Goal: Task Accomplishment & Management: Use online tool/utility

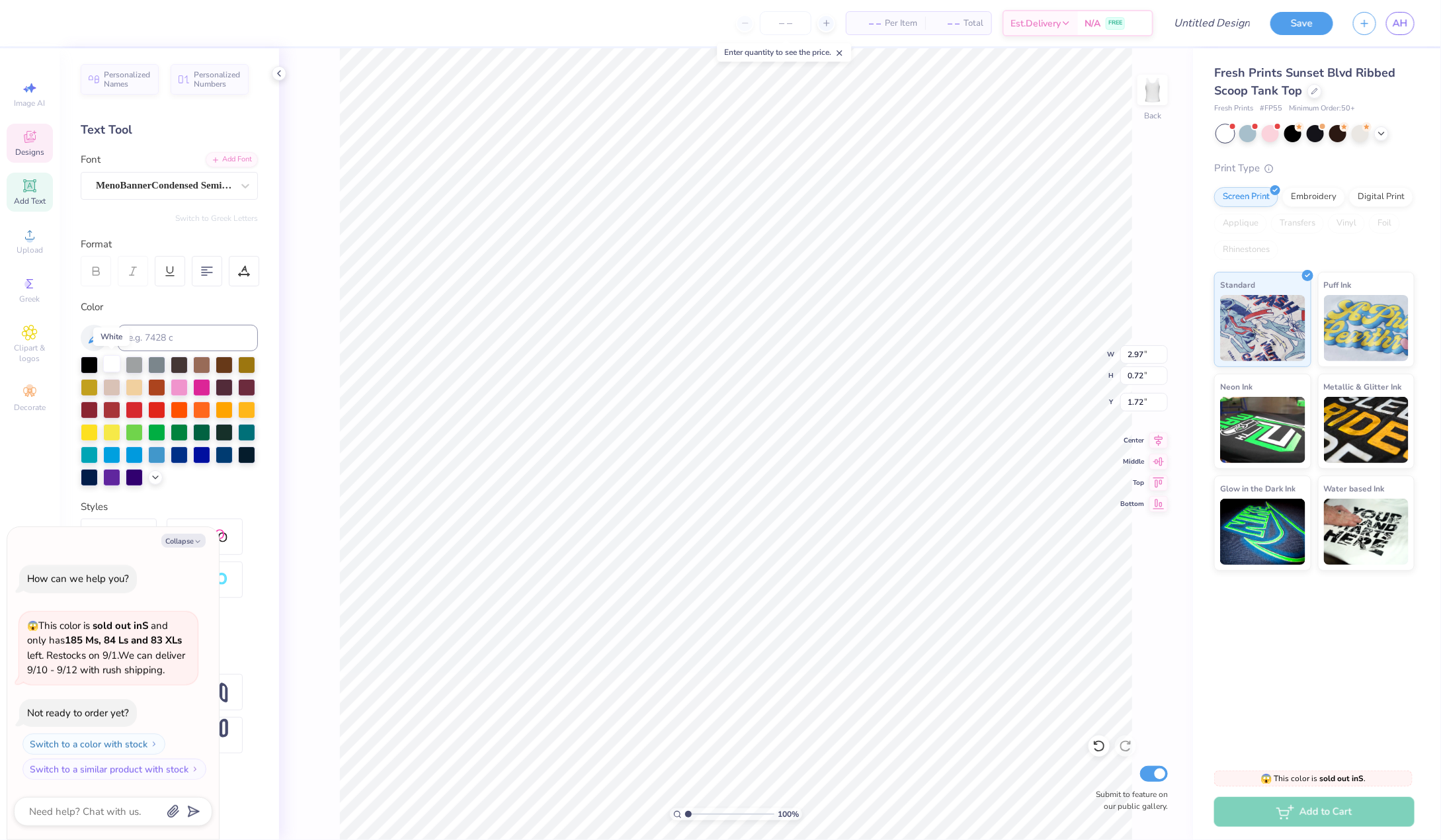
click at [111, 365] on div at bounding box center [112, 364] width 17 height 17
type textarea "x"
type input "6.67"
type input "2.17"
type input "2.45"
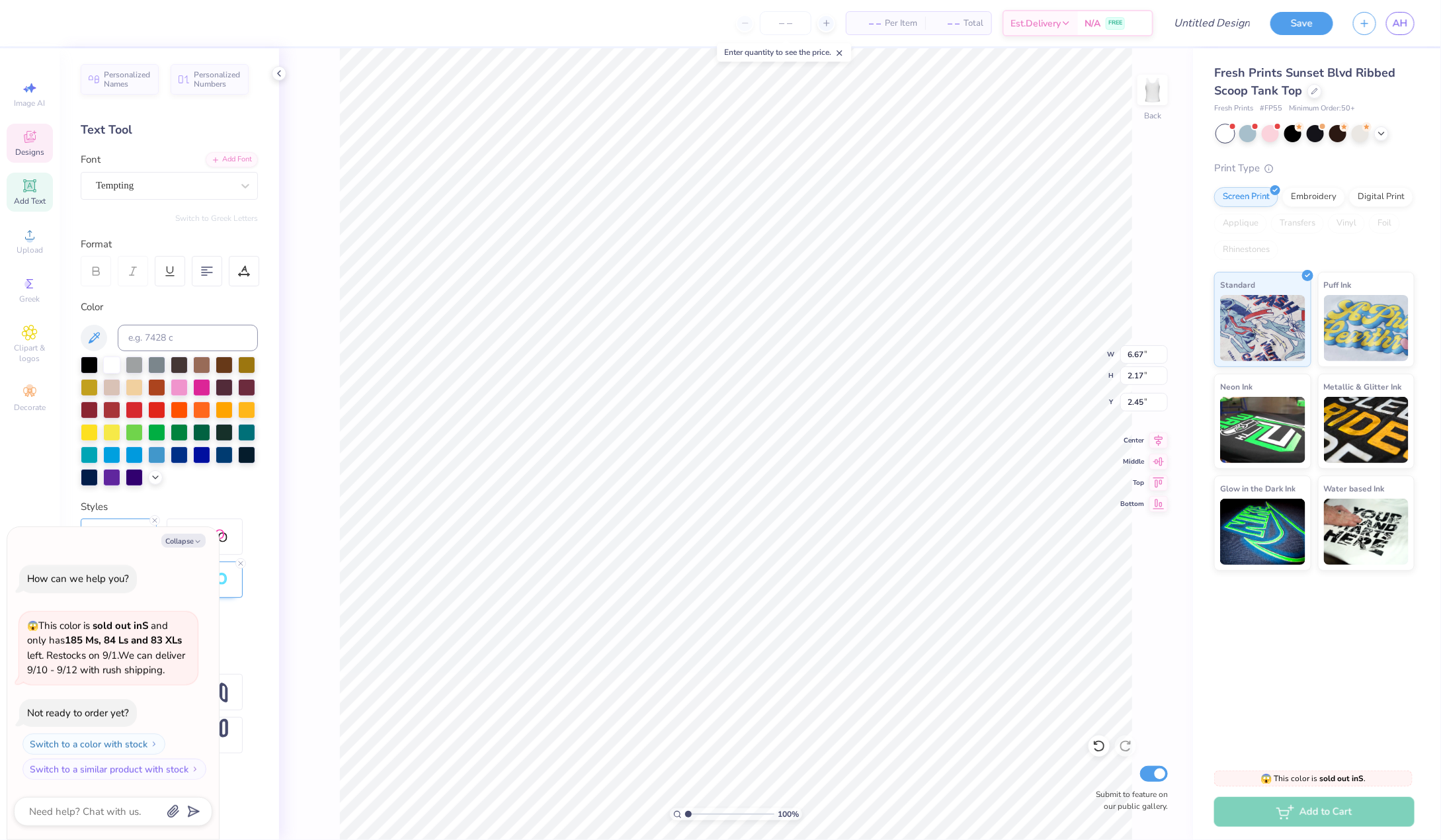
type textarea "x"
type input "2.37"
click at [117, 358] on div at bounding box center [112, 364] width 17 height 17
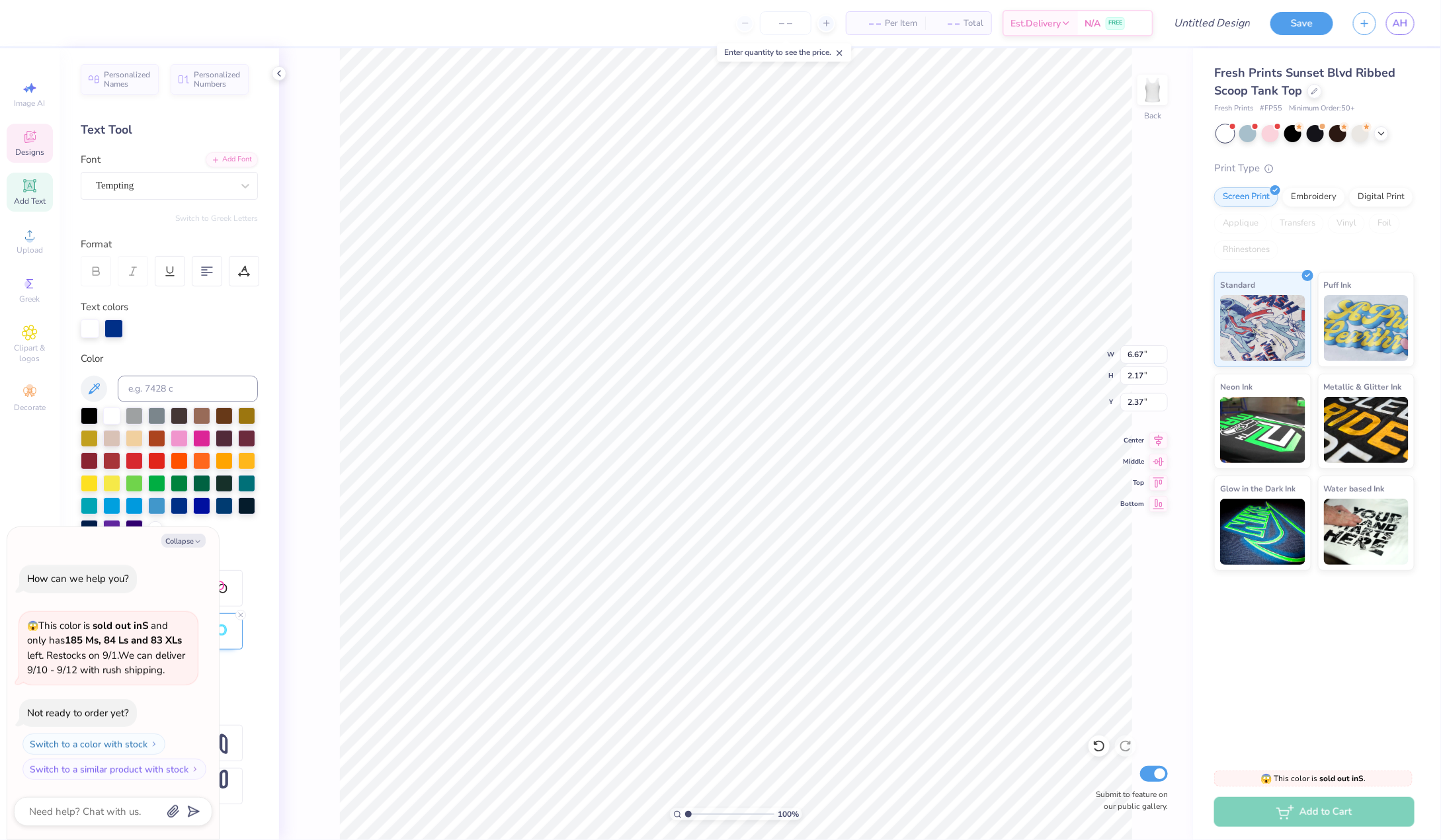
type textarea "x"
type input "2.40"
type input "0.35"
type input "4.37"
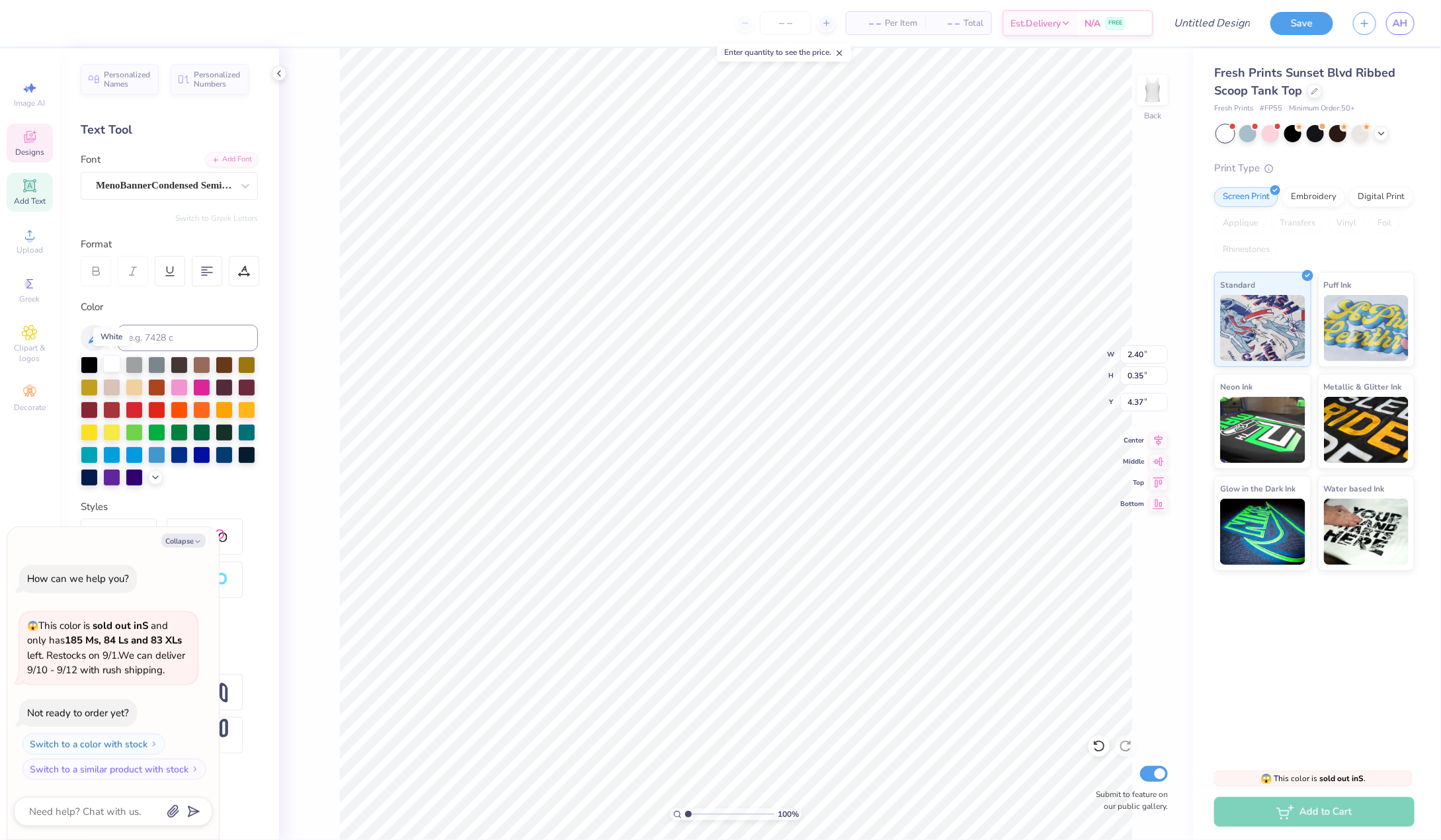
click at [108, 360] on div at bounding box center [112, 364] width 17 height 17
type textarea "x"
type input "6.67"
type input "2.17"
type input "2.37"
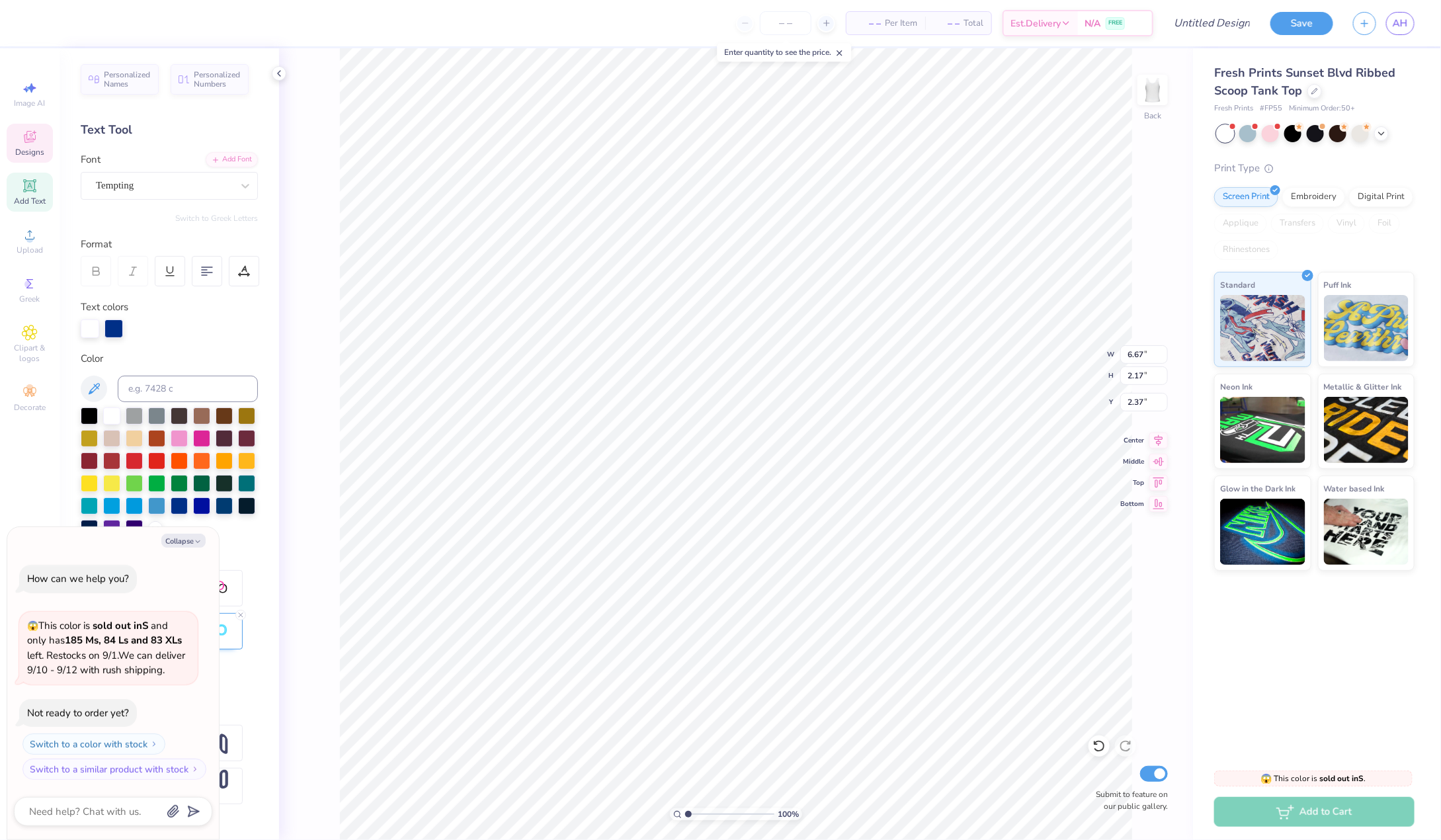
scroll to position [0, 1]
type textarea "x"
type textarea "Sig Del"
type textarea "x"
type textarea "Sig De"
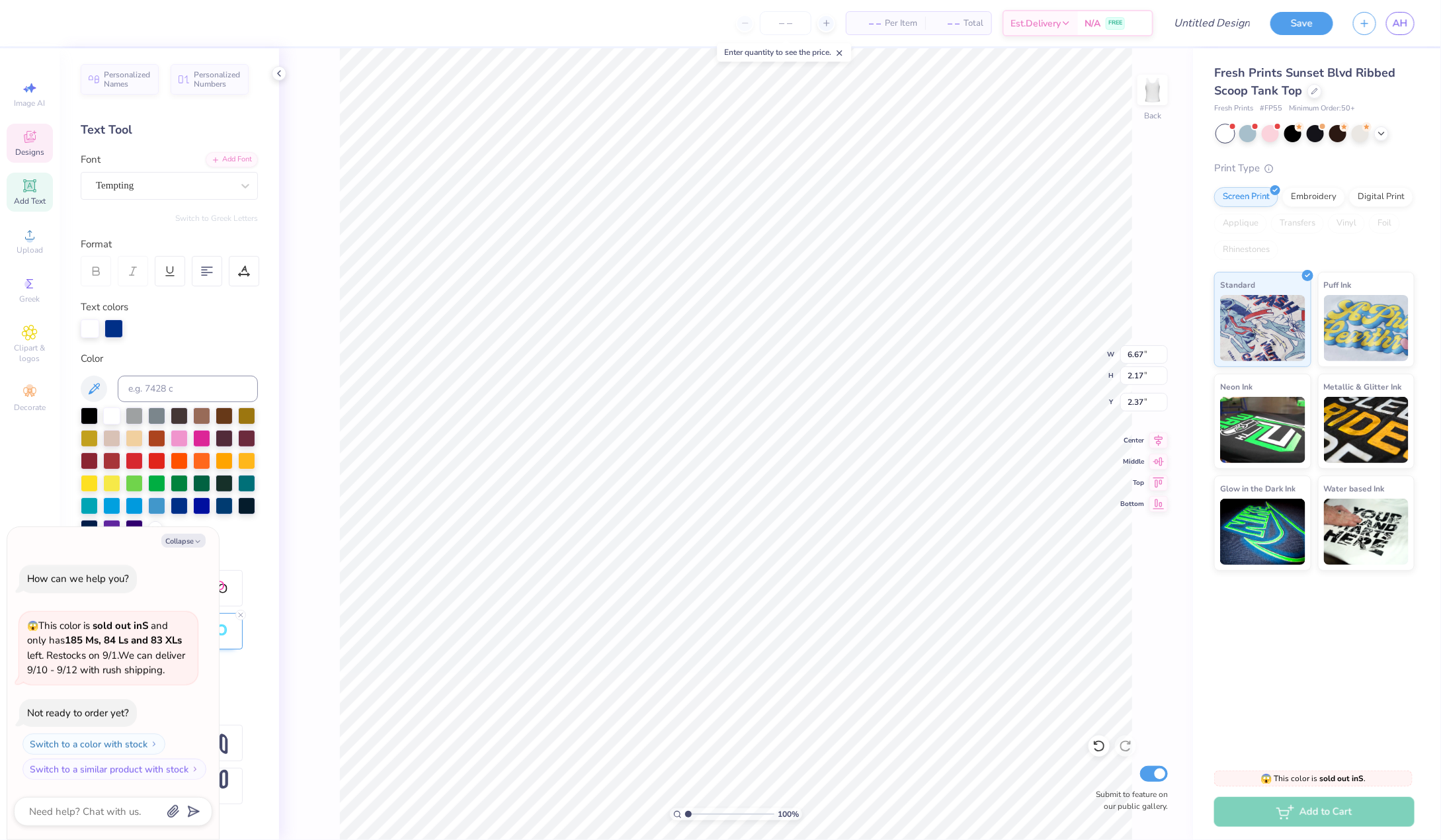
type textarea "x"
type textarea "Sig D"
type textarea "x"
type textarea "Sig"
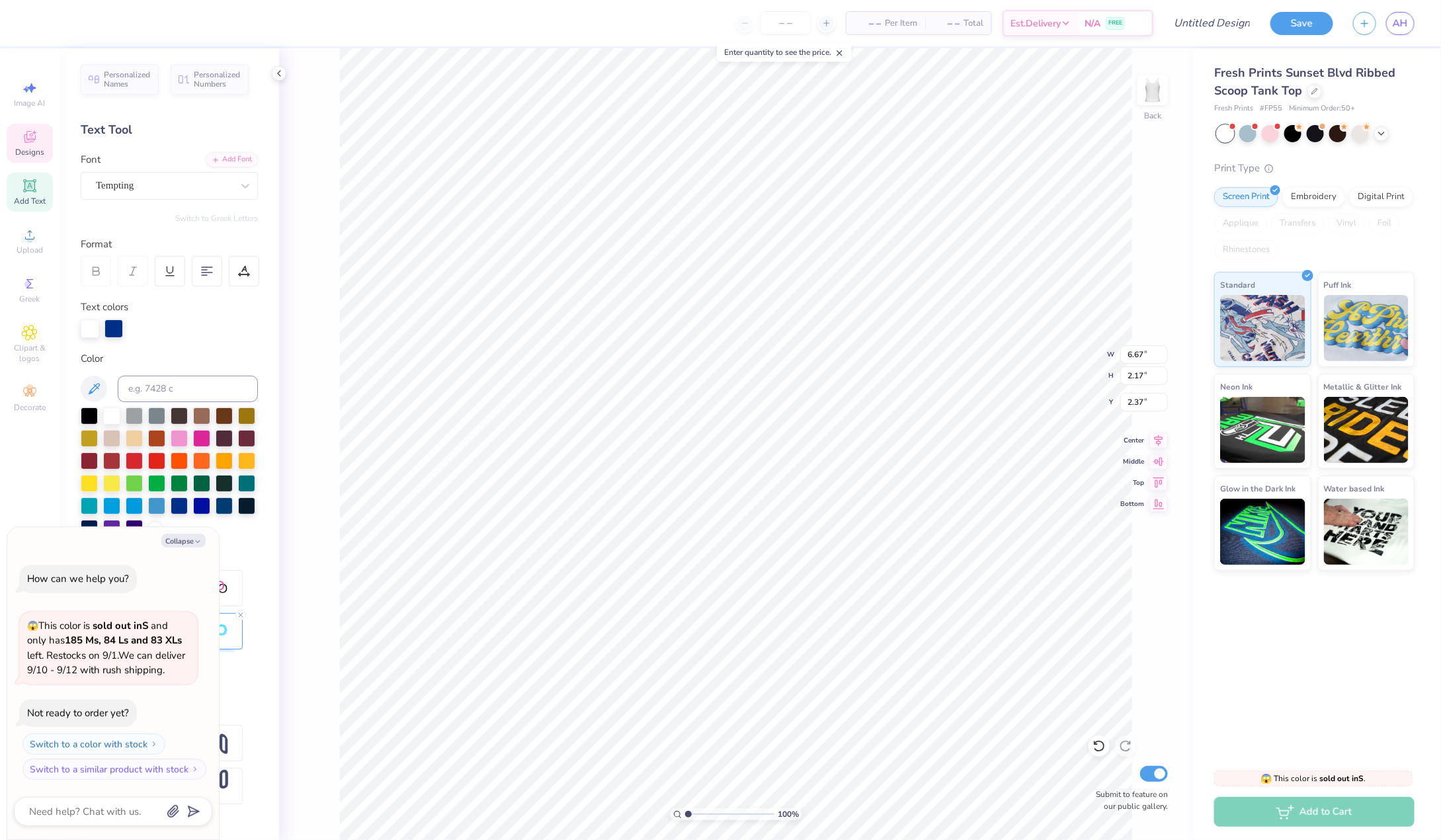
type textarea "x"
type textarea "Sig"
type textarea "x"
type textarea "Si"
type textarea "x"
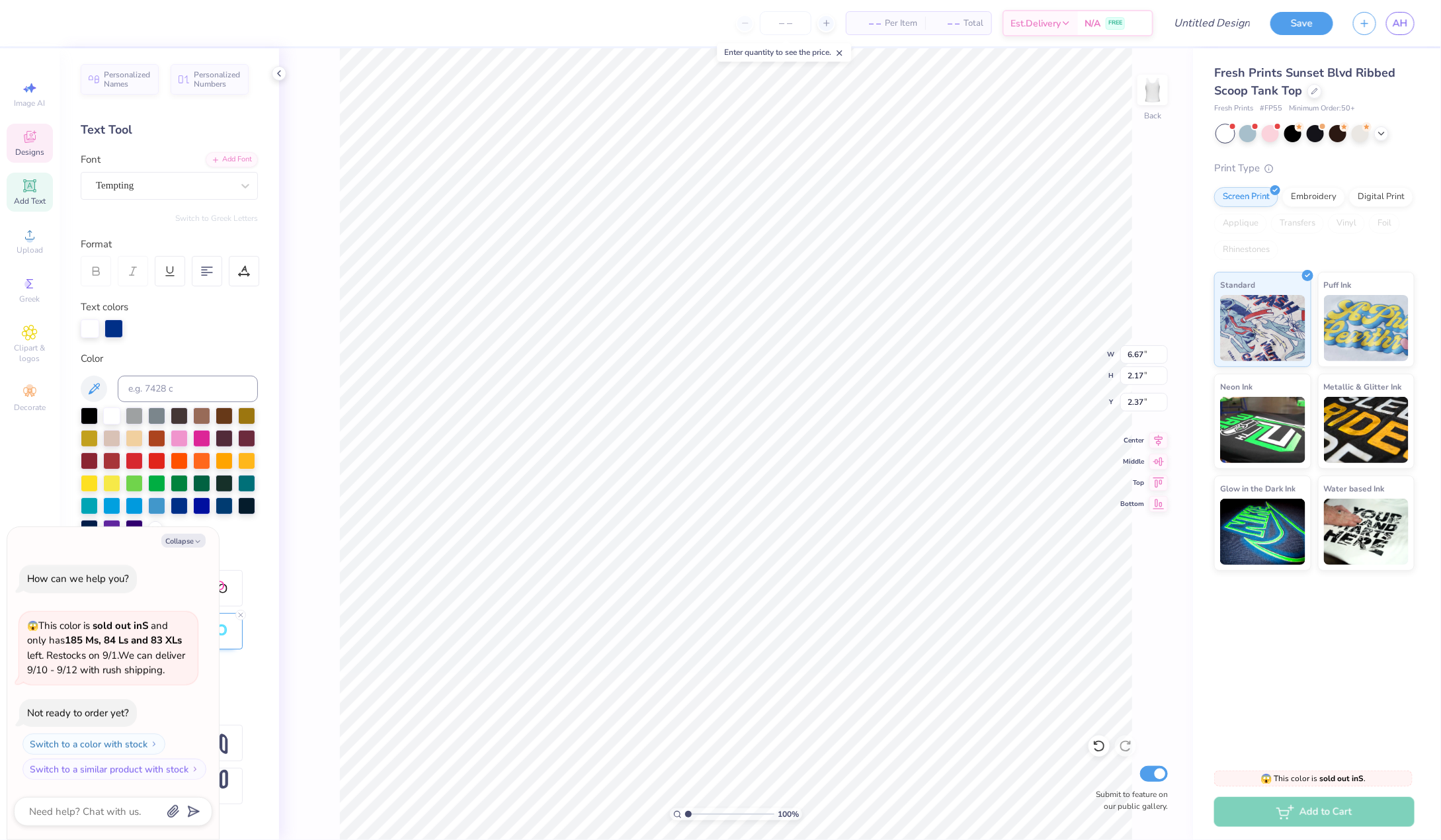
type textarea "S"
type textarea "x"
type textarea "A"
type textarea "x"
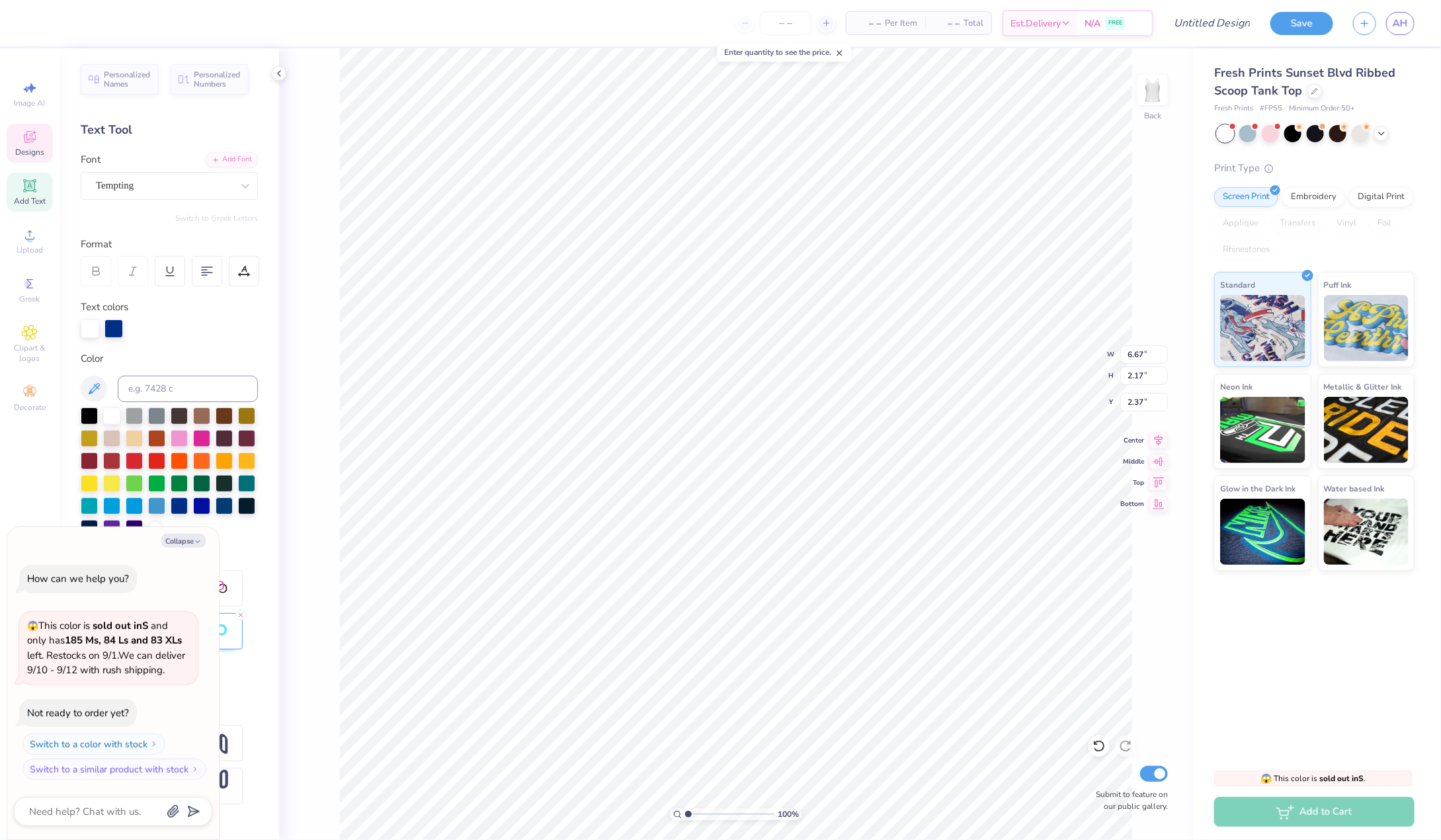
type textarea "Al"
type textarea "x"
type textarea "Alp"
type textarea "x"
type textarea "Alph"
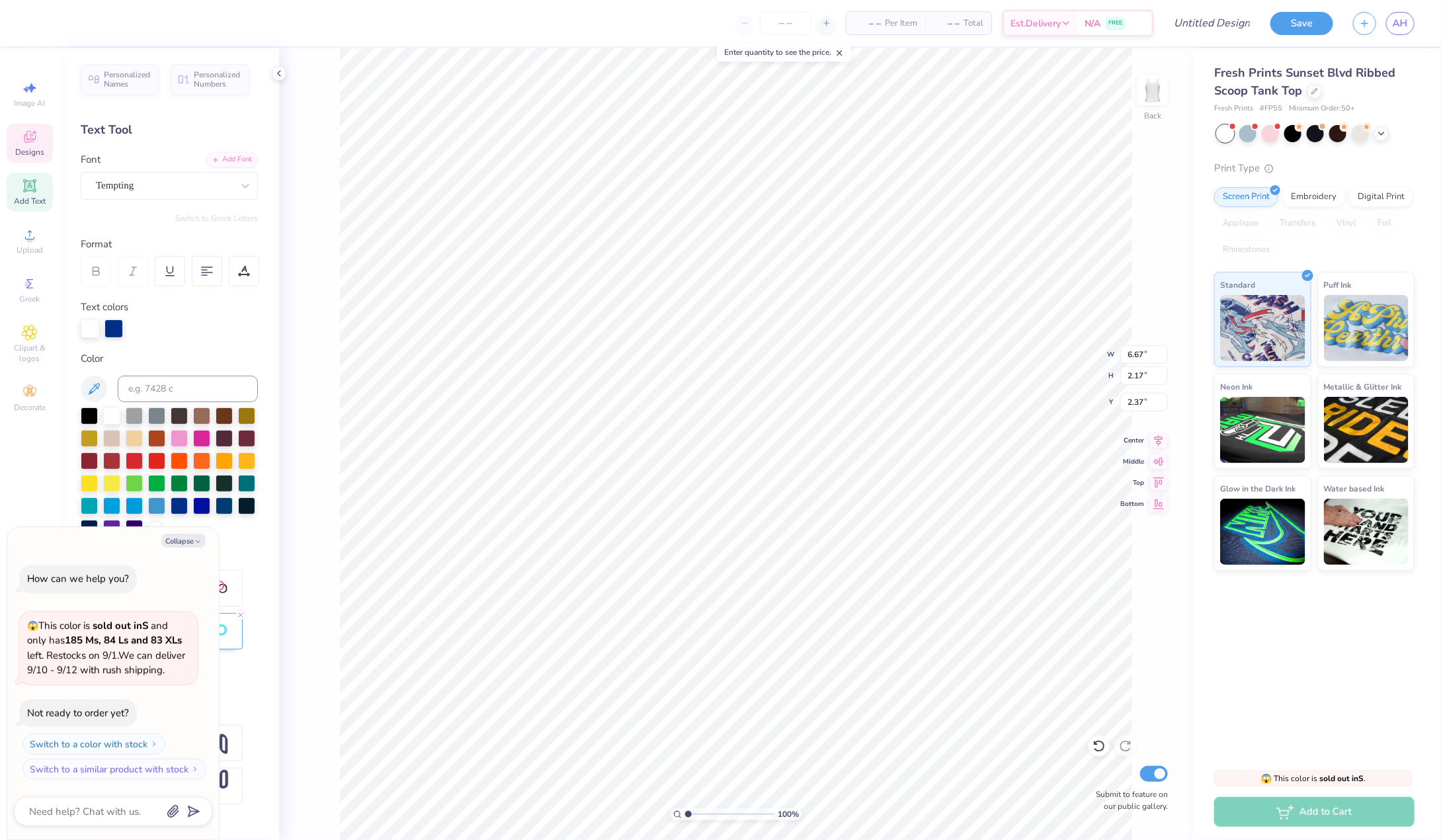
type textarea "x"
type textarea "Alpha"
type textarea "x"
type textarea "Alpha"
type textarea "x"
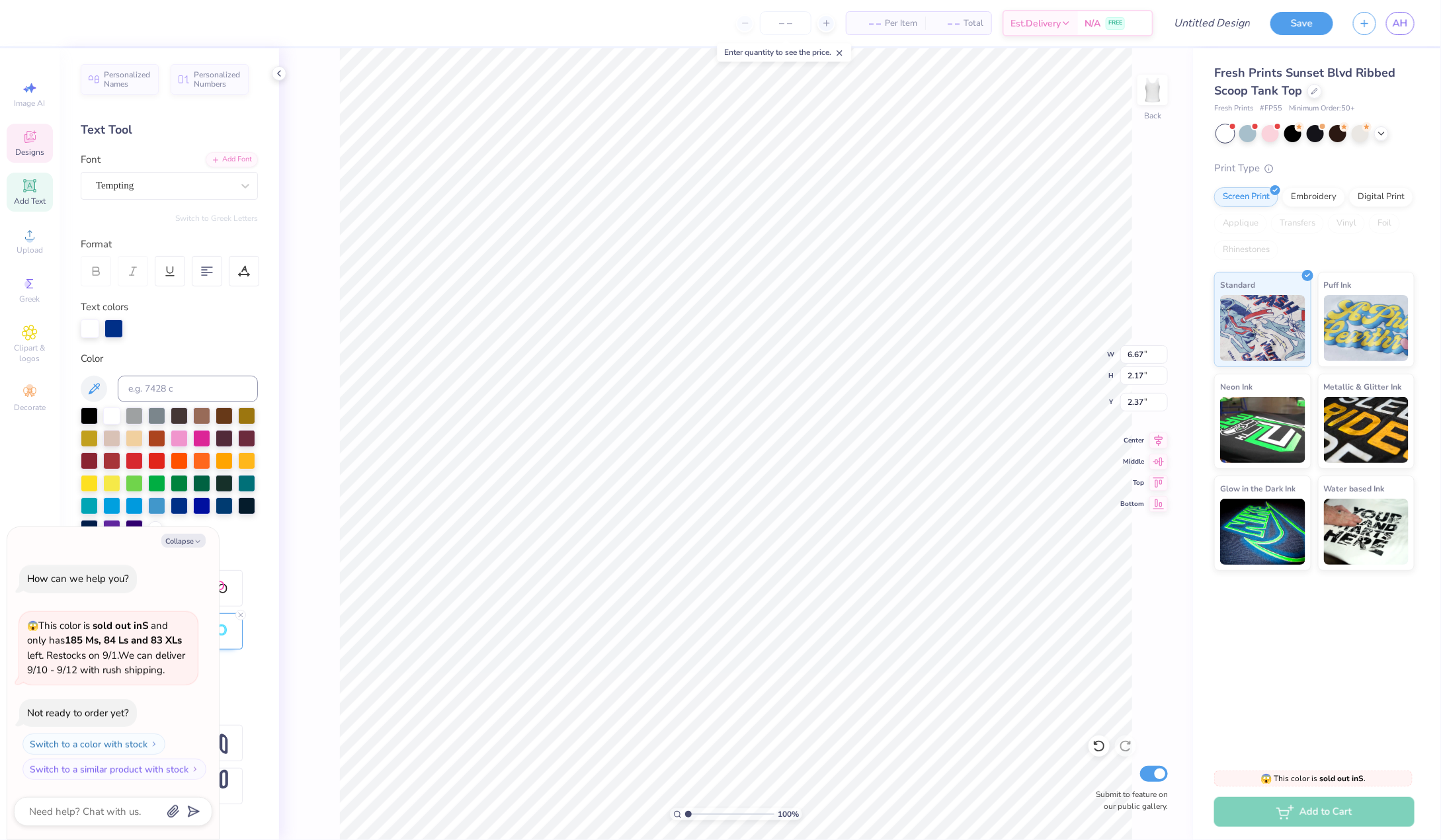
type textarea "Alpha G"
type textarea "x"
type textarea "Alpha Ga"
type textarea "x"
type textarea "Alpha Gan"
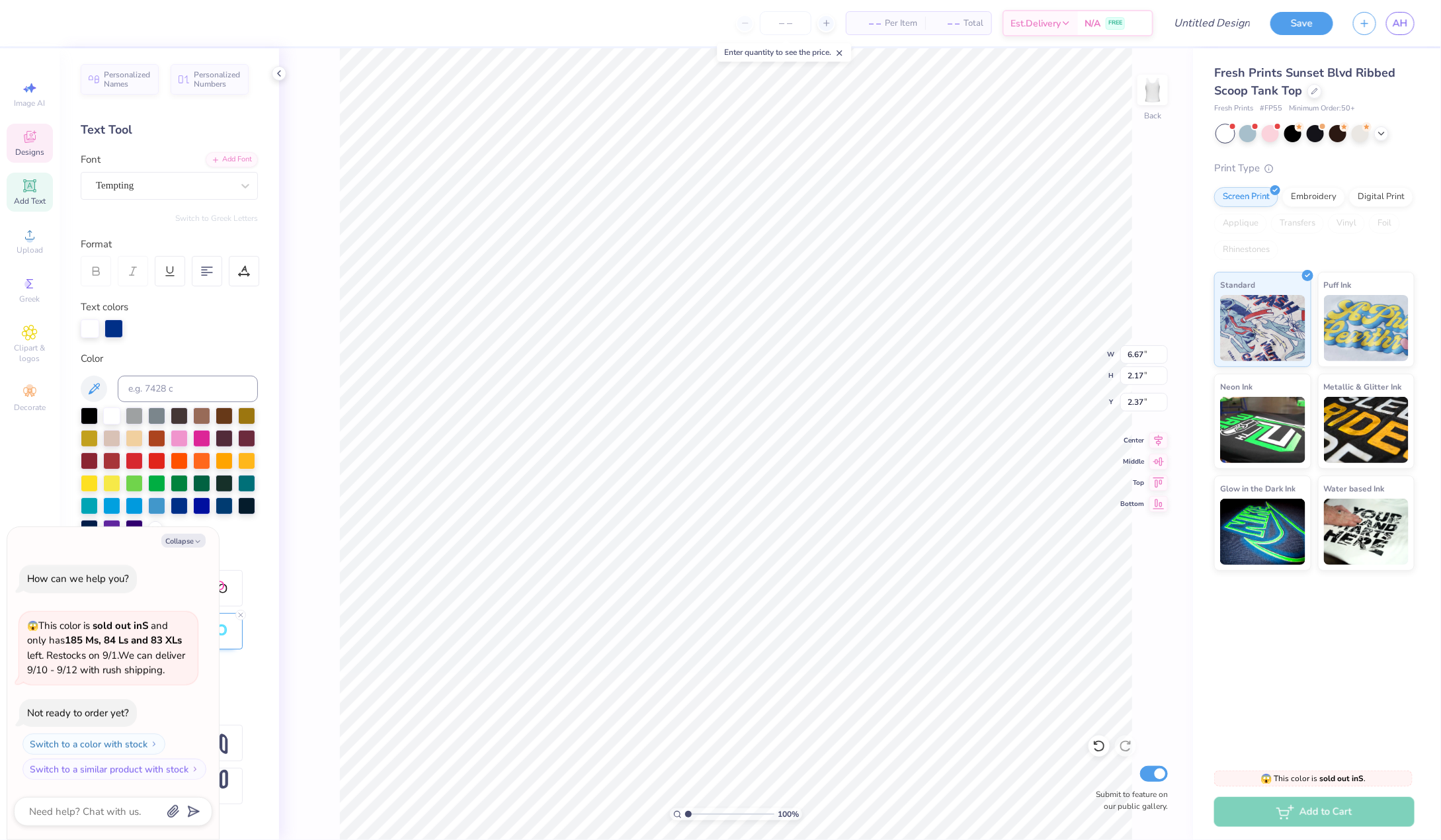
scroll to position [0, 2]
type textarea "x"
type textarea "Alpha Ga"
type textarea "x"
type textarea "Alpha Gam"
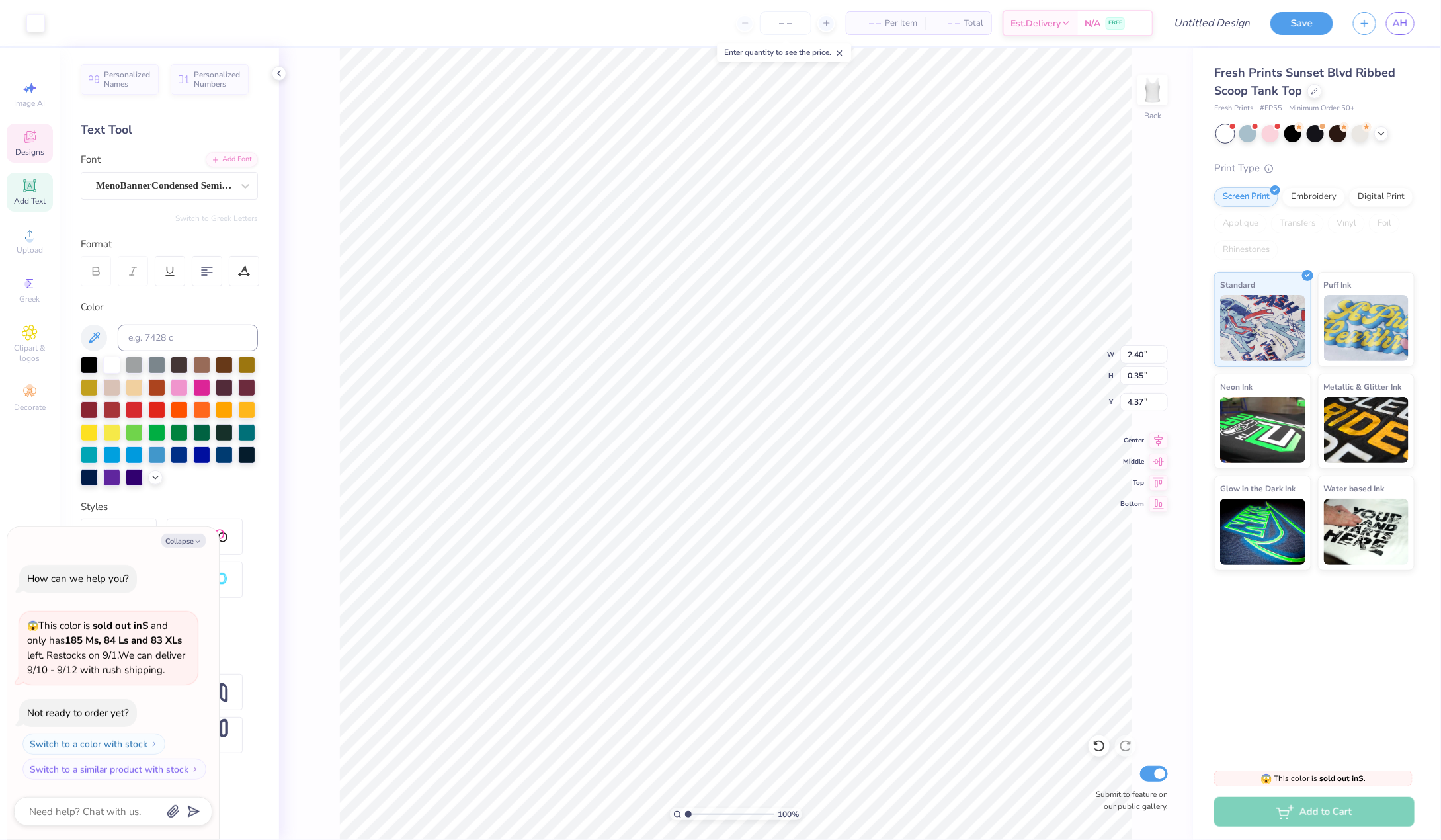
type textarea "x"
type input "4.36"
click at [1102, 744] on icon at bounding box center [1100, 746] width 13 height 13
type textarea "x"
type textarea "Supporting PCA"
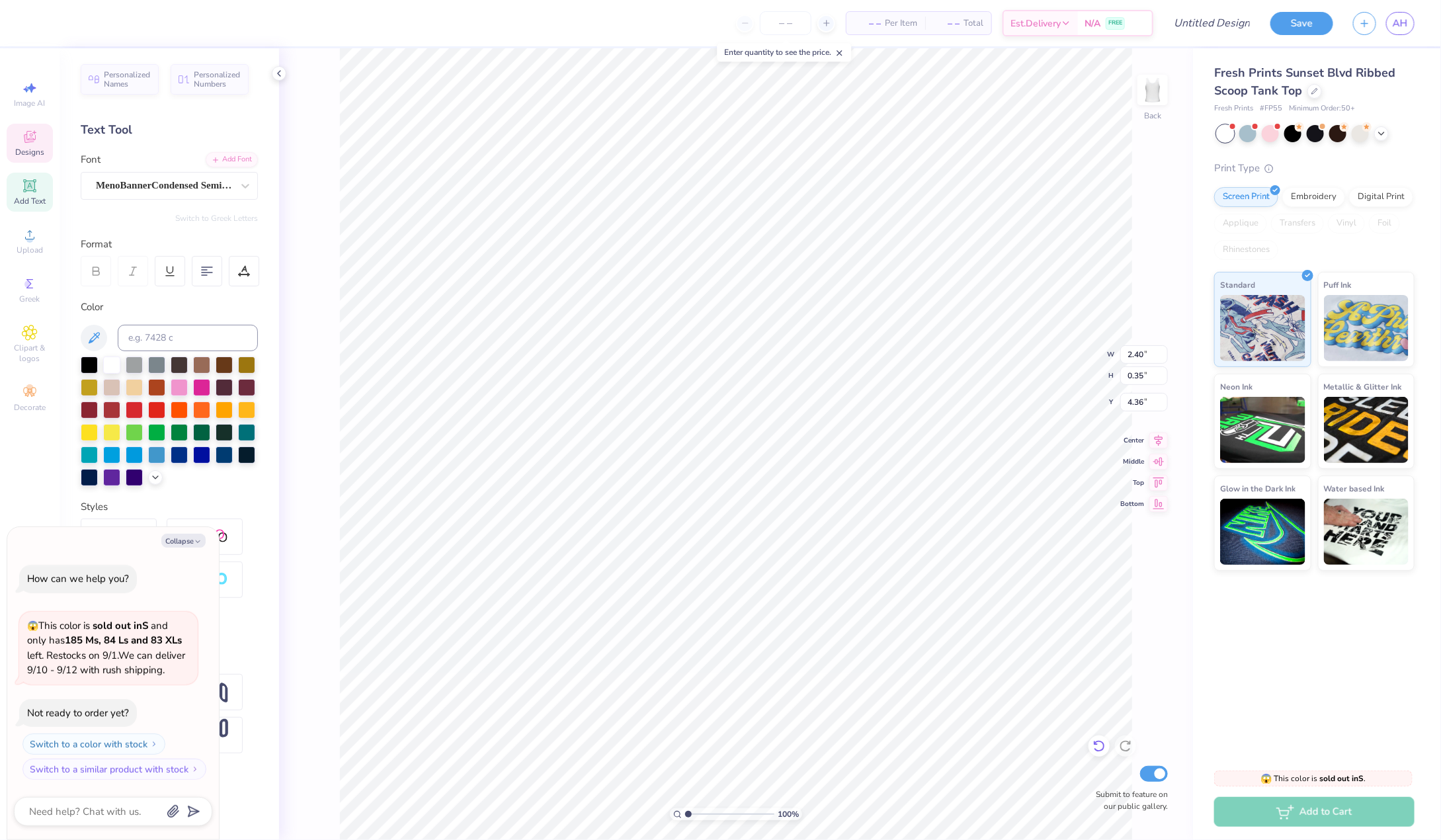
type textarea "x"
type textarea "Supporting PC"
type textarea "x"
type textarea "Supporting P"
type textarea "x"
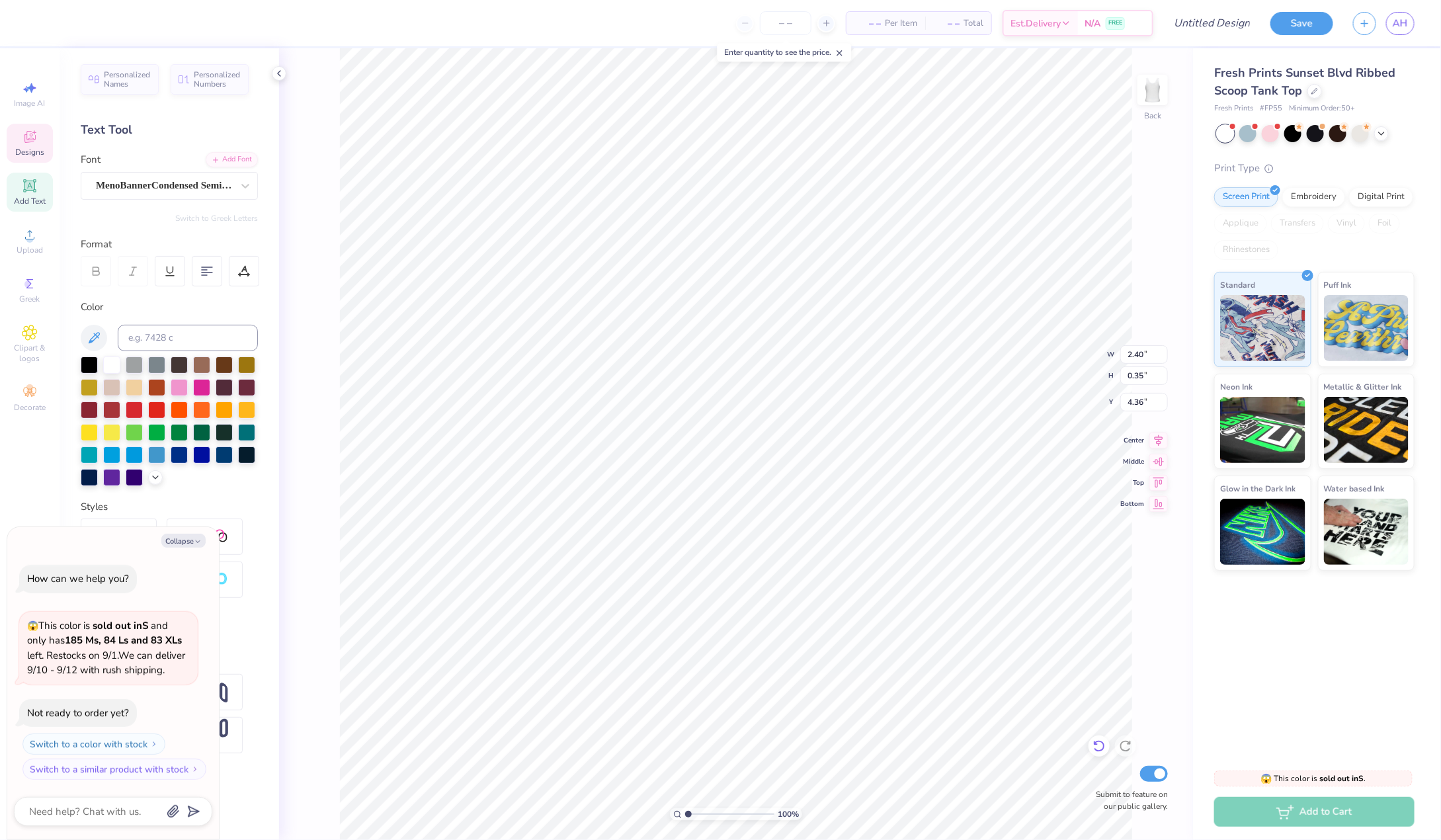
type textarea "Supporting"
type textarea "x"
type textarea "Supporting"
type textarea "x"
type textarea "Supportin"
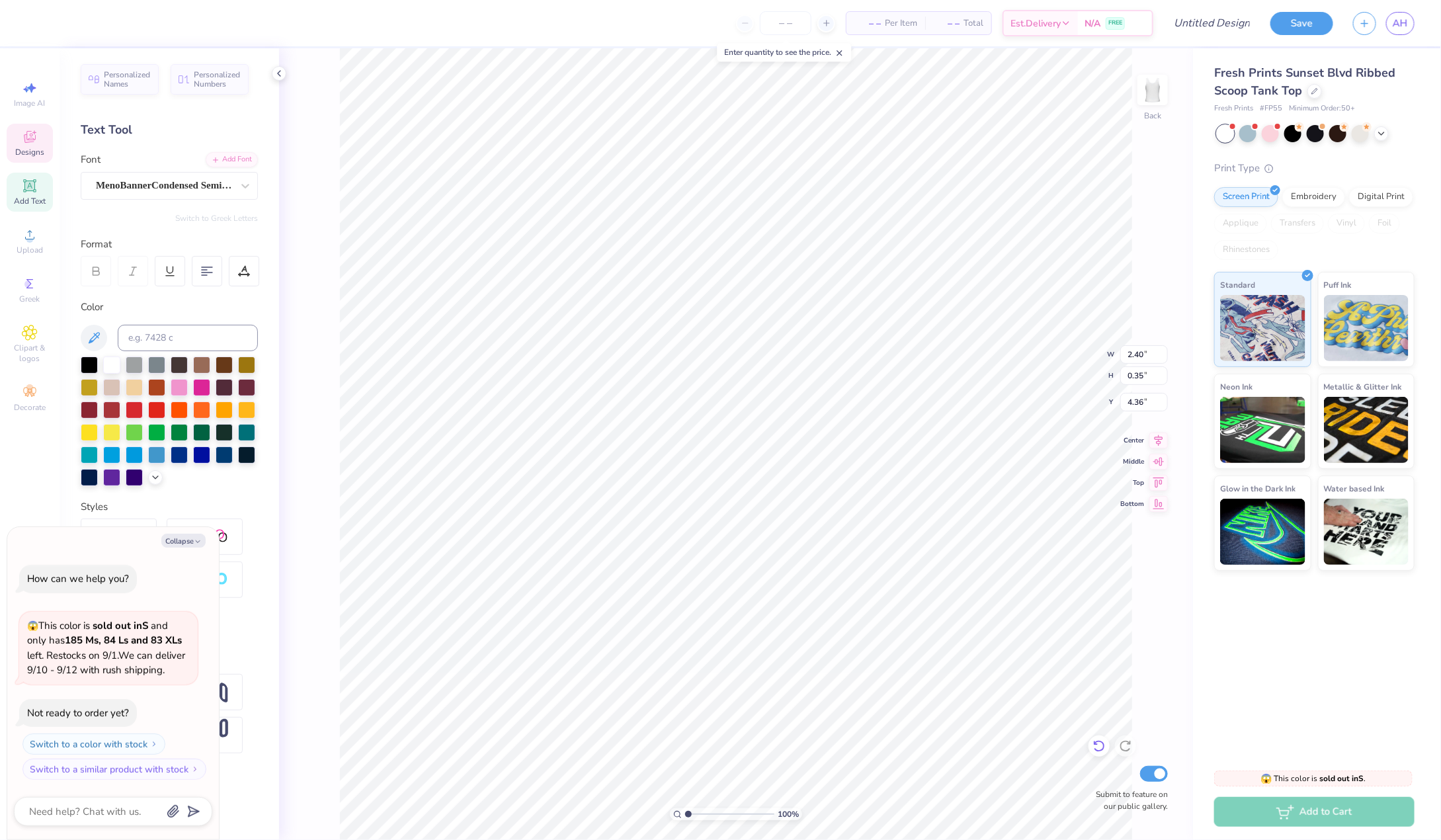
type textarea "x"
type textarea "Supporti"
type textarea "x"
type textarea "Support"
type textarea "x"
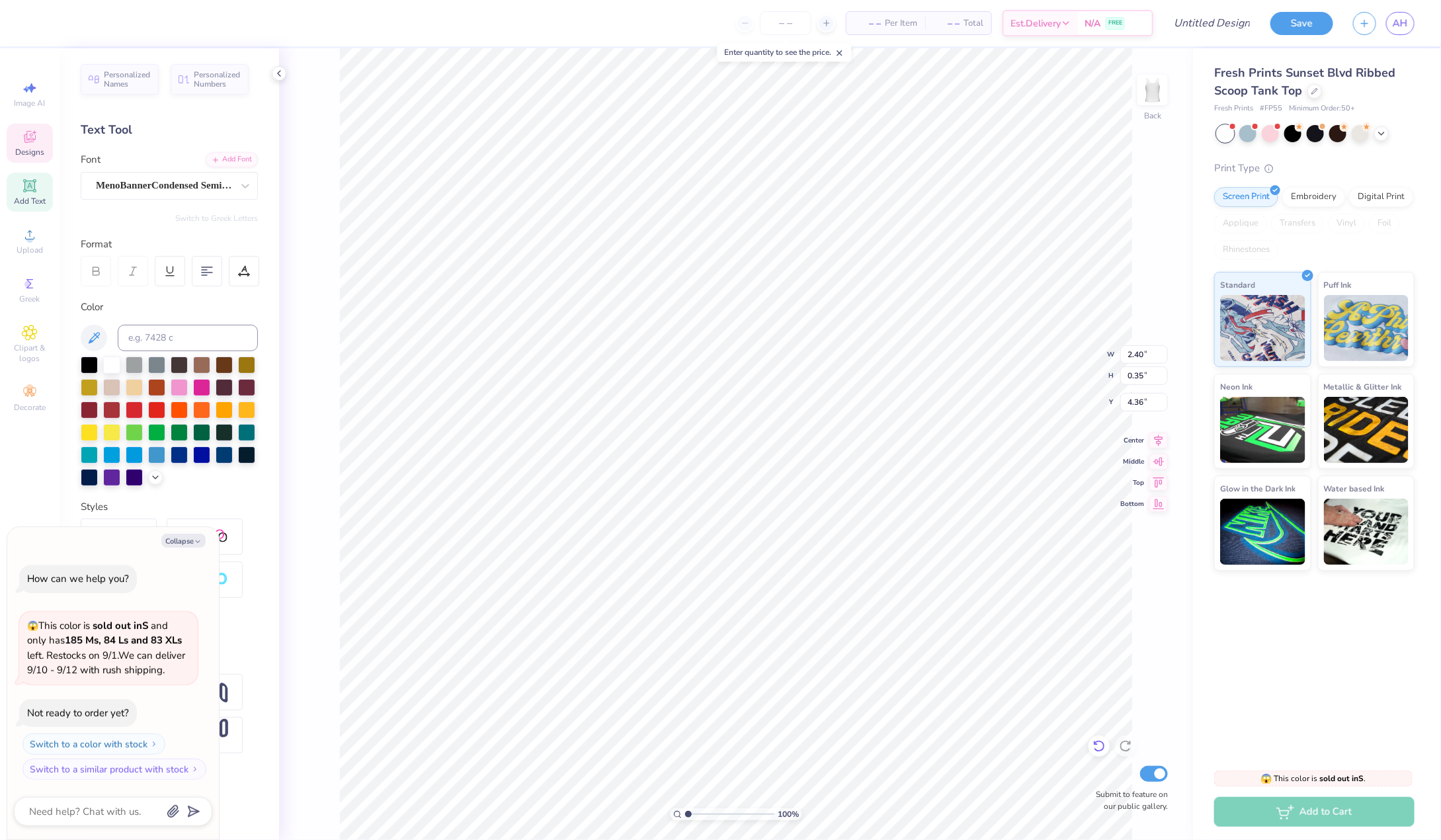
type textarea "Suppor"
type textarea "x"
type textarea "Suppo"
type textarea "x"
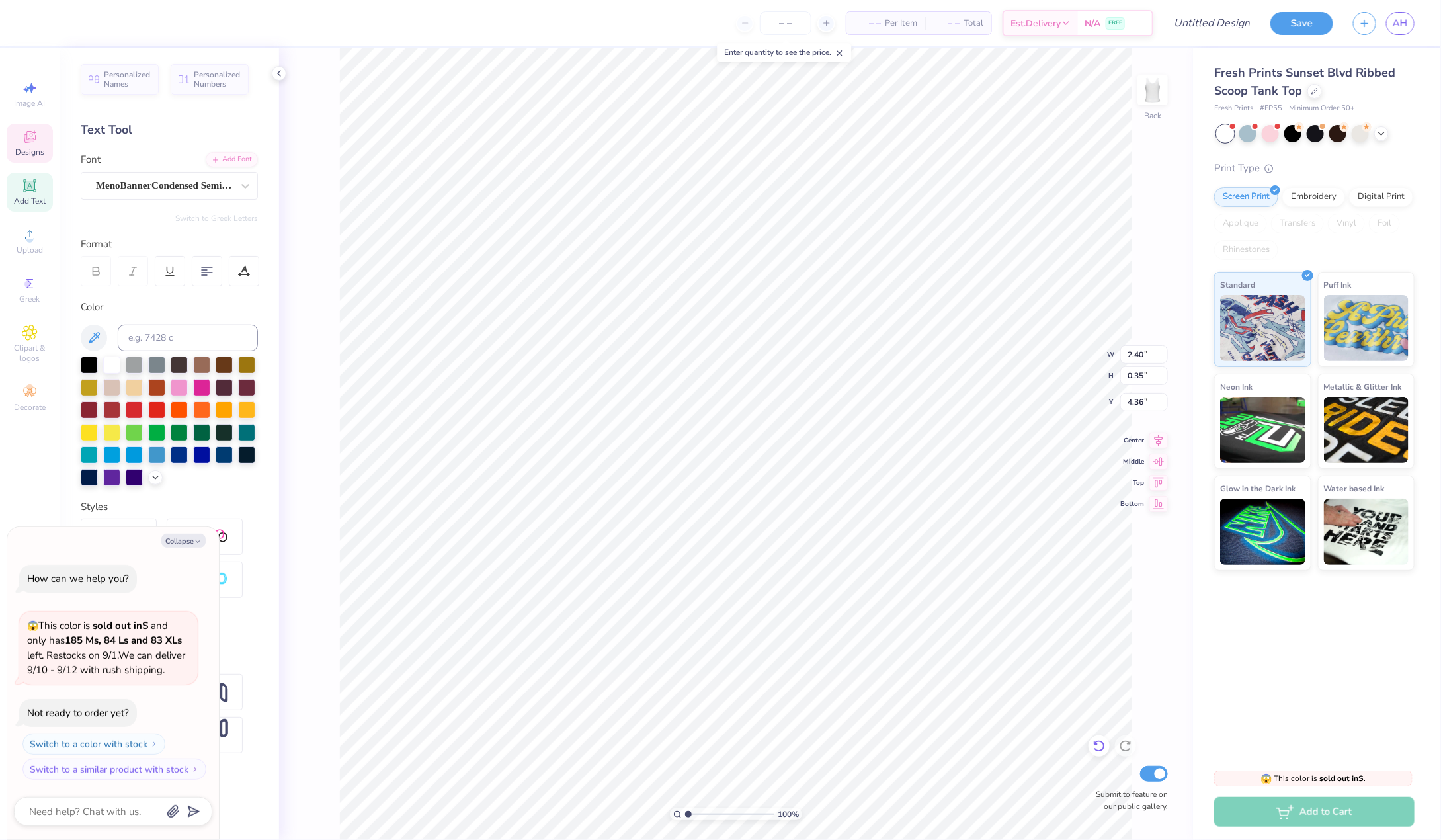
type textarea "Supp"
type textarea "x"
type textarea "Sup"
type textarea "x"
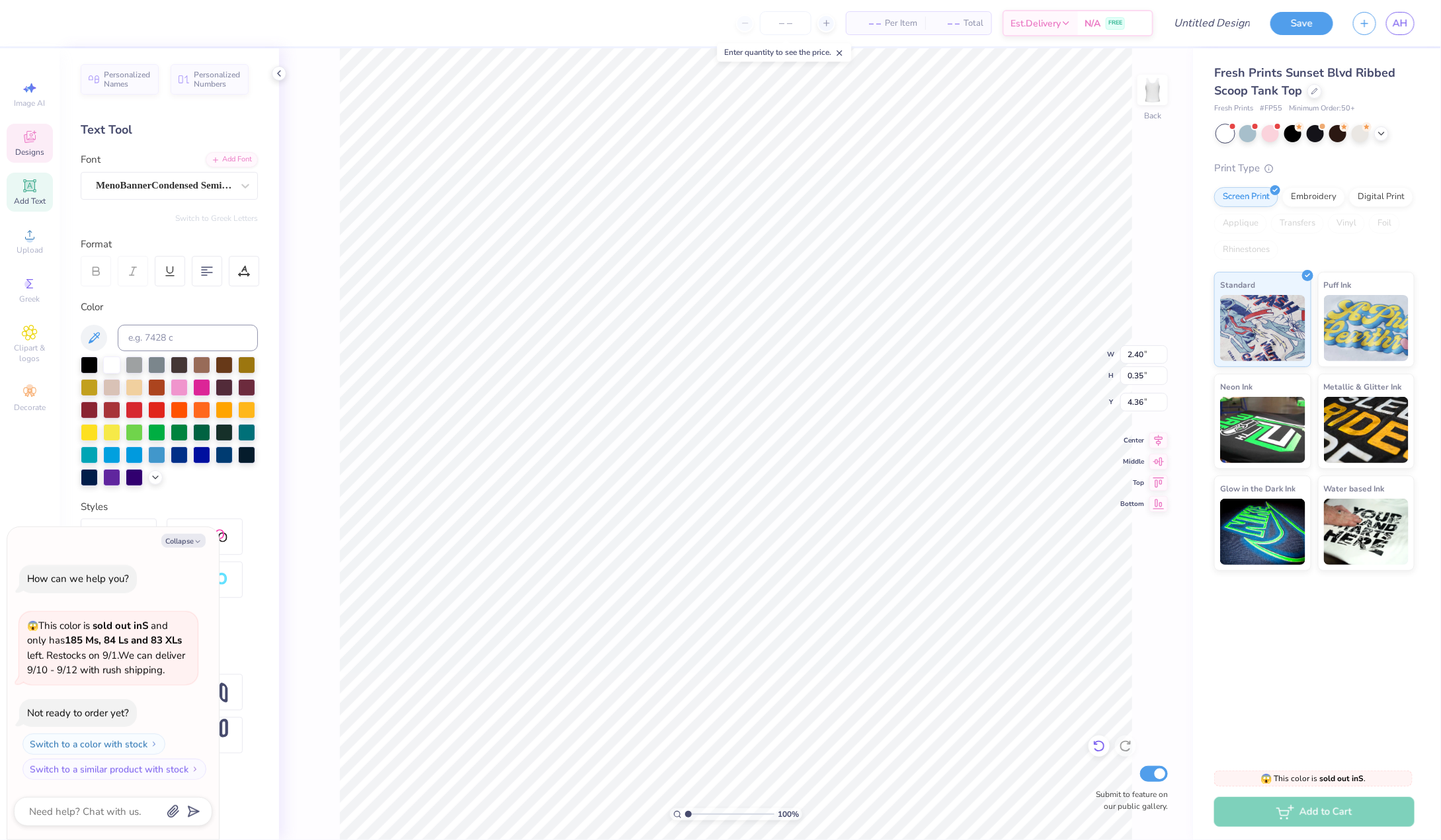
type textarea "Su"
type textarea "x"
type textarea "S"
type textarea "x"
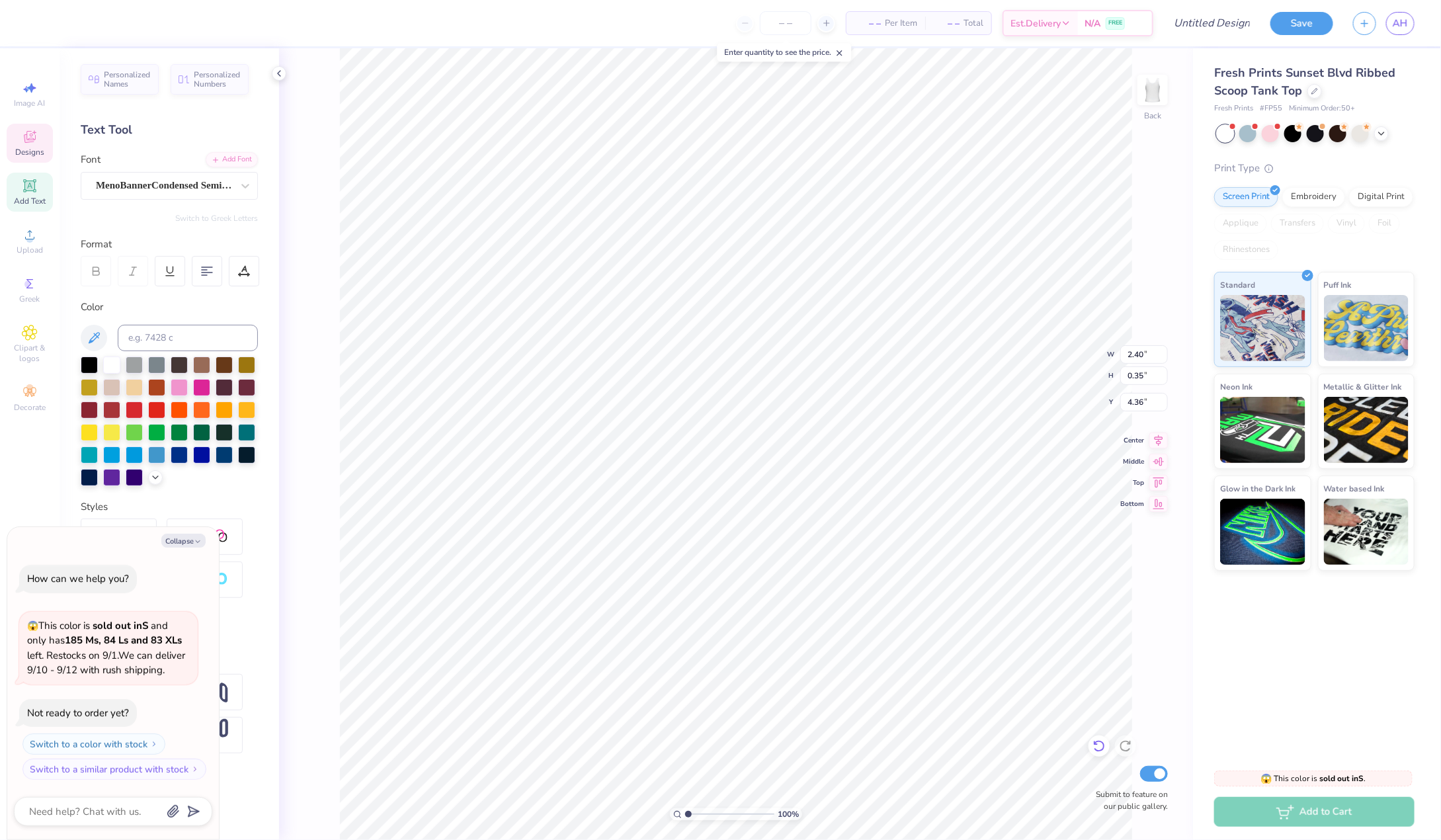
type textarea "F"
type textarea "x"
type textarea "Fi"
type textarea "x"
type textarea "Figh"
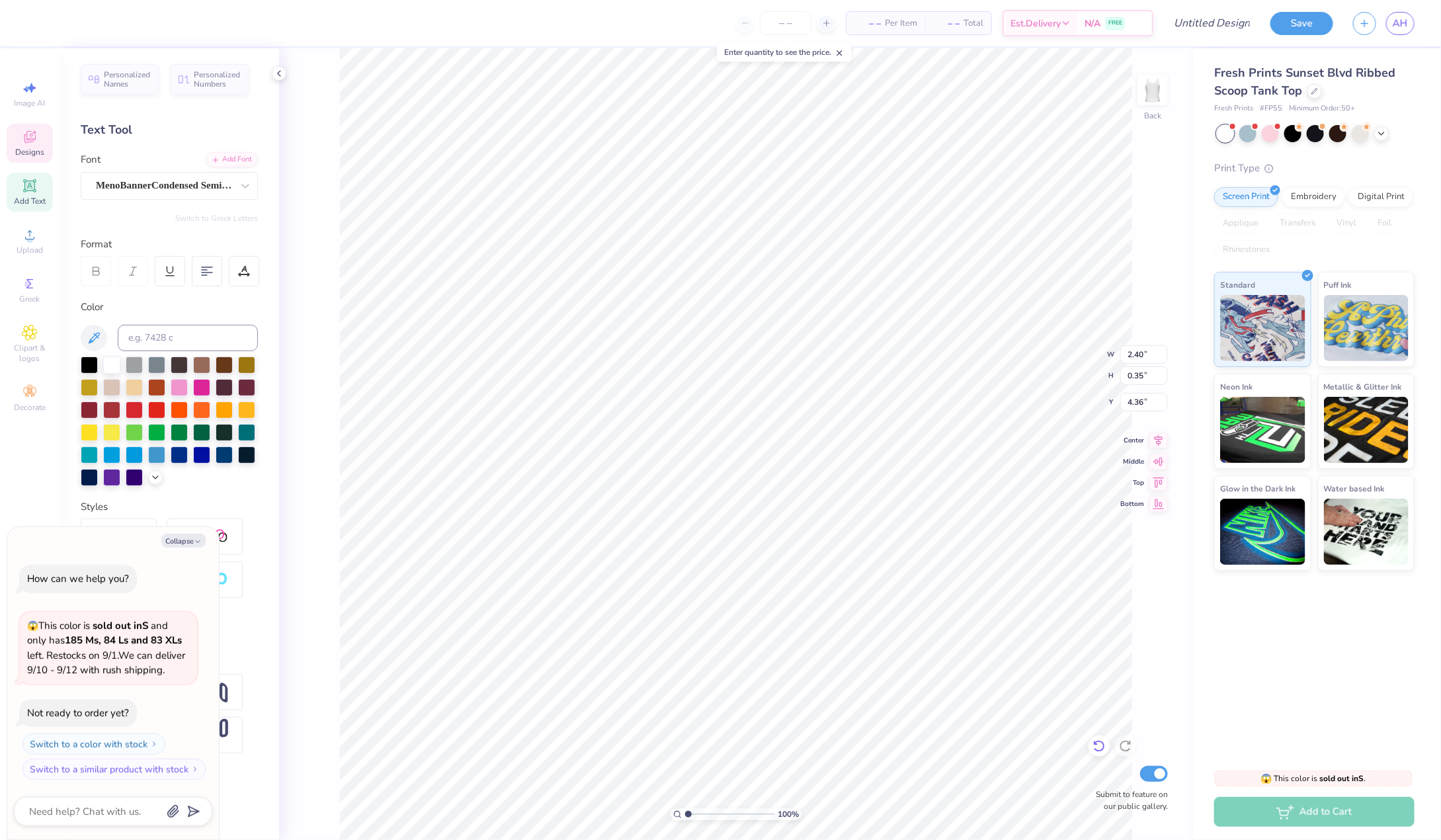
type textarea "x"
type textarea "Fighti"
type textarea "x"
type textarea "Fightin"
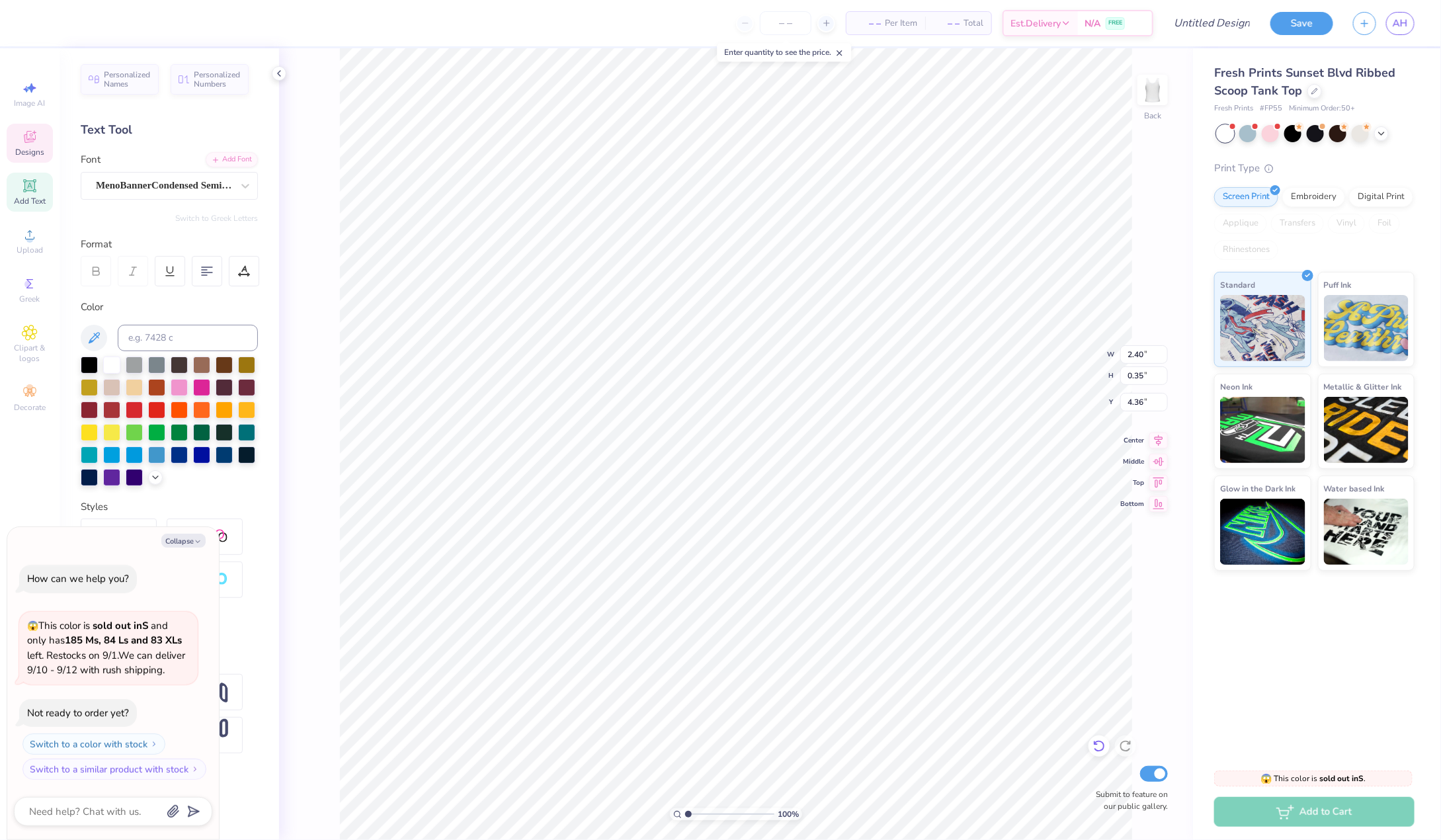
type textarea "x"
type textarea "Fighting"
type textarea "x"
type textarea "Fighting"
type textarea "x"
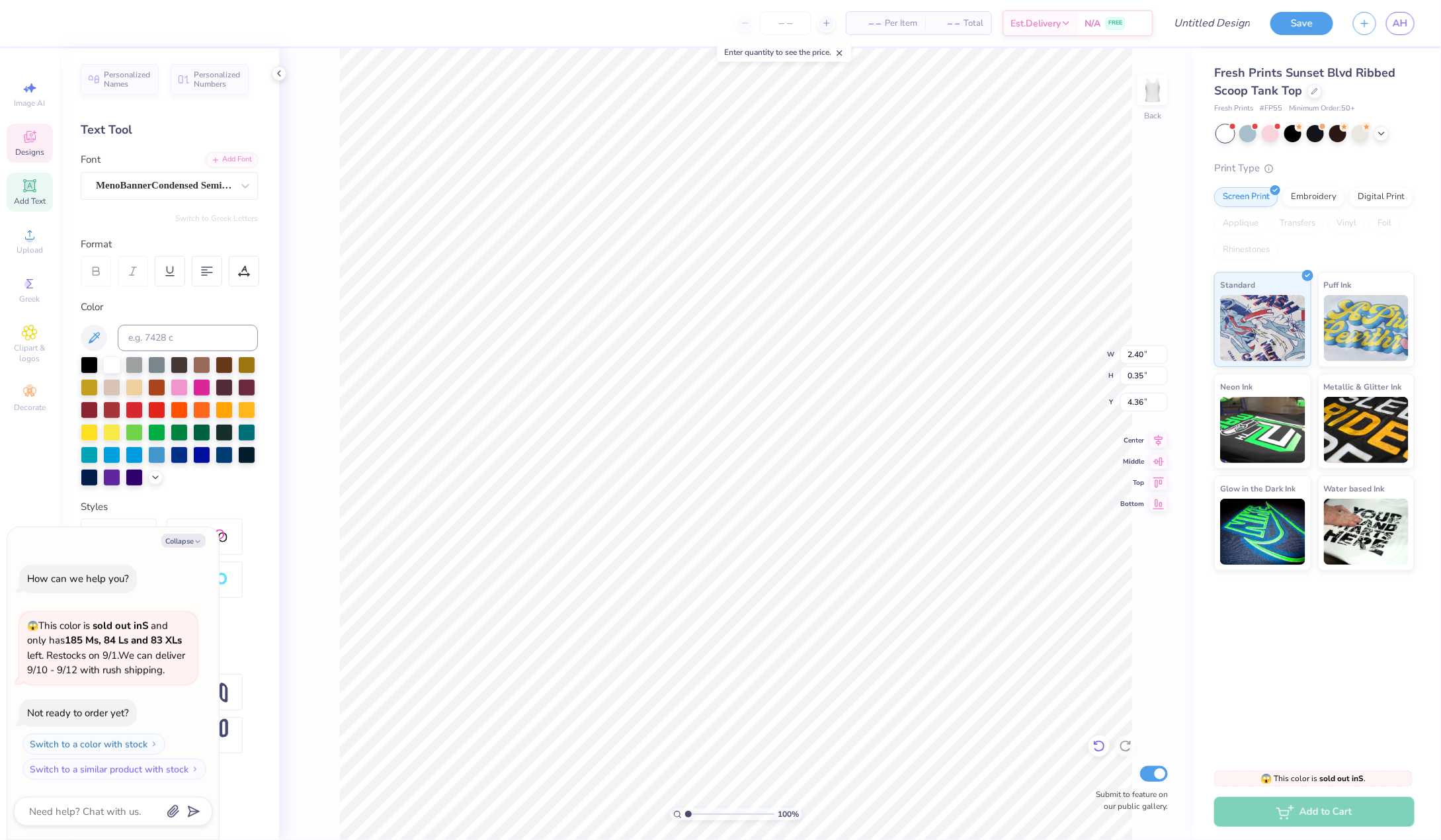
type textarea "Fighting H"
type textarea "x"
type textarea "Fighting Hu"
type textarea "x"
type textarea "Fighting Hung"
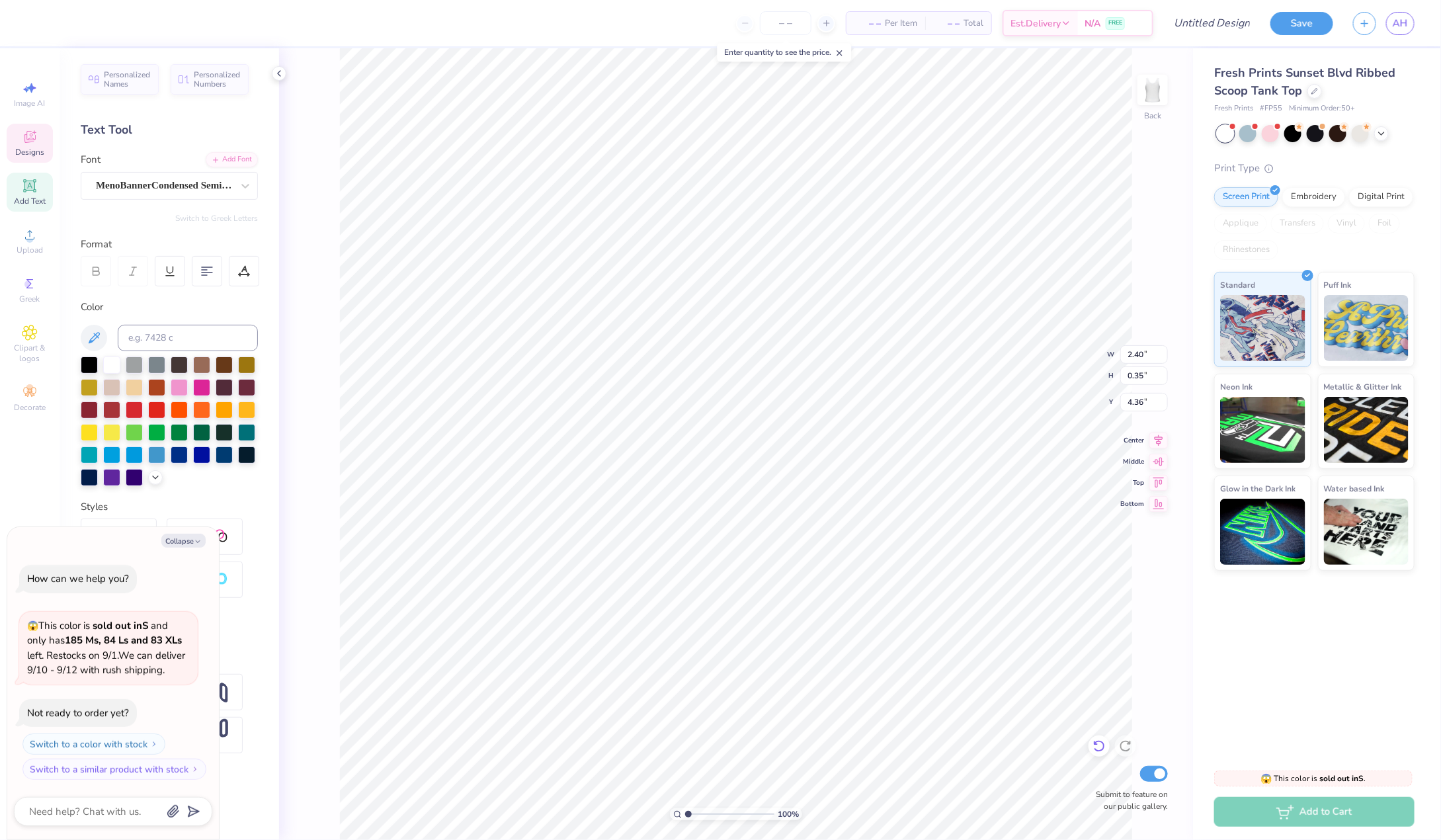
type textarea "x"
type textarea "Fighting Hunge"
type textarea "x"
type textarea "Fighting Hunger"
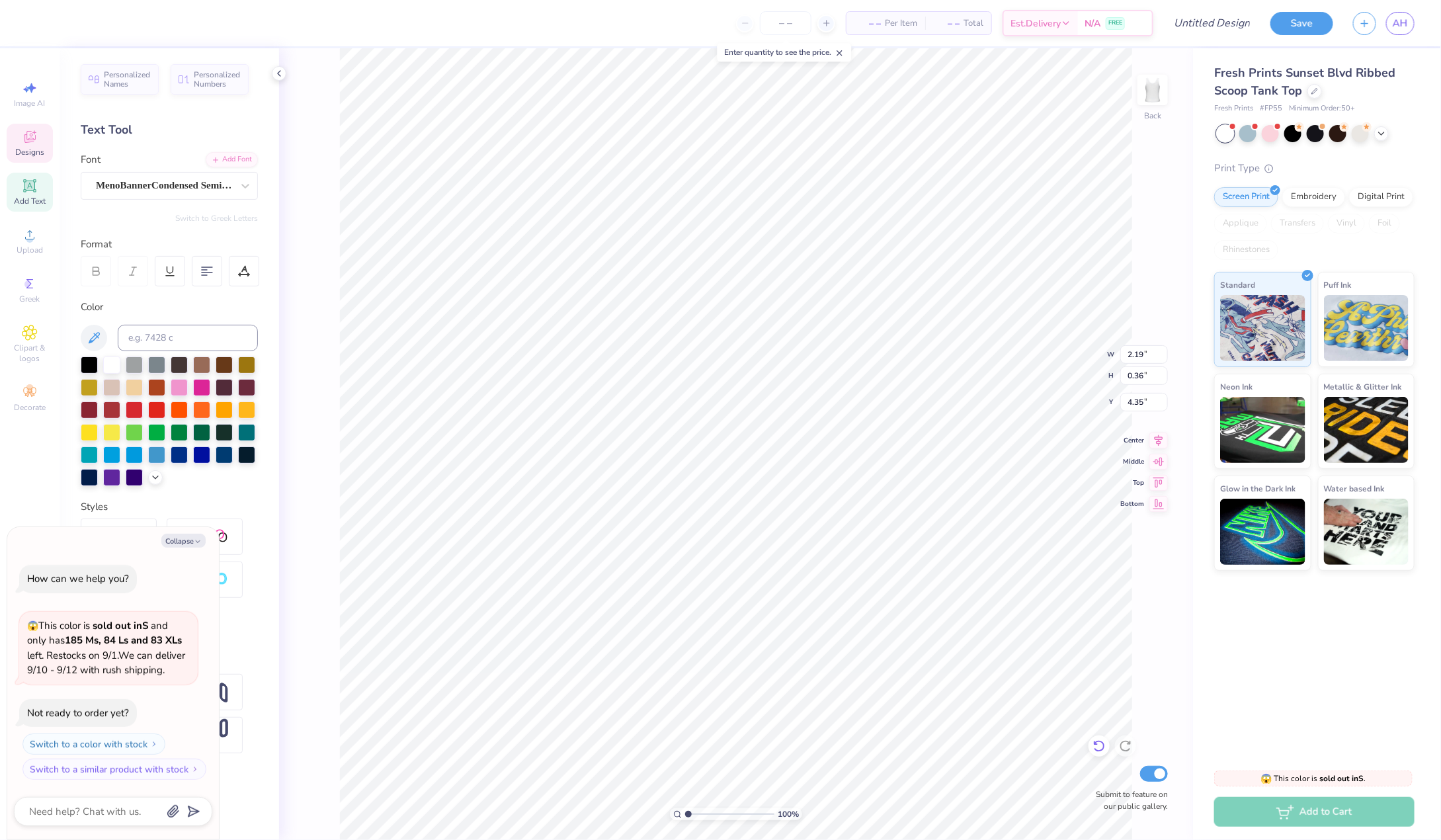
type textarea "x"
type input "4.36"
type textarea "x"
type input "1.66"
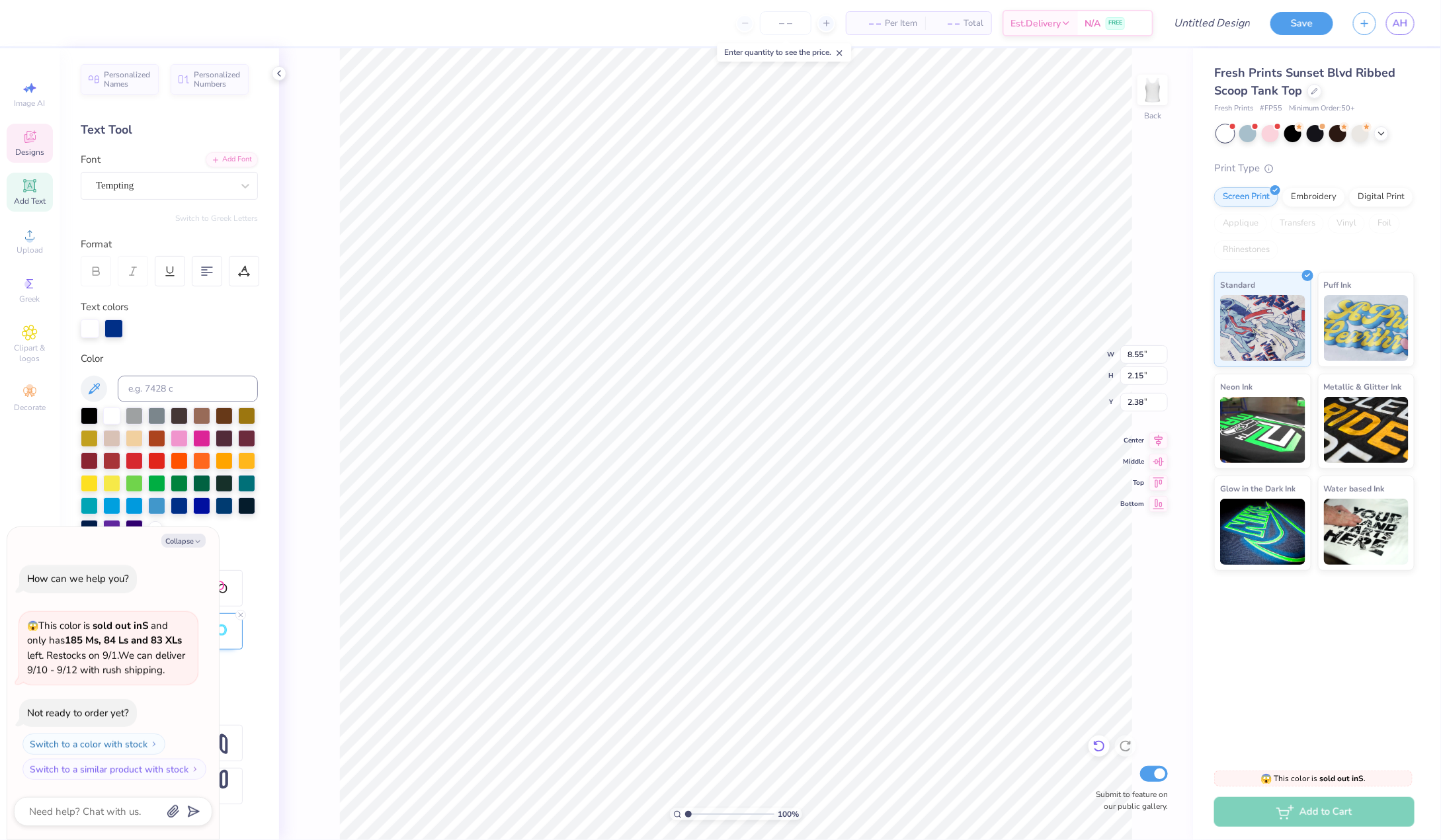
type textarea "x"
type input "8.09"
type input "2.04"
type textarea "x"
type input "2.32"
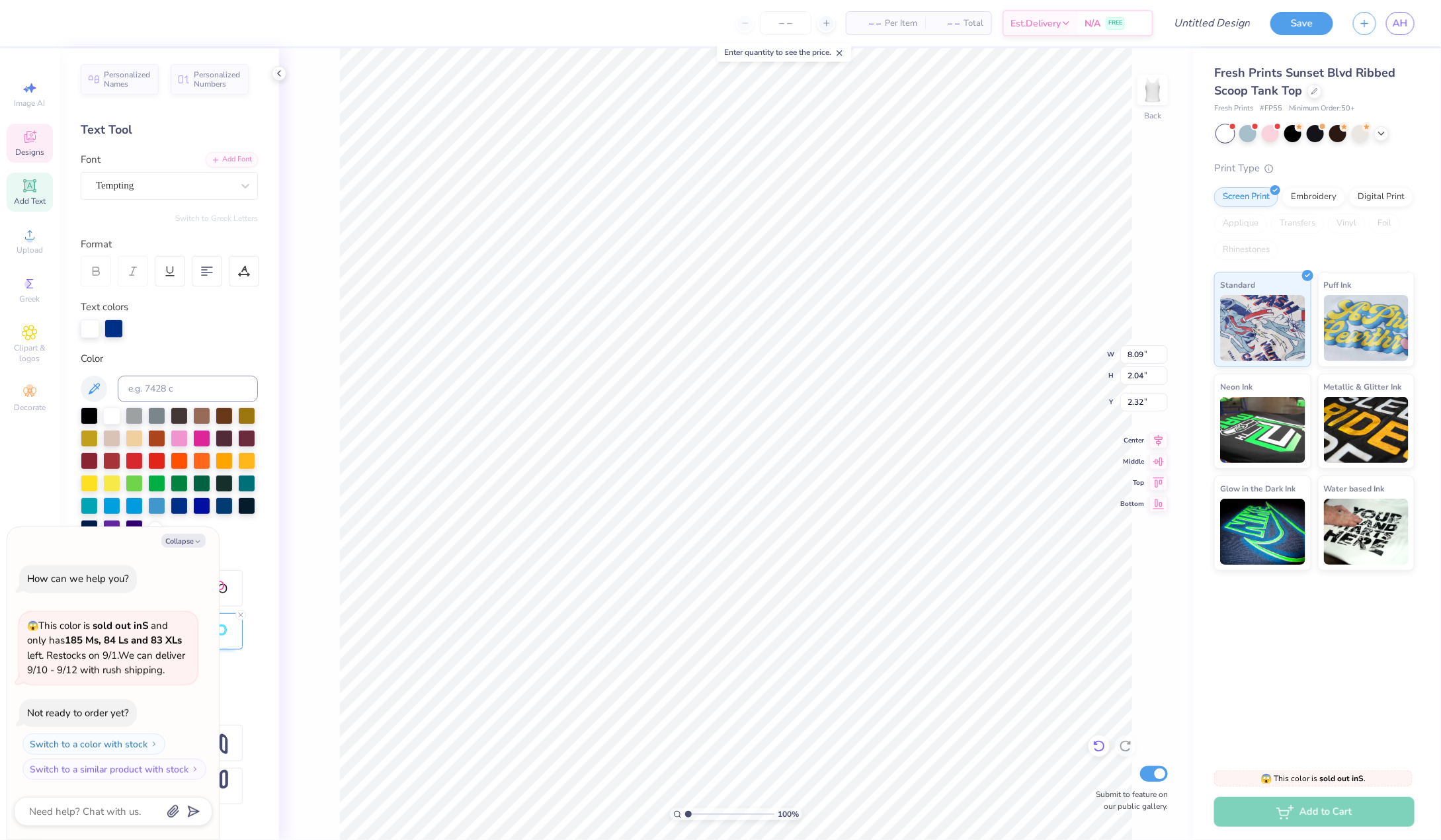
type textarea "x"
type input "2.19"
type input "0.36"
type input "4.36"
type textarea "x"
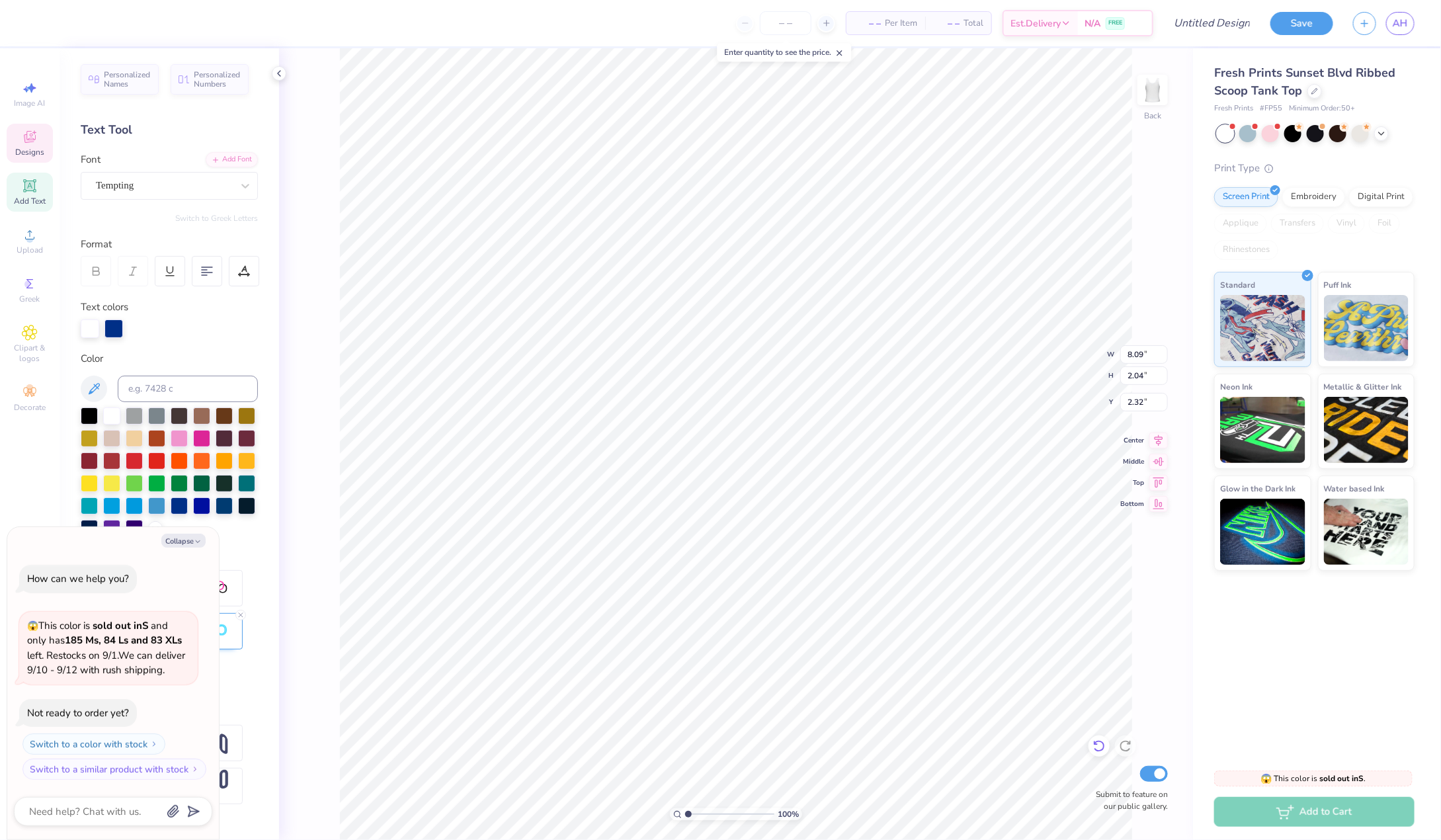
type input "2.38"
type textarea "x"
type input "2.50"
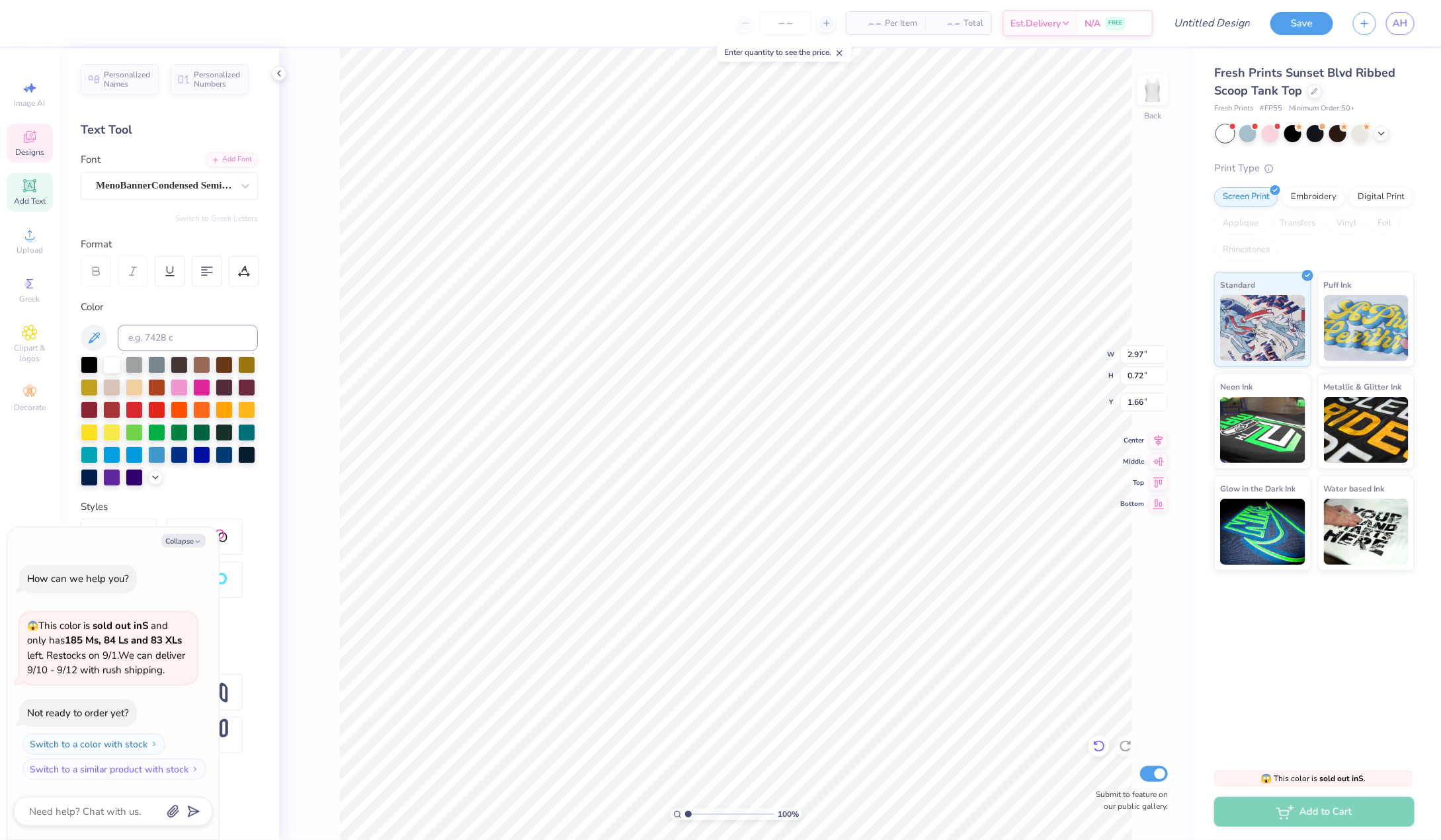
type textarea "x"
type input "2.68"
type input "0.65"
type input "1.73"
click at [1314, 94] on div at bounding box center [1314, 89] width 14 height 14
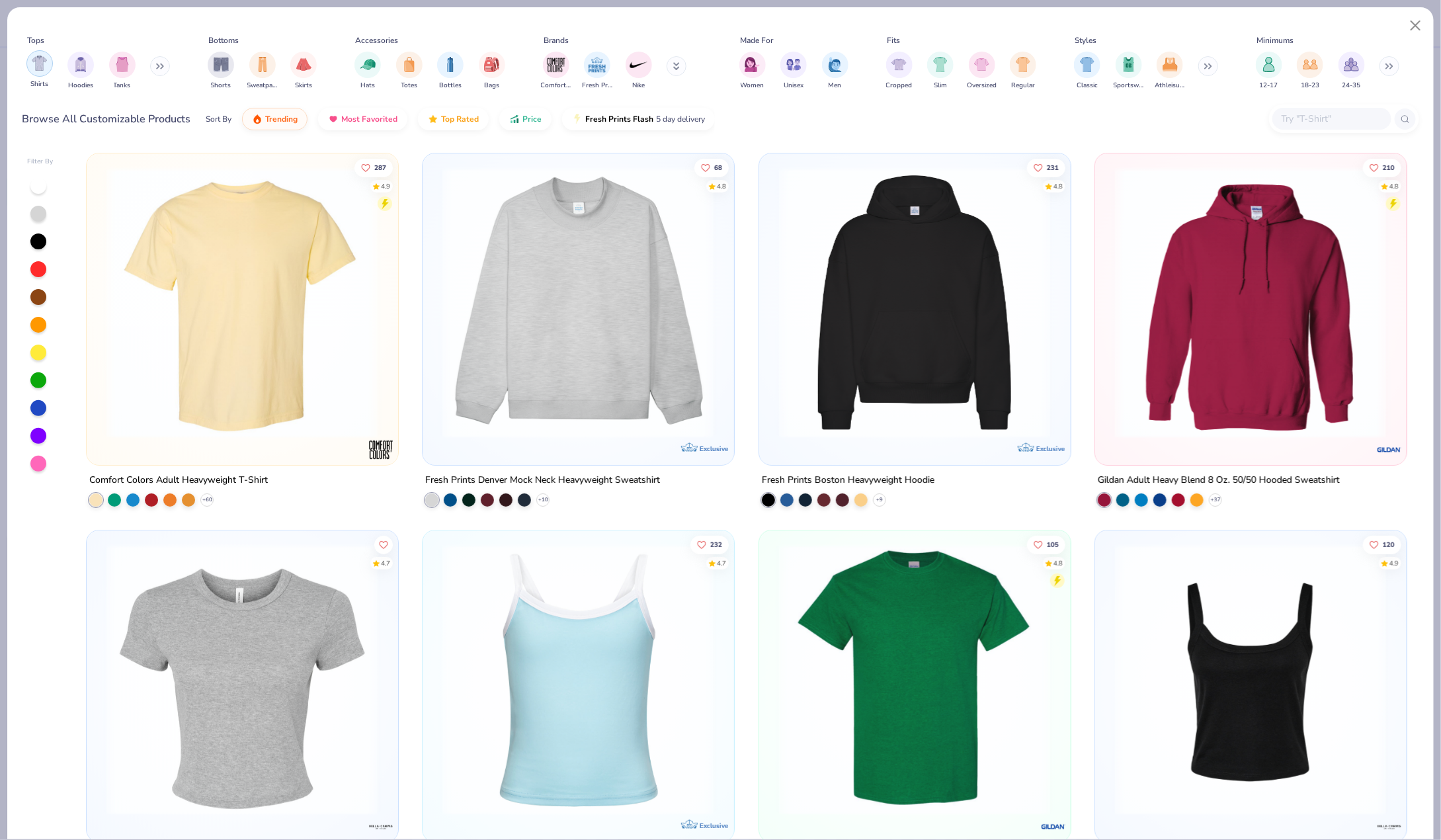
click at [34, 58] on img "filter for Shirts" at bounding box center [39, 64] width 15 height 15
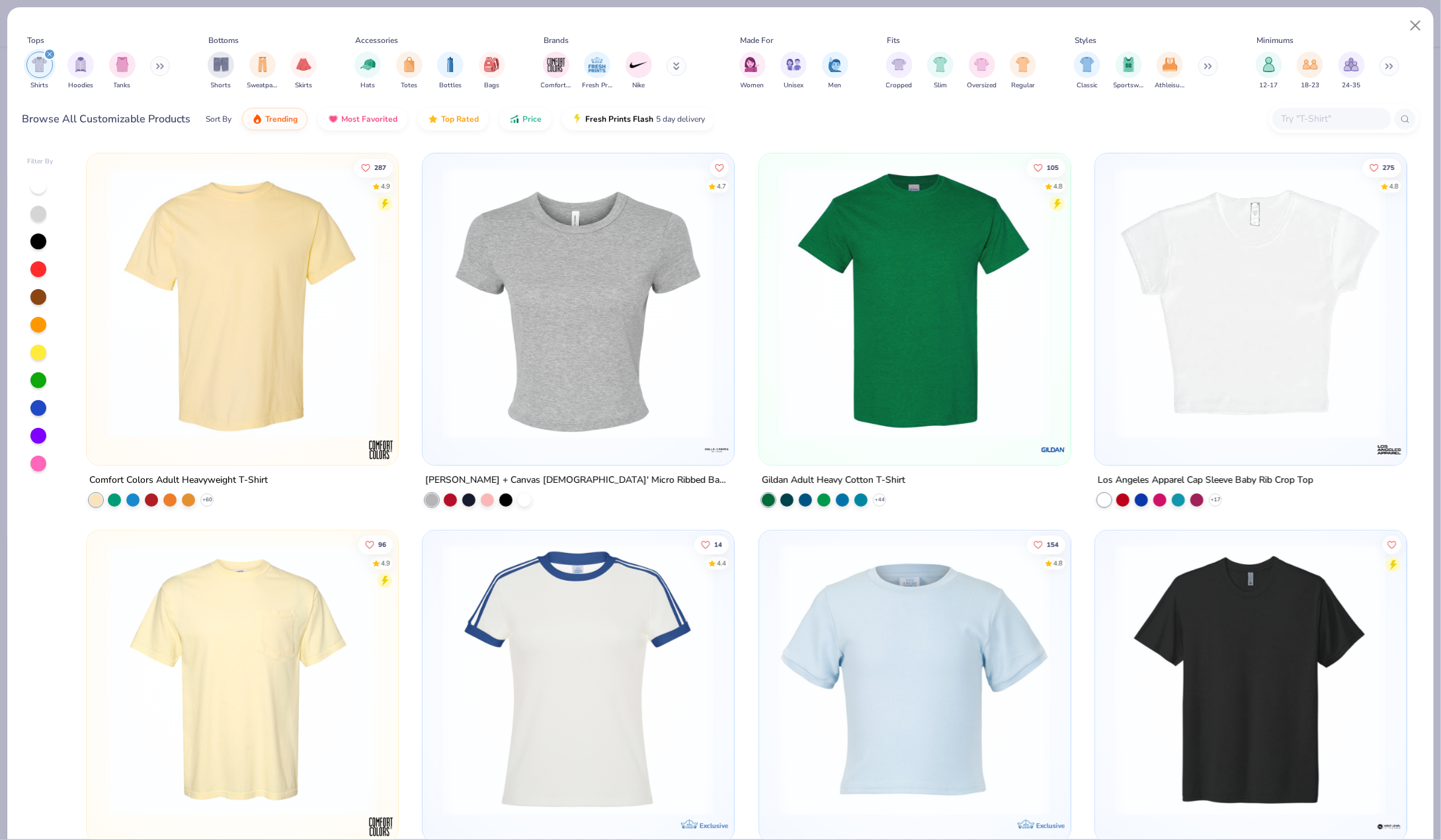
click at [161, 64] on icon at bounding box center [160, 65] width 8 height 7
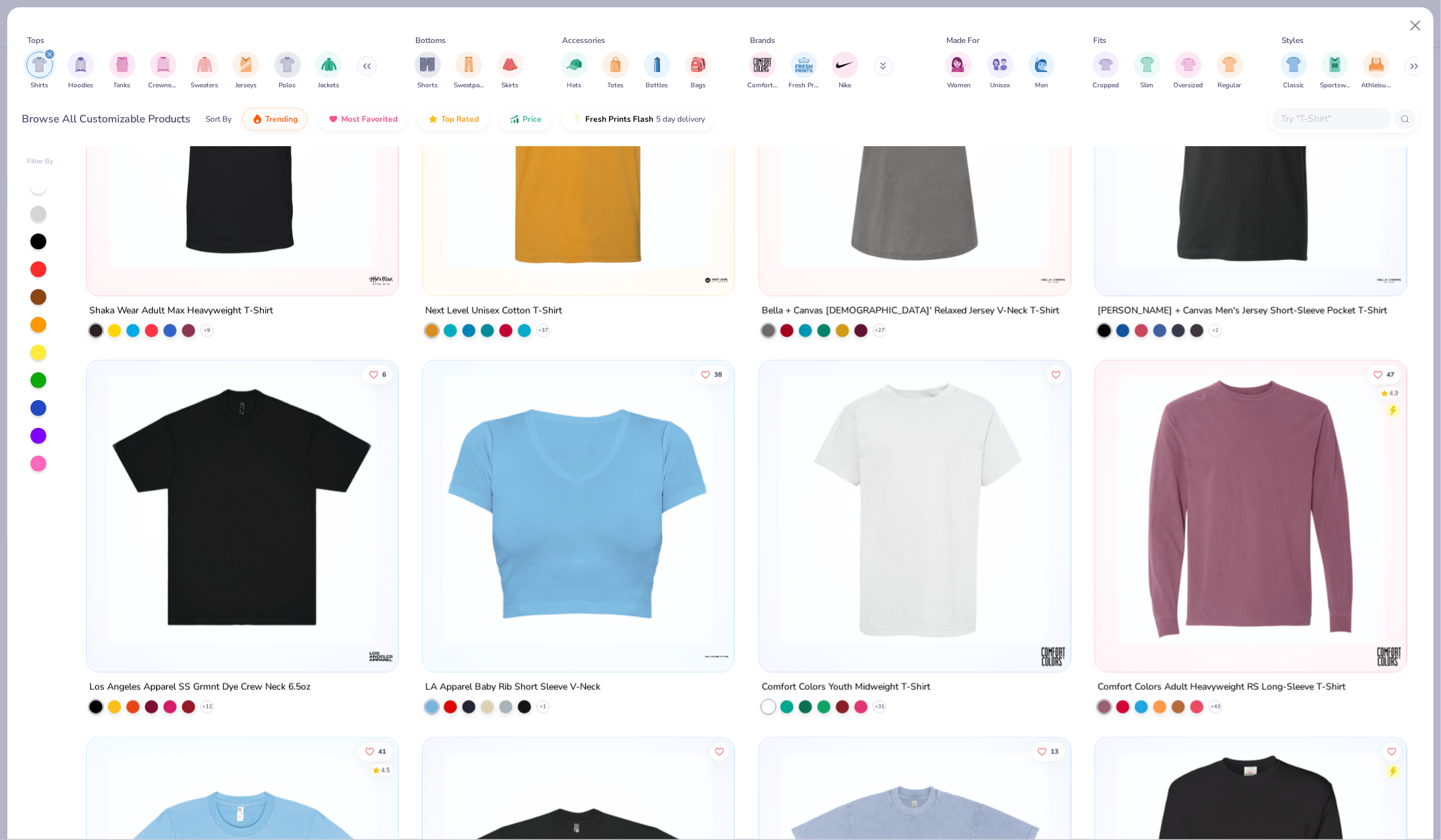
scroll to position [3567, 0]
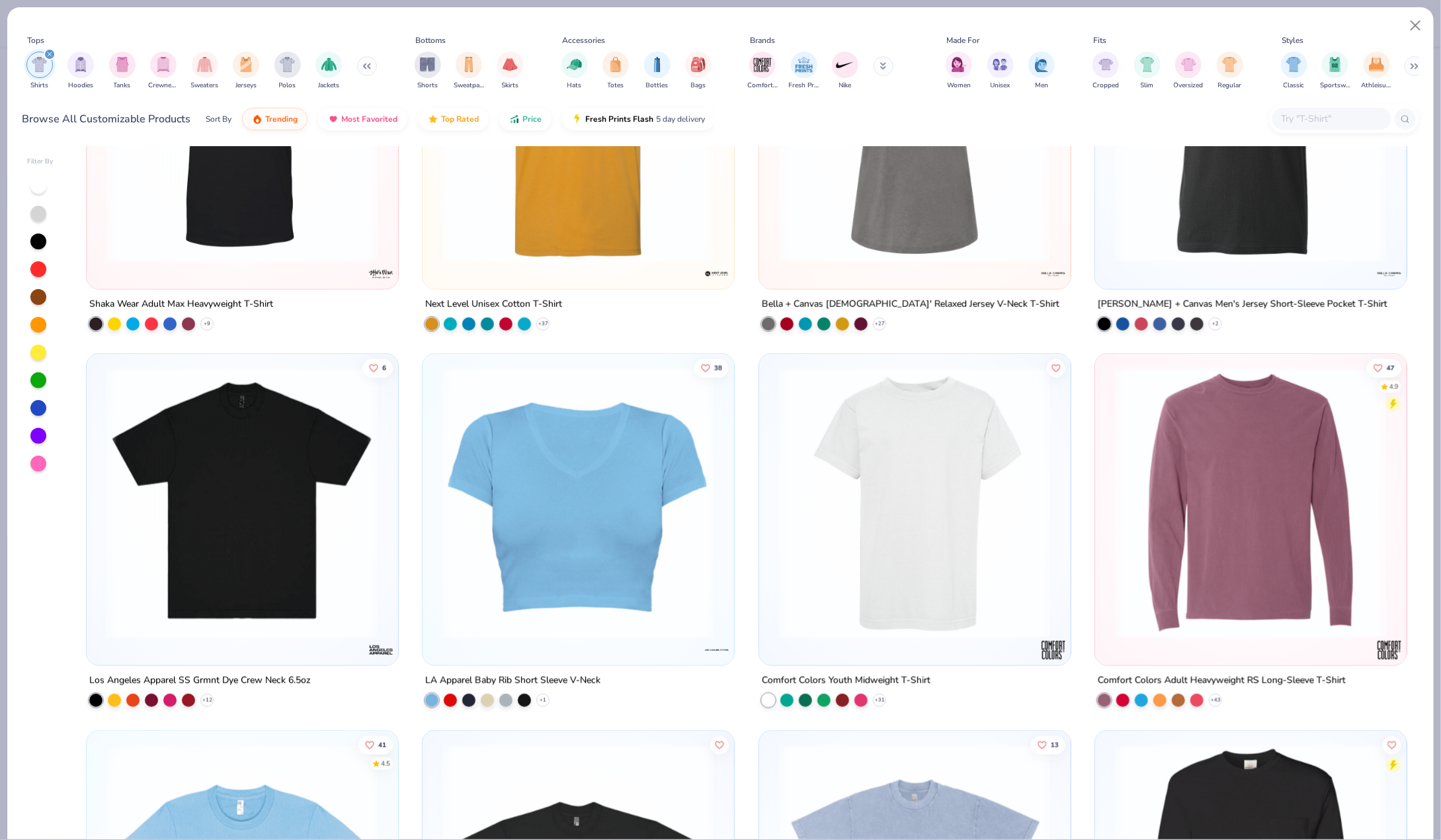
click at [1414, 66] on icon at bounding box center [1414, 65] width 8 height 7
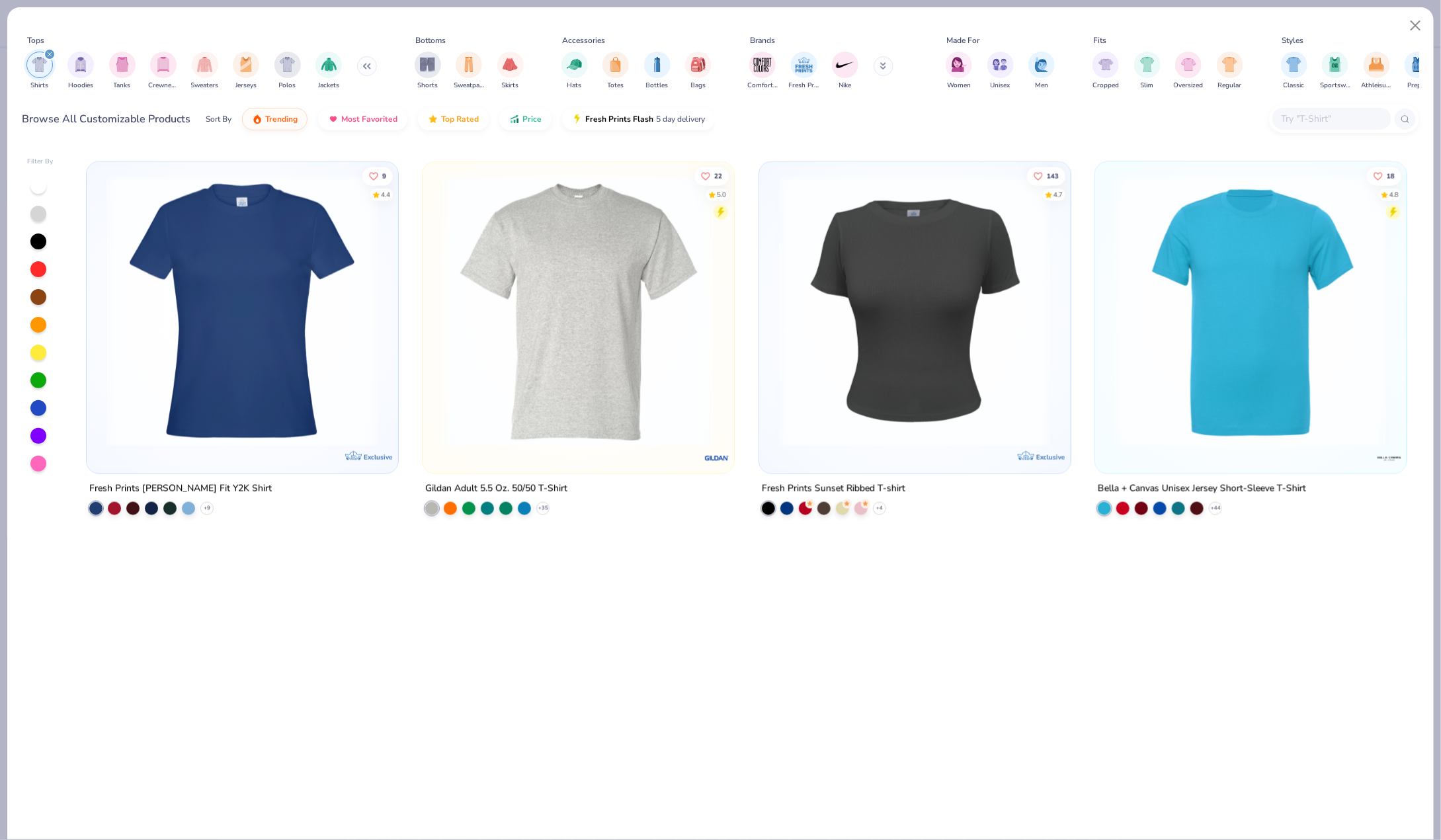
scroll to position [0, 0]
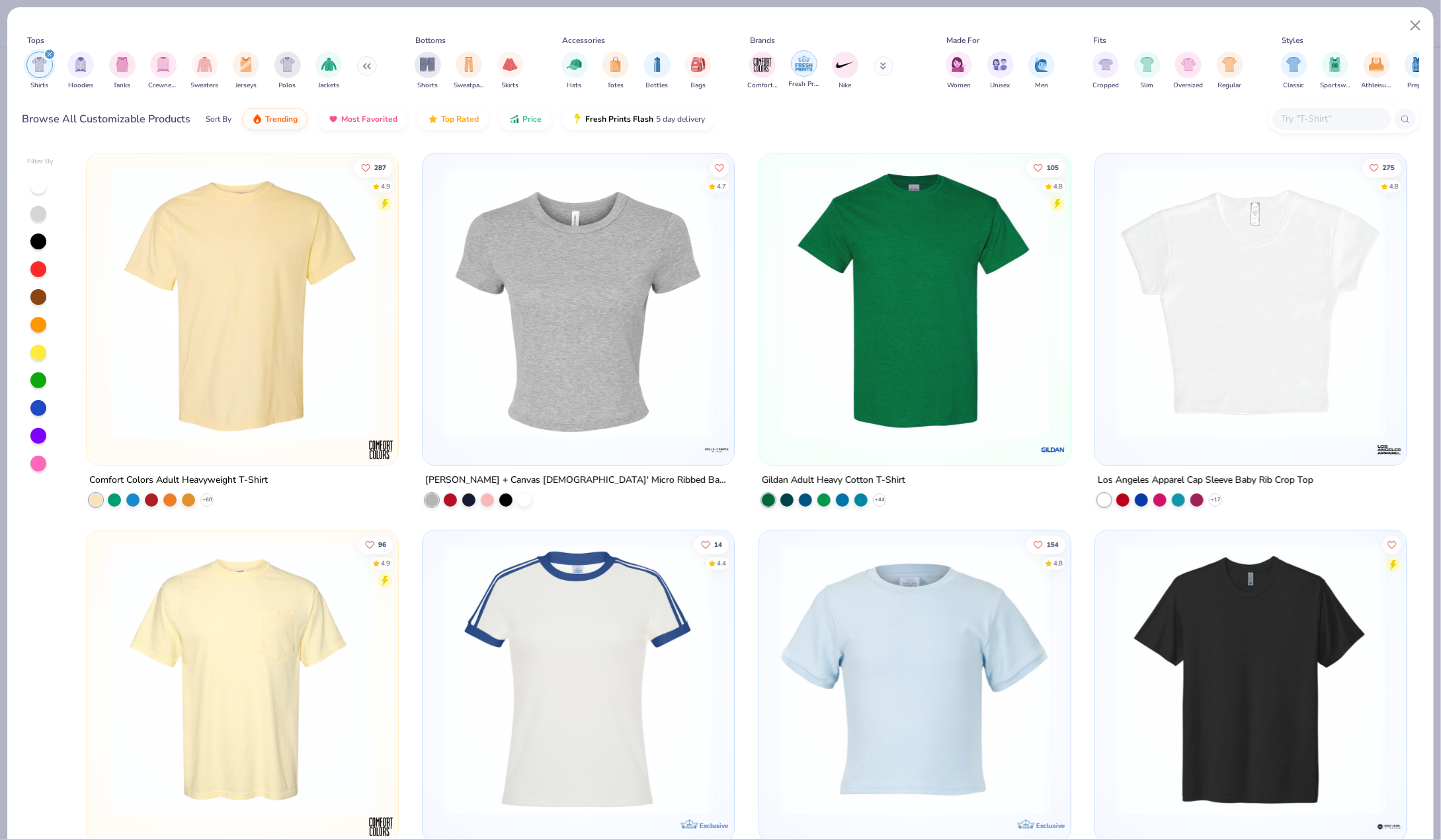
click at [811, 71] on img "filter for Fresh Prints" at bounding box center [804, 64] width 20 height 20
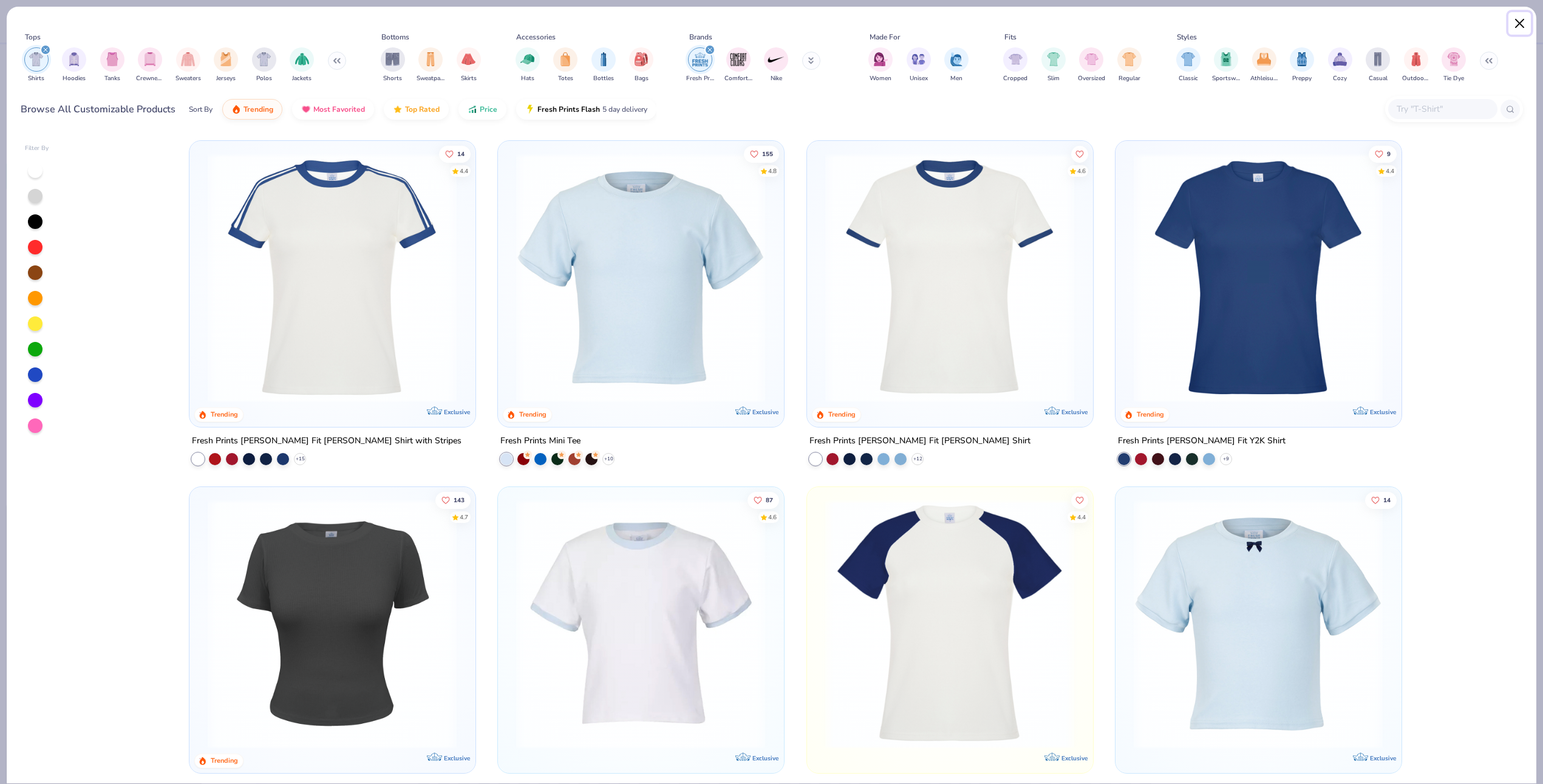
click at [1322, 22] on button "Close" at bounding box center [1520, 23] width 23 height 23
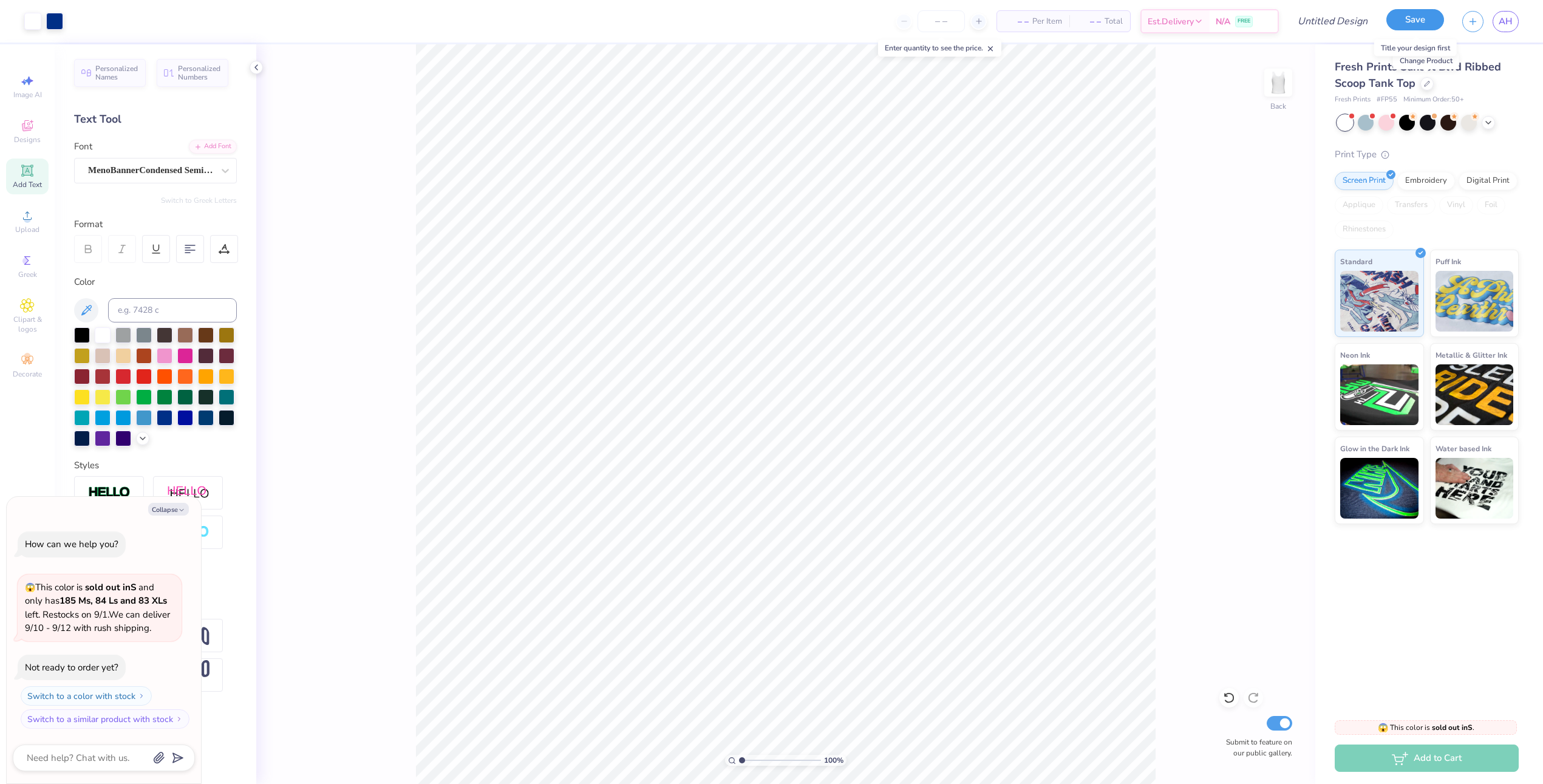
click at [1322, 25] on button "Save" at bounding box center [1415, 19] width 57 height 21
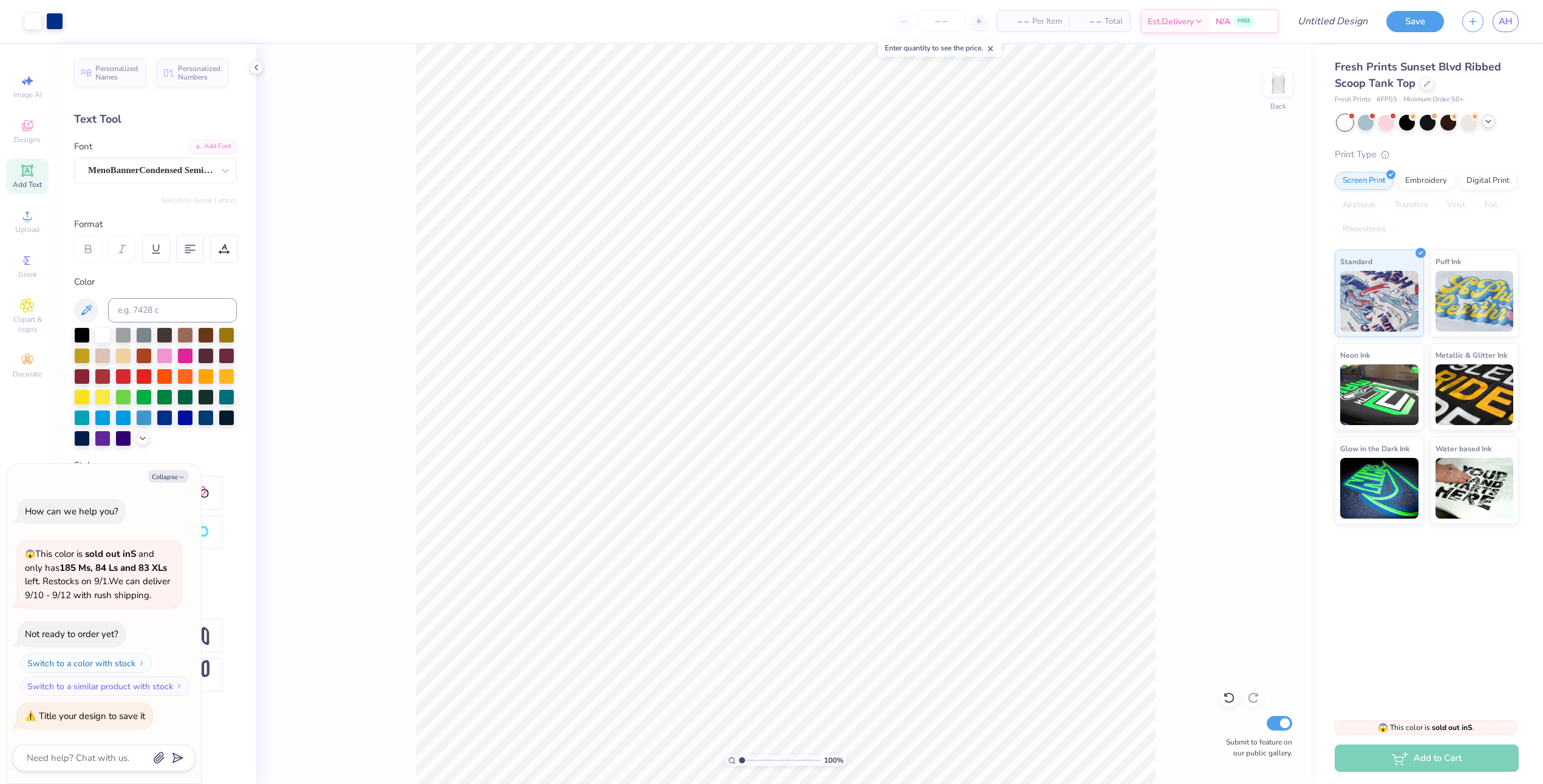
click at [1322, 121] on icon at bounding box center [1487, 121] width 10 height 10
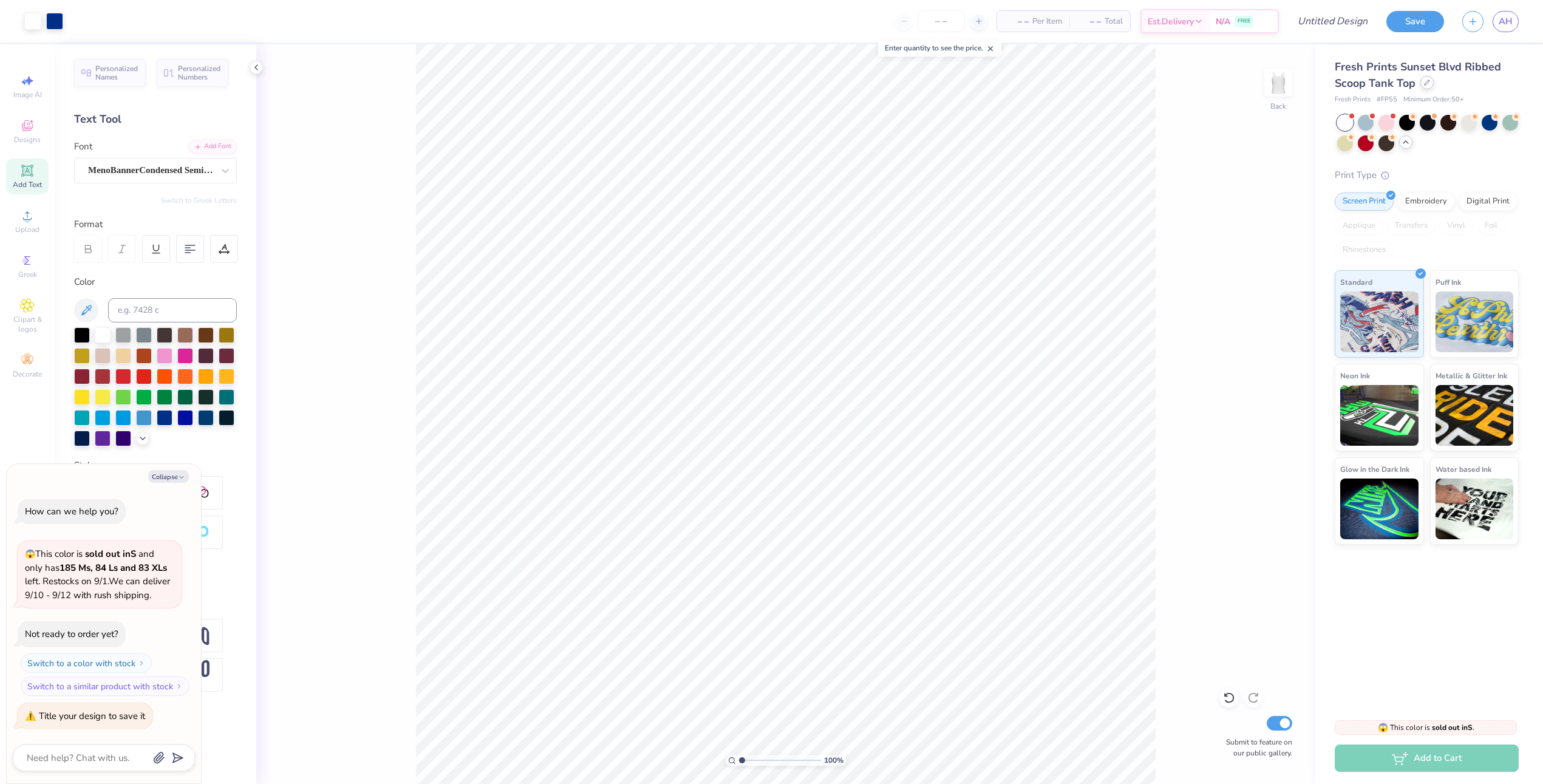
click at [1322, 87] on div at bounding box center [1426, 82] width 13 height 13
type textarea "x"
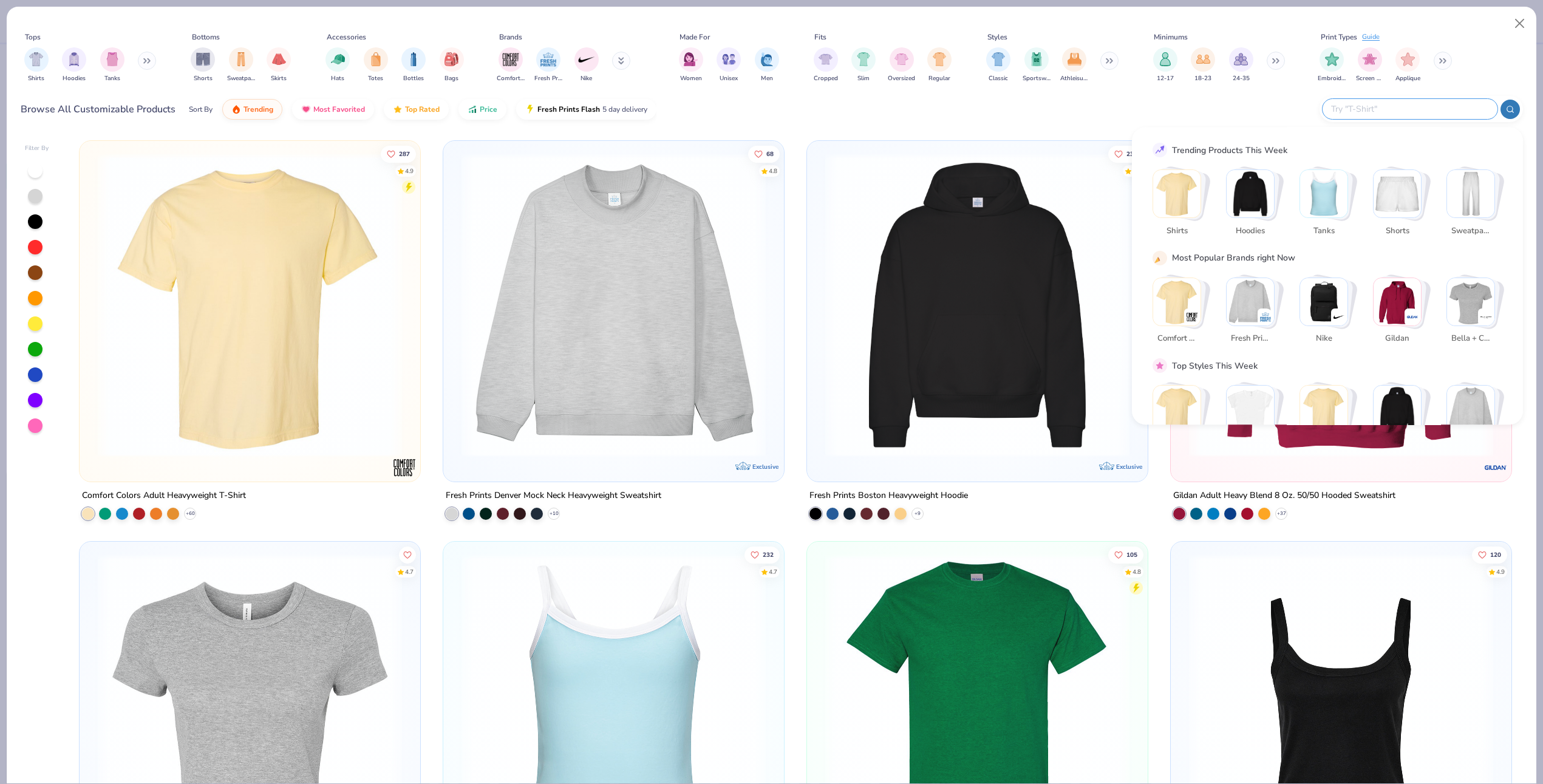
click at [1322, 112] on input "text" at bounding box center [1409, 109] width 159 height 14
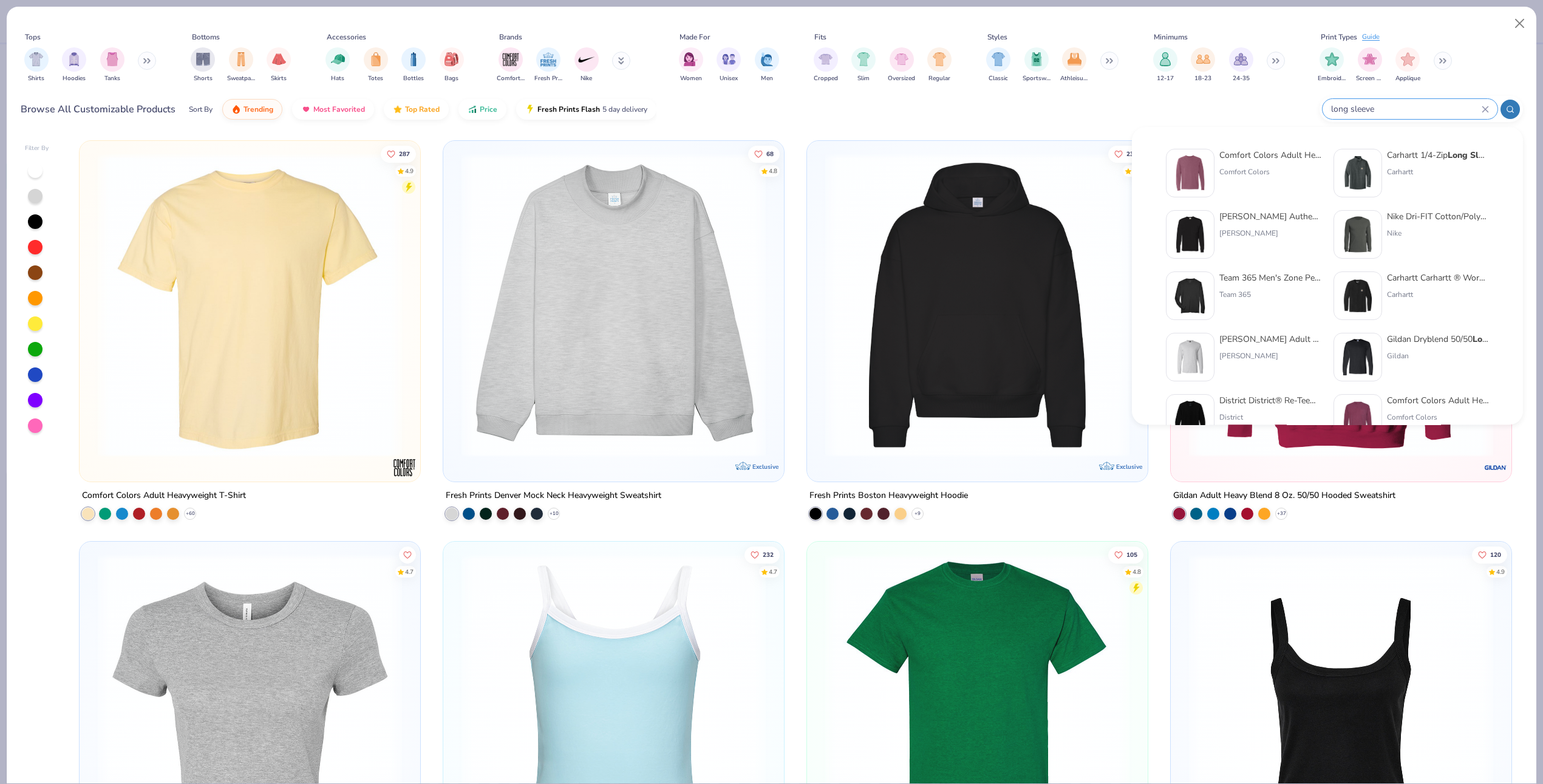
type input "long sleeve"
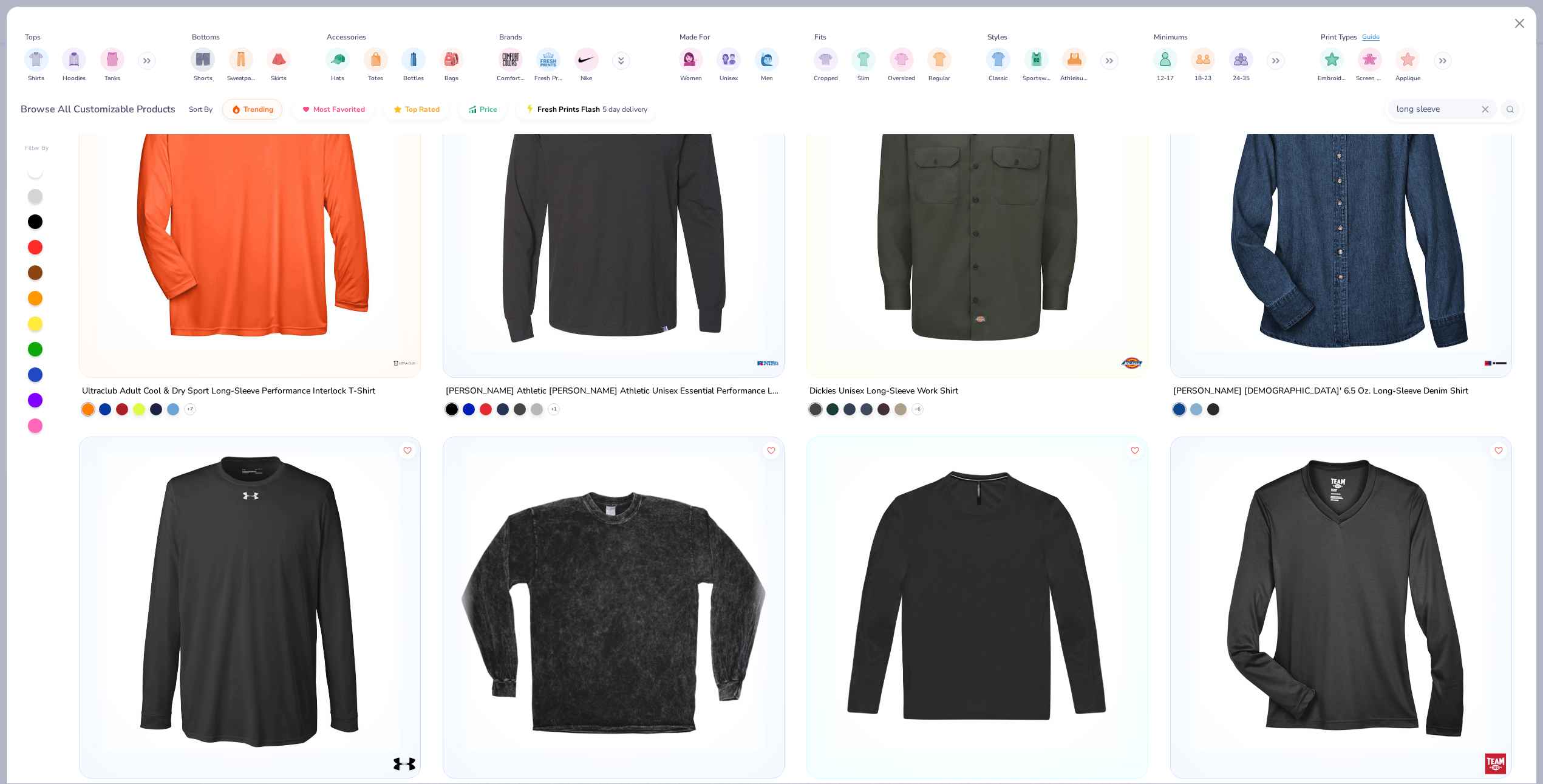
scroll to position [672, 0]
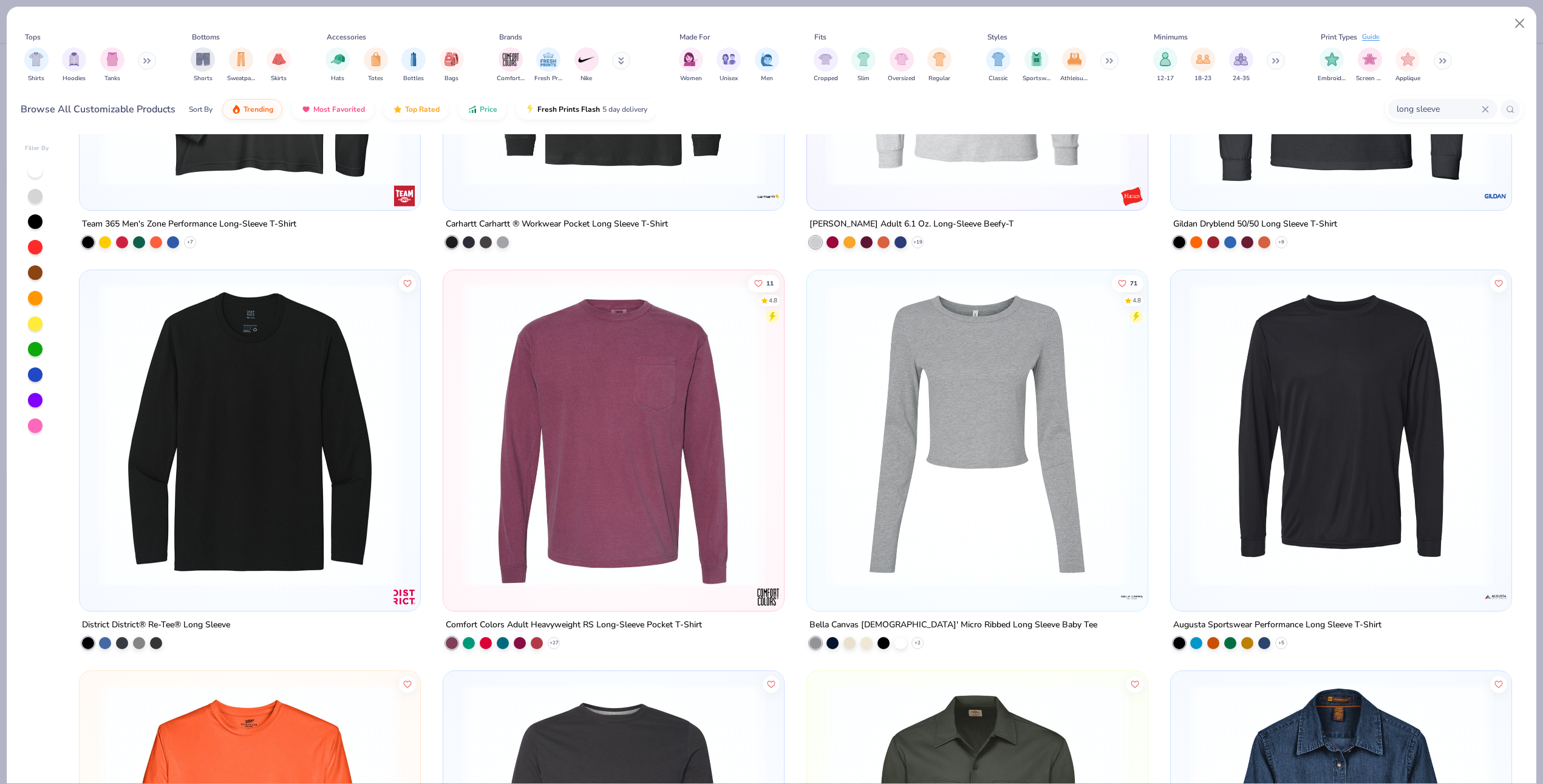
click at [996, 415] on img at bounding box center [976, 434] width 316 height 305
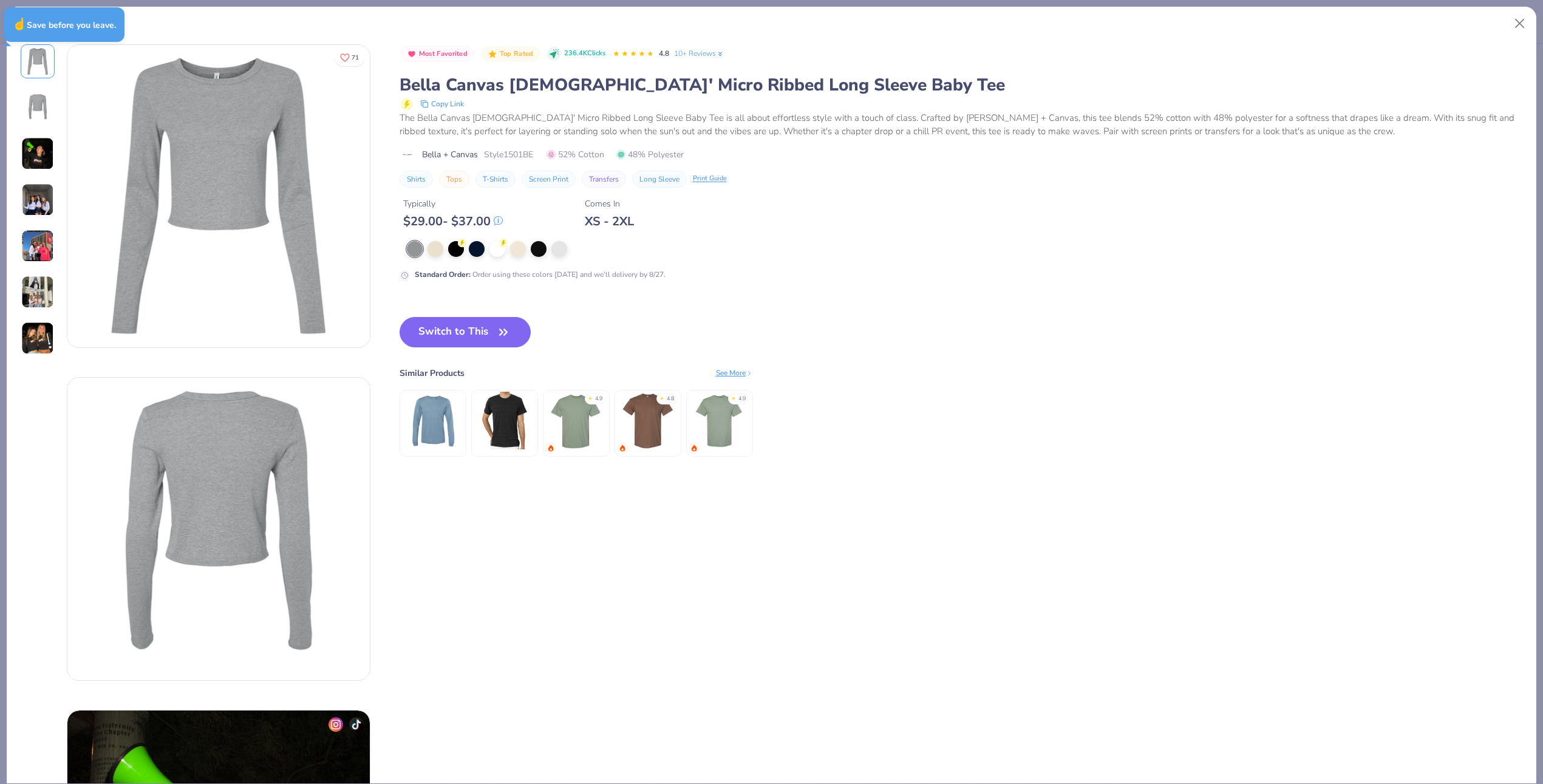
type textarea "x"
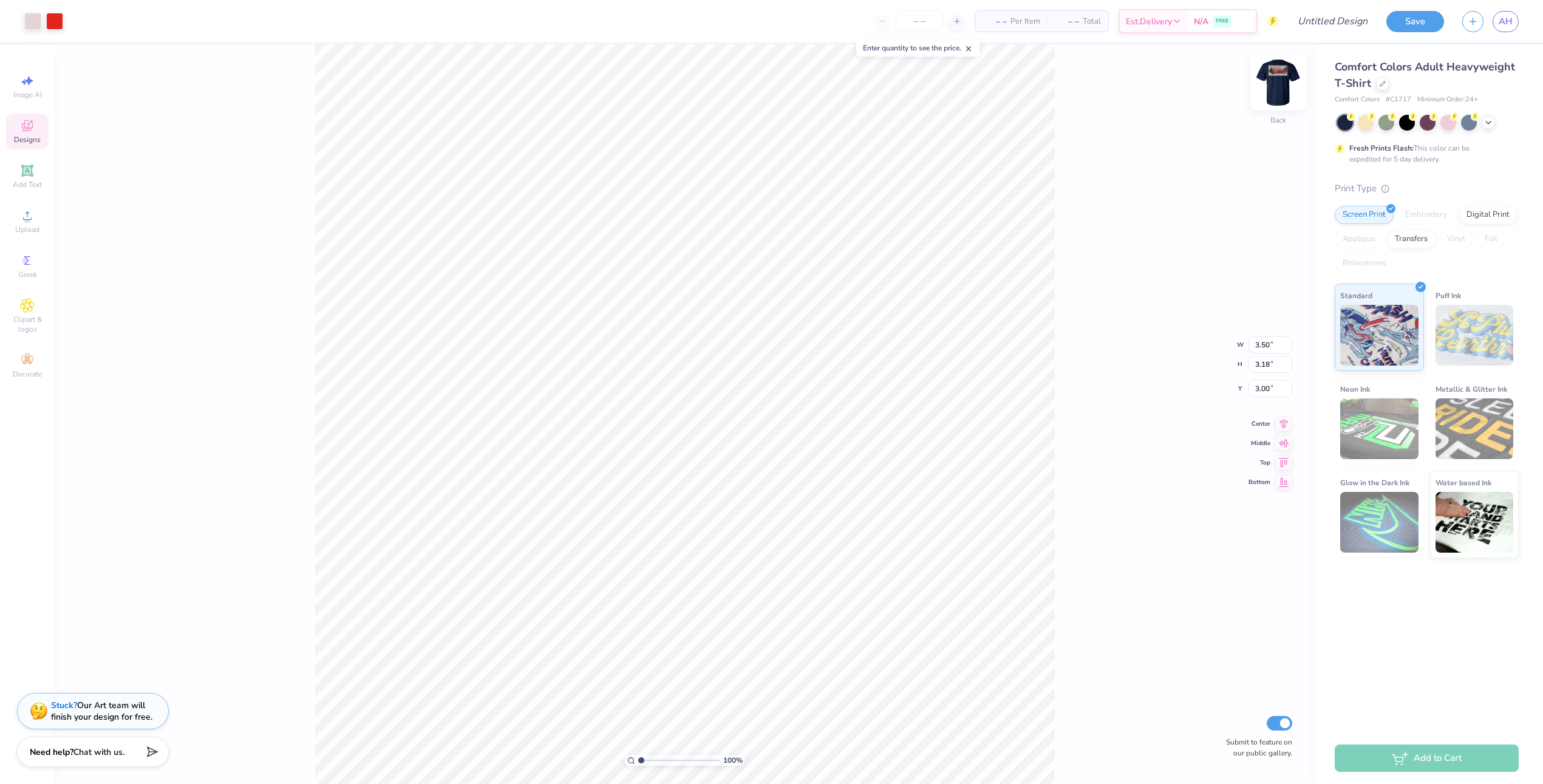
click at [1270, 77] on img at bounding box center [1278, 83] width 49 height 49
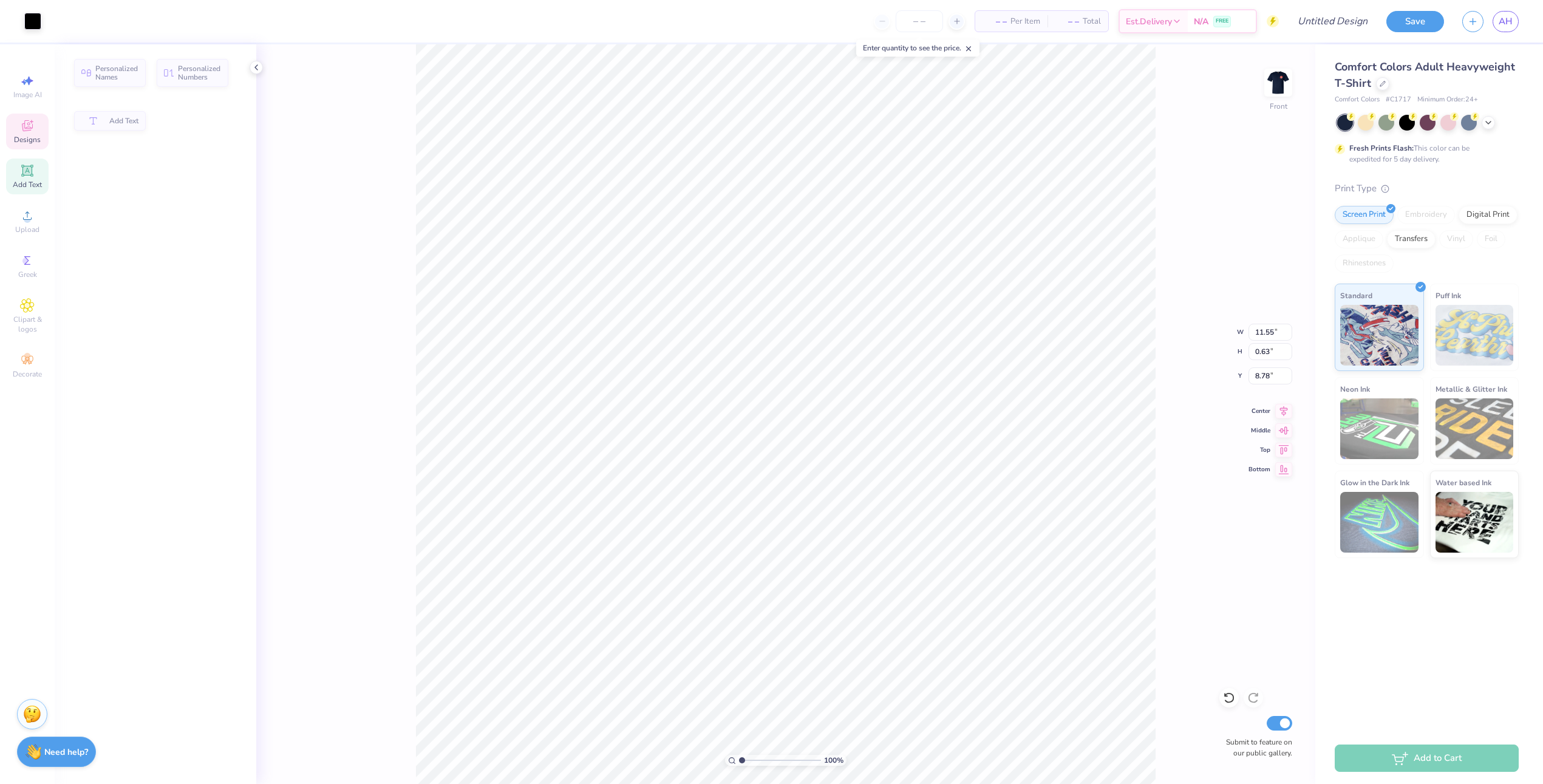
type input "11.55"
type input "0.63"
type input "8.78"
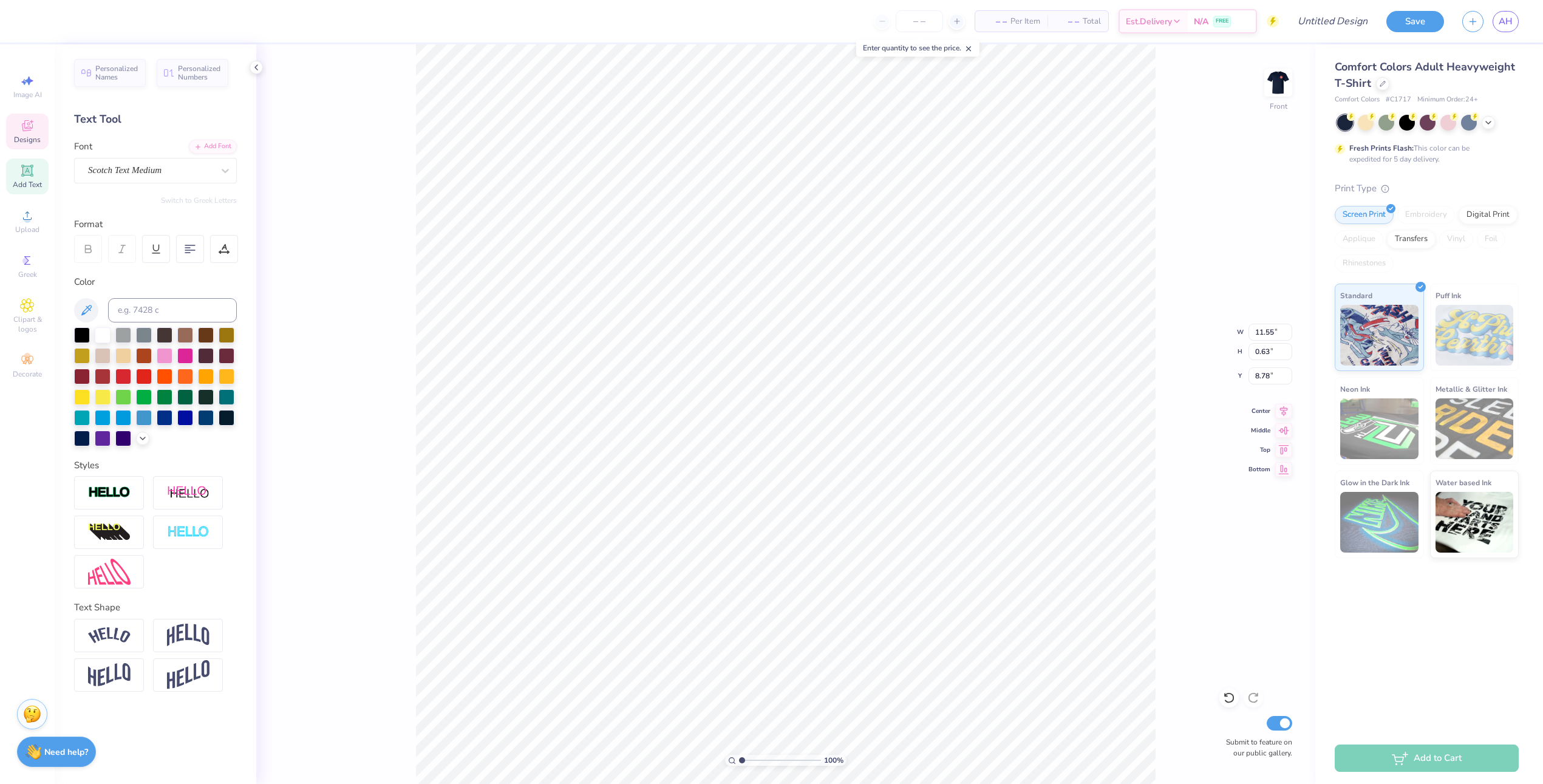
scroll to position [0, 6]
type textarea "Alpha Gamma Delta Dad's Weekend"
type input "12.00"
type input "6.52"
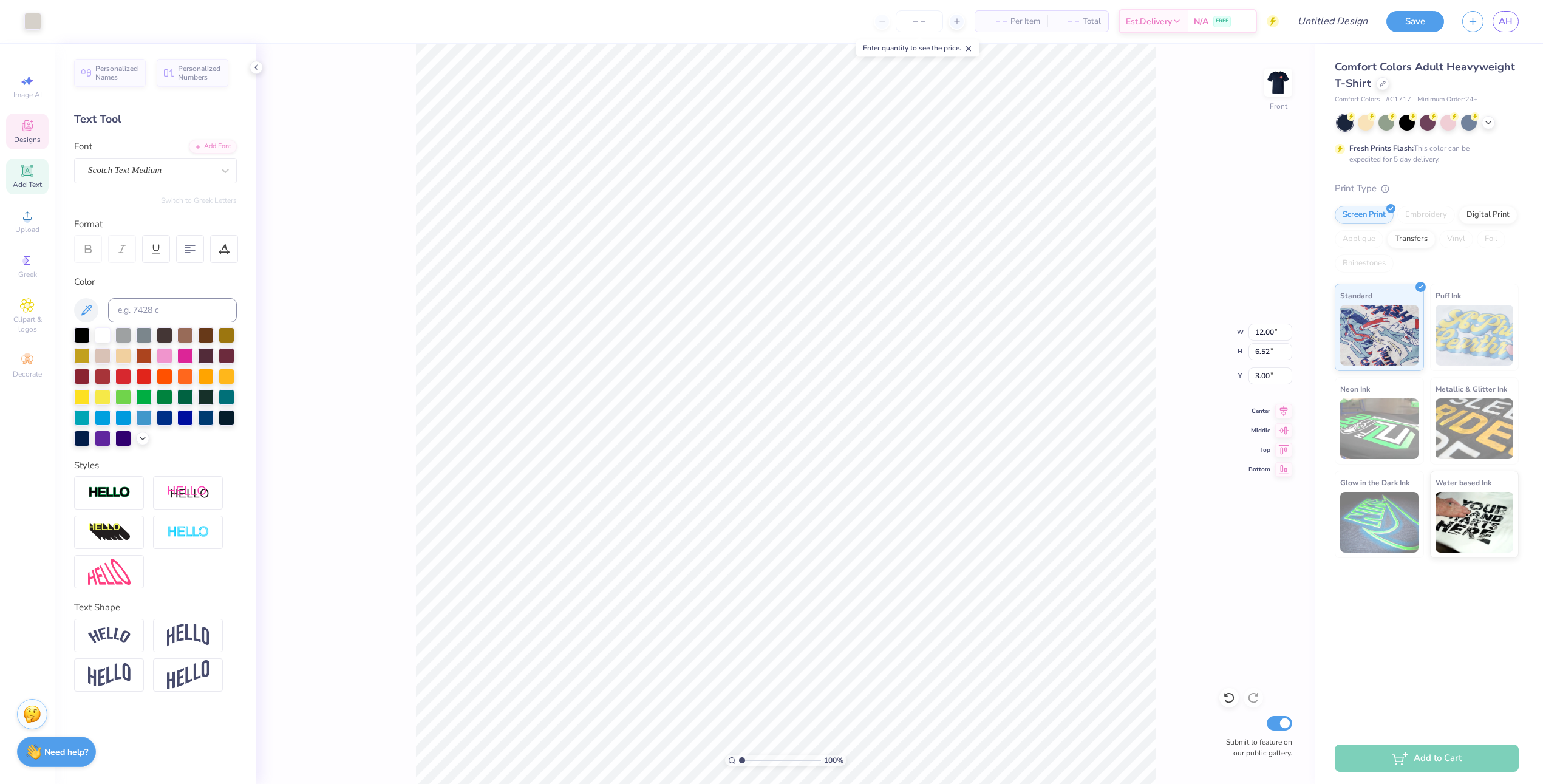
type input "3.00"
type input "11.66"
type input "5.43"
type input "3.17"
type input "11.42"
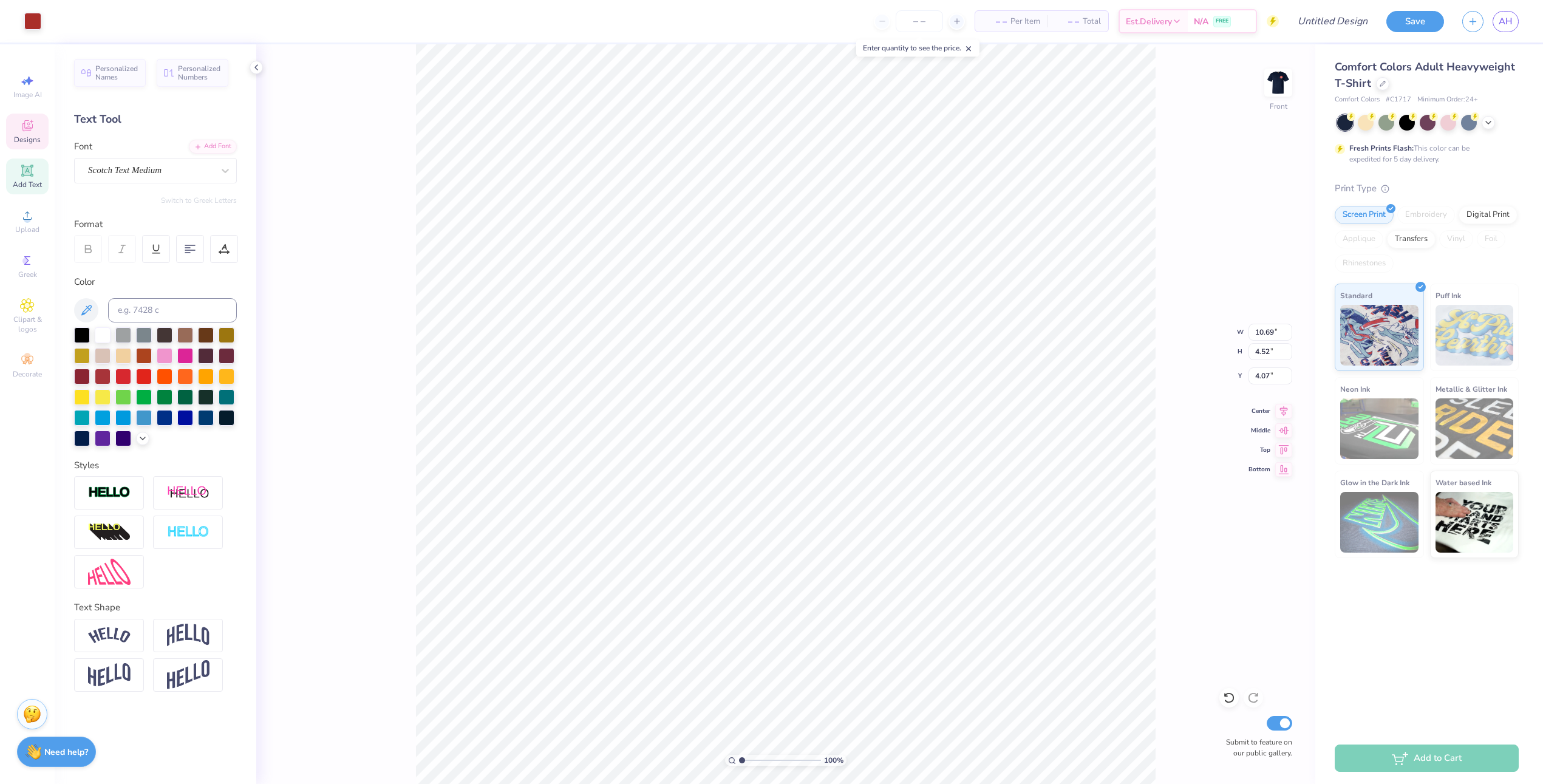
type input "5.36"
type input "4.76"
type input "11.64"
type input "5.42"
click at [1231, 698] on icon at bounding box center [1229, 698] width 12 height 12
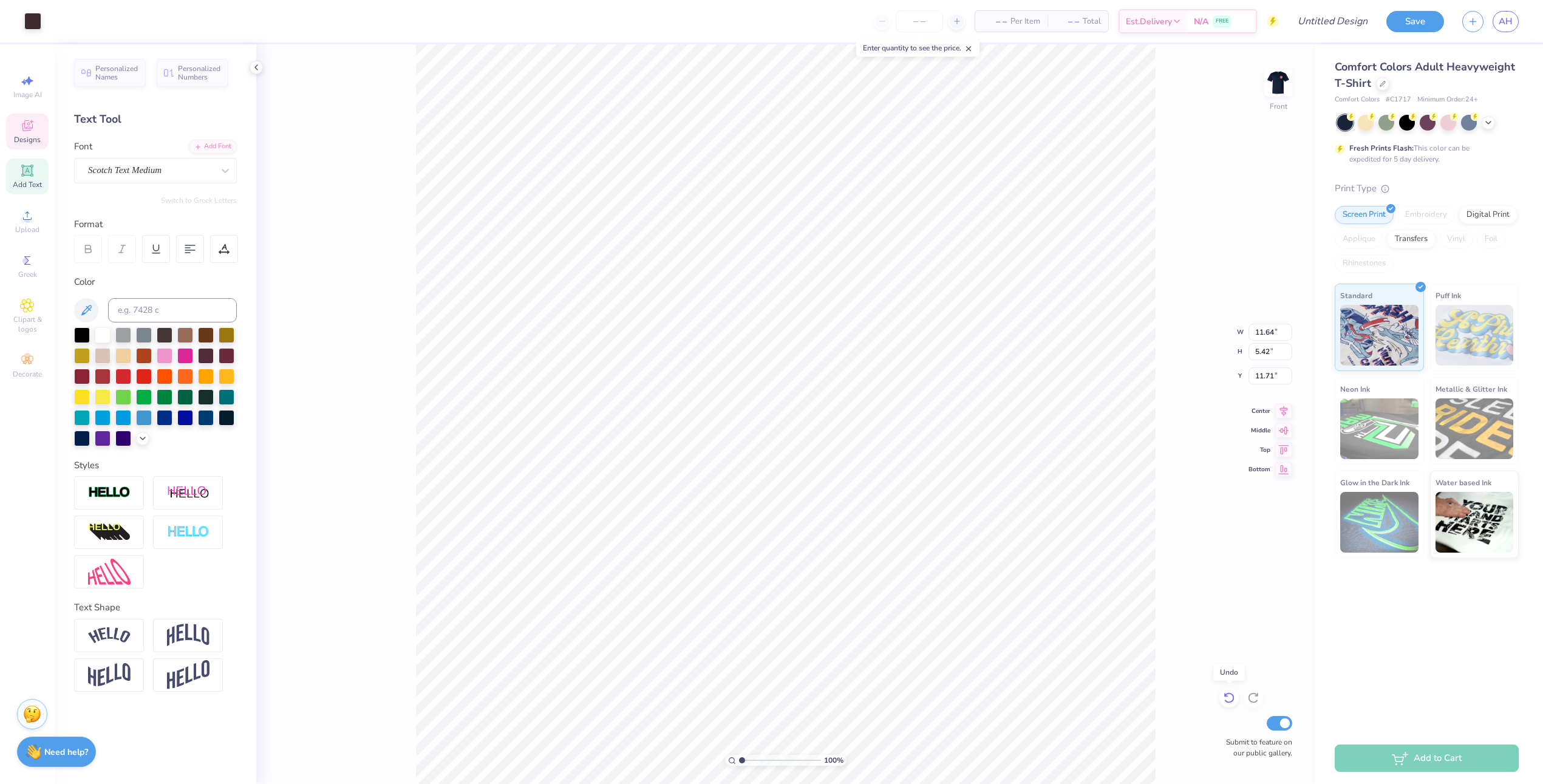
type input "3.18"
click at [1224, 697] on icon at bounding box center [1229, 698] width 12 height 12
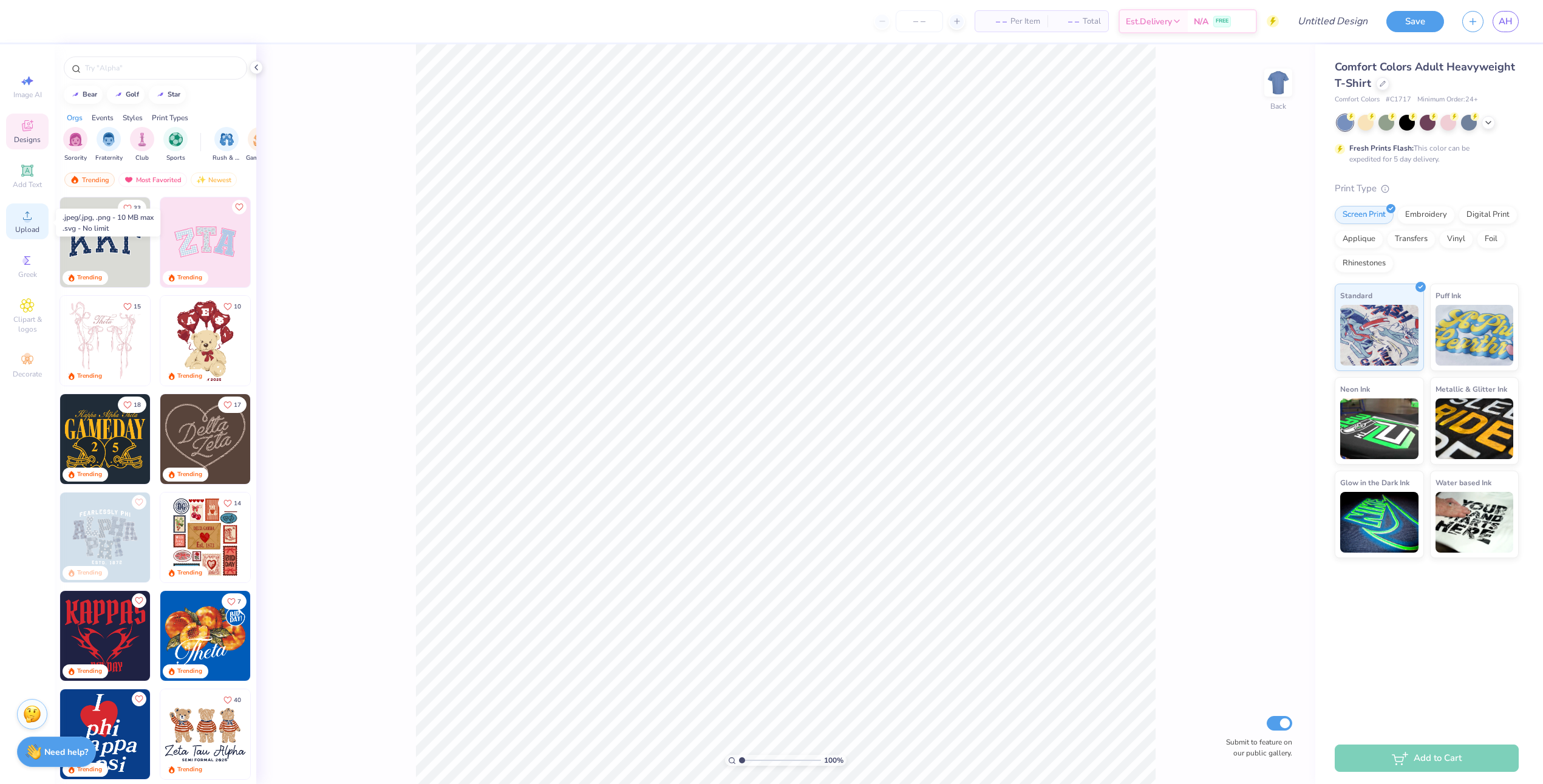
click at [21, 211] on icon at bounding box center [27, 215] width 15 height 15
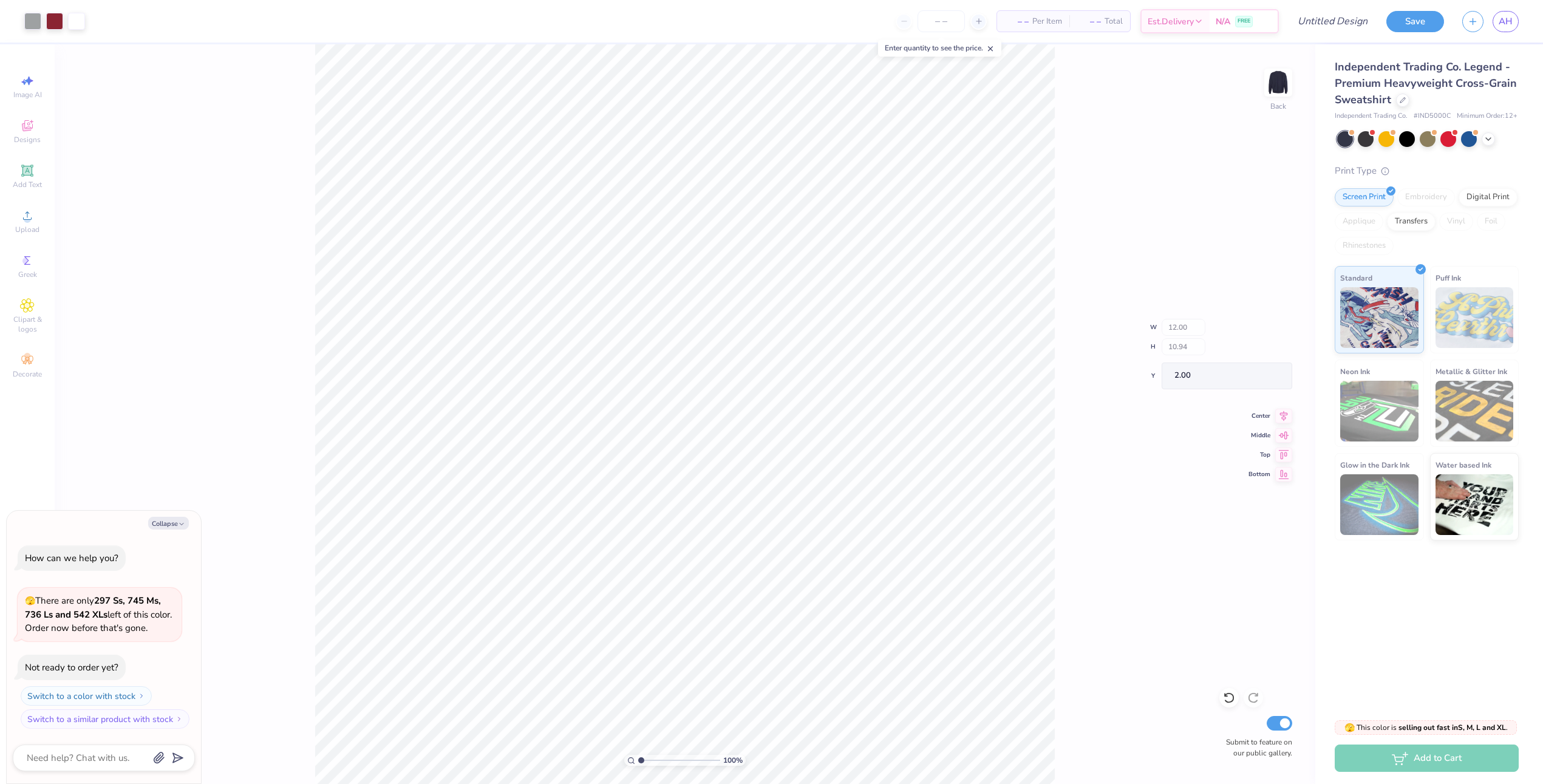
type textarea "x"
type input "8.35"
type input "3.29"
type input "5.14"
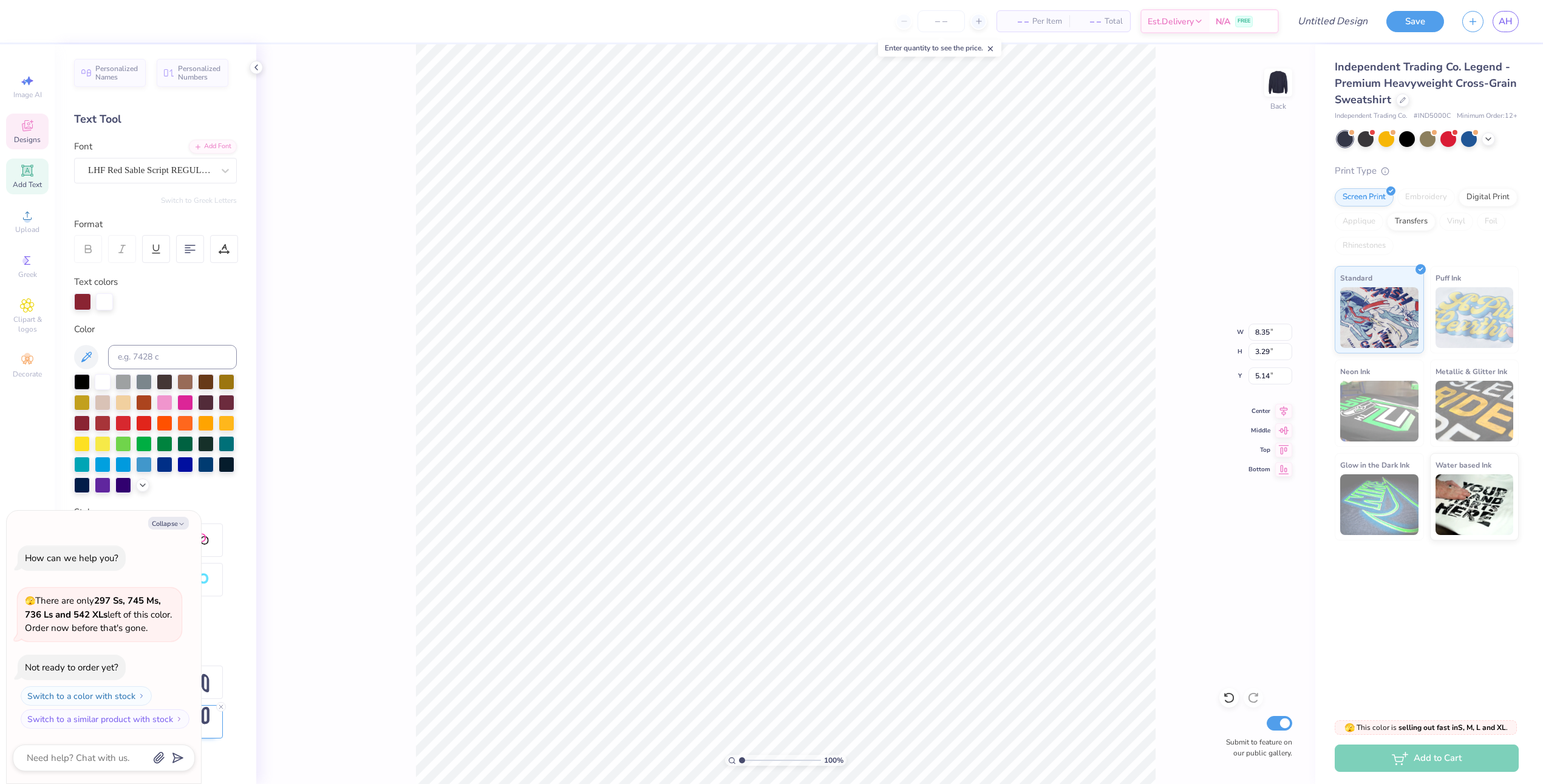
type textarea "x"
type textarea "Mom"
type textarea "x"
type textarea "Mo"
type textarea "x"
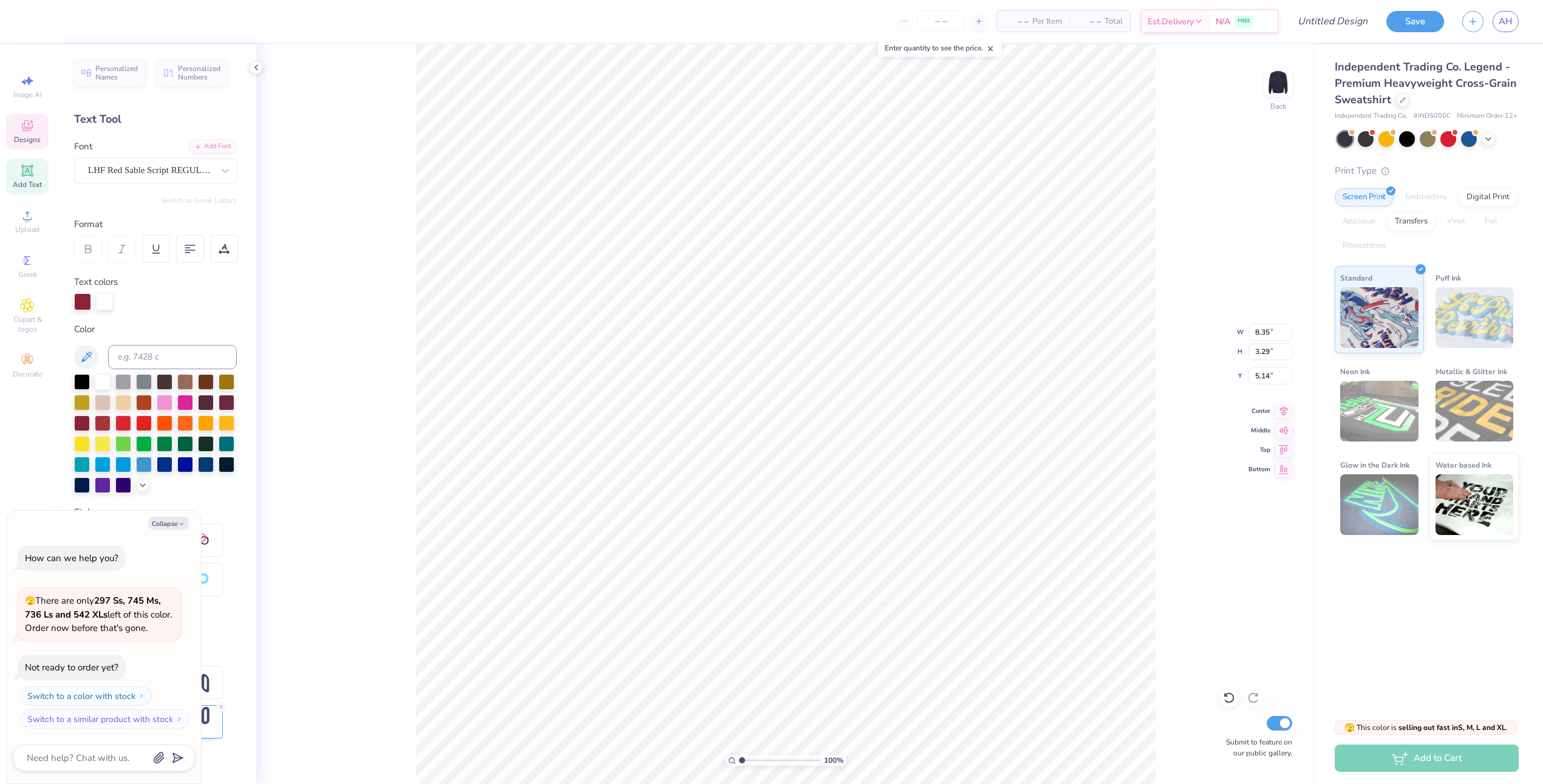
type textarea "M"
type textarea "x"
type textarea "D"
type textarea "x"
type textarea "Da"
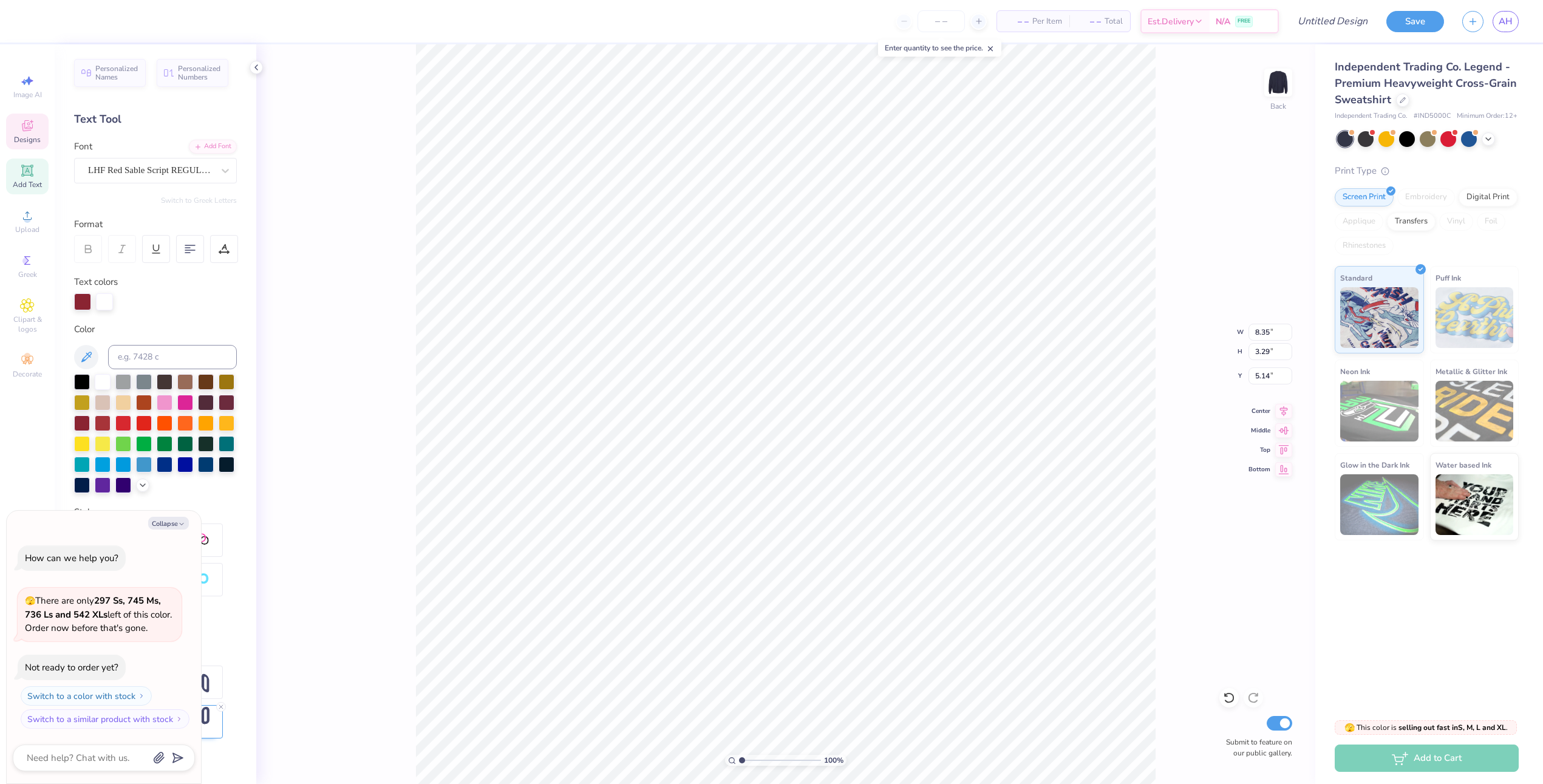
type textarea "x"
type textarea "Dad's"
type textarea "x"
type input "10.32"
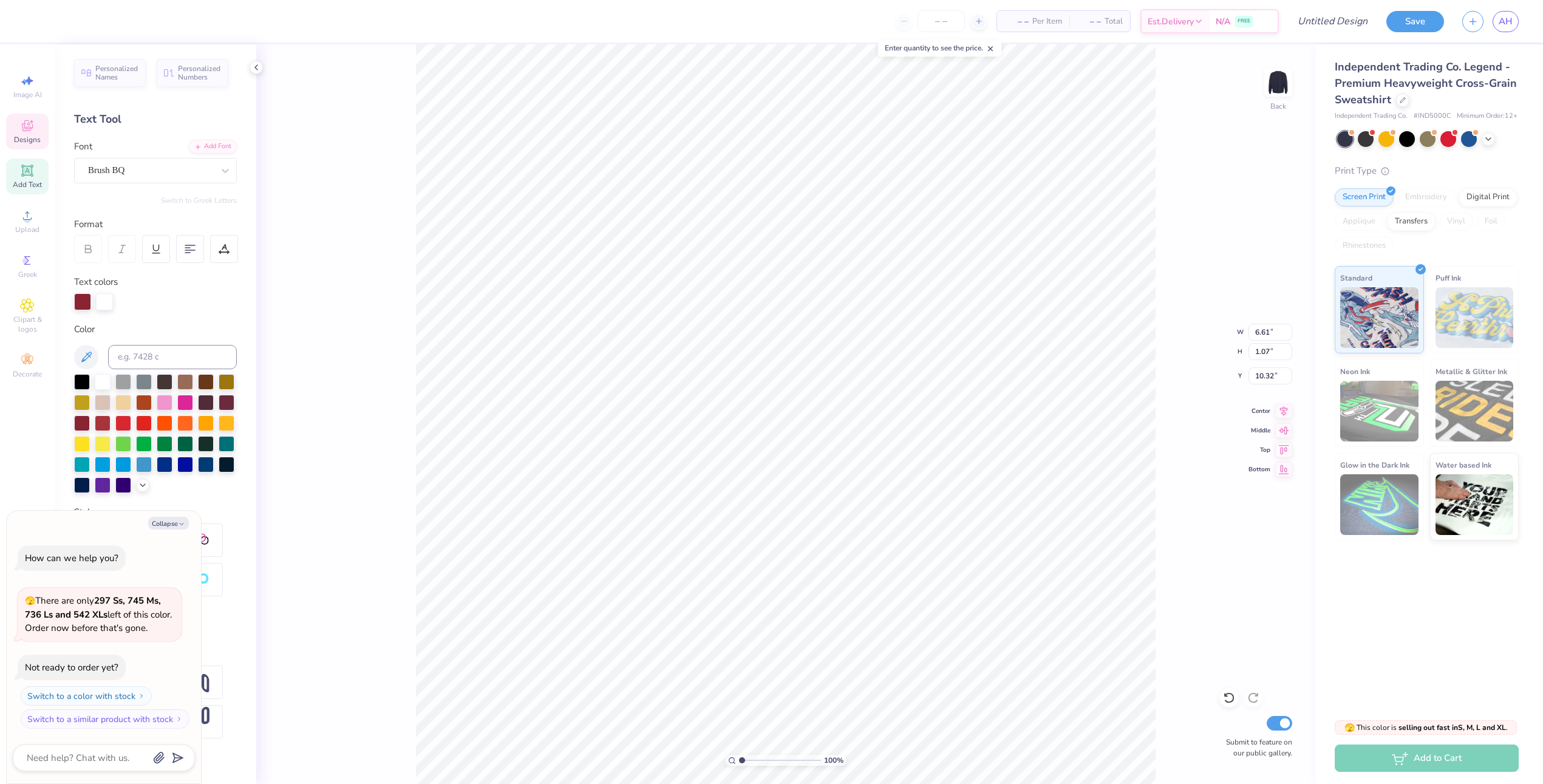
type textarea "x"
type textarea "Zeta Tau Alph"
type textarea "x"
type textarea "Zeta"
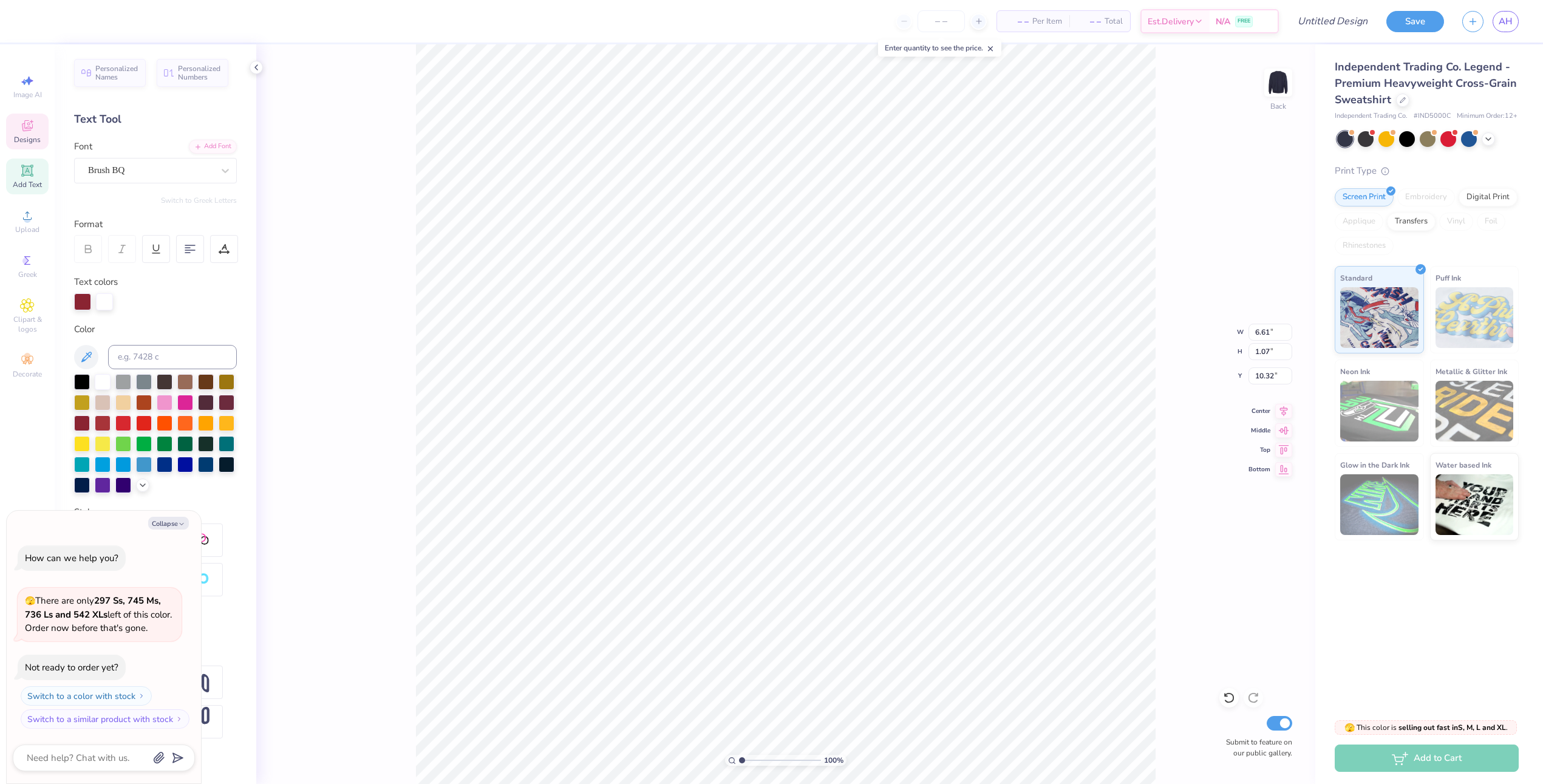
type textarea "x"
type textarea "Zeta"
type textarea "x"
type textarea "Zet"
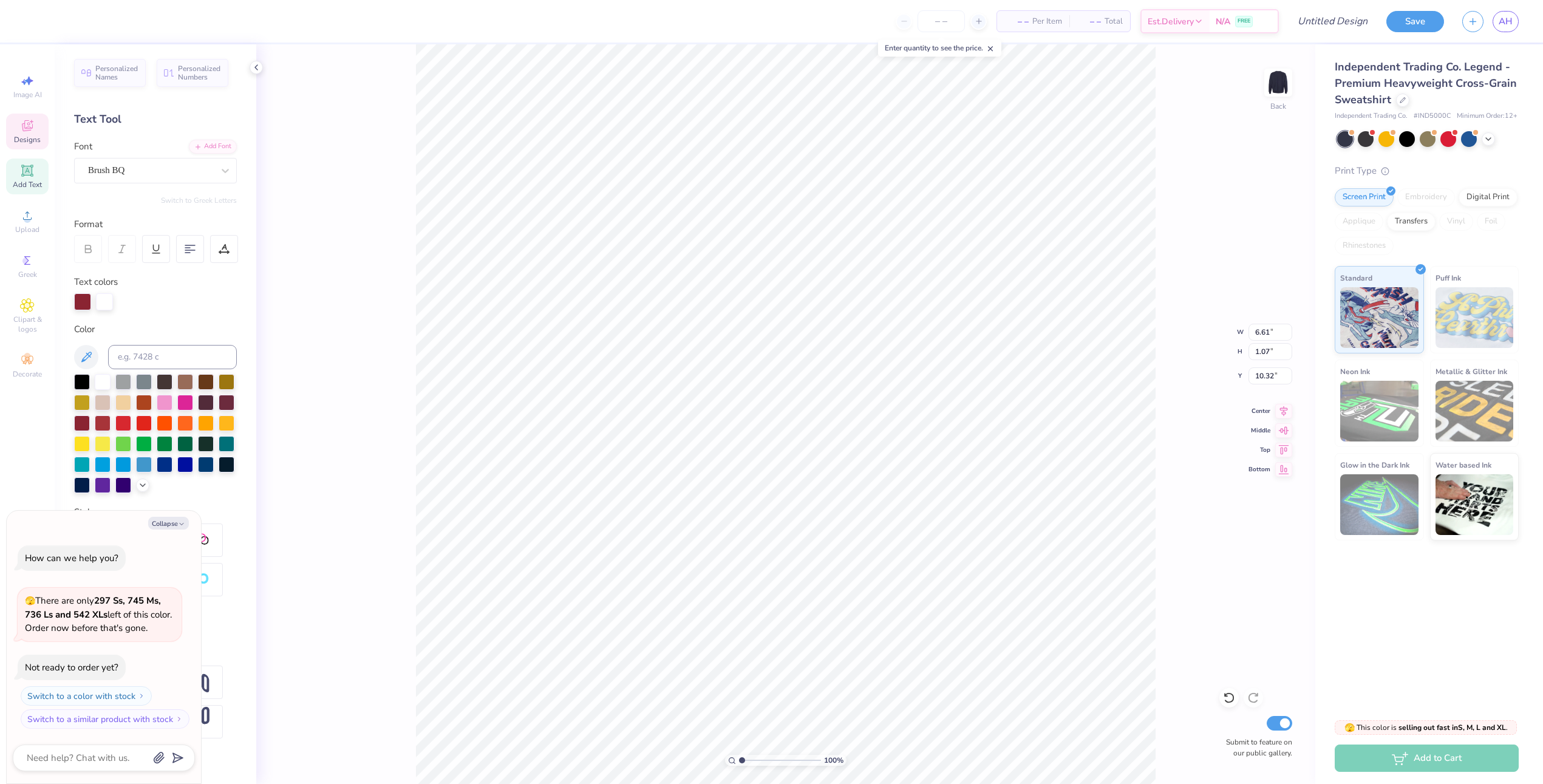
type textarea "x"
type textarea "Ze"
type textarea "x"
type textarea "Z"
type textarea "x"
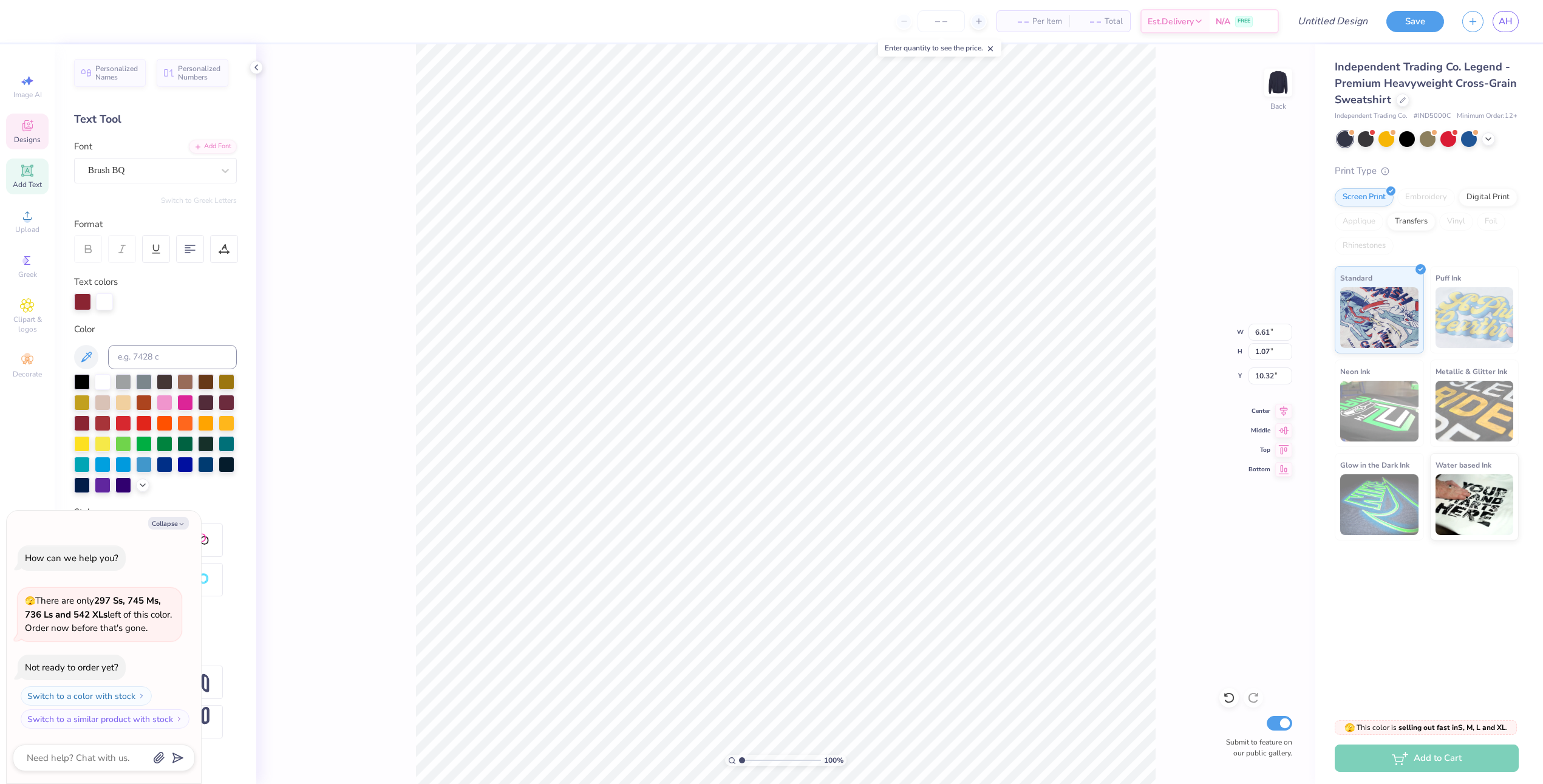
type textarea "x"
type textarea "A"
type textarea "x"
type textarea "Alp"
type textarea "x"
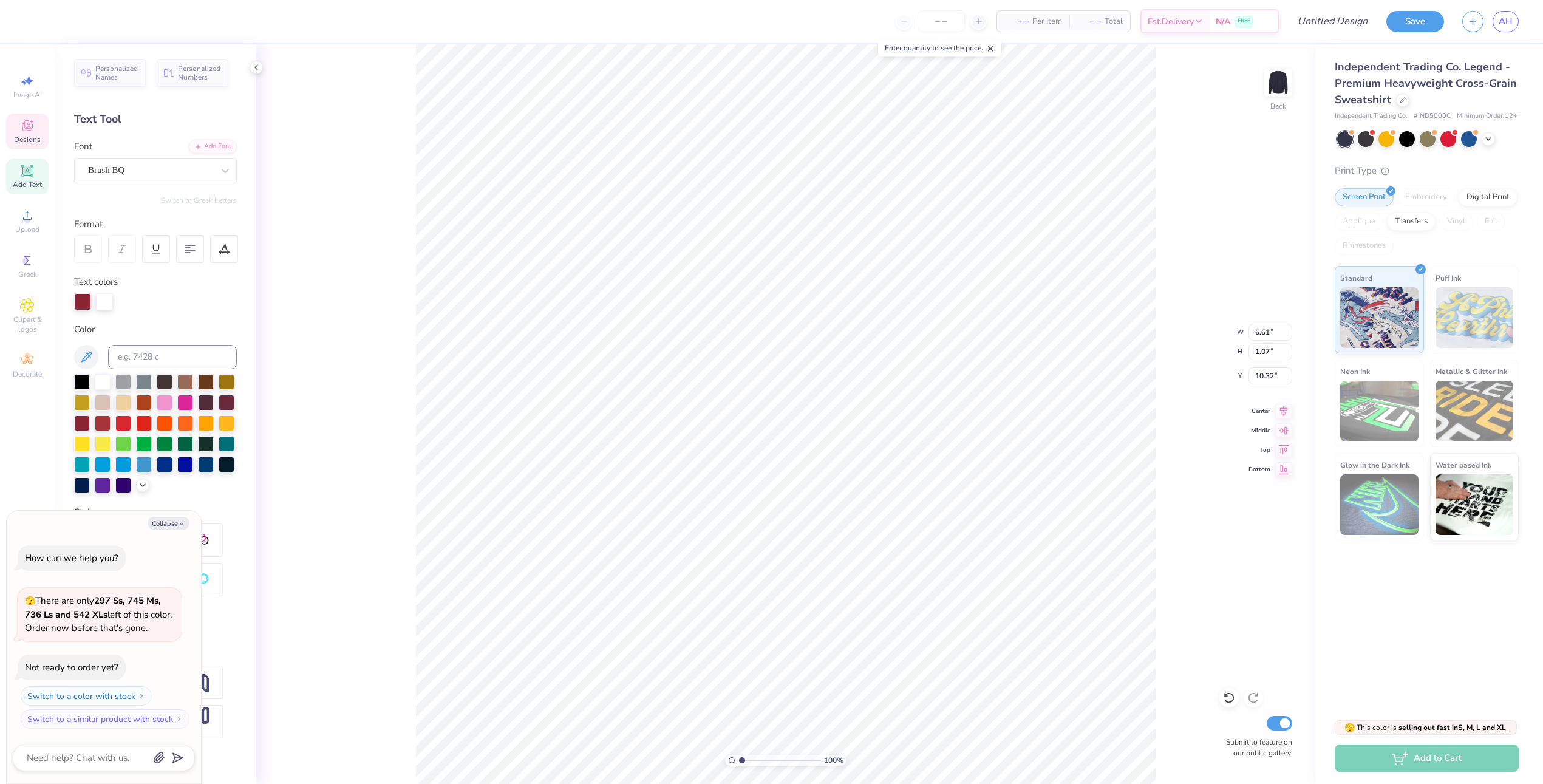
type textarea "Alph"
type textarea "x"
type textarea "Alpha"
type textarea "x"
type textarea "Alpha"
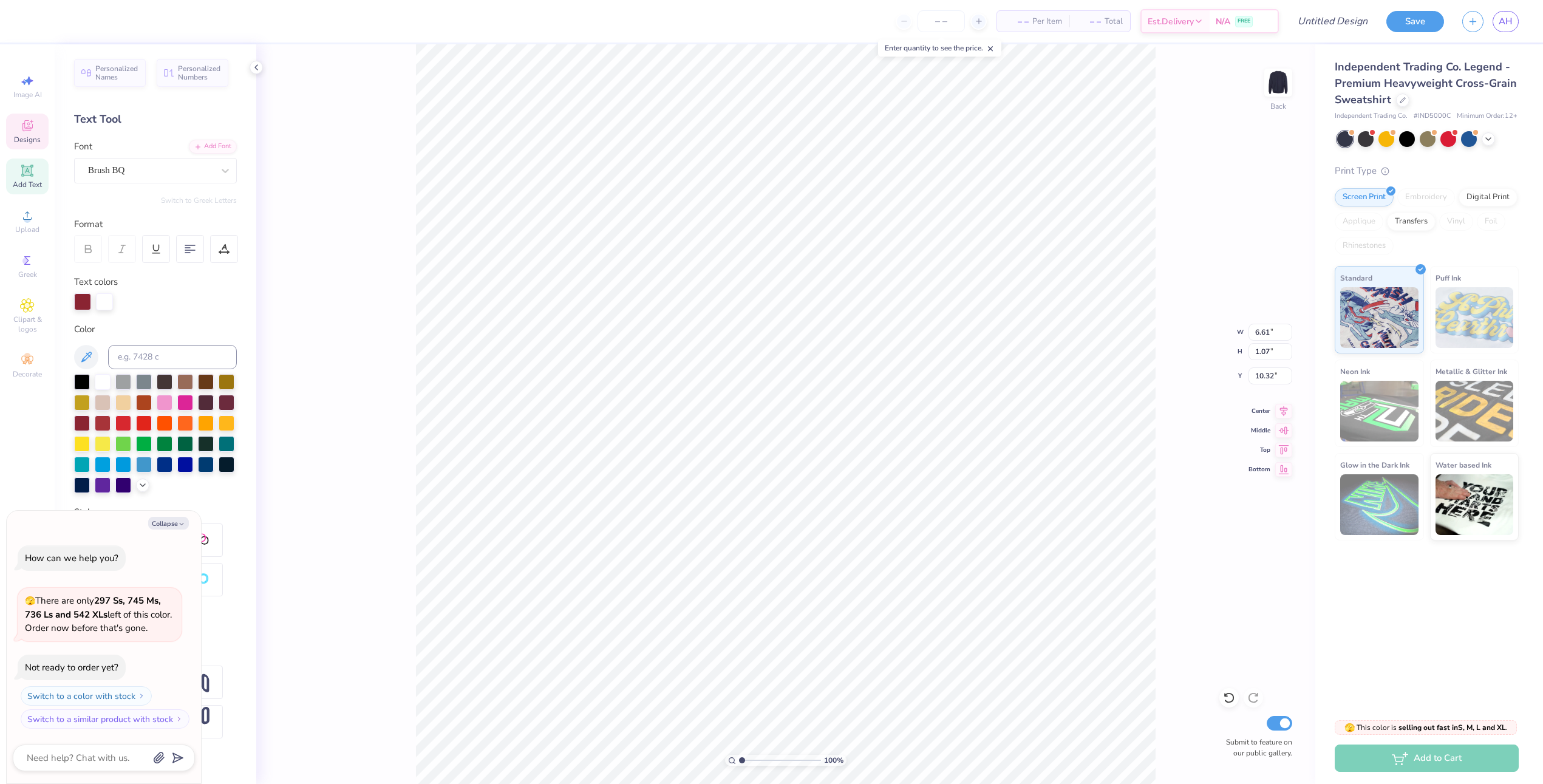
type textarea "x"
type textarea "Alpha G"
type textarea "x"
type textarea "Alpha Ga"
type textarea "x"
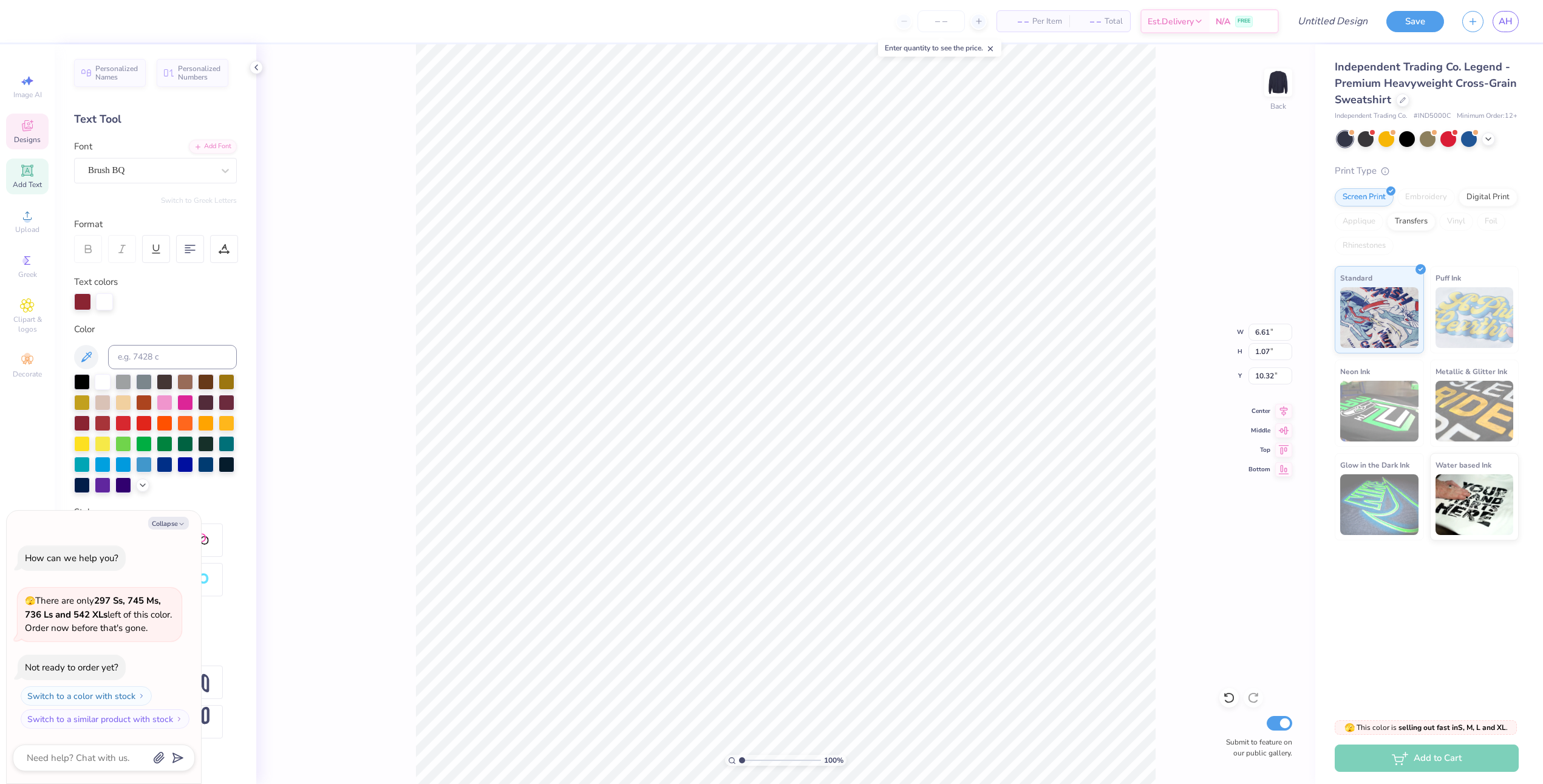
type textarea "Alpha Gam"
type textarea "x"
type textarea "Alpha Gamma"
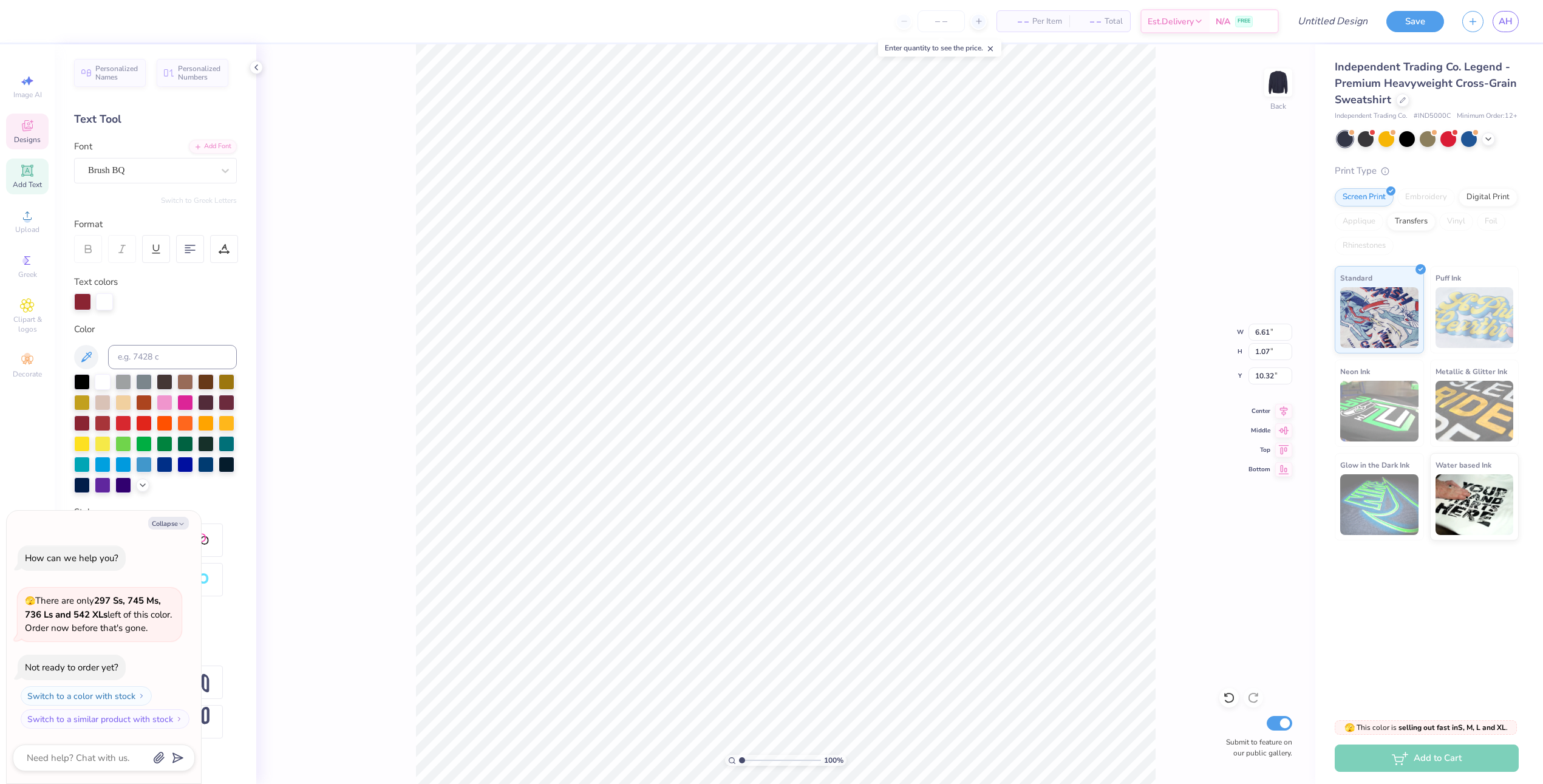
type textarea "x"
type textarea "Alpha Gamma"
type textarea "x"
type textarea "Alpha Gamma D"
type textarea "x"
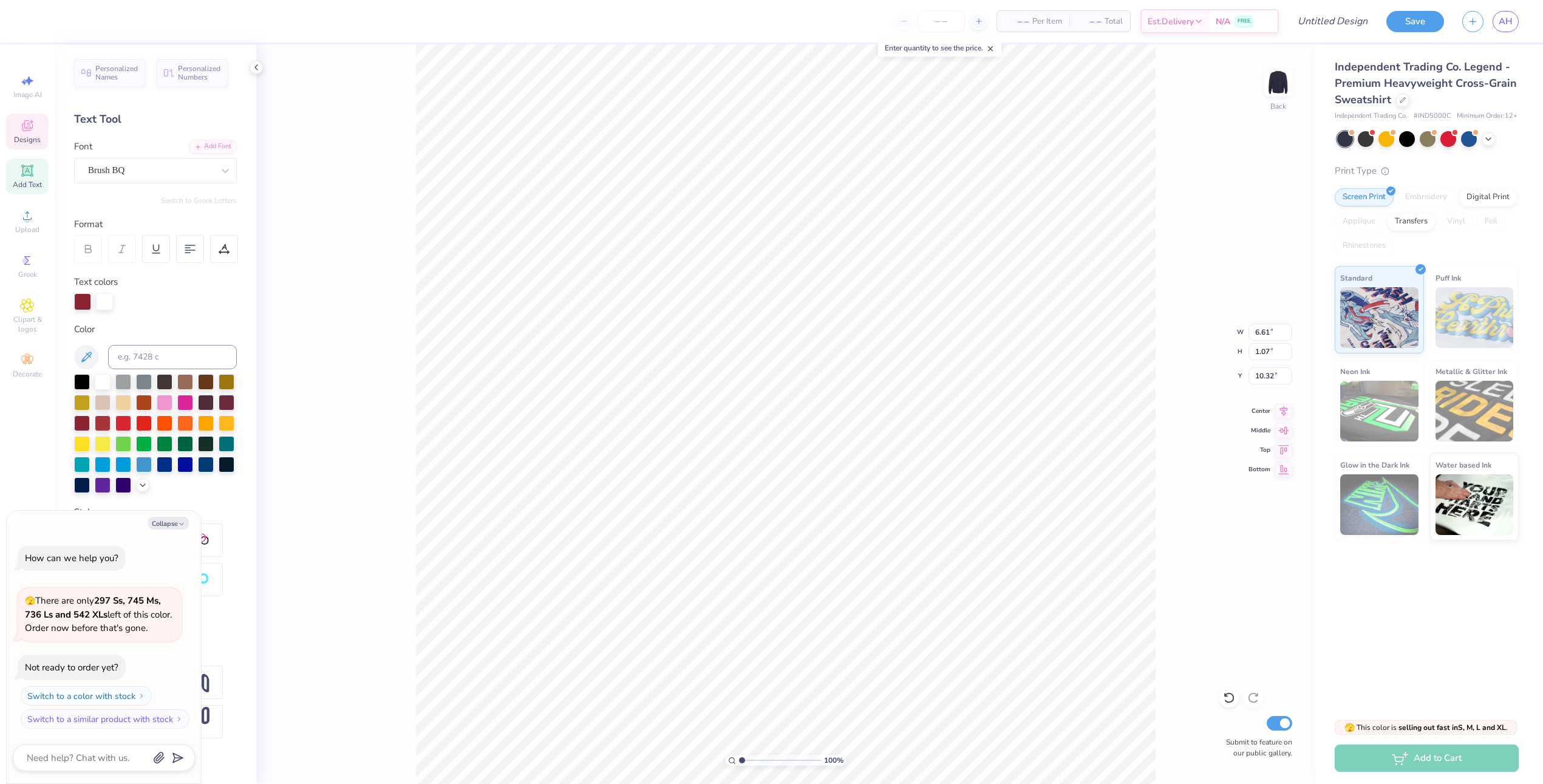
type textarea "Alpha Gamma De"
type textarea "x"
type textarea "Alpha Gamma Delt"
type textarea "x"
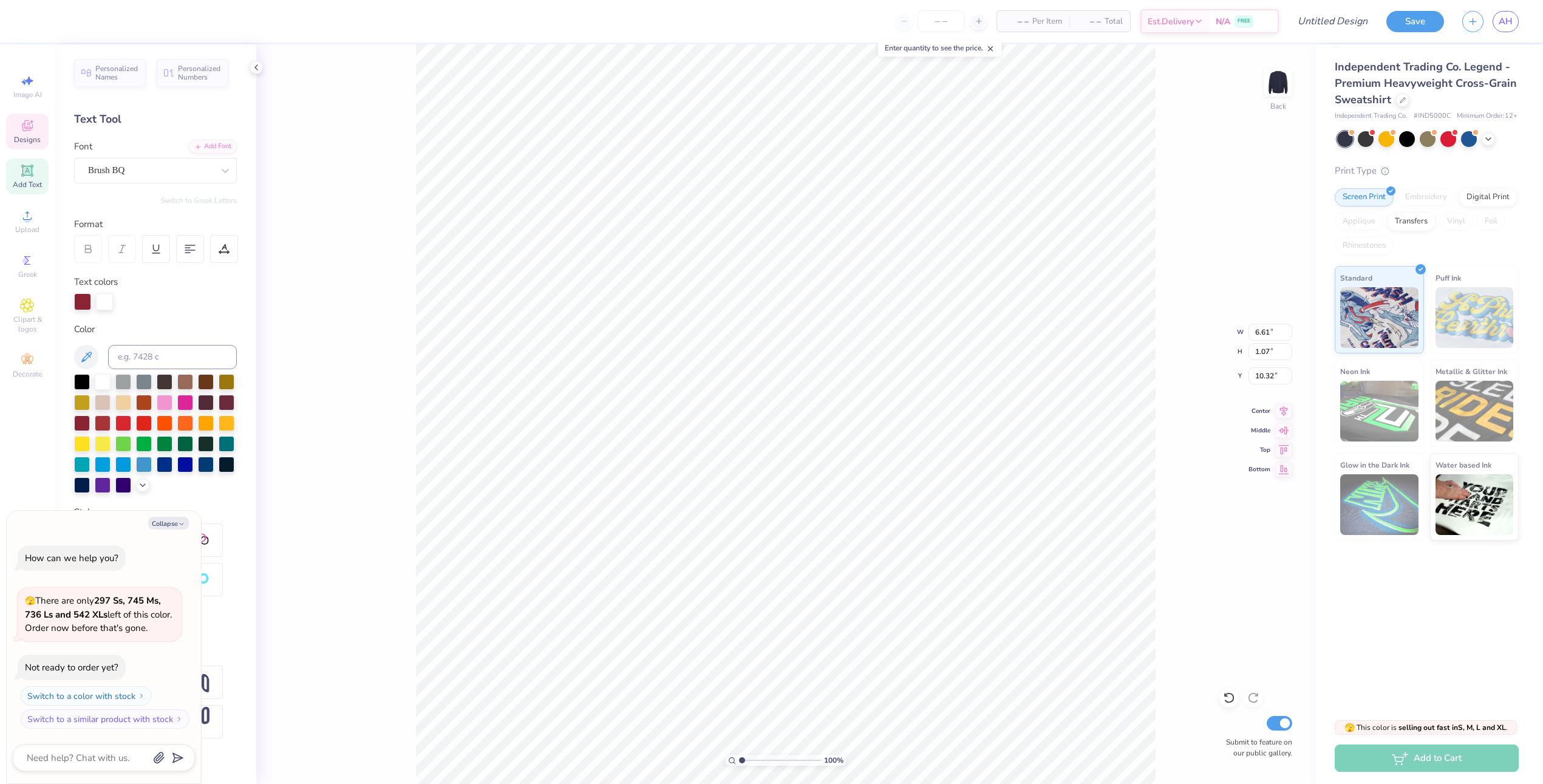
type textarea "Alpha Gamma Delts"
click at [182, 523] on icon "button" at bounding box center [181, 524] width 7 height 7
type textarea "x"
type input "8.51"
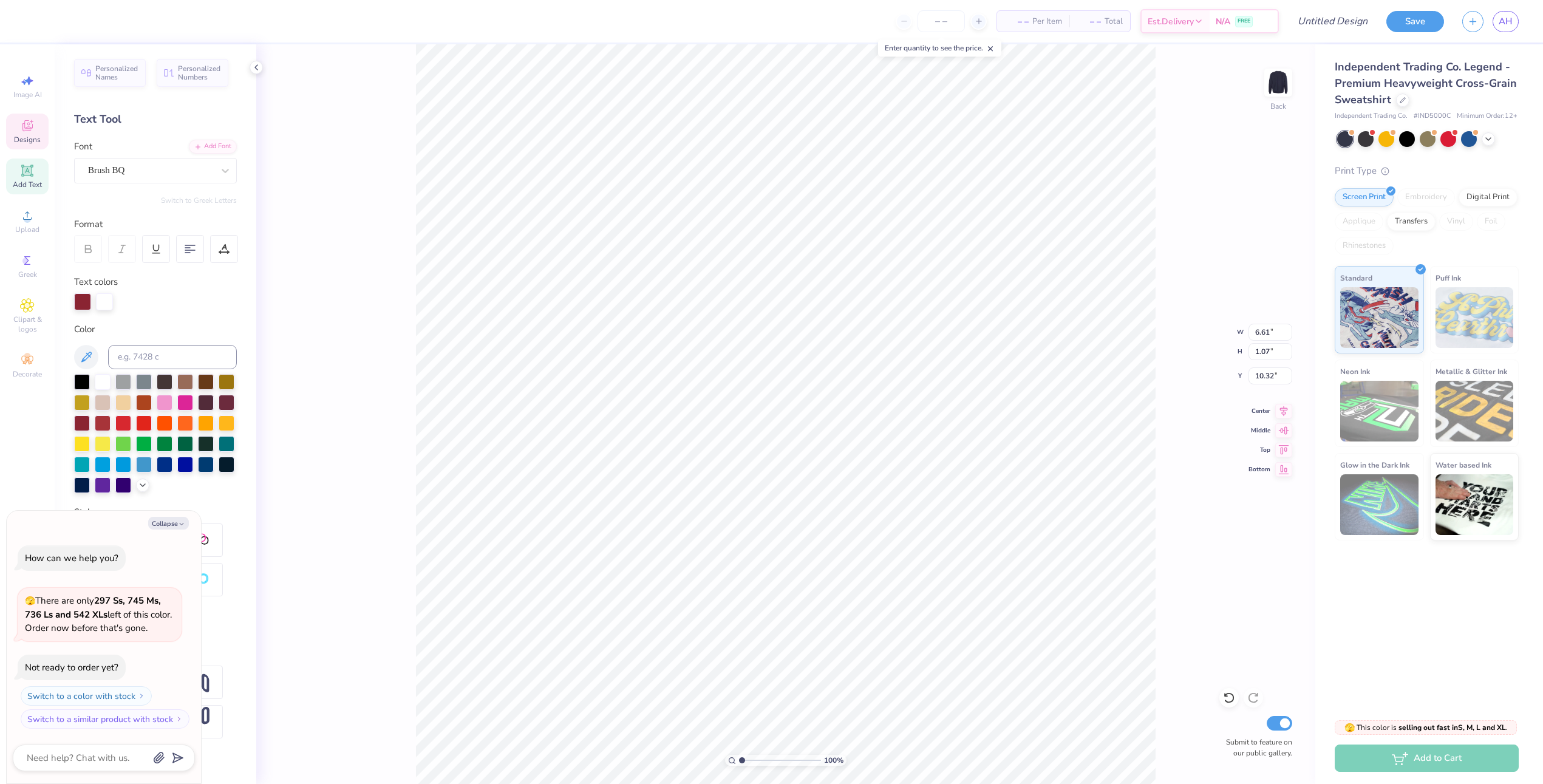
type input "1.10"
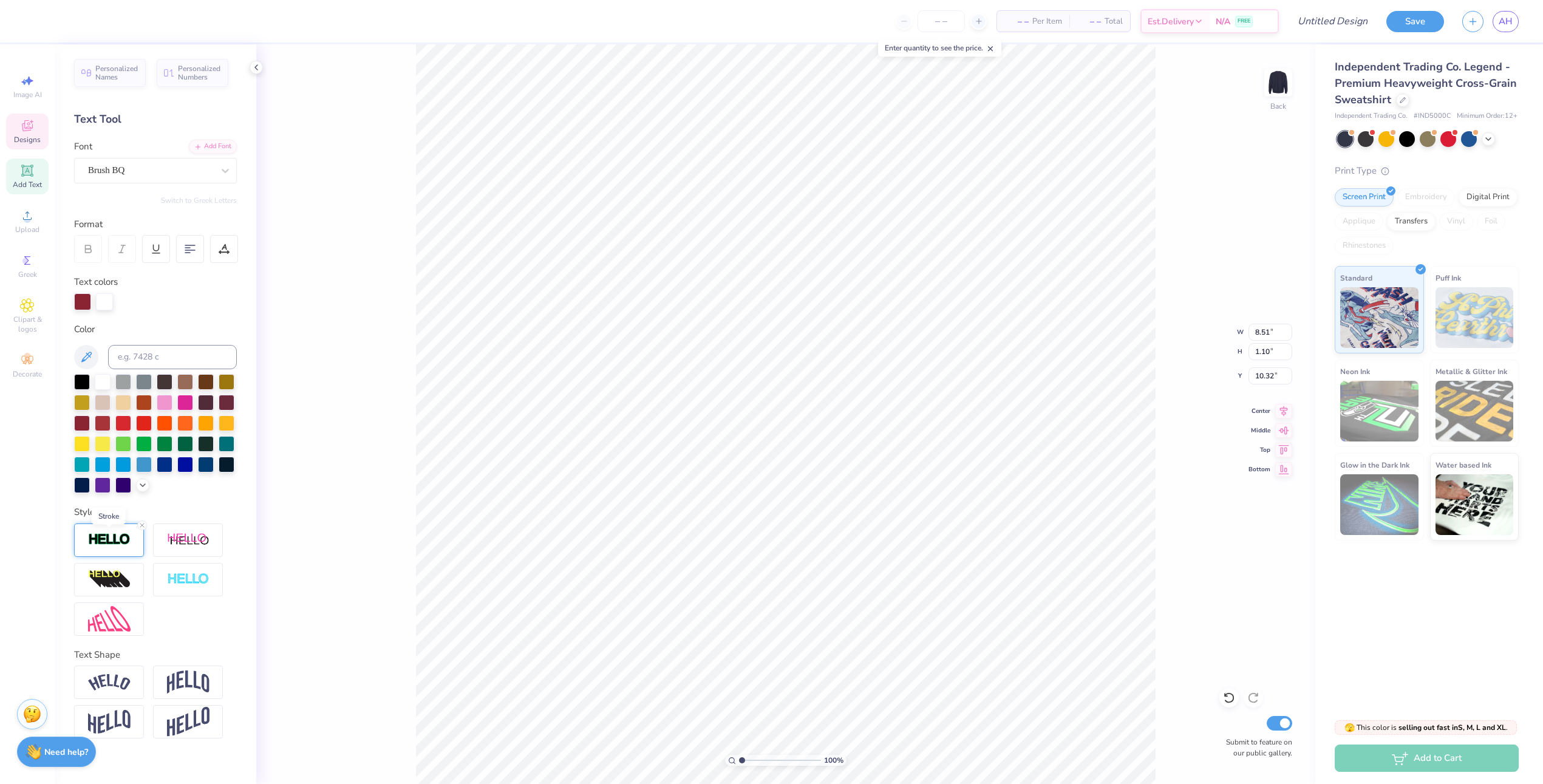
click at [126, 539] on img at bounding box center [109, 539] width 43 height 14
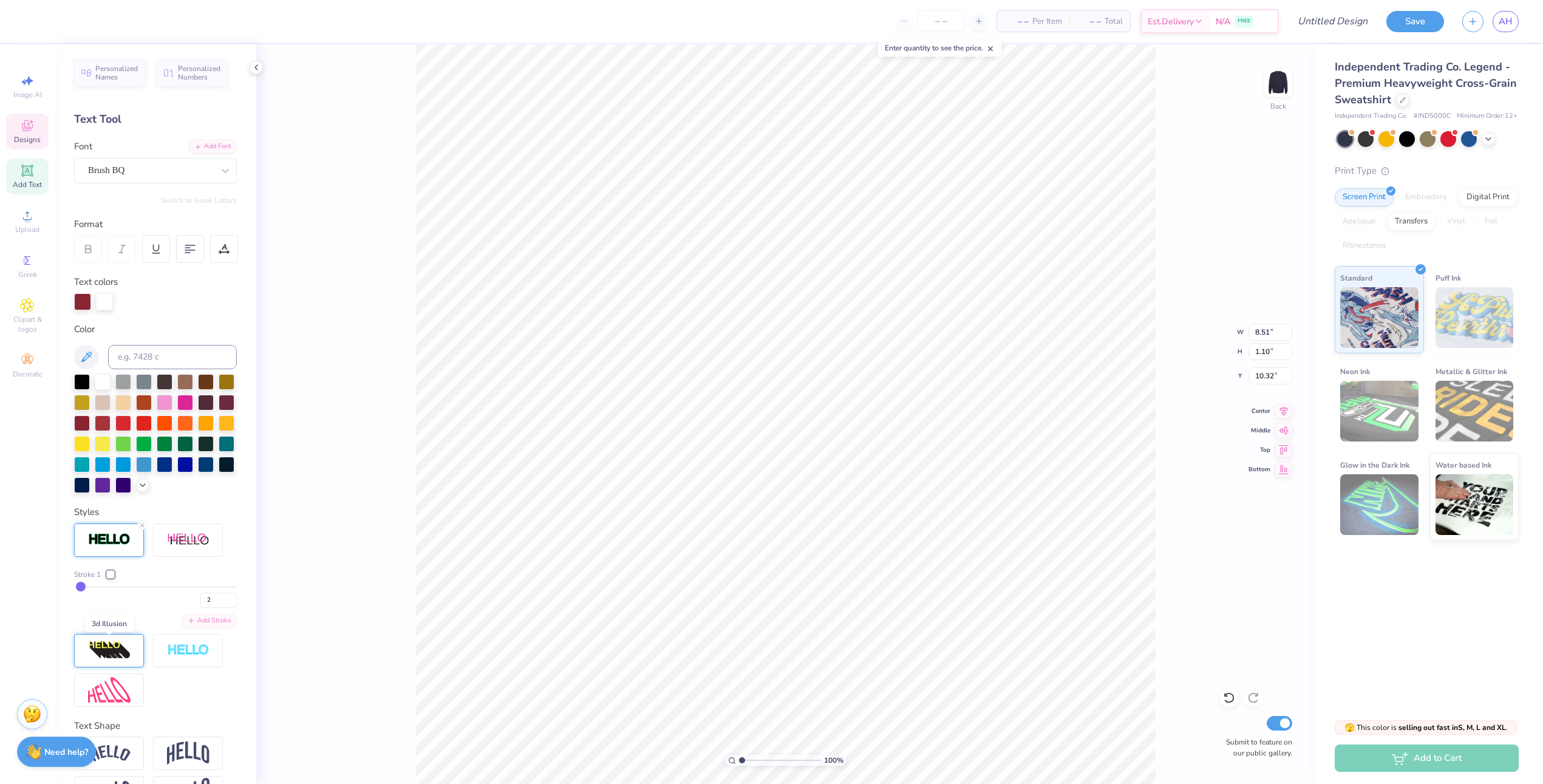
scroll to position [38, 0]
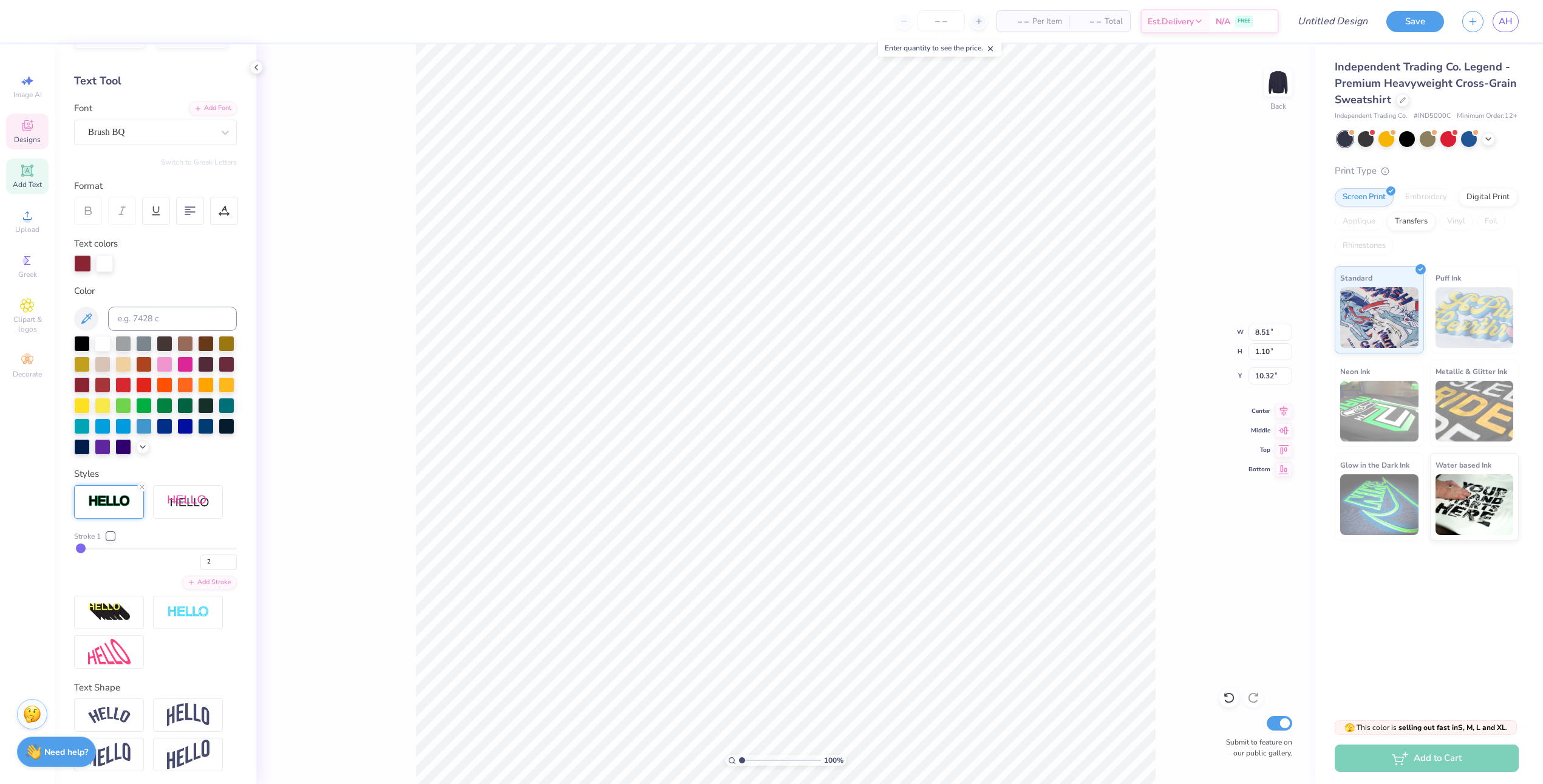
type input "1"
drag, startPoint x: 78, startPoint y: 545, endPoint x: 50, endPoint y: 544, distance: 28.0
type input "1"
click at [74, 547] on input "range" at bounding box center [155, 548] width 163 height 2
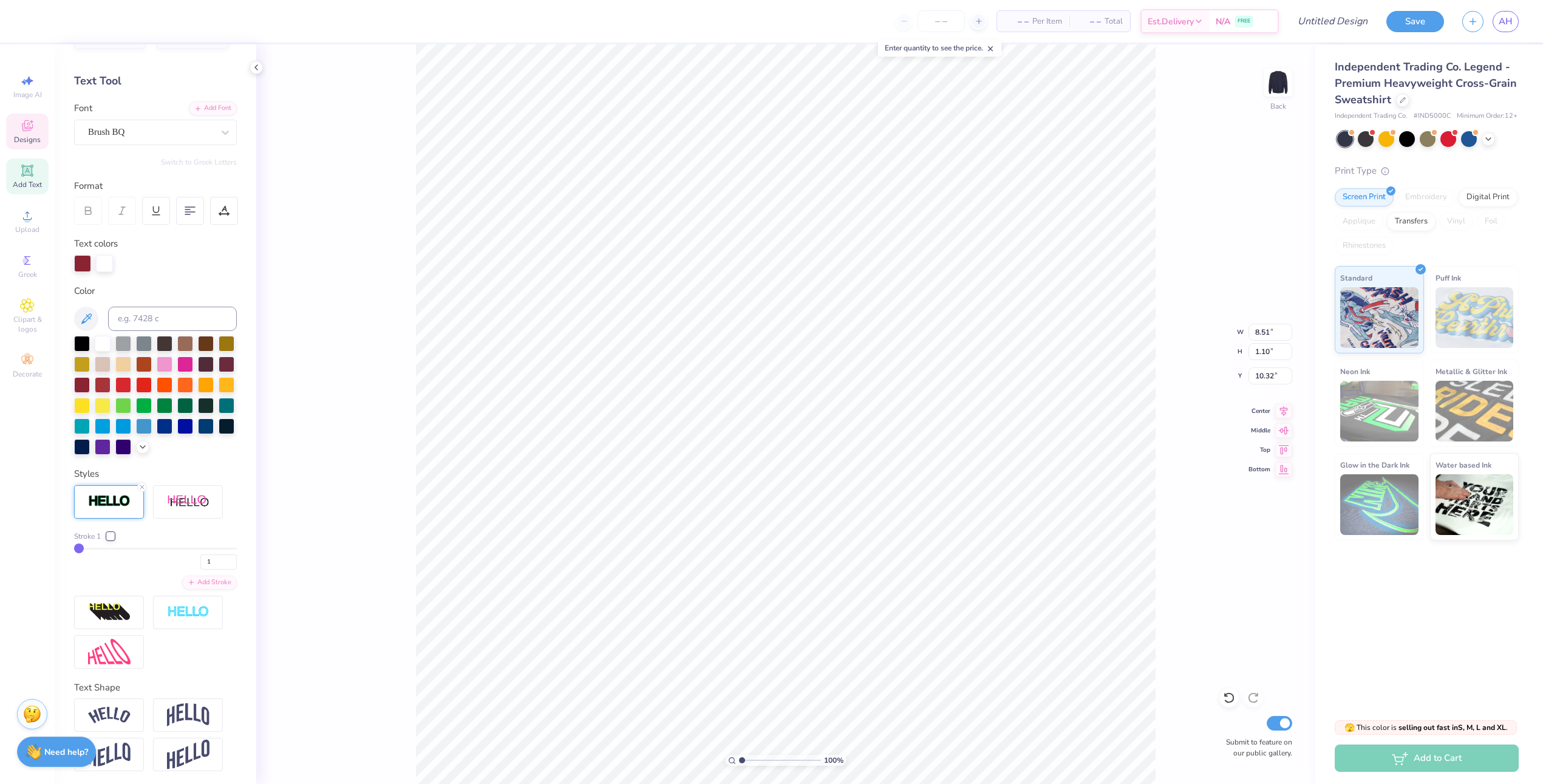
type input "8.50"
type input "1.08"
type input "10.33"
click at [219, 560] on input "1" at bounding box center [218, 561] width 37 height 15
click at [143, 483] on icon at bounding box center [142, 486] width 7 height 7
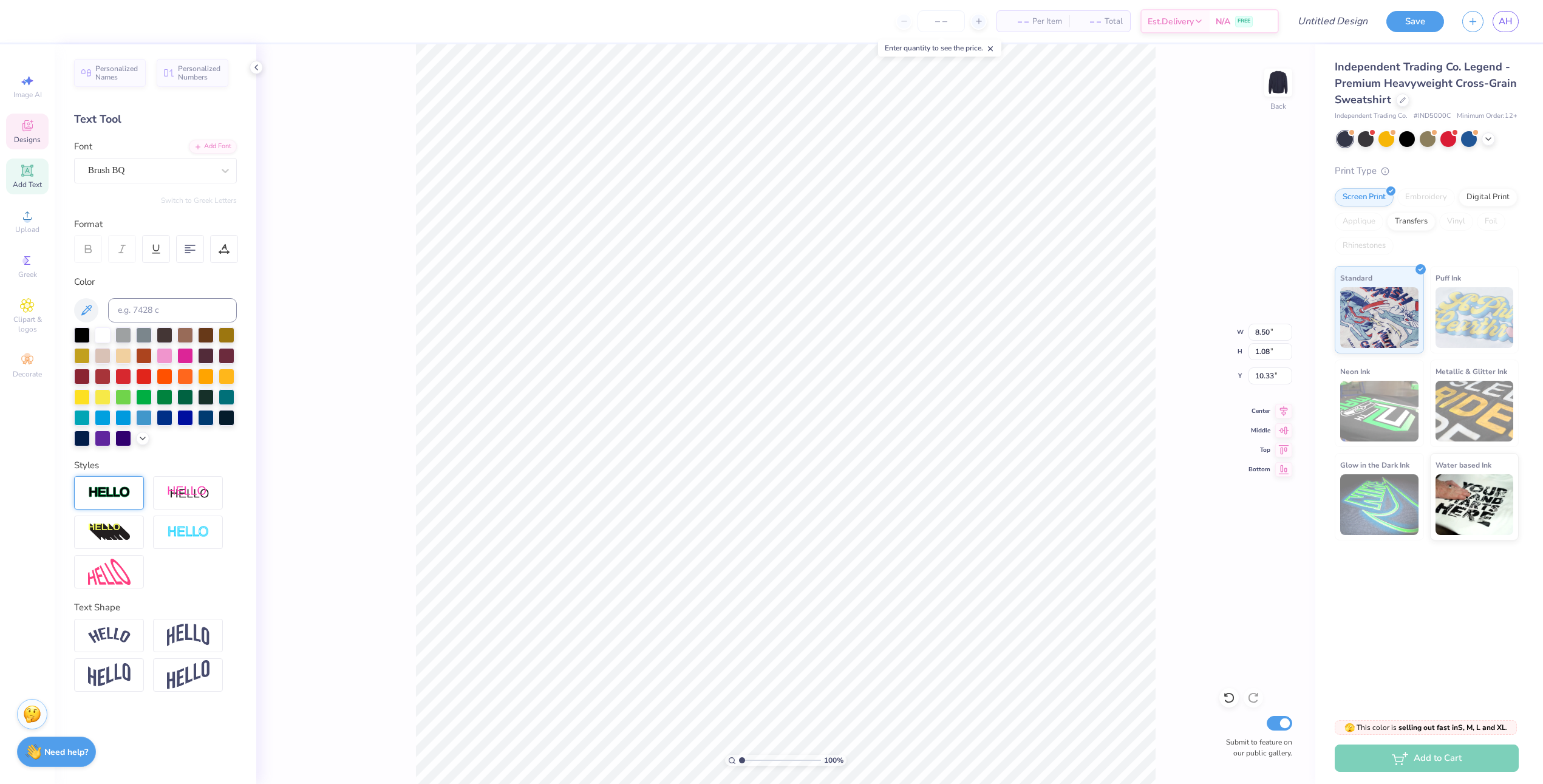
type input "8.48"
type input "1.07"
type input "10.34"
click at [103, 330] on div at bounding box center [103, 334] width 16 height 16
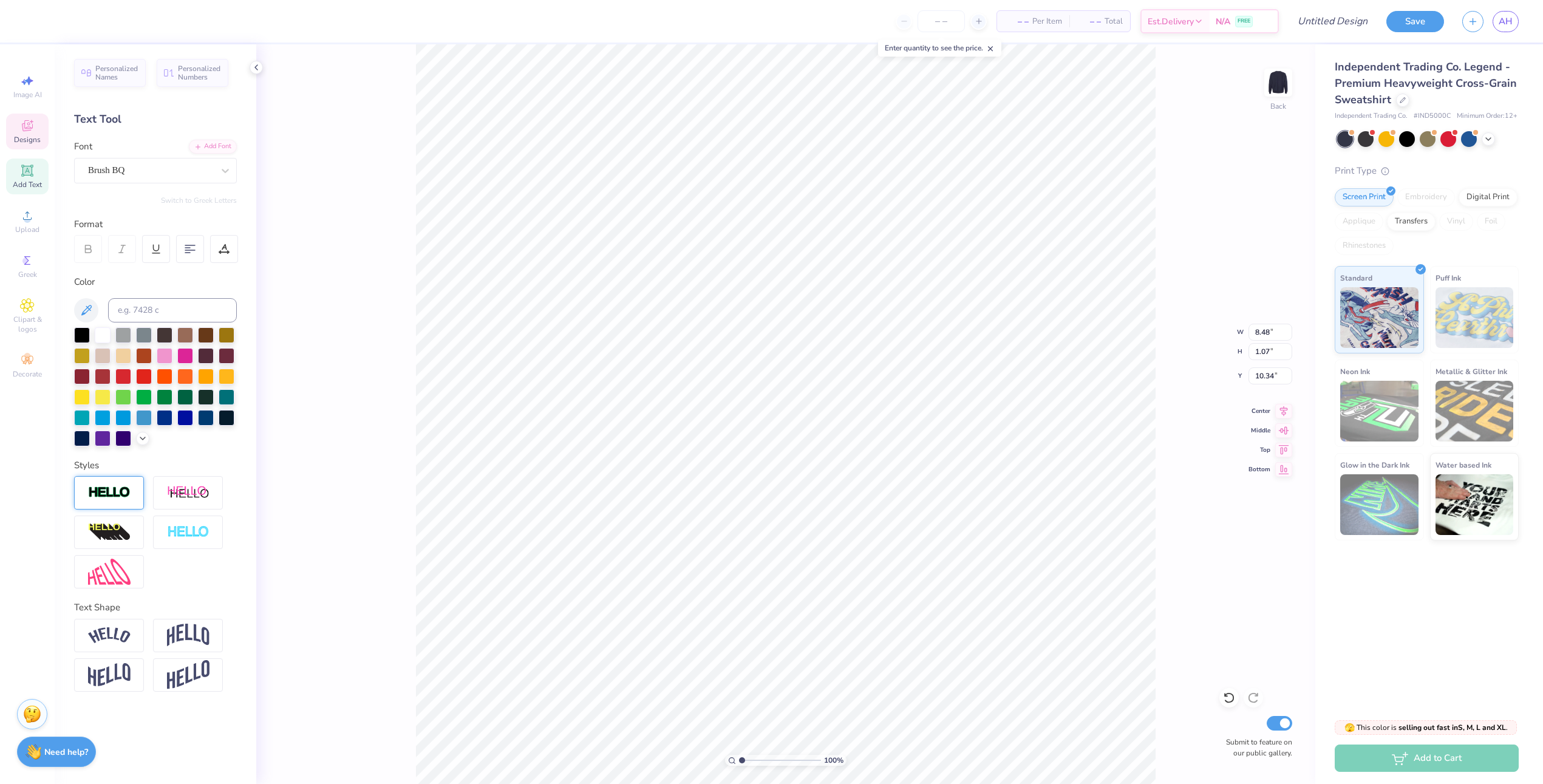
type input "6.96"
type input "0.88"
type input "10.36"
type textarea "[DATE]"
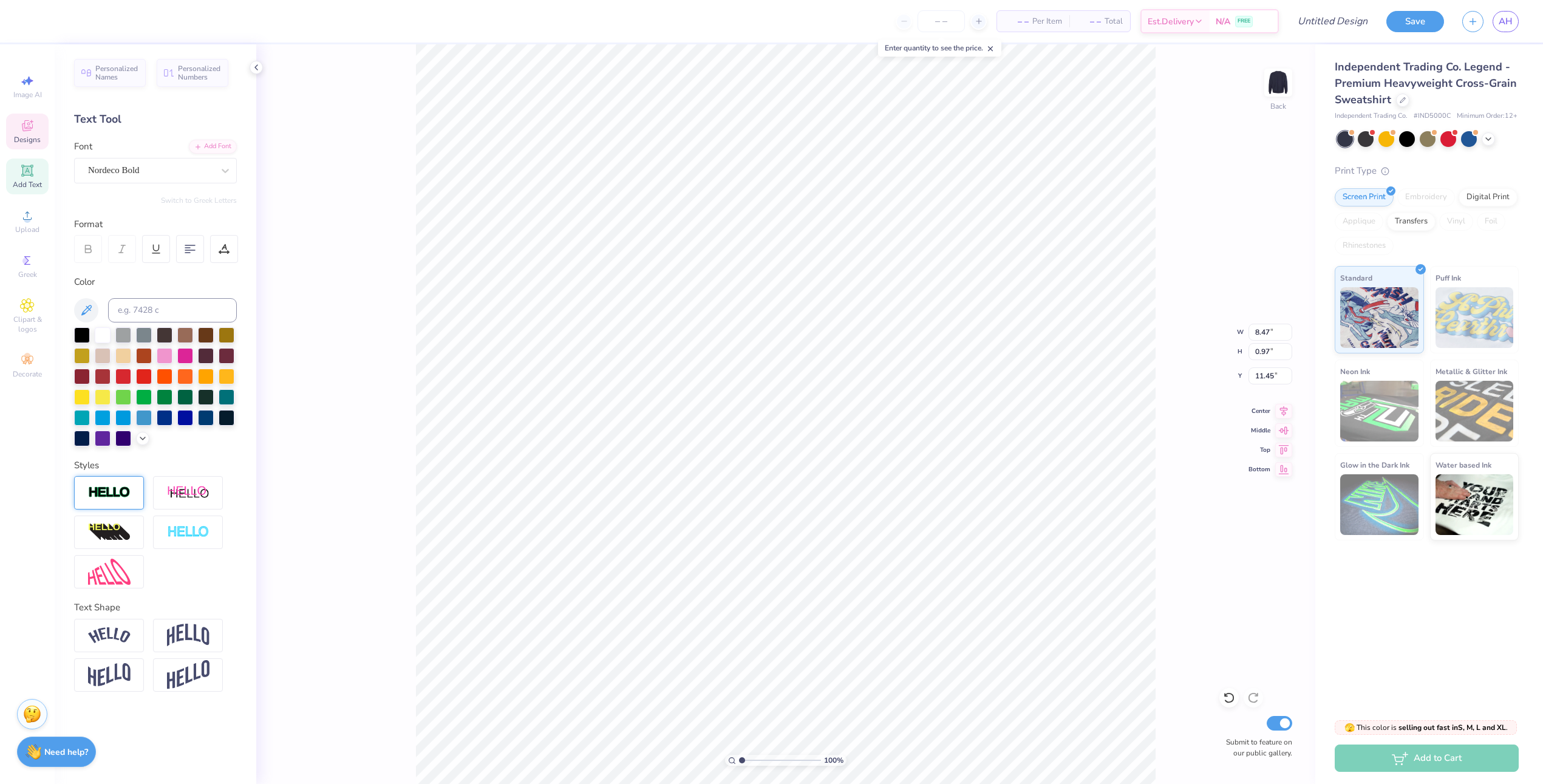
type input "11.45"
type input "7.32"
type input "0.84"
type input "11.49"
click at [139, 170] on div "Nordeco Bold" at bounding box center [151, 171] width 128 height 19
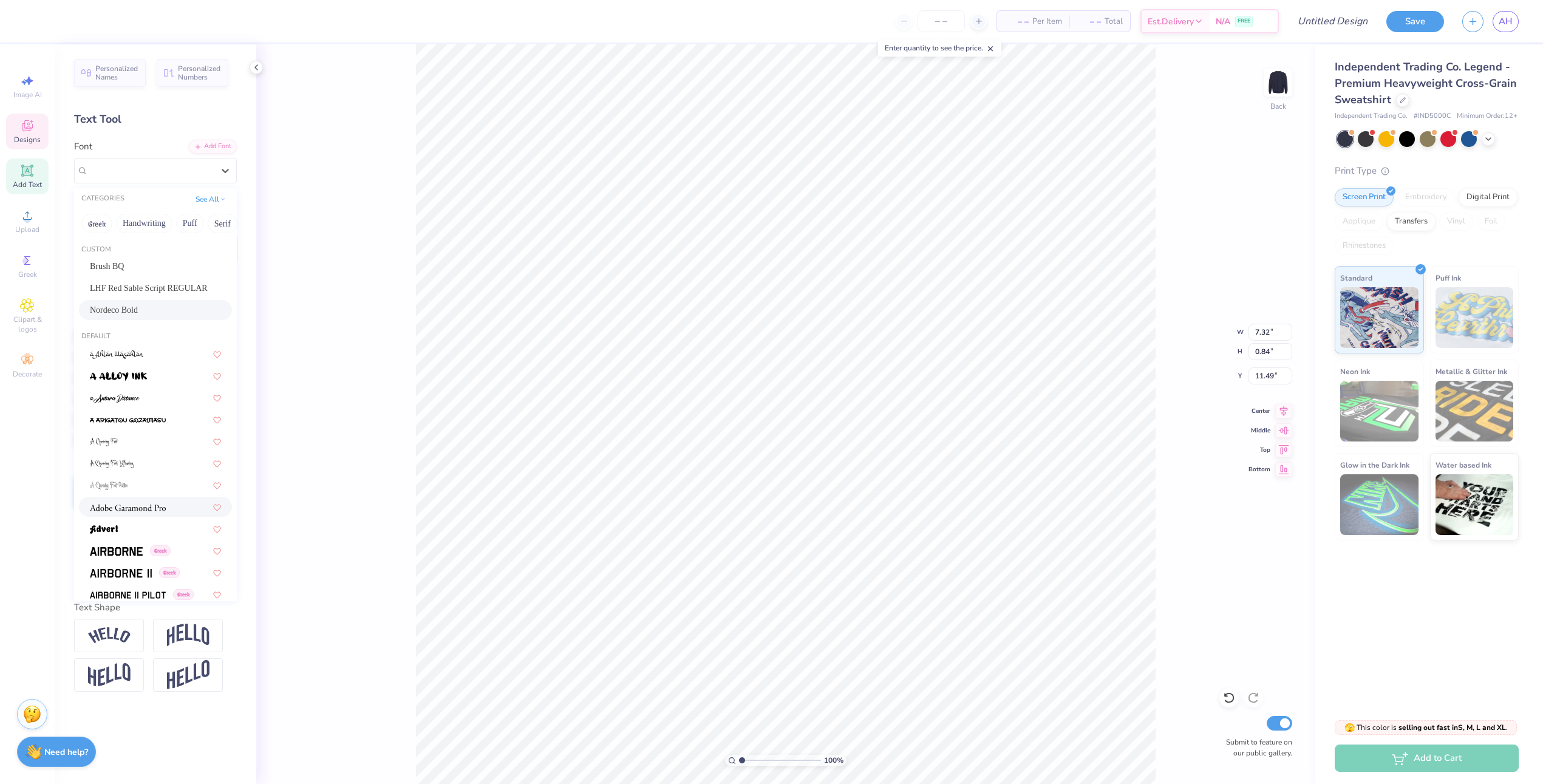
click at [139, 499] on div at bounding box center [156, 506] width 153 height 20
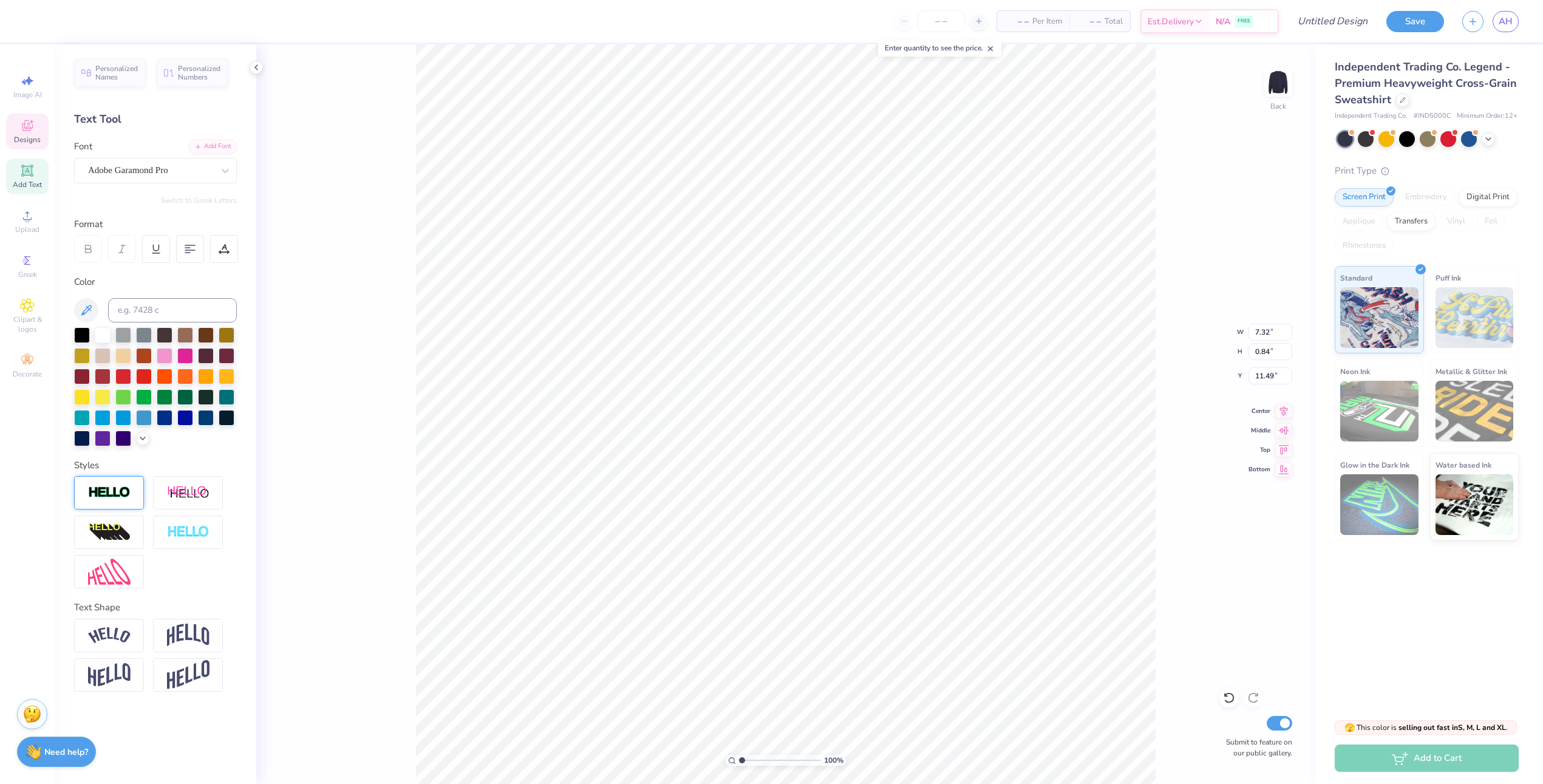
type input "6.73"
type input "0.89"
type input "11.46"
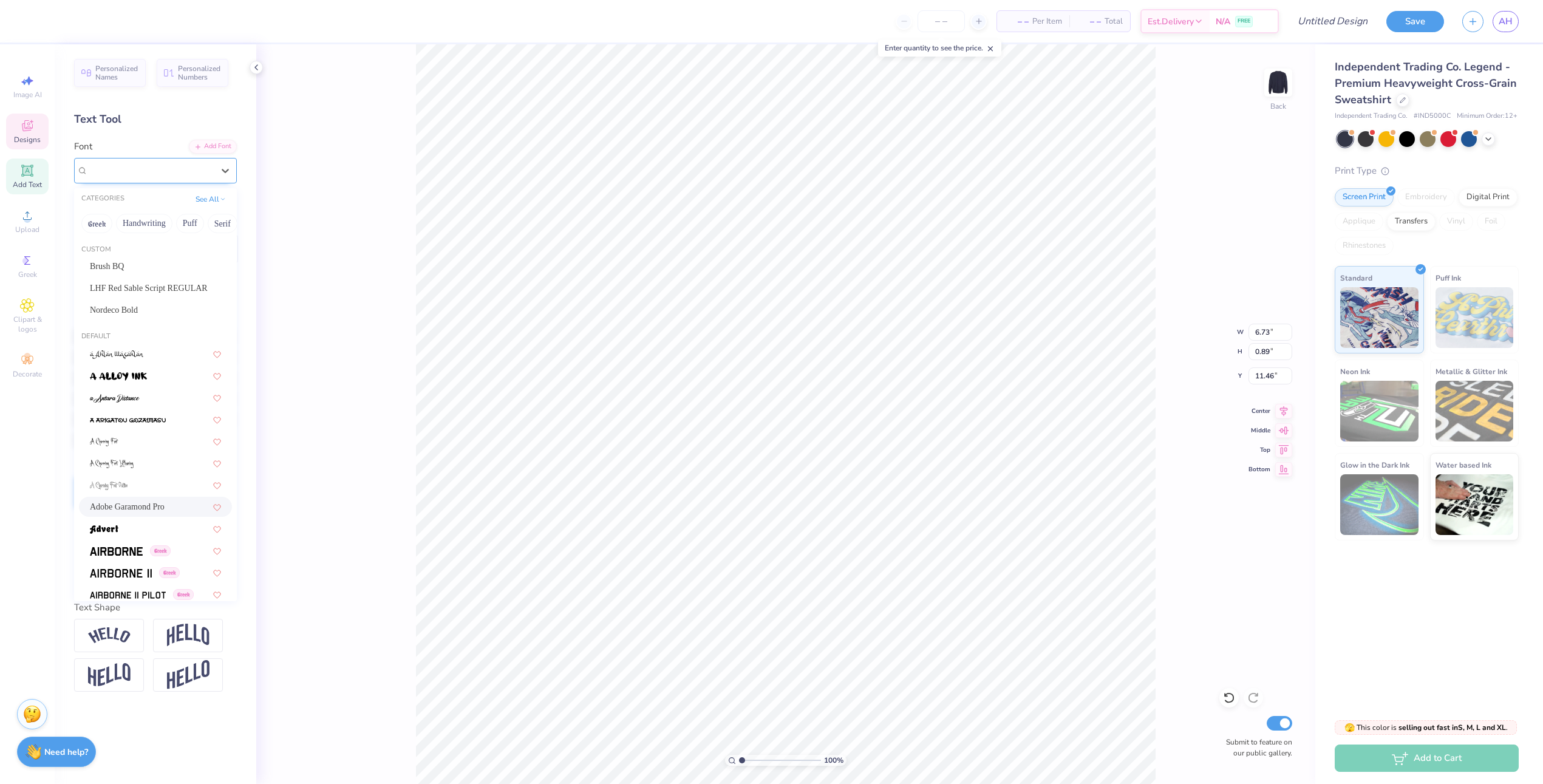
click at [190, 168] on div "Adobe Garamond Pro" at bounding box center [151, 171] width 128 height 19
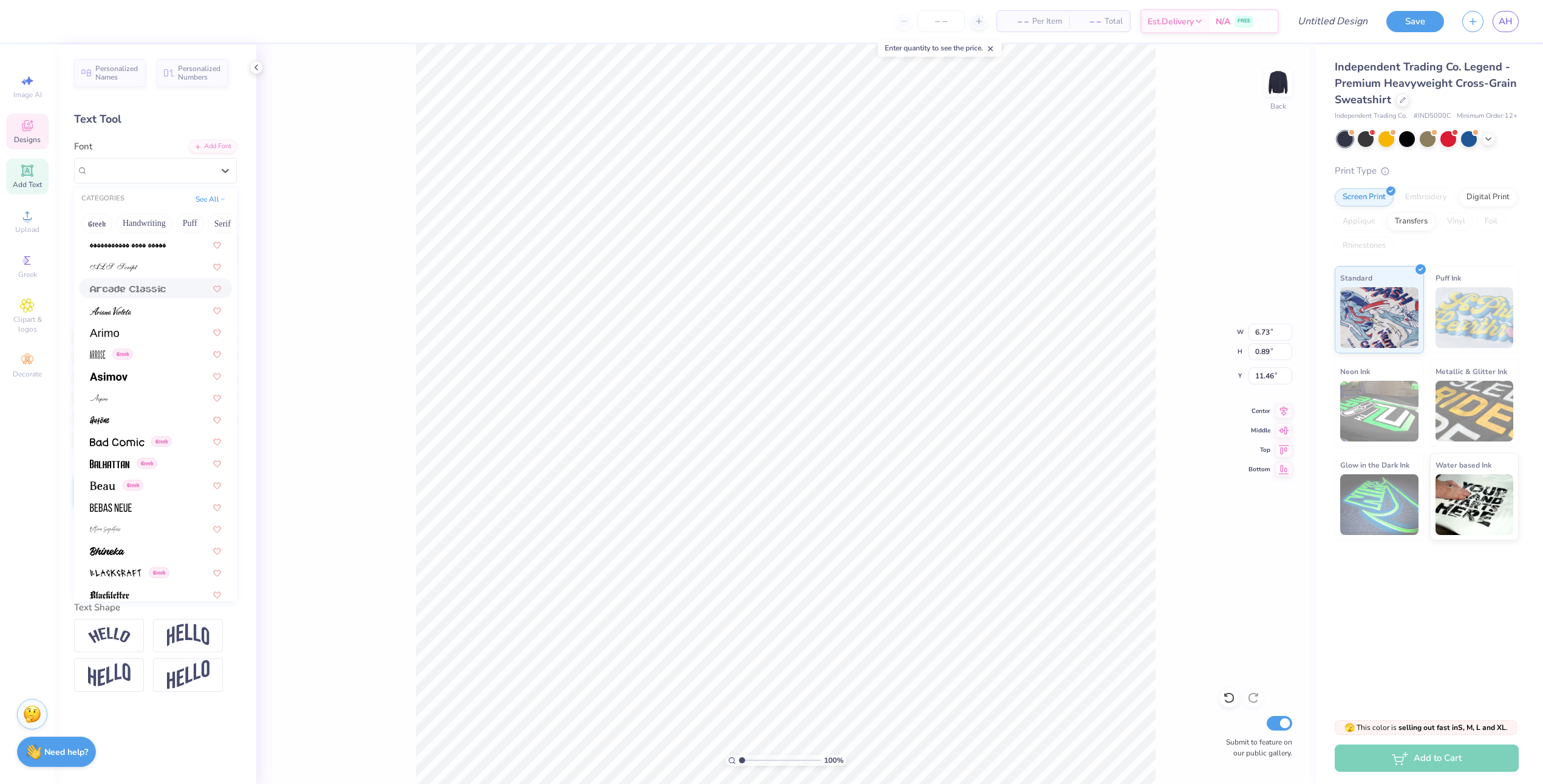
scroll to position [414, 0]
click at [113, 483] on img at bounding box center [102, 487] width 25 height 9
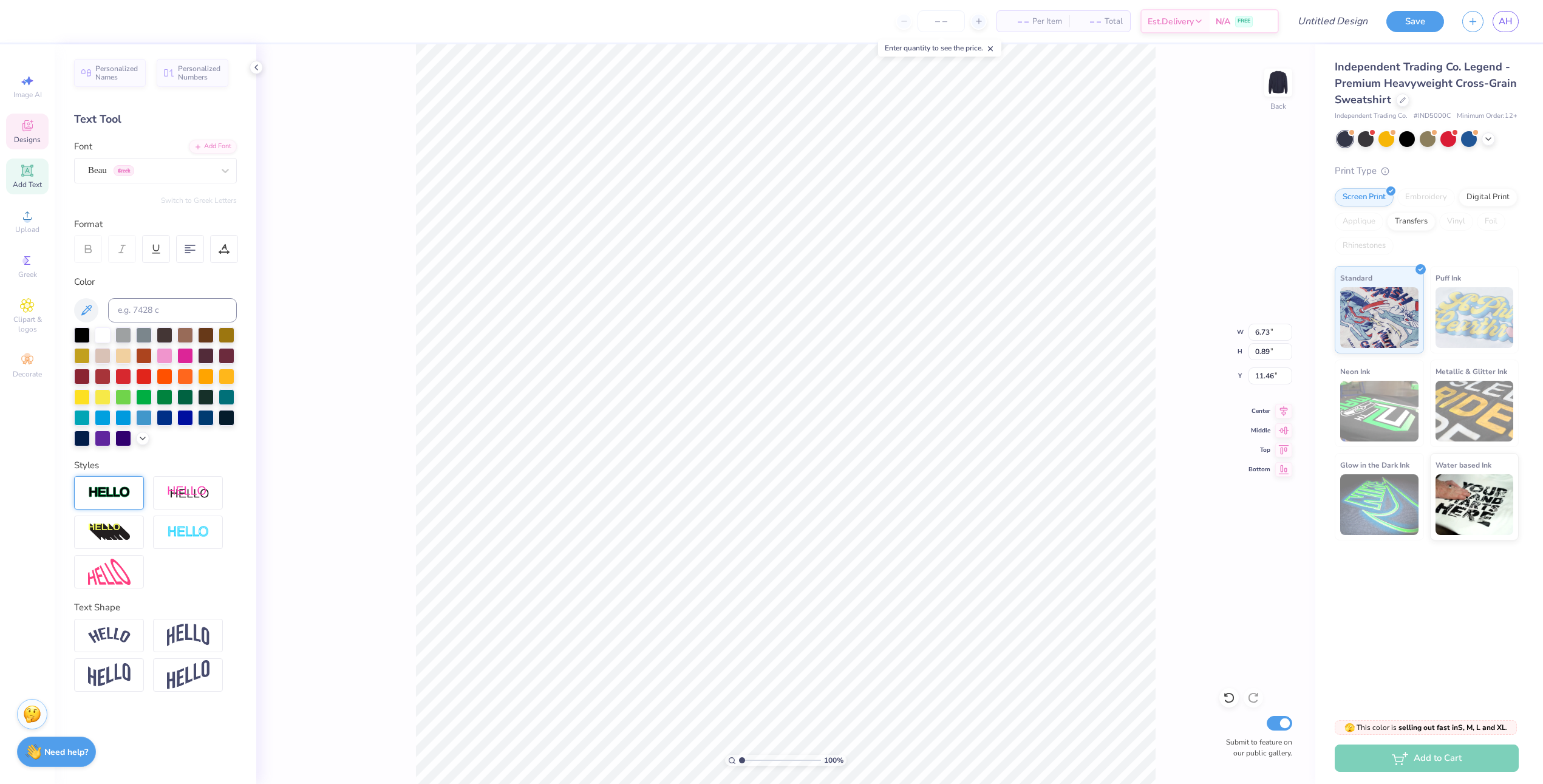
type input "7.33"
type input "0.93"
type input "11.44"
click at [194, 167] on div "Beau Greek" at bounding box center [151, 171] width 128 height 19
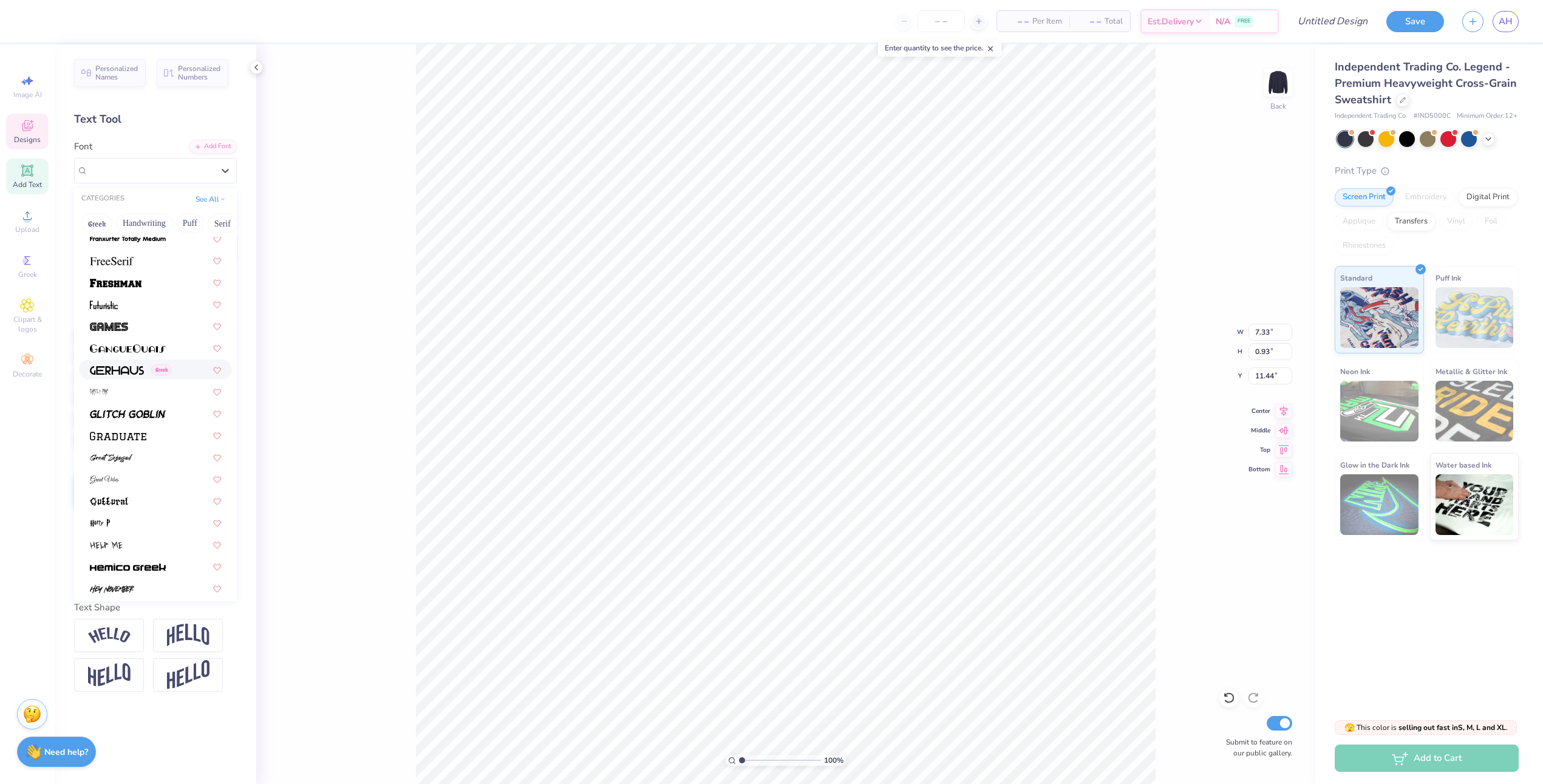
scroll to position [2798, 0]
click at [154, 419] on div at bounding box center [155, 419] width 131 height 13
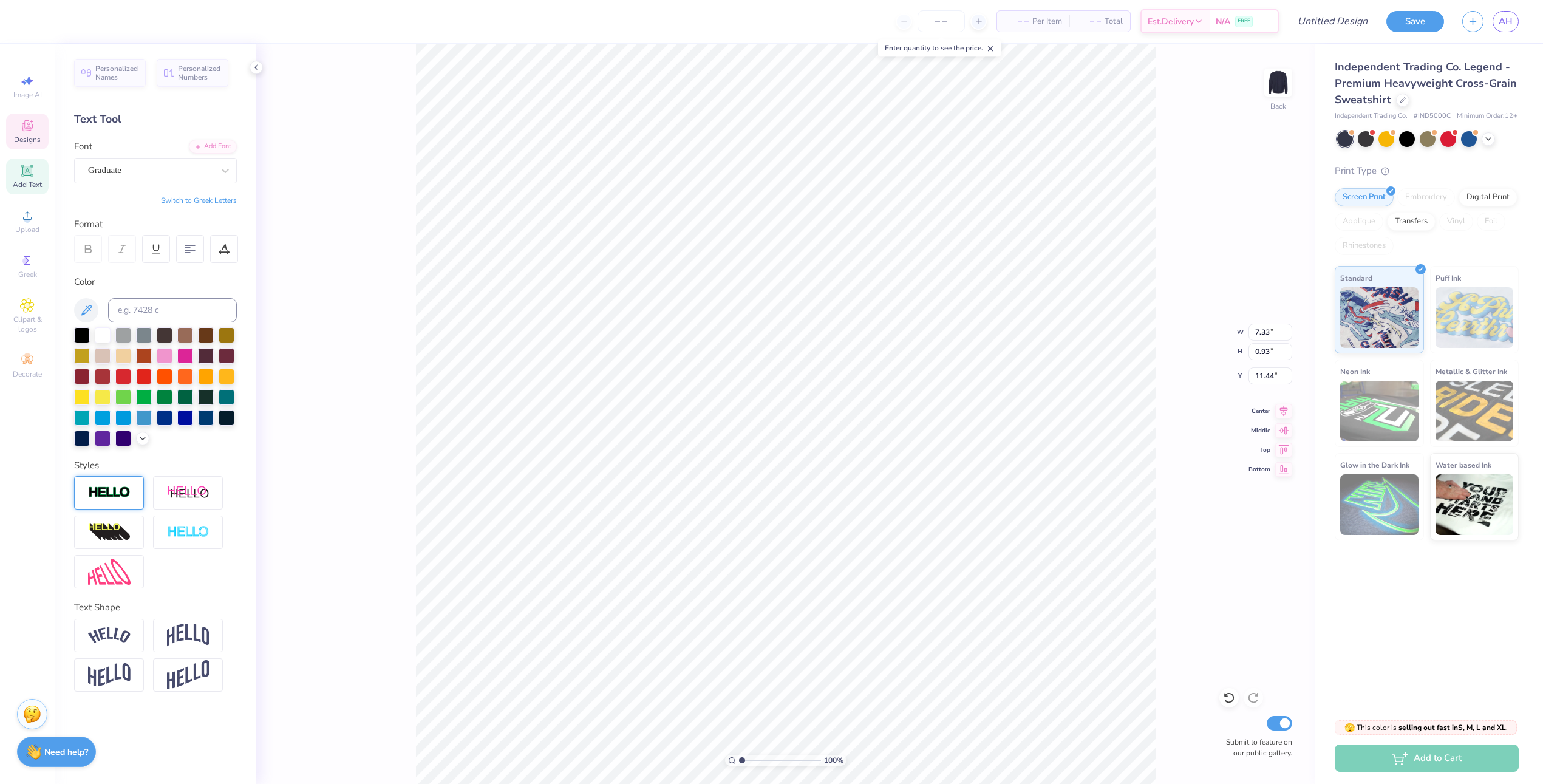
type input "9.00"
type input "11.42"
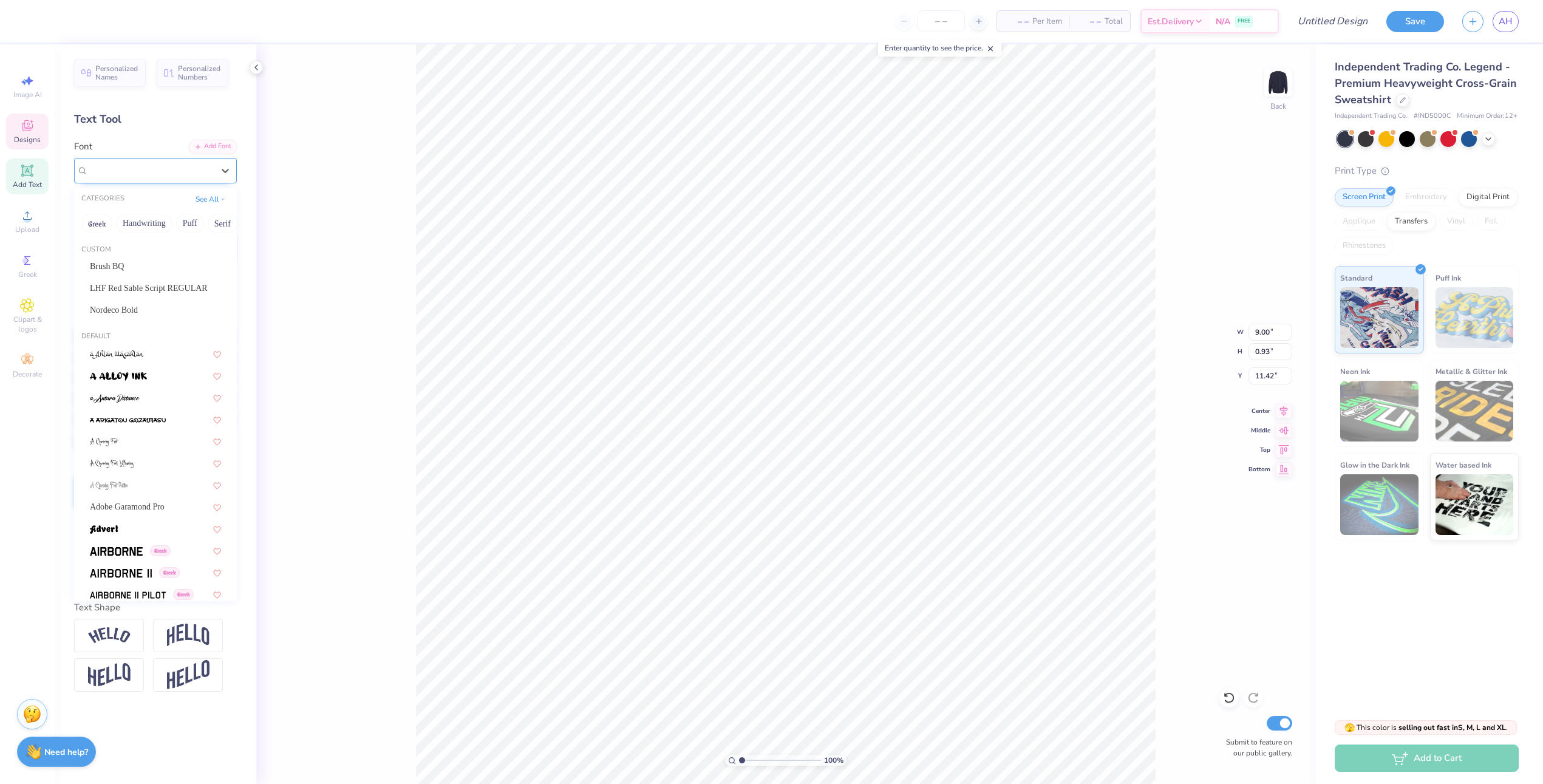
click at [179, 162] on div "Graduate" at bounding box center [151, 171] width 128 height 19
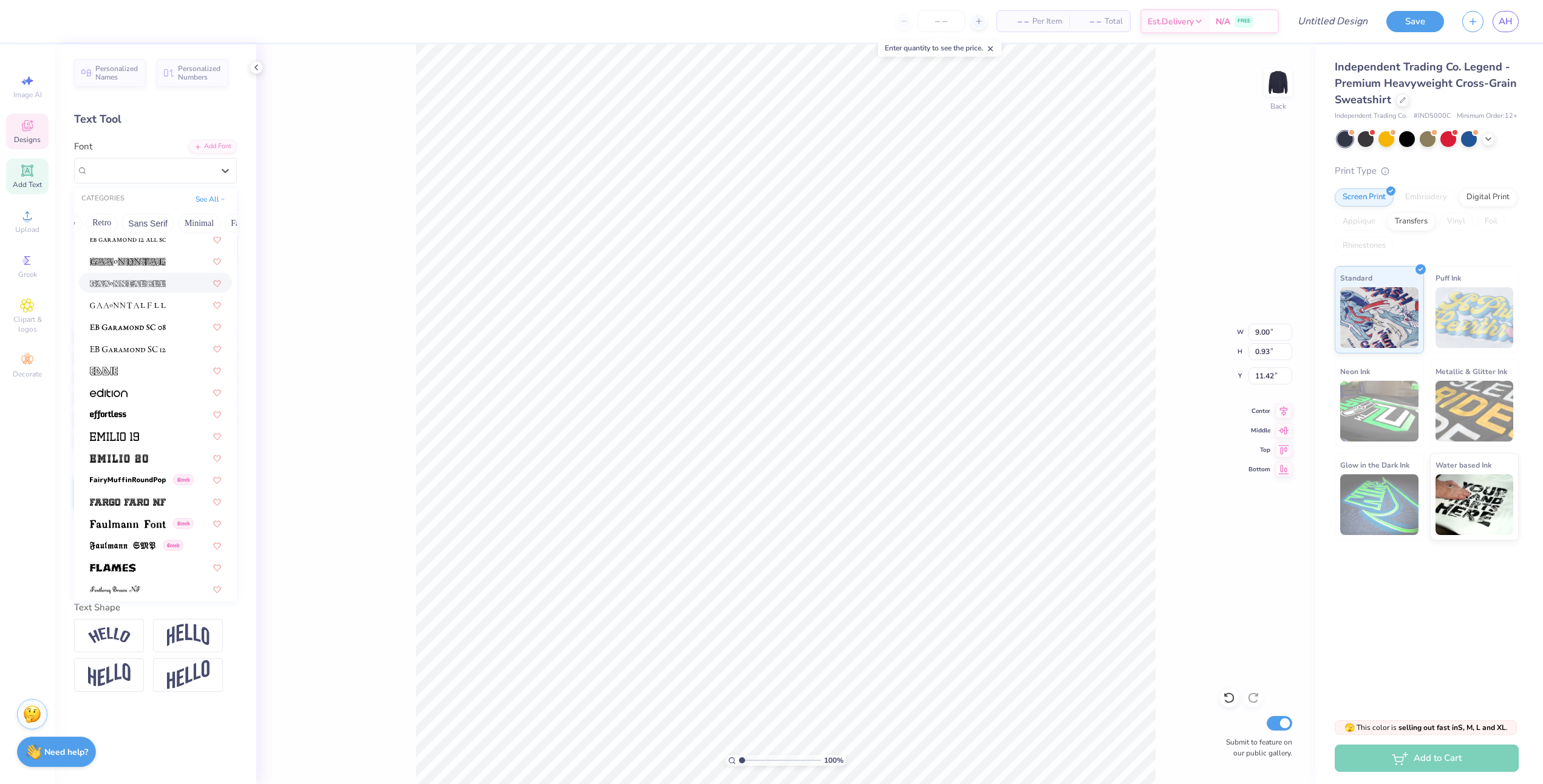
scroll to position [0, 244]
click at [198, 217] on button "Minimal" at bounding box center [201, 224] width 43 height 19
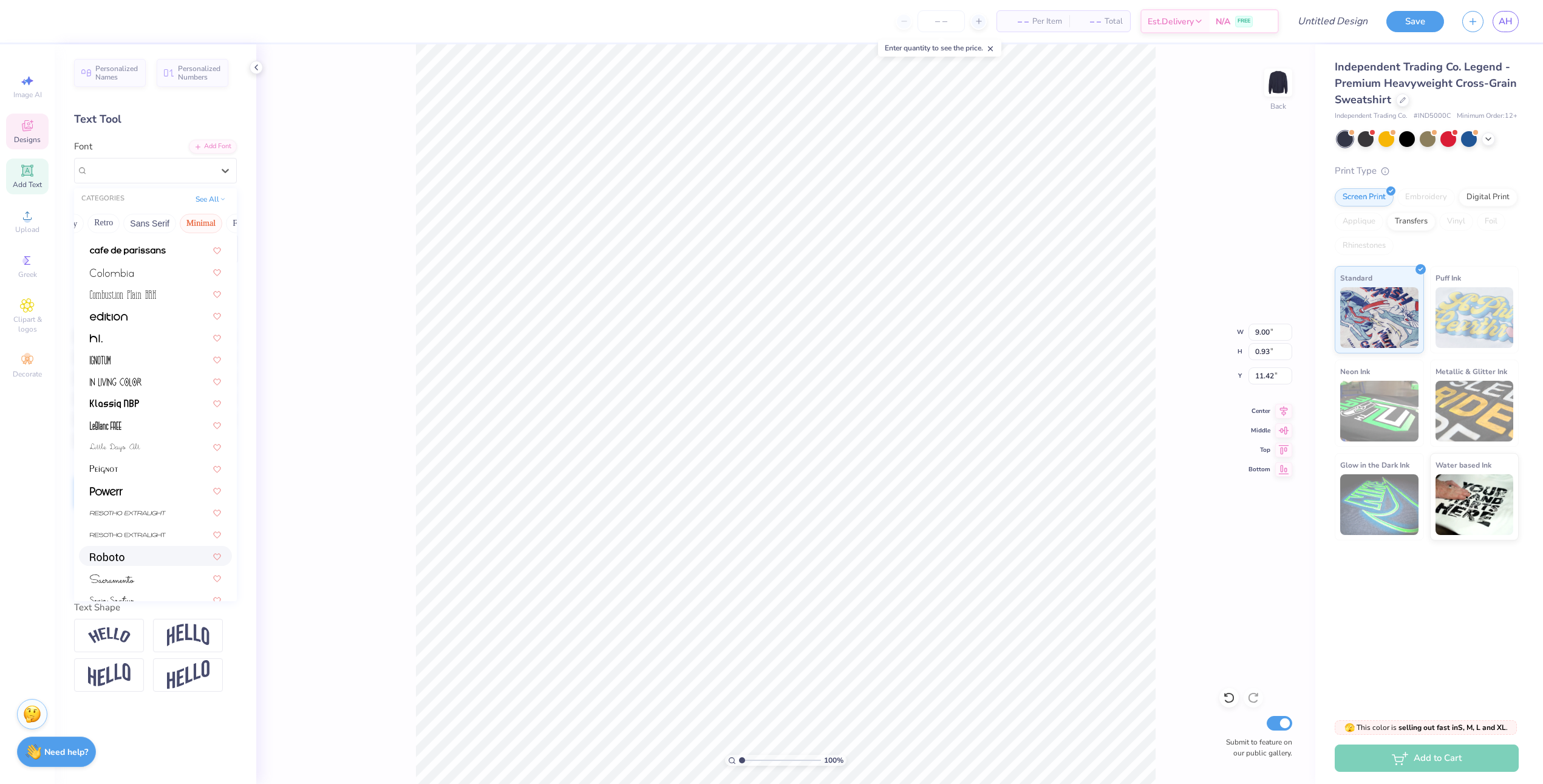
scroll to position [0, 0]
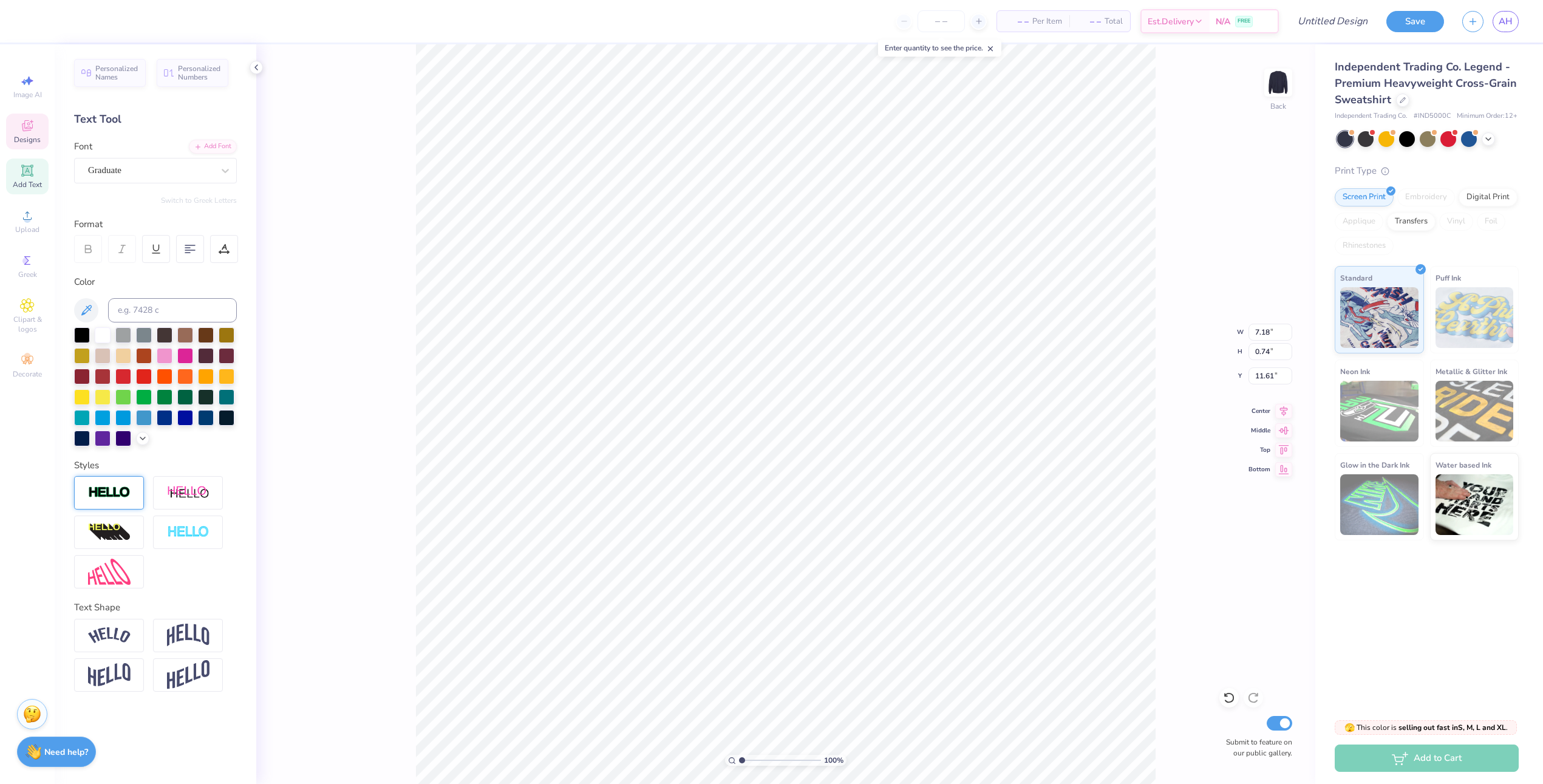
type input "7.18"
type input "0.74"
type input "11.55"
type textarea "[DATE]"
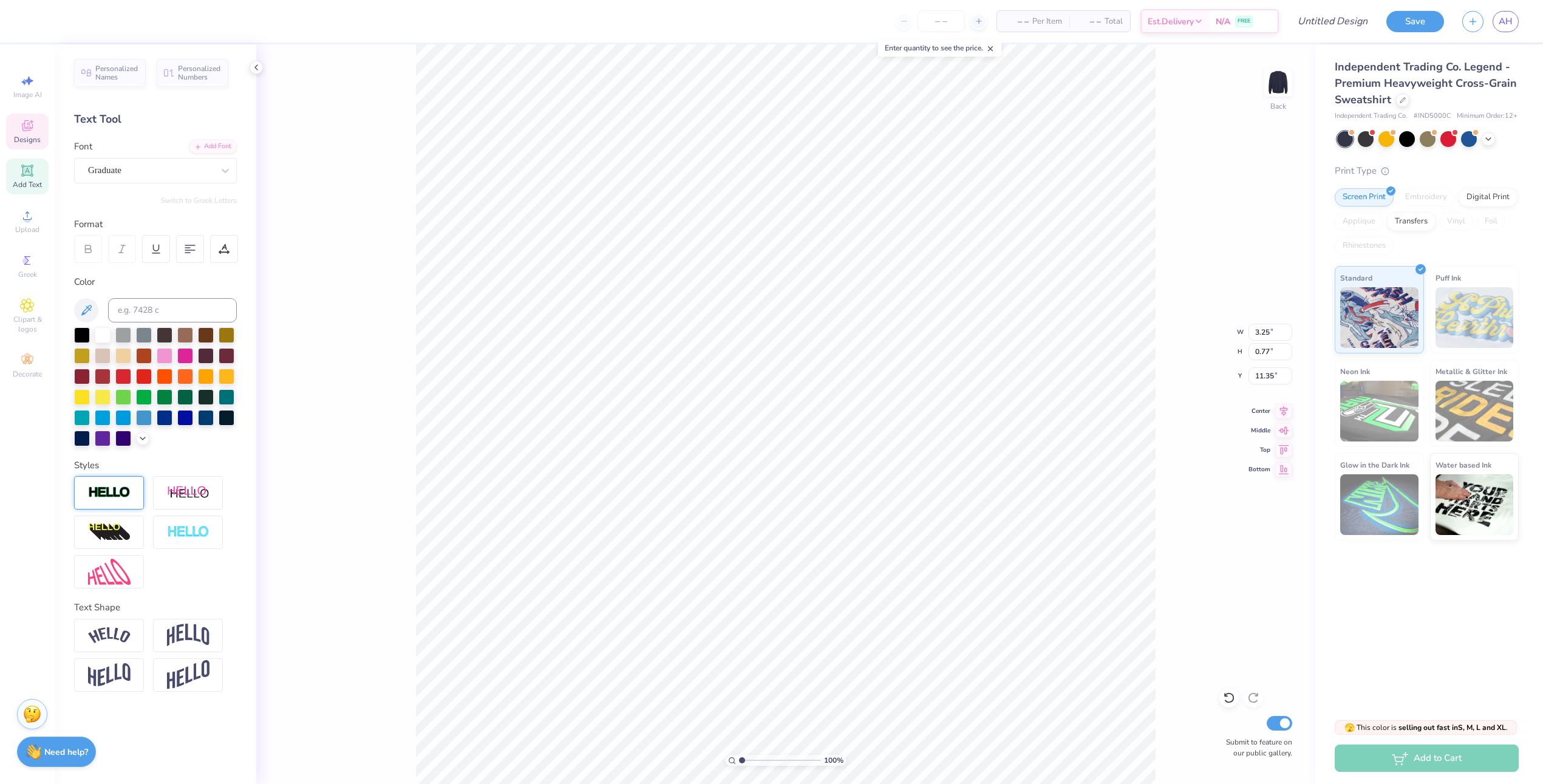
type input "11.35"
type input "2.69"
type input "0.64"
type input "11.23"
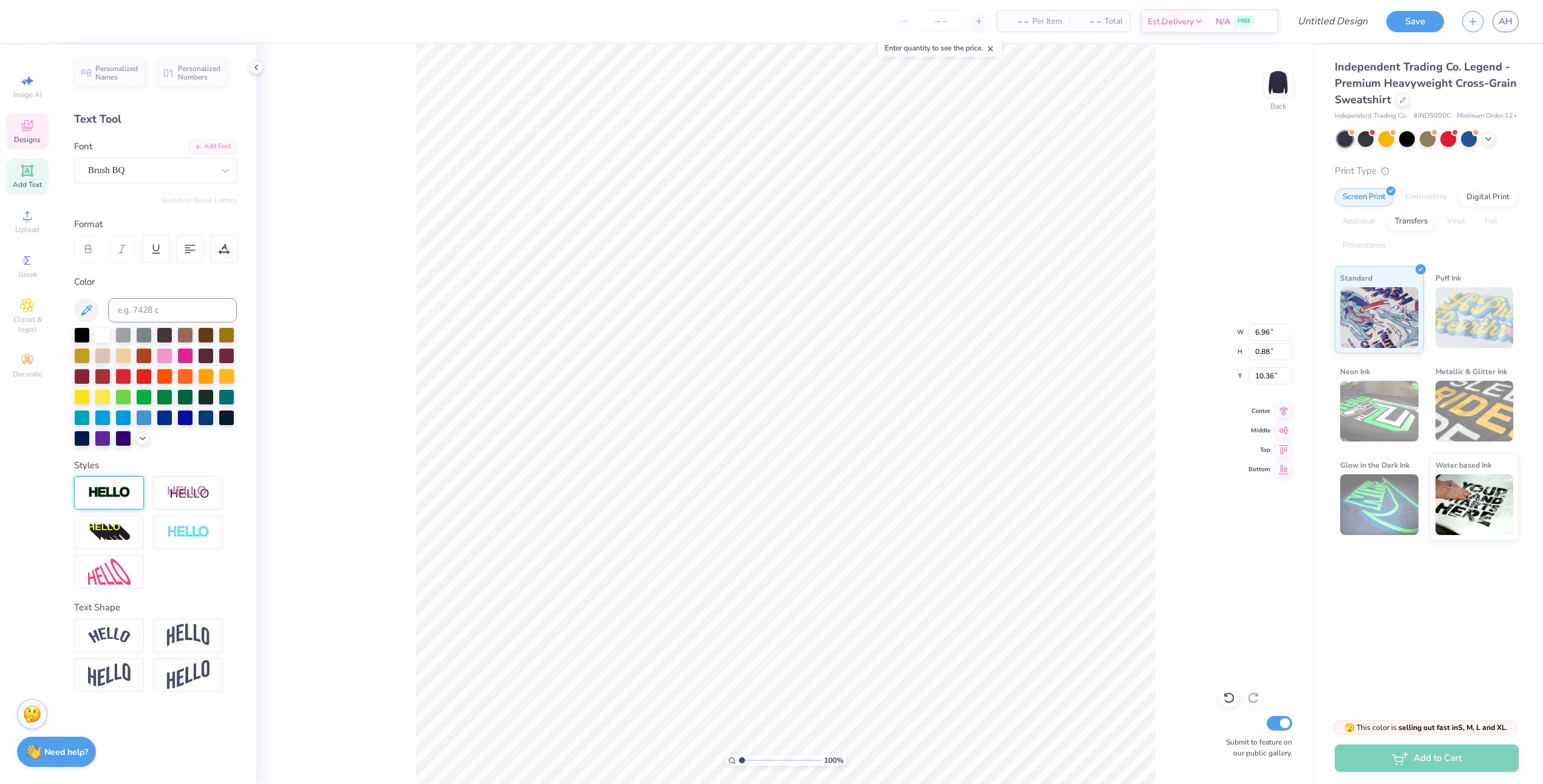
type textarea "Alpha Gamma Delta"
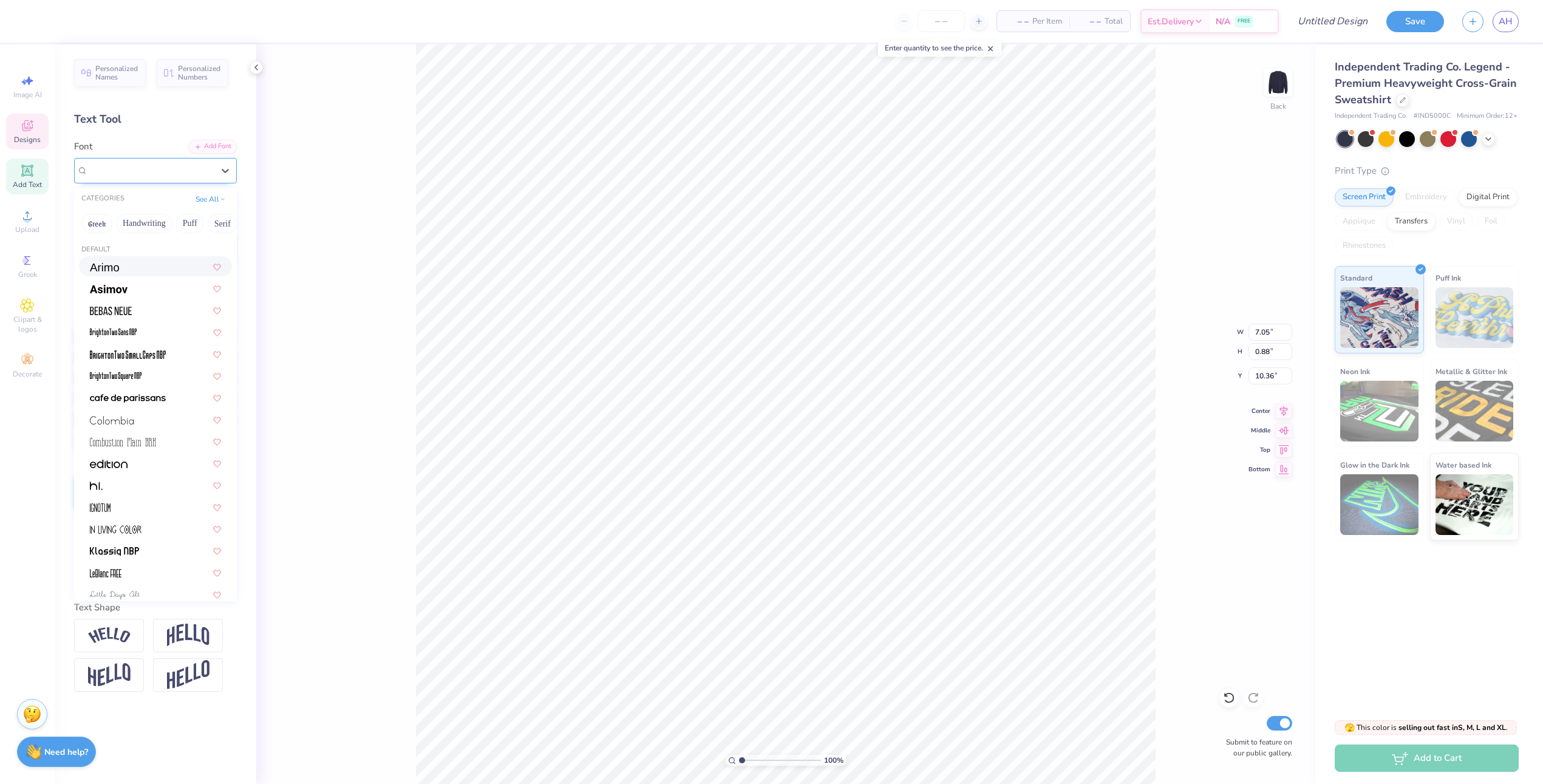
click at [180, 171] on div "Brush BQ" at bounding box center [151, 171] width 128 height 19
click at [151, 226] on button "Handwriting" at bounding box center [144, 224] width 57 height 19
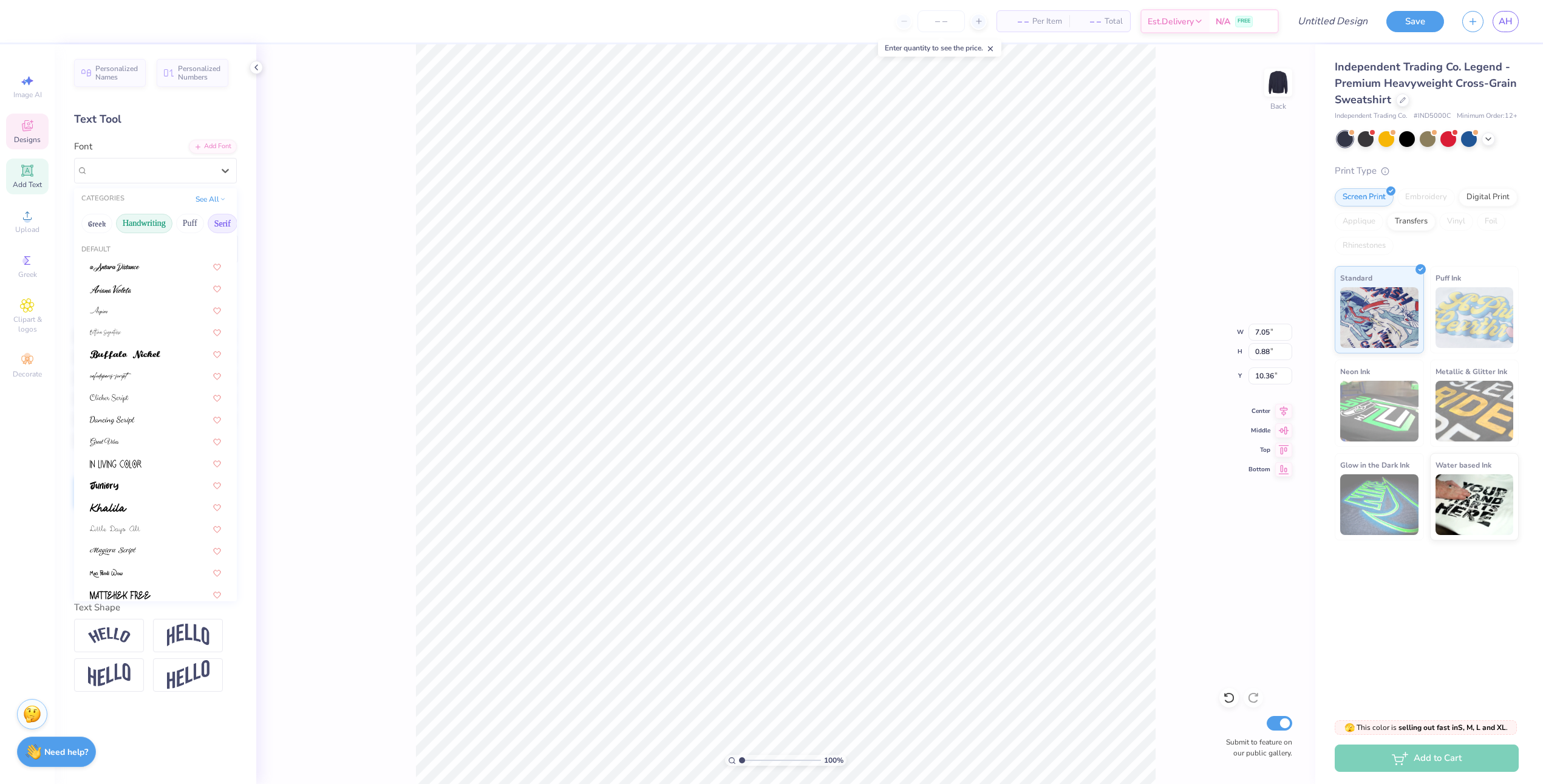
click at [220, 220] on button "Serif" at bounding box center [223, 224] width 30 height 19
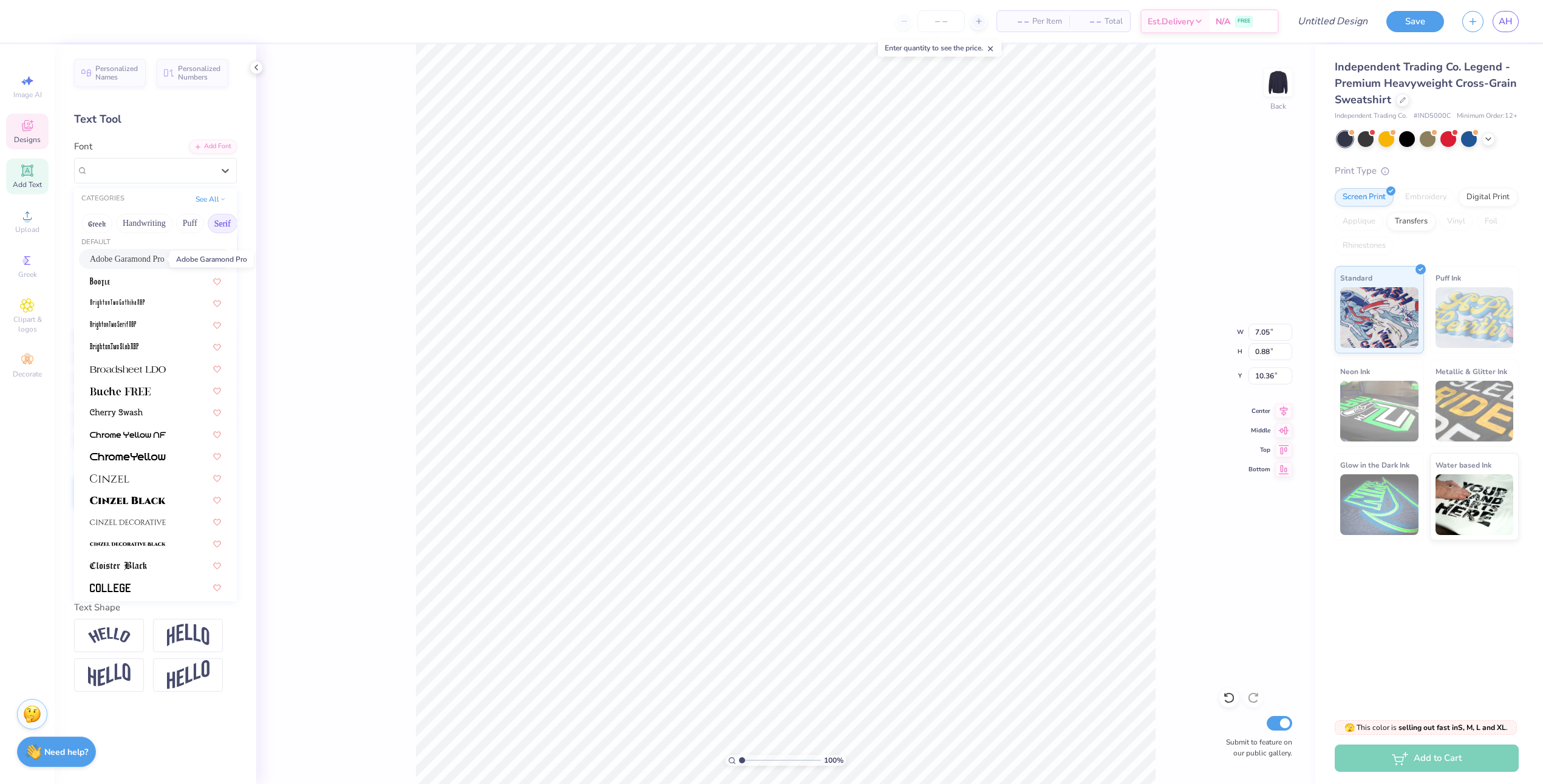
click at [156, 262] on span "Adobe Garamond Pro" at bounding box center [127, 258] width 75 height 13
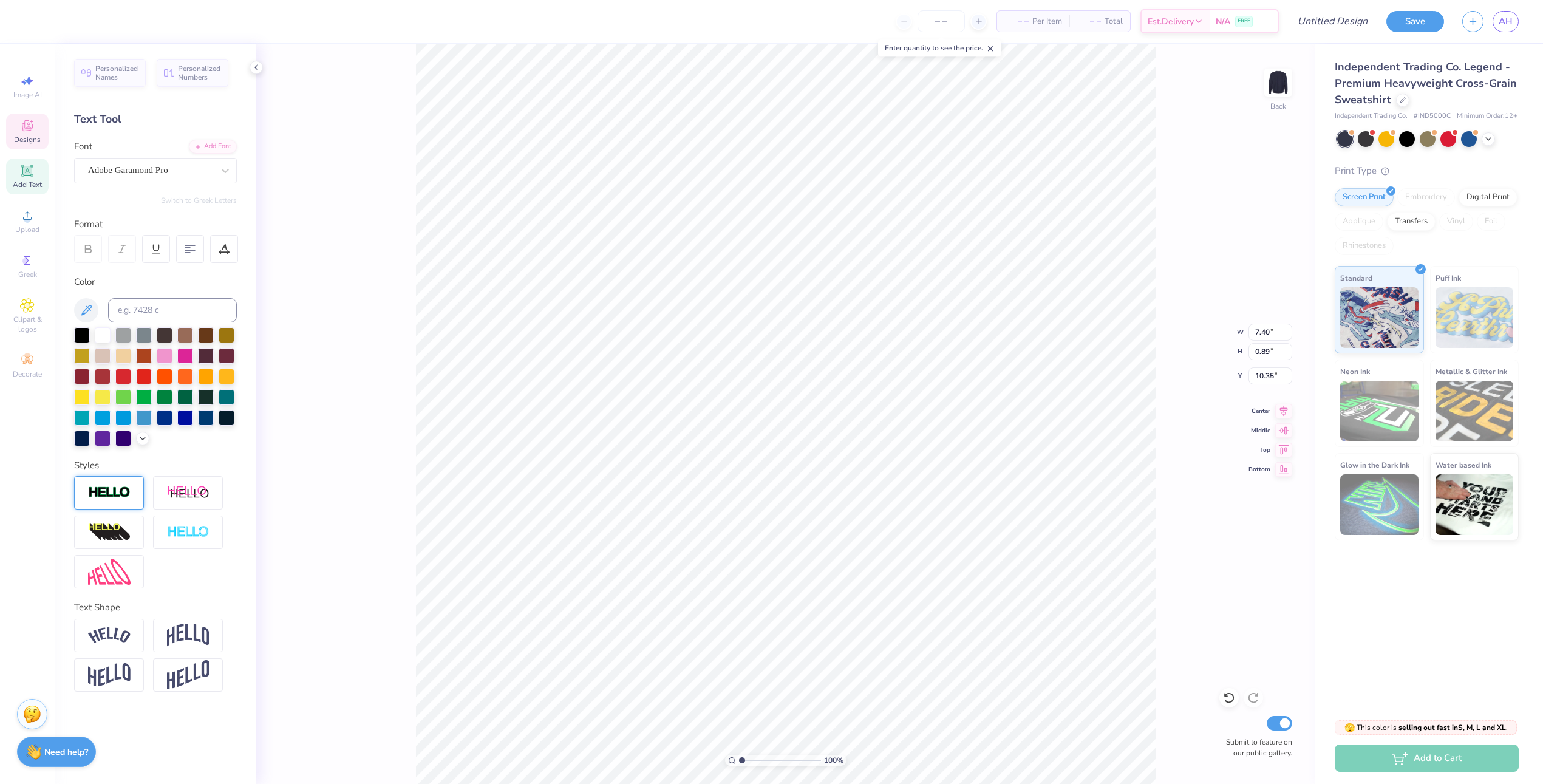
type input "7.40"
type input "0.89"
type input "10.35"
click at [158, 166] on div "Adobe Garamond Pro" at bounding box center [151, 171] width 128 height 19
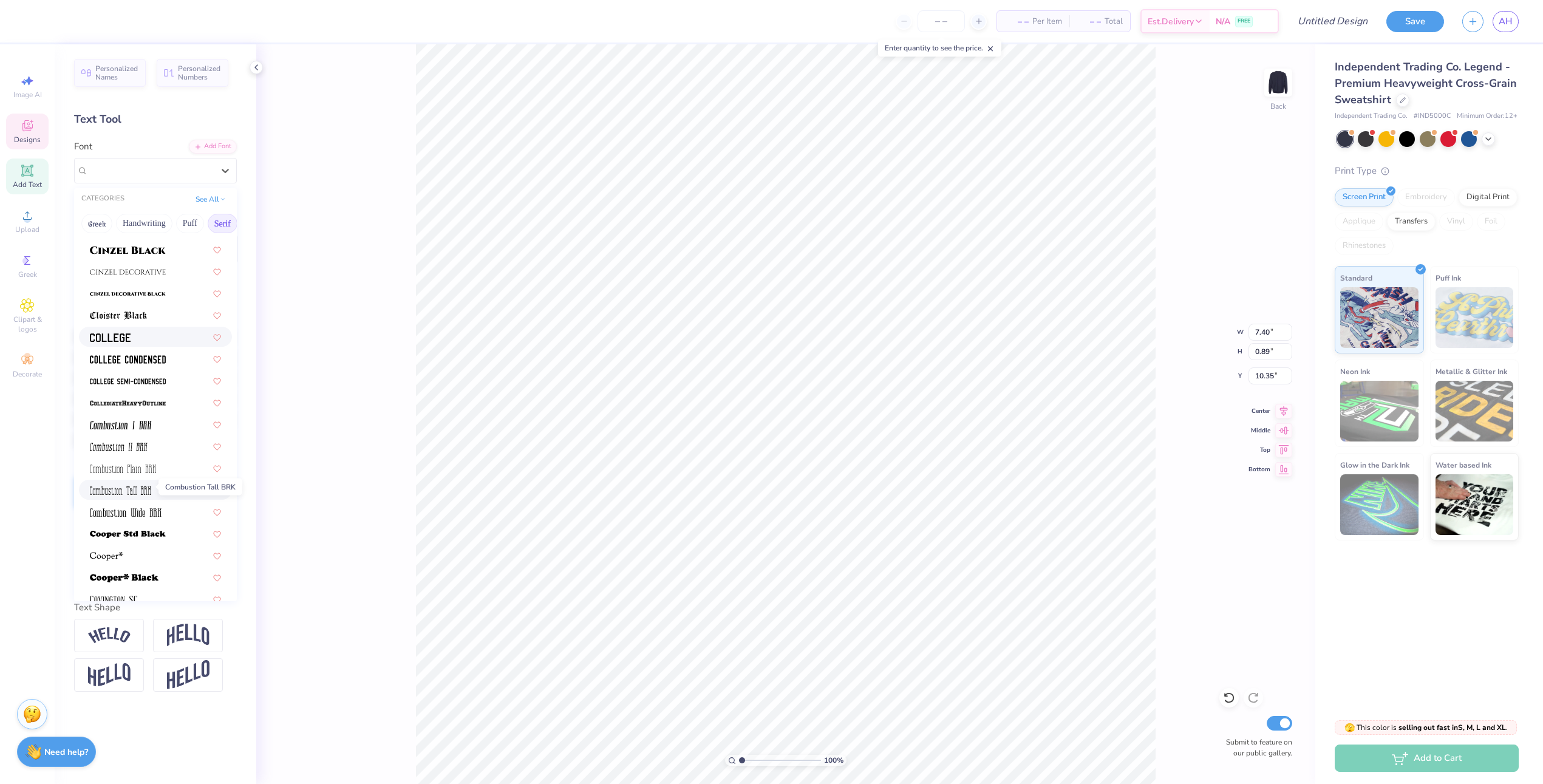
scroll to position [261, 0]
click at [138, 376] on img at bounding box center [127, 378] width 76 height 9
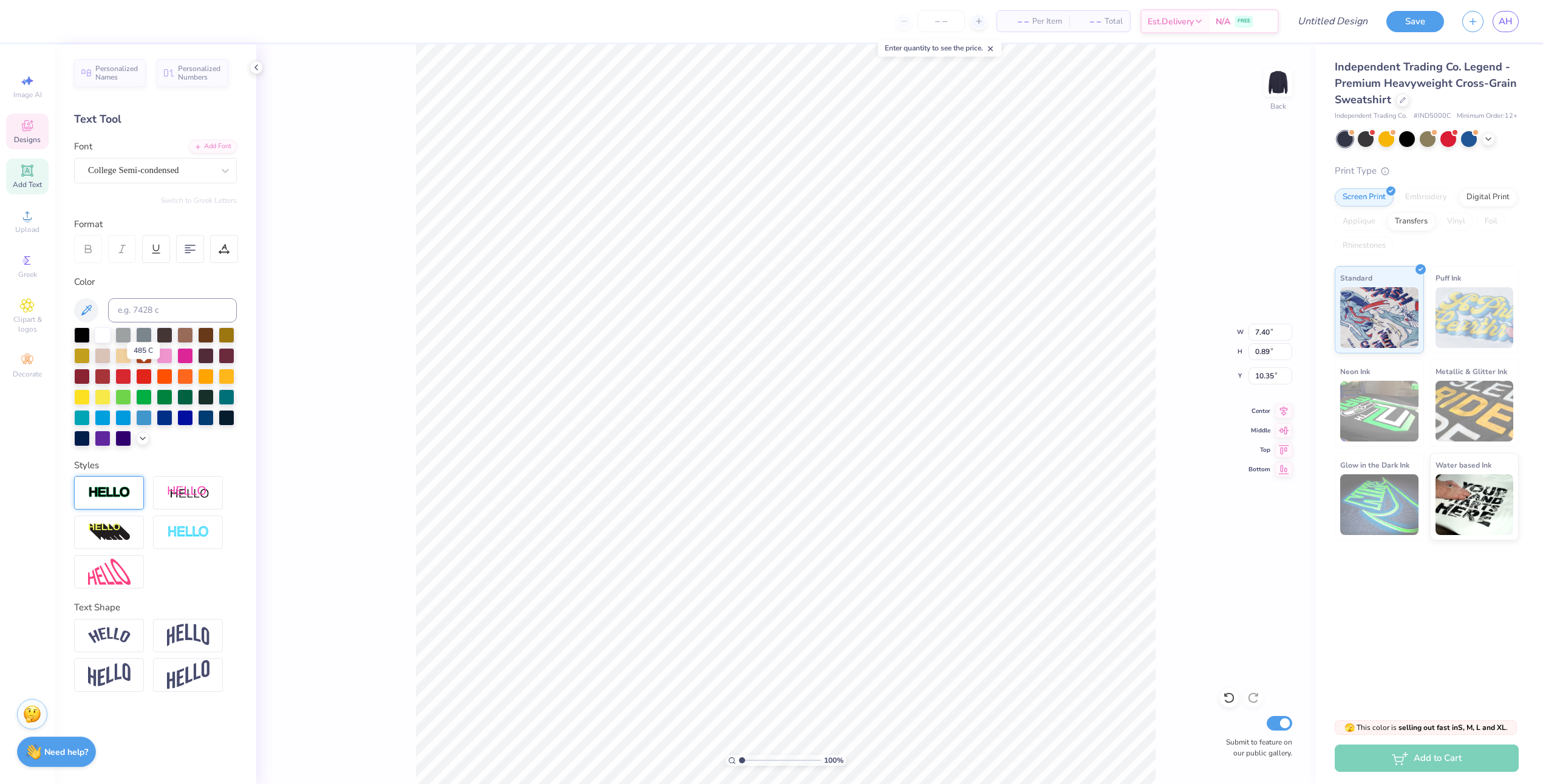
type input "7.15"
type input "0.63"
type input "10.50"
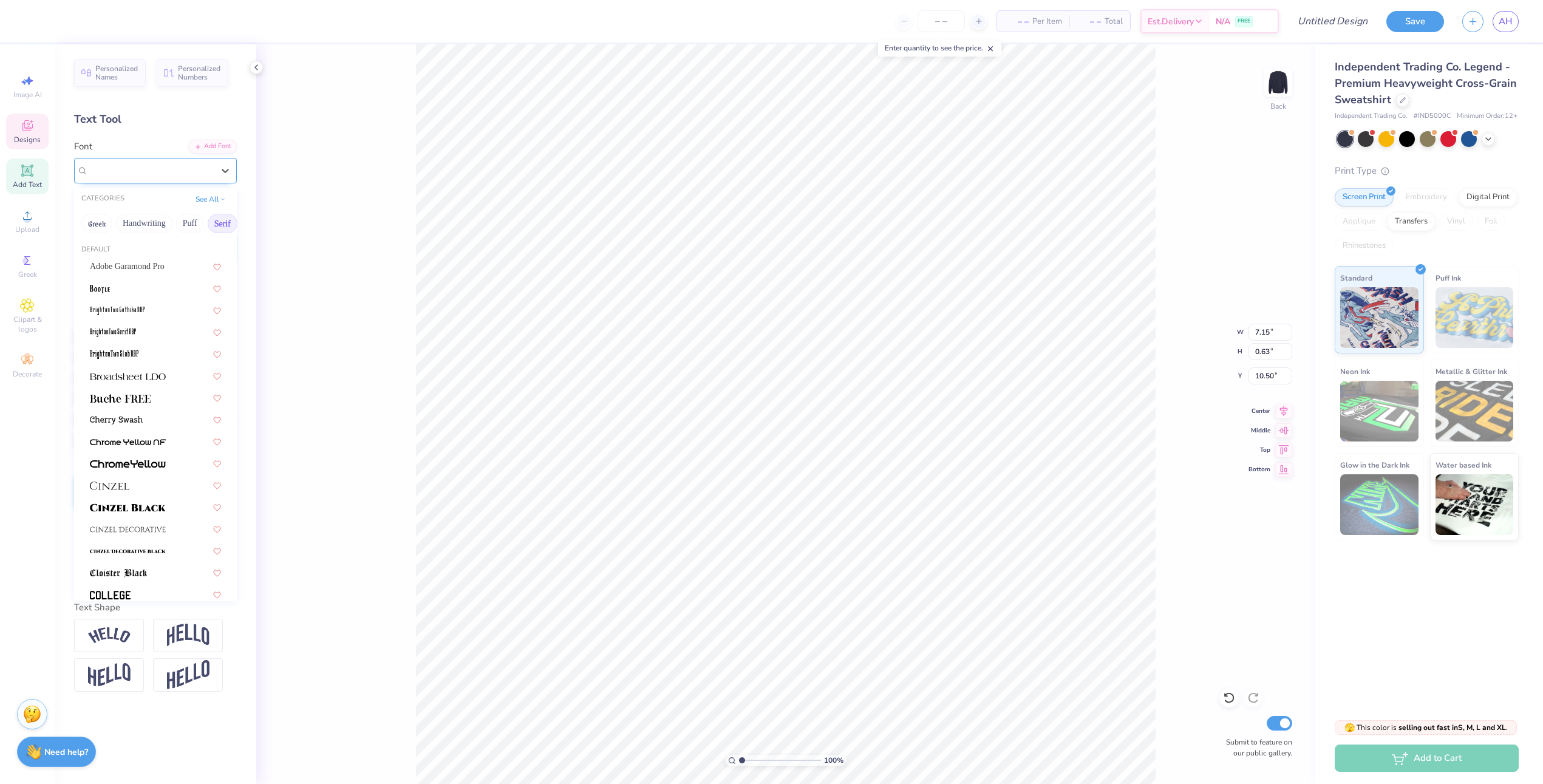
click at [122, 170] on div "College Semi-condensed" at bounding box center [151, 171] width 128 height 19
click at [132, 384] on div at bounding box center [156, 375] width 153 height 20
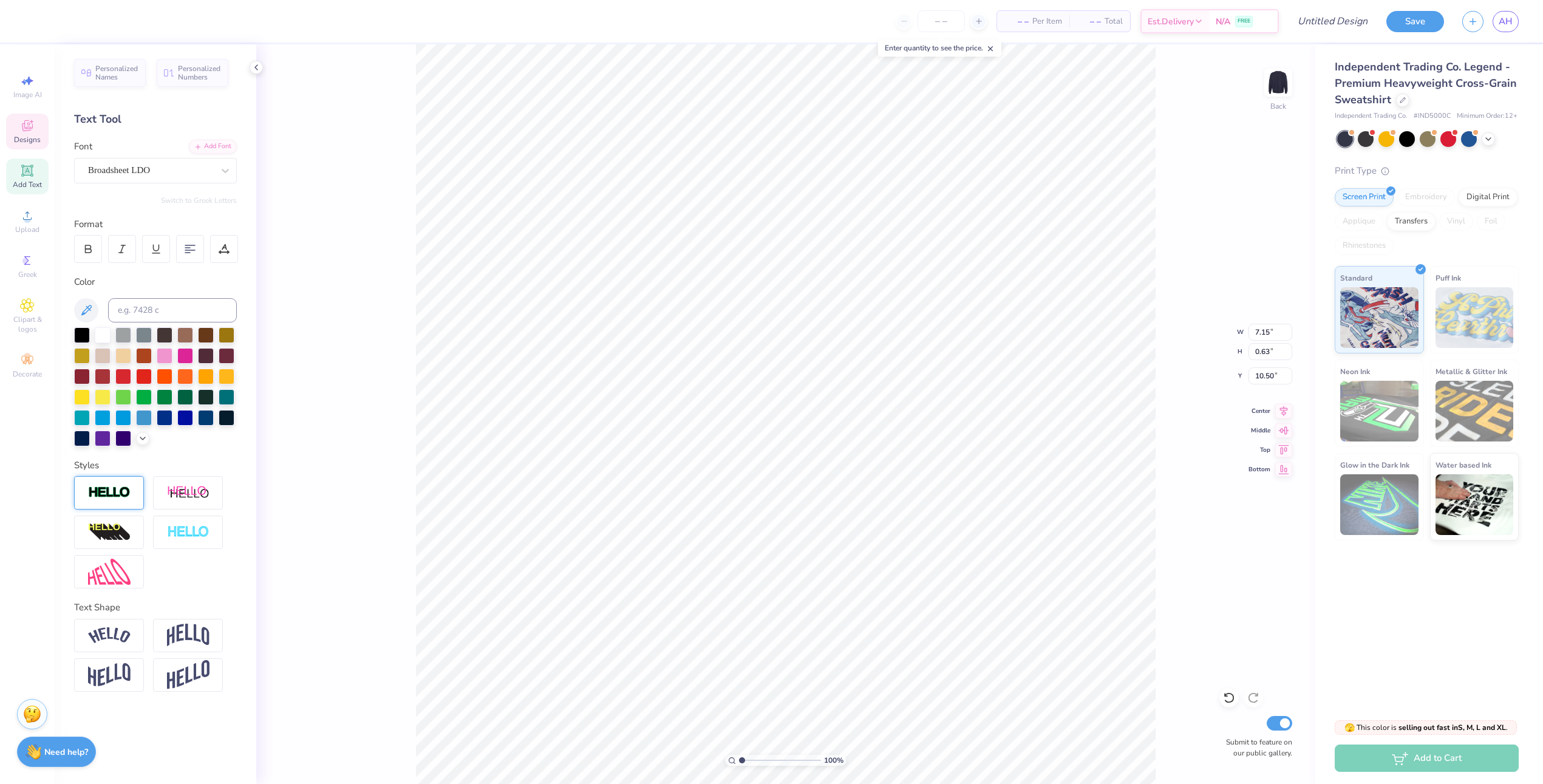
type input "8.82"
type input "0.85"
type input "10.36"
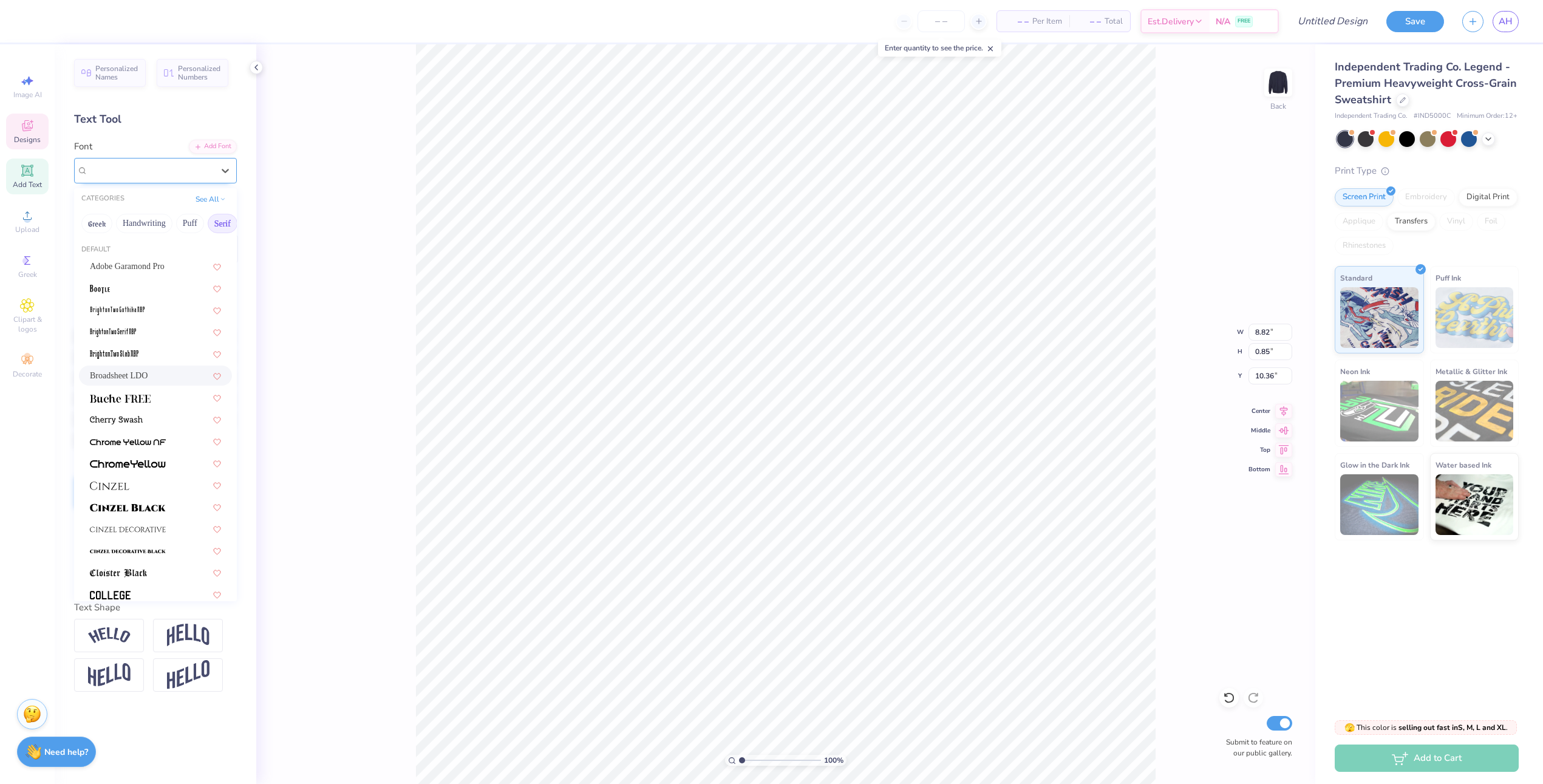
click at [193, 170] on div "Broadsheet LDO" at bounding box center [151, 171] width 128 height 19
click at [151, 406] on img at bounding box center [127, 404] width 76 height 9
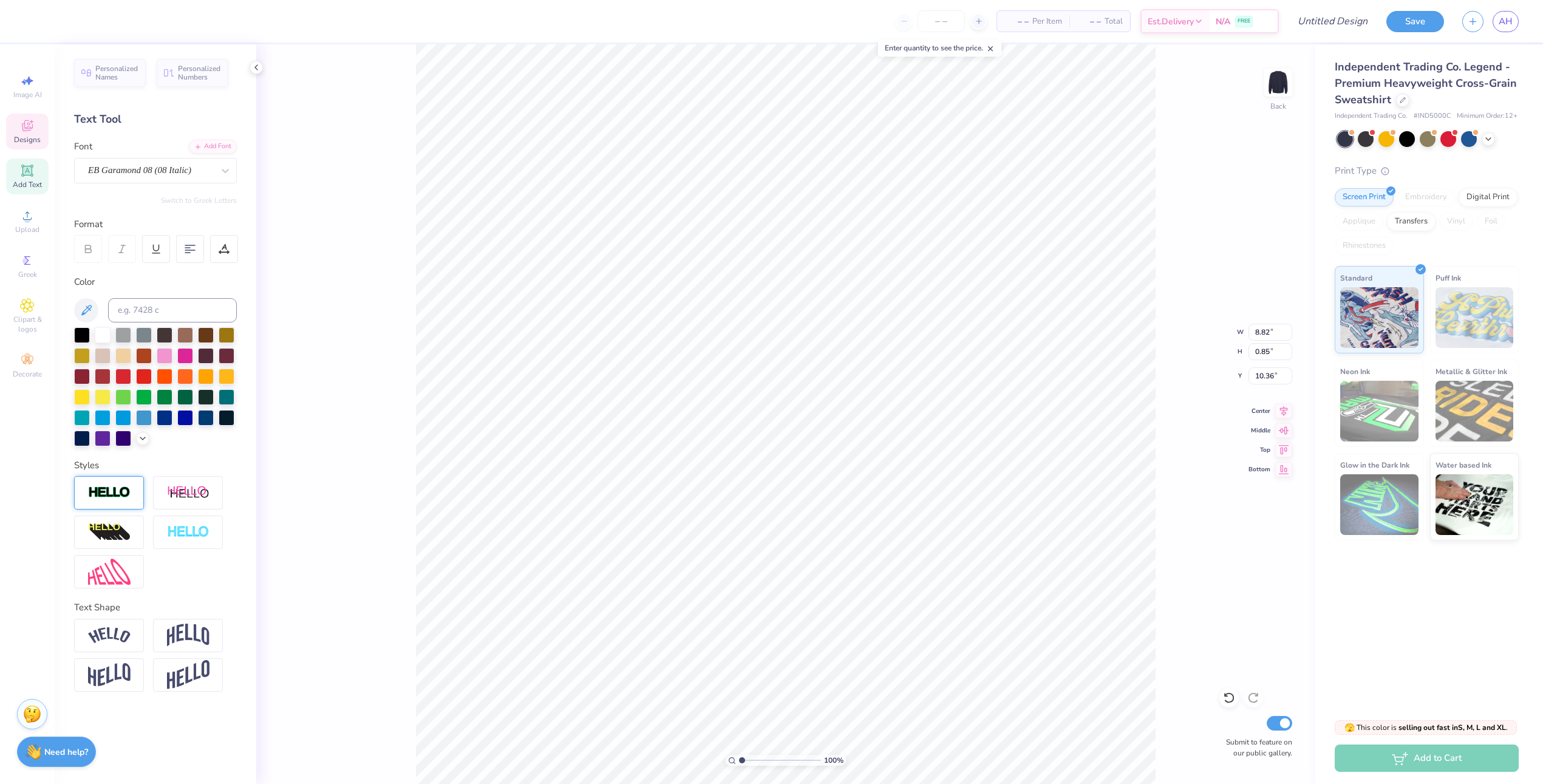
type input "7.51"
type input "0.87"
type input "10.37"
type input "6.90"
type input "0.80"
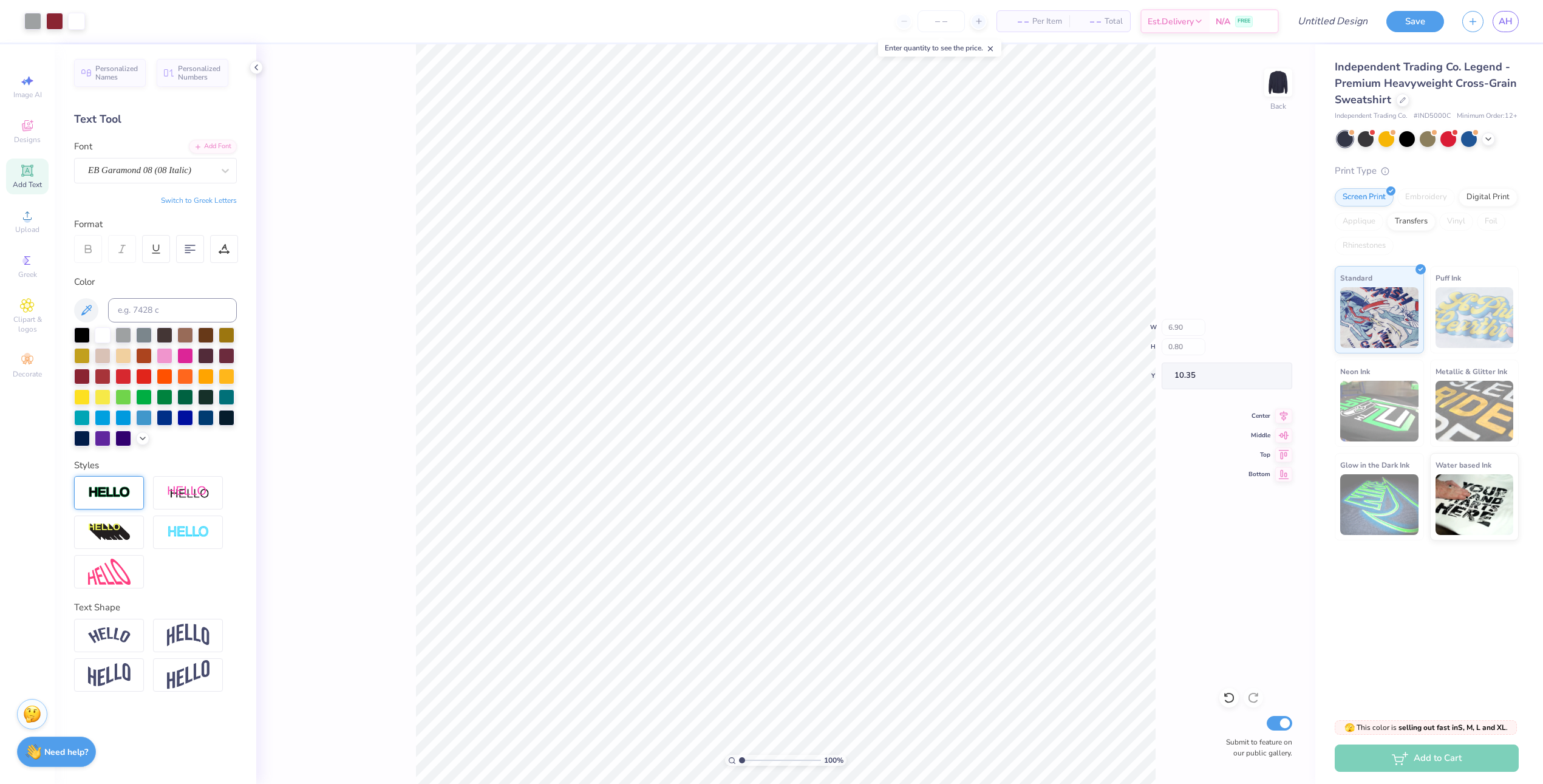
type input "10.13"
click at [213, 171] on div "Graduate" at bounding box center [151, 171] width 128 height 19
click at [386, 438] on div "100 % Back W 2.69 2.69 " H 0.64 0.64 " Y 11.24 11.24 " Center Middle Top Bottom…" at bounding box center [785, 414] width 1059 height 740
type input "2.69"
type input "0.64"
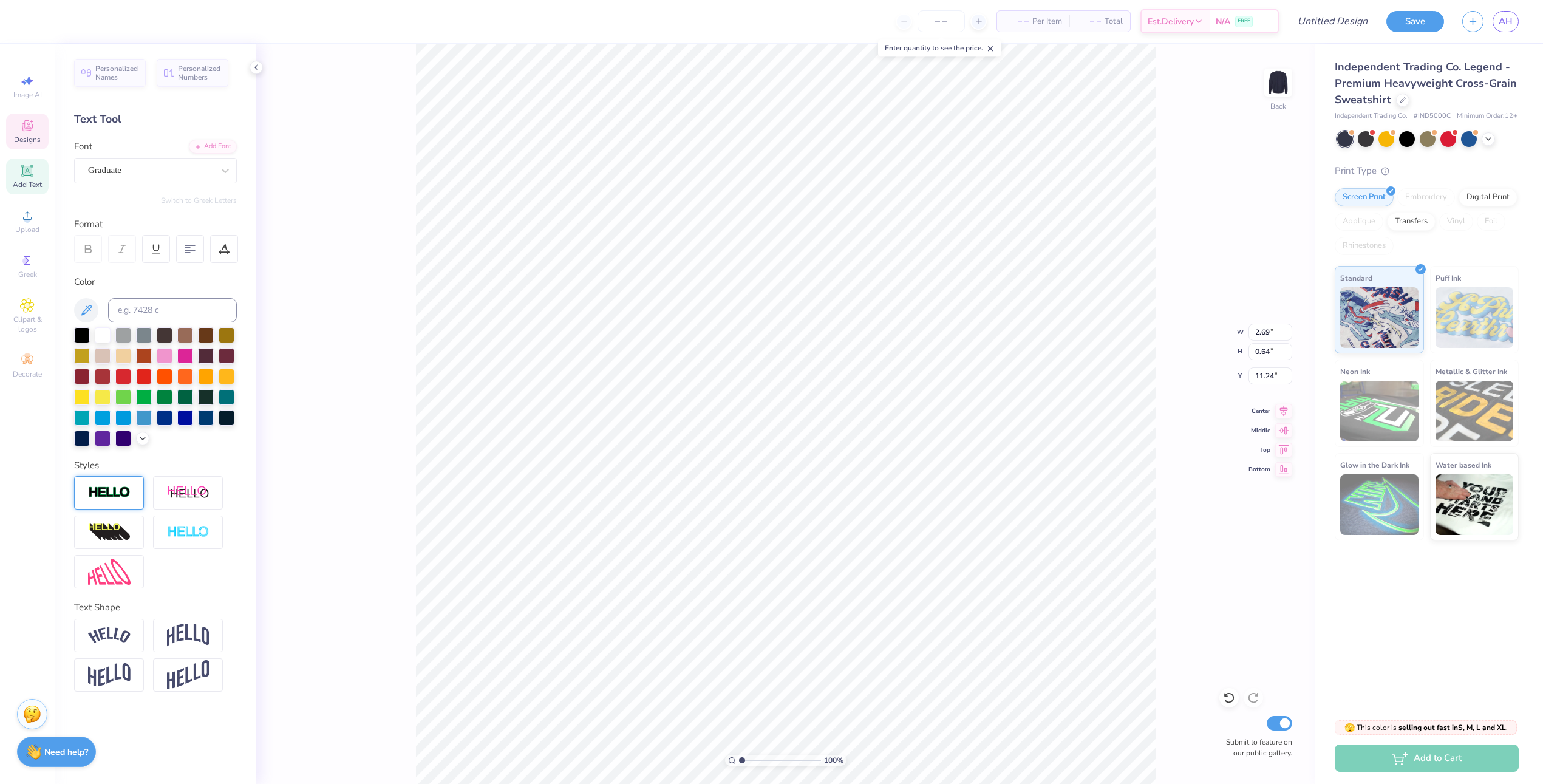
type input "11.25"
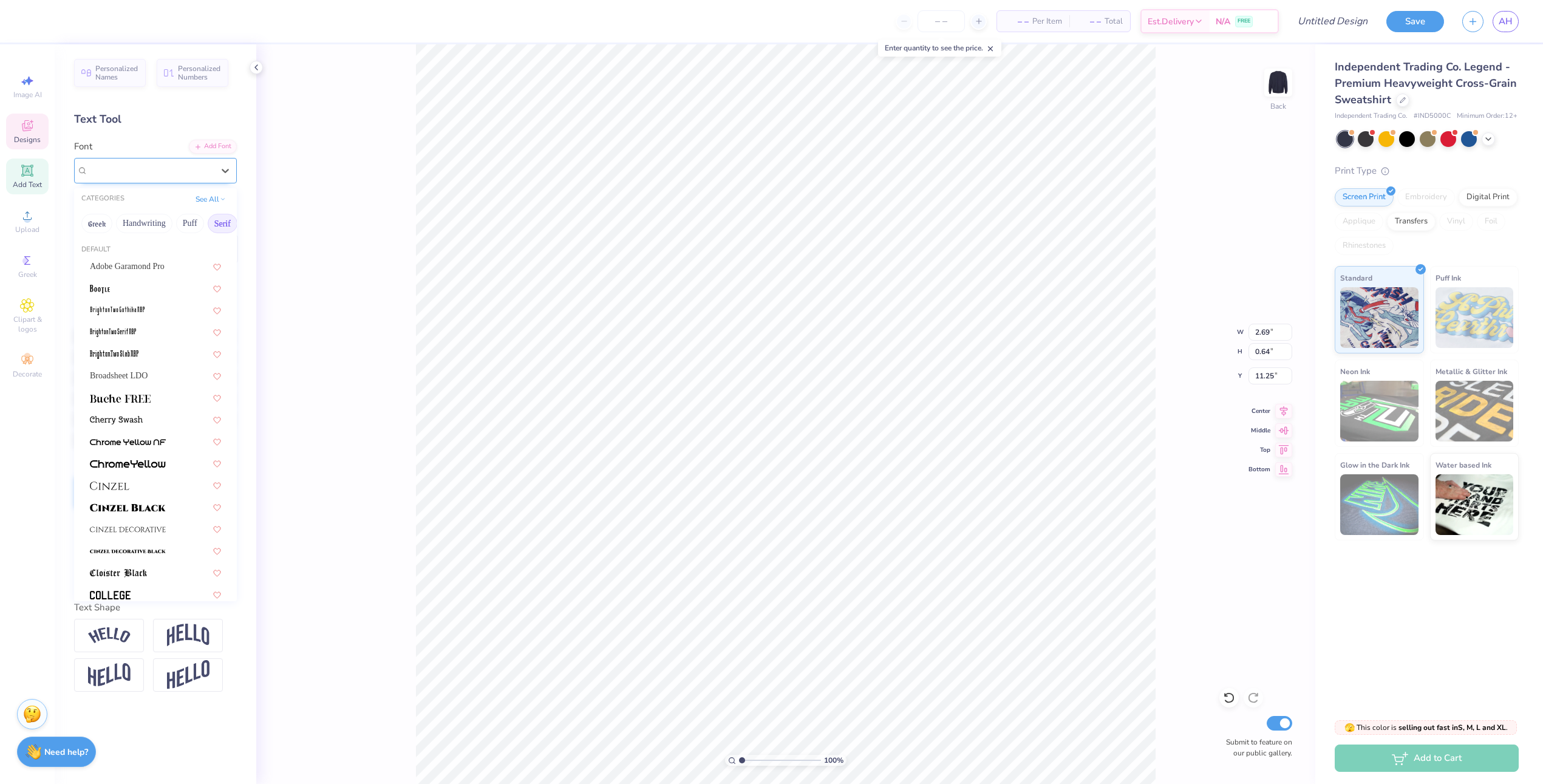
click at [185, 164] on div "Graduate" at bounding box center [151, 171] width 128 height 19
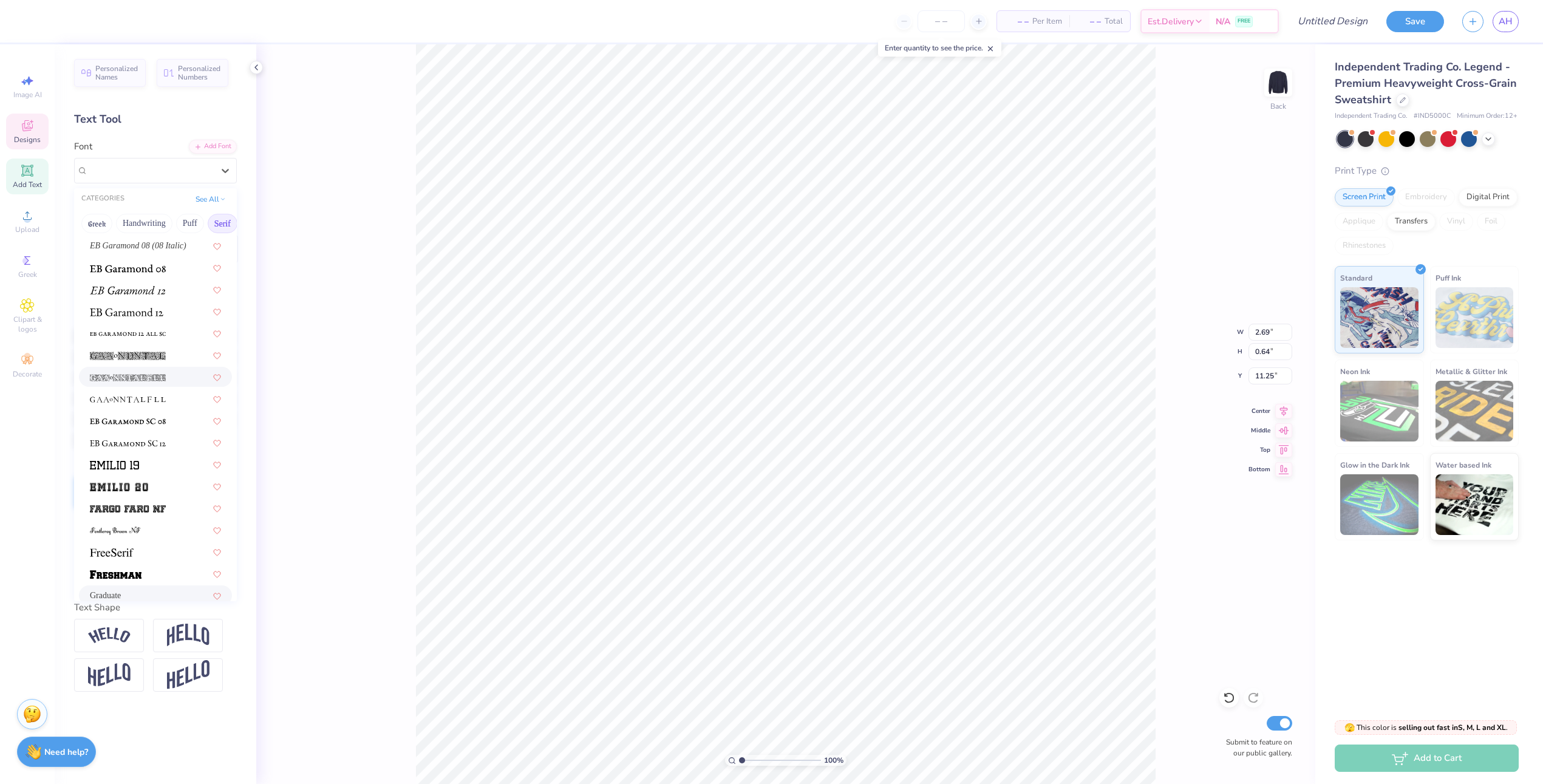
scroll to position [740, 0]
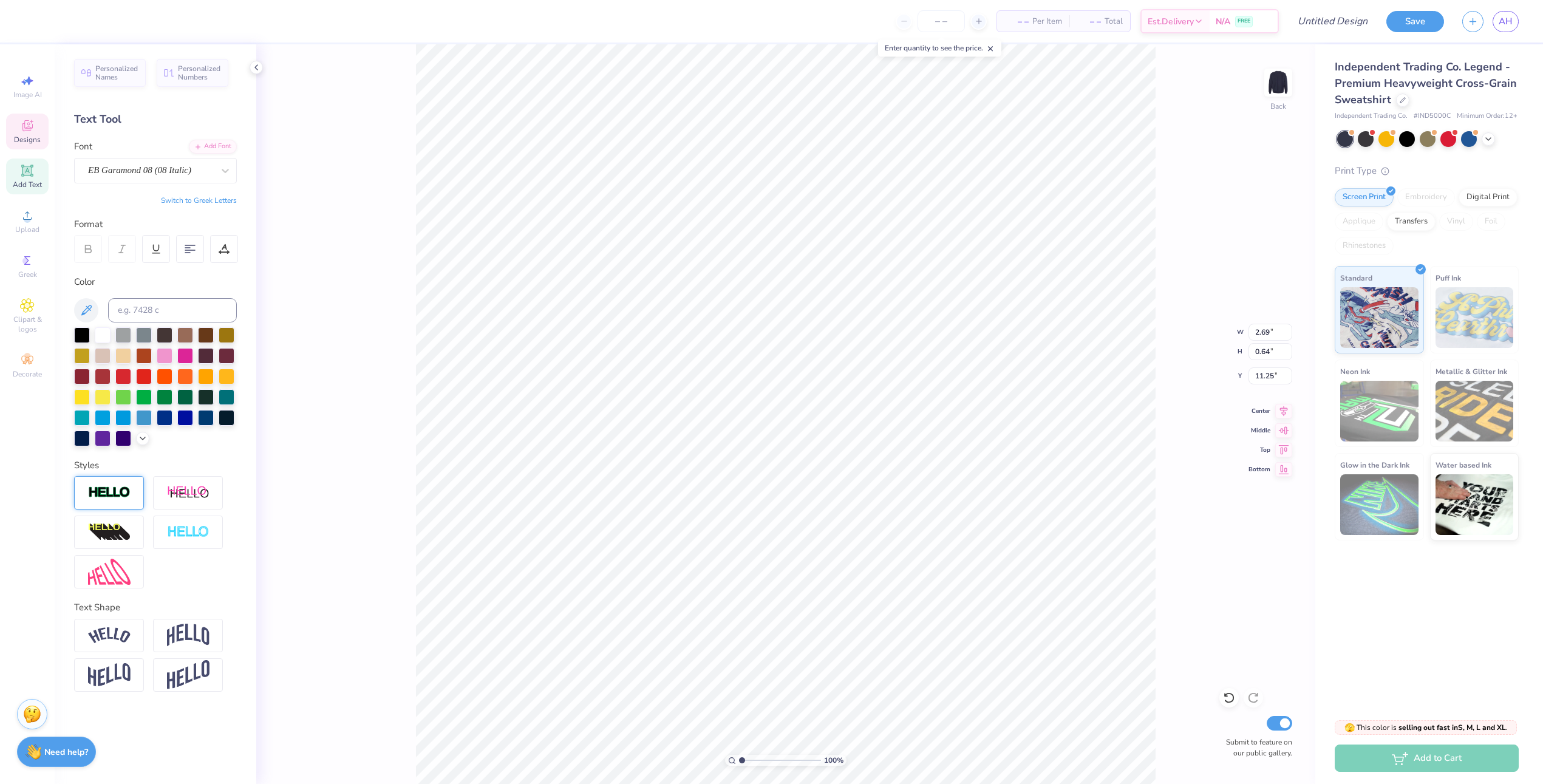
type input "6.90"
type input "0.80"
type input "10.28"
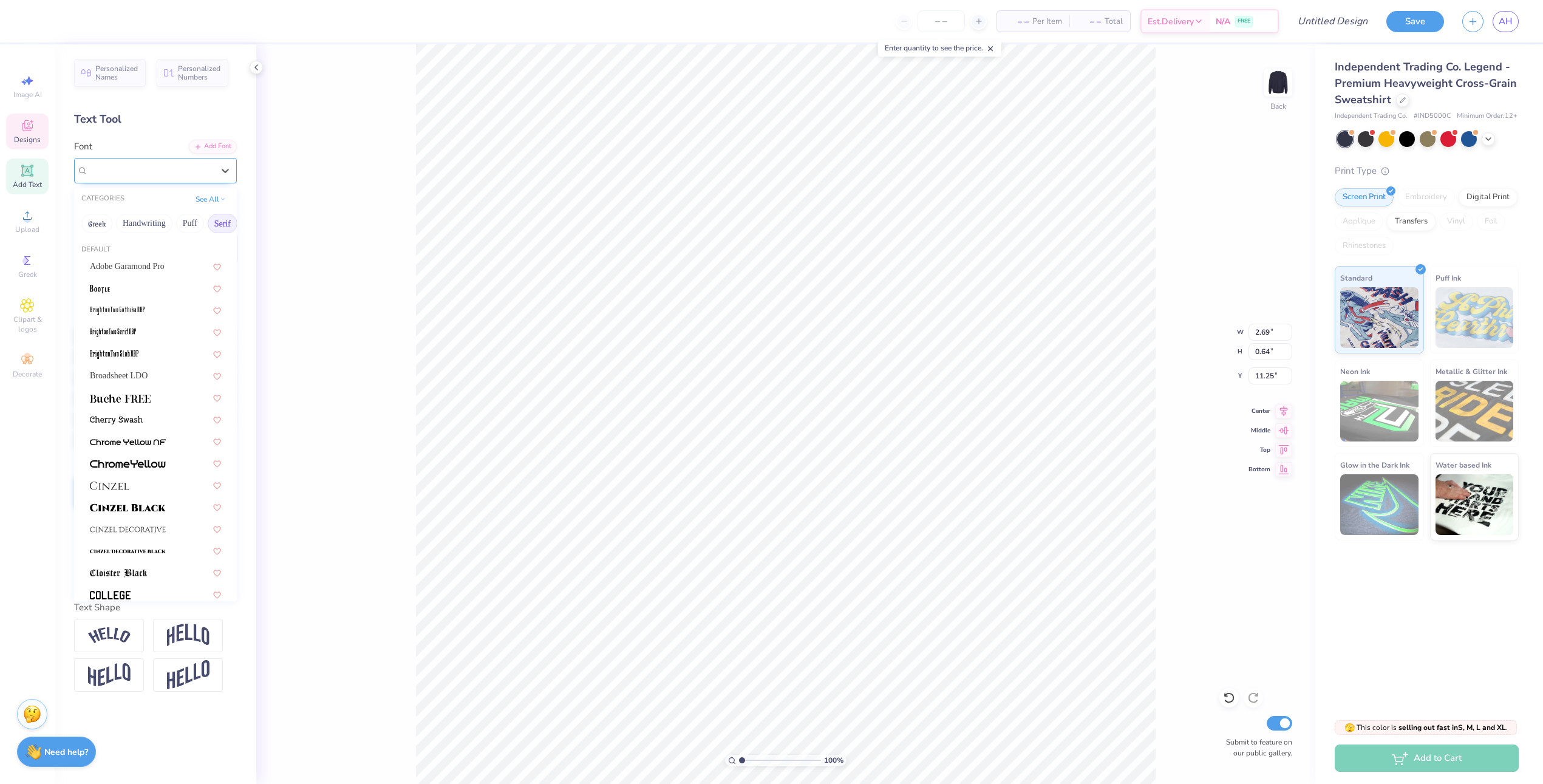
click at [144, 170] on div "Graduate" at bounding box center [151, 171] width 128 height 19
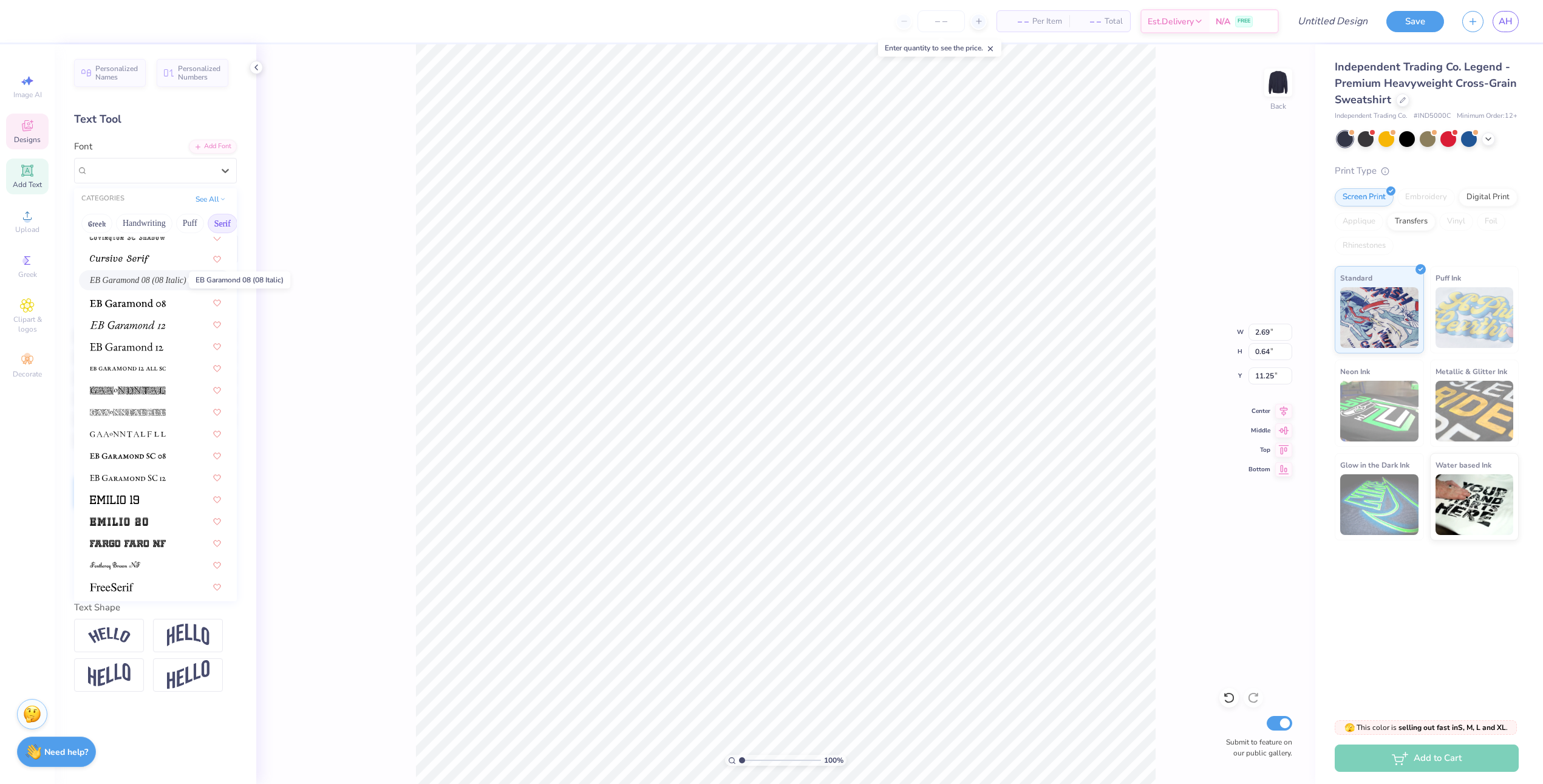
click at [171, 279] on span "EB Garamond 08 (08 Italic)" at bounding box center [138, 280] width 97 height 13
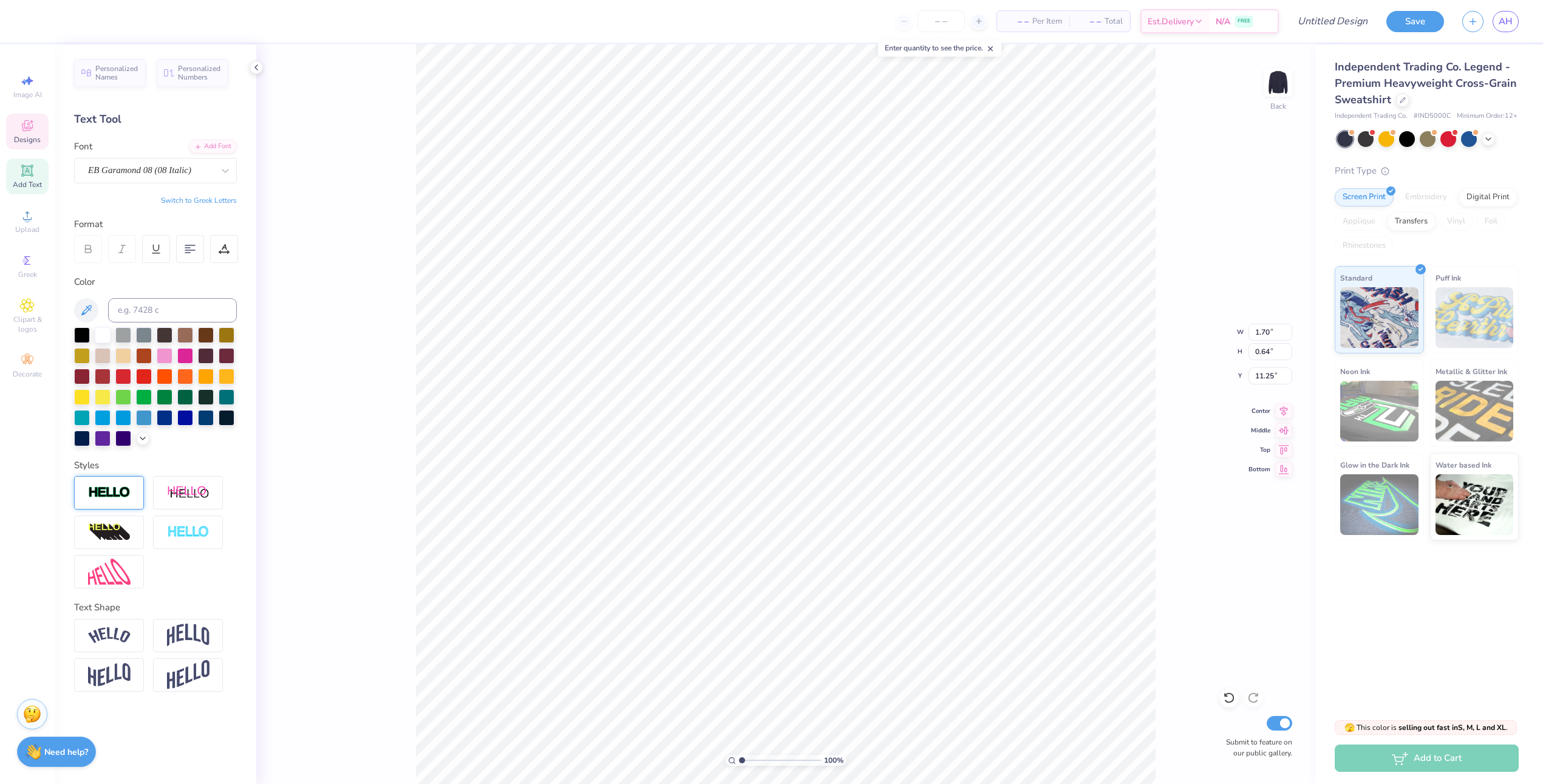
click at [125, 497] on img at bounding box center [109, 493] width 43 height 14
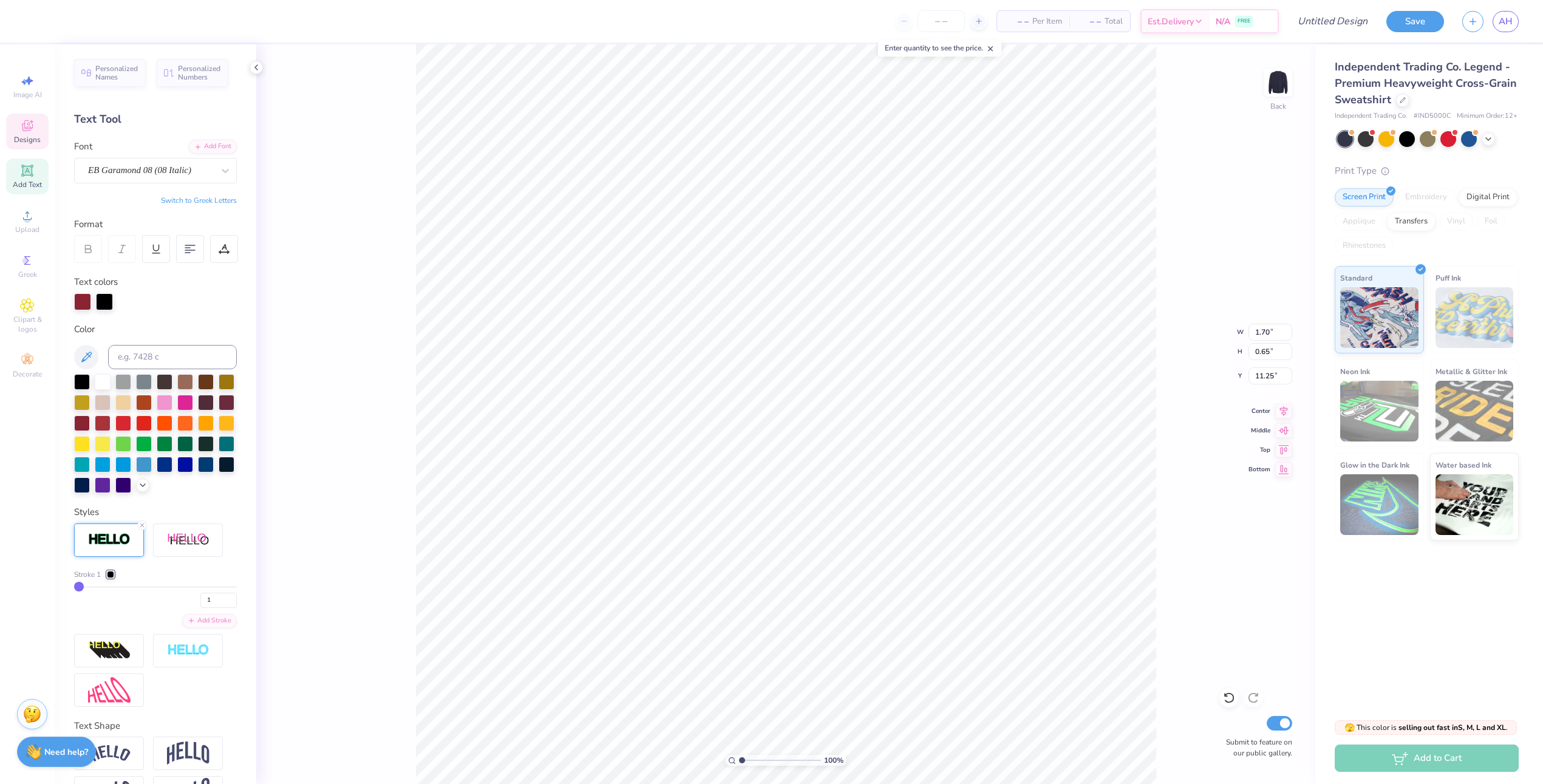
type input "1.71"
type input "0.65"
click at [107, 300] on div at bounding box center [104, 301] width 17 height 17
click at [106, 384] on div at bounding box center [103, 380] width 16 height 16
click at [216, 598] on input "1" at bounding box center [218, 600] width 37 height 15
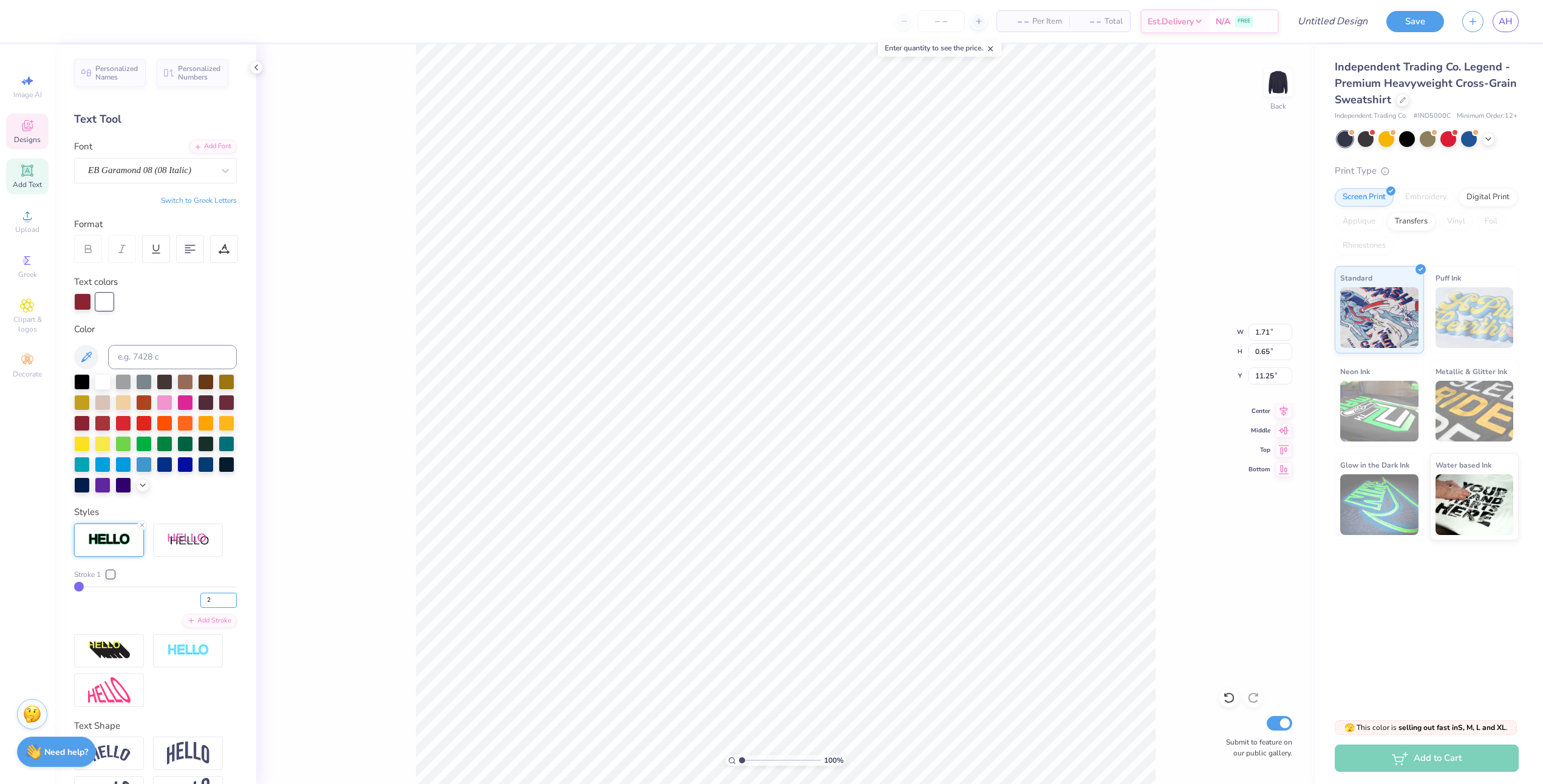
type input "2"
type input "1.72"
type input "0.66"
type input "11.24"
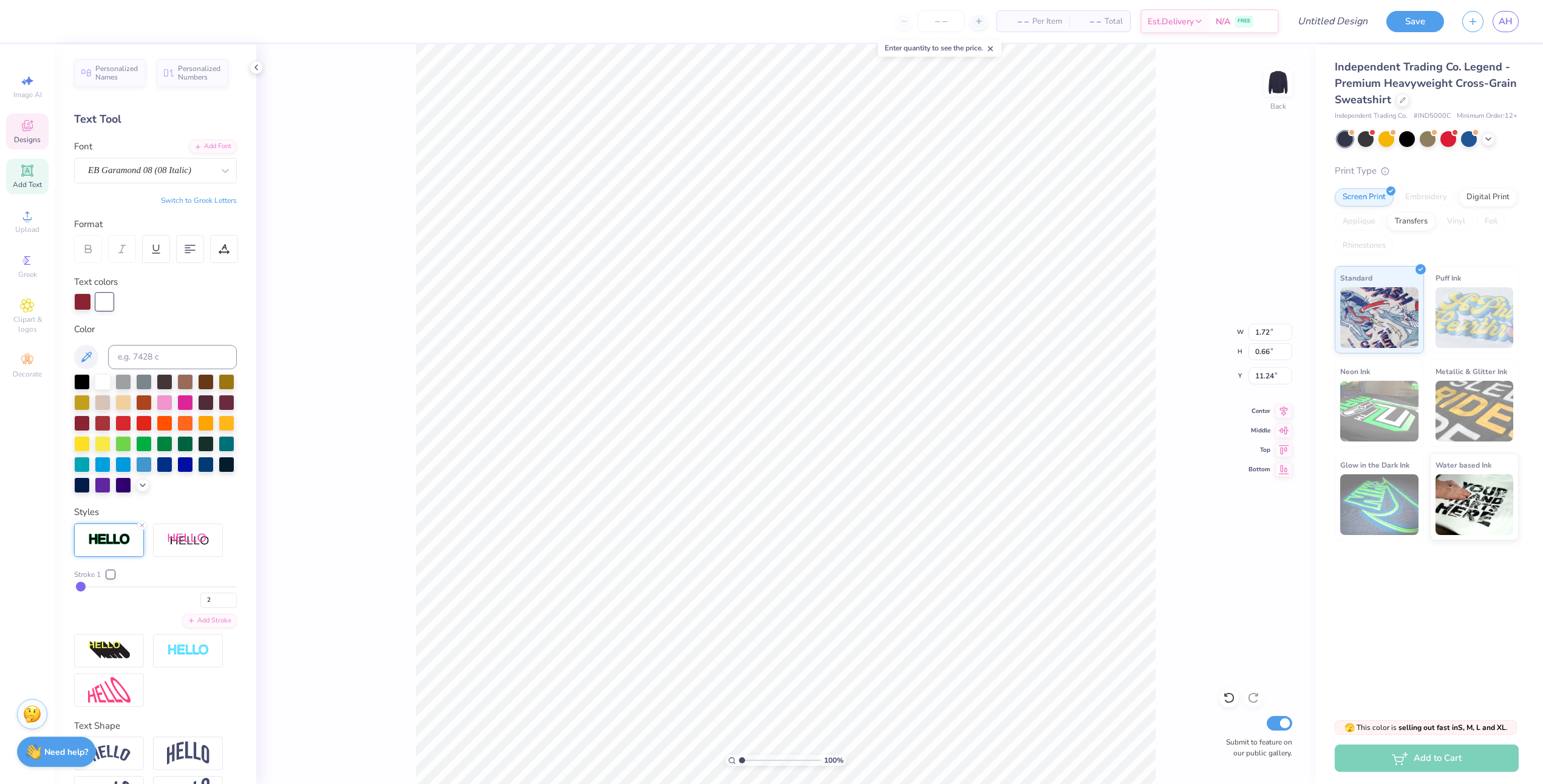
click at [292, 593] on div "100 % Back W 1.72 1.72 " H 0.66 0.66 " Y 11.24 11.24 " Center Middle Top Bottom…" at bounding box center [785, 414] width 1059 height 740
type input "2.17"
type input "0.83"
type input "11.07"
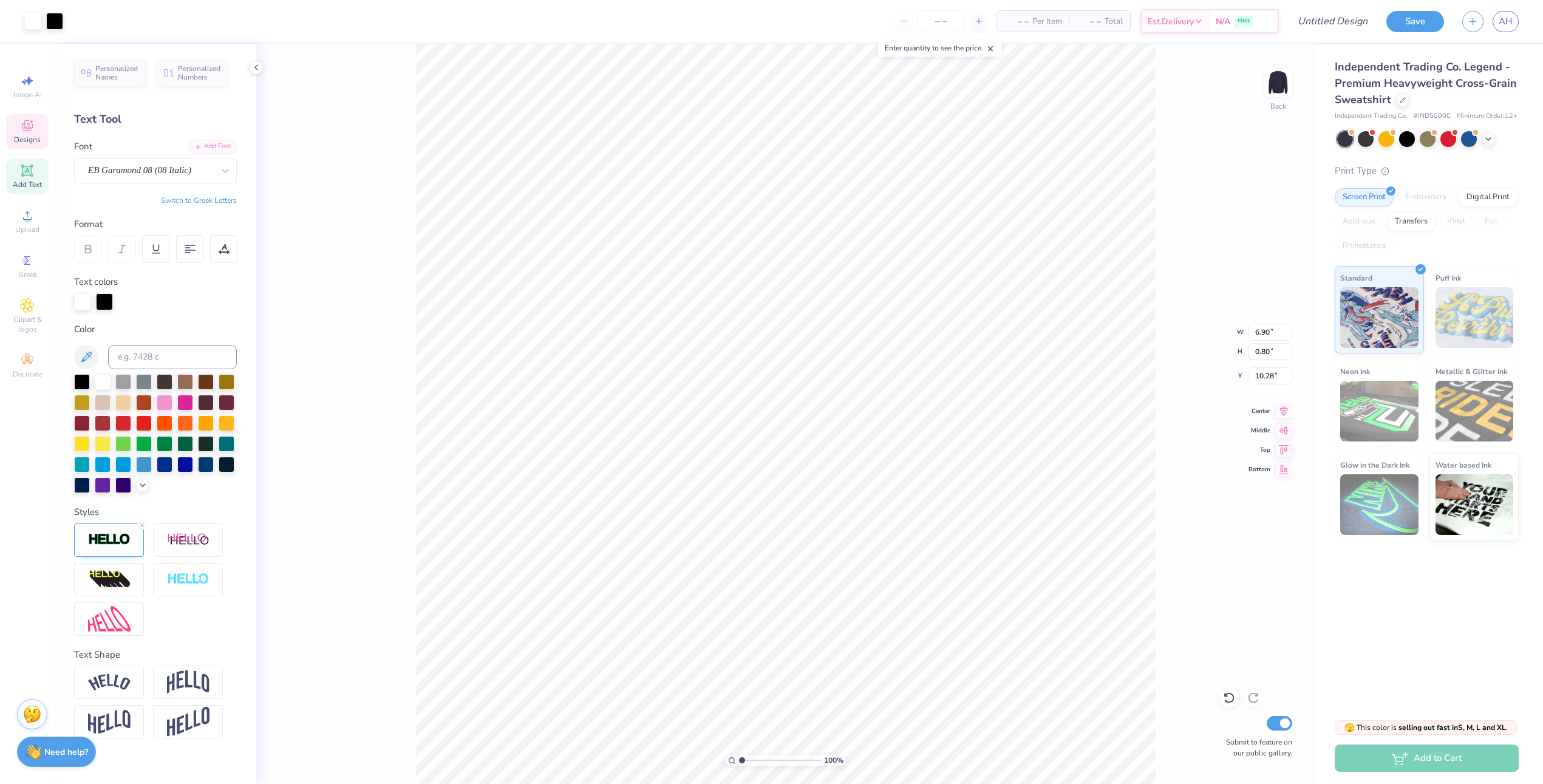
type input "6.91"
type input "0.81"
type input "10.02"
type input "10.84"
click at [1157, 247] on div "100 % Back W 2.17 2.17 " H 0.83 0.83 " Y 10.84 10.84 " Center Middle Top Bottom…" at bounding box center [785, 414] width 1059 height 740
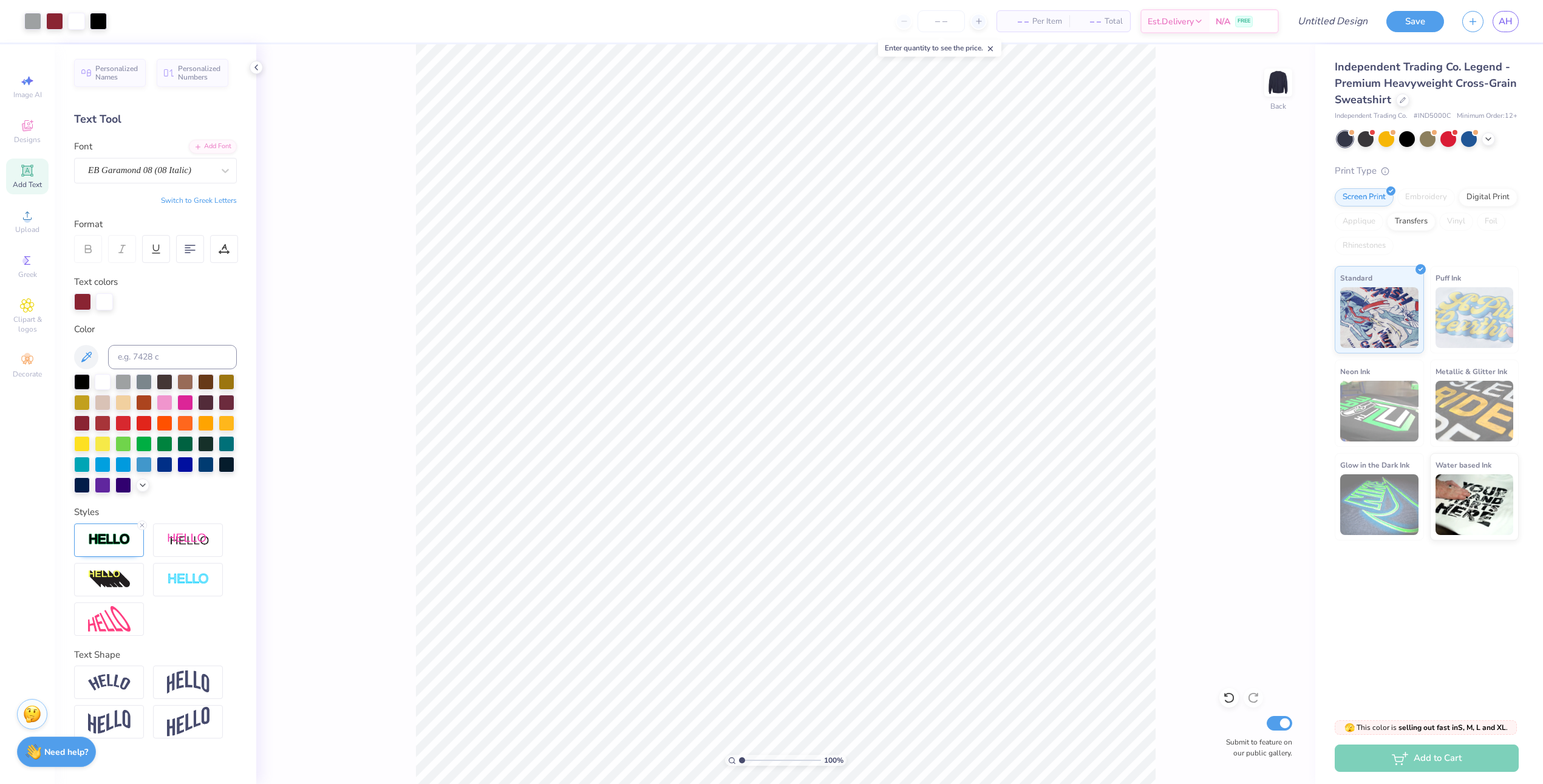
click at [1246, 278] on div "100 % Back Submit to feature on our public gallery." at bounding box center [785, 414] width 1059 height 740
click at [1400, 100] on icon at bounding box center [1403, 99] width 5 height 5
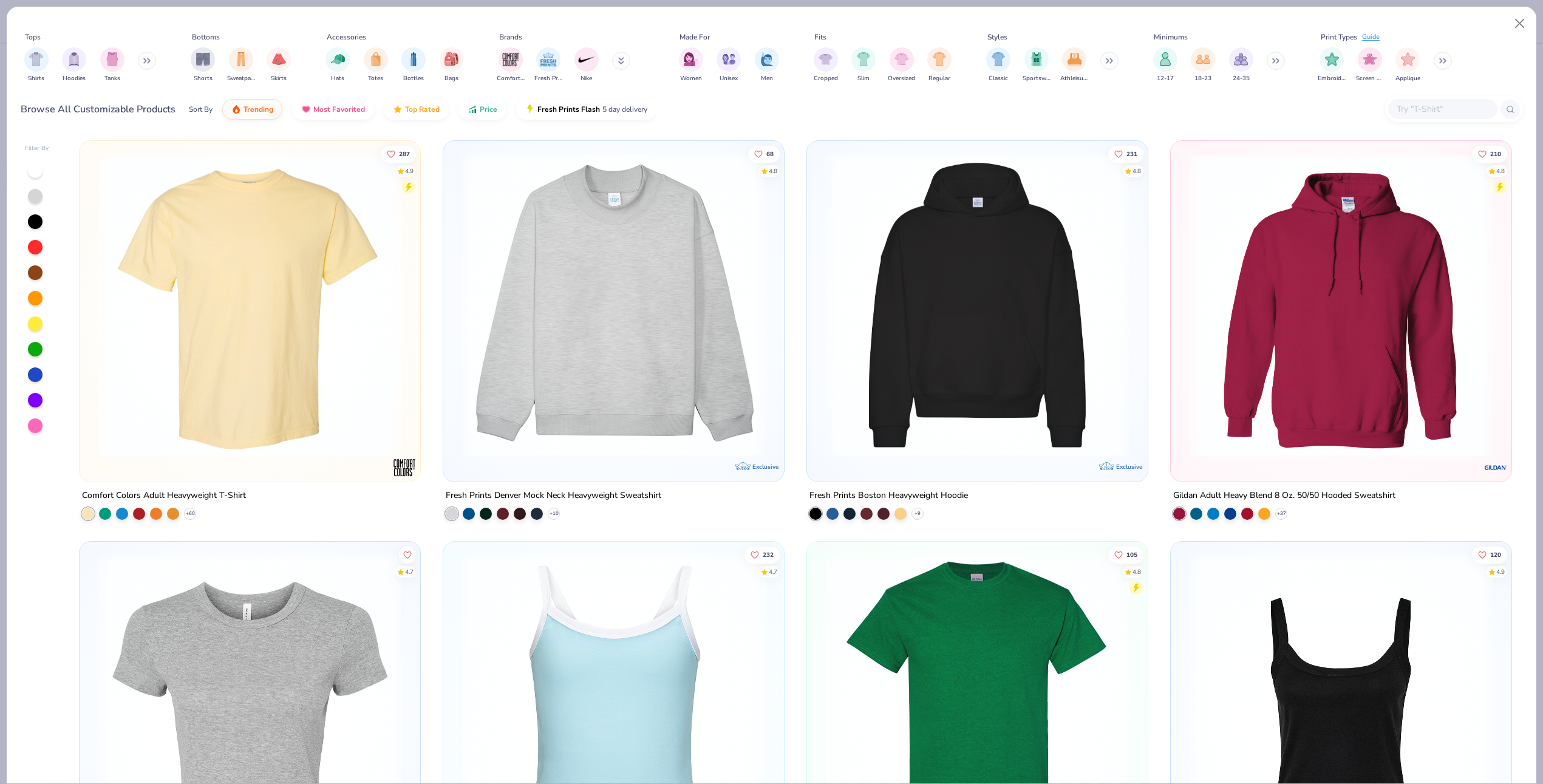
click at [1109, 64] on button at bounding box center [1109, 60] width 18 height 18
click at [145, 61] on icon at bounding box center [147, 60] width 7 height 6
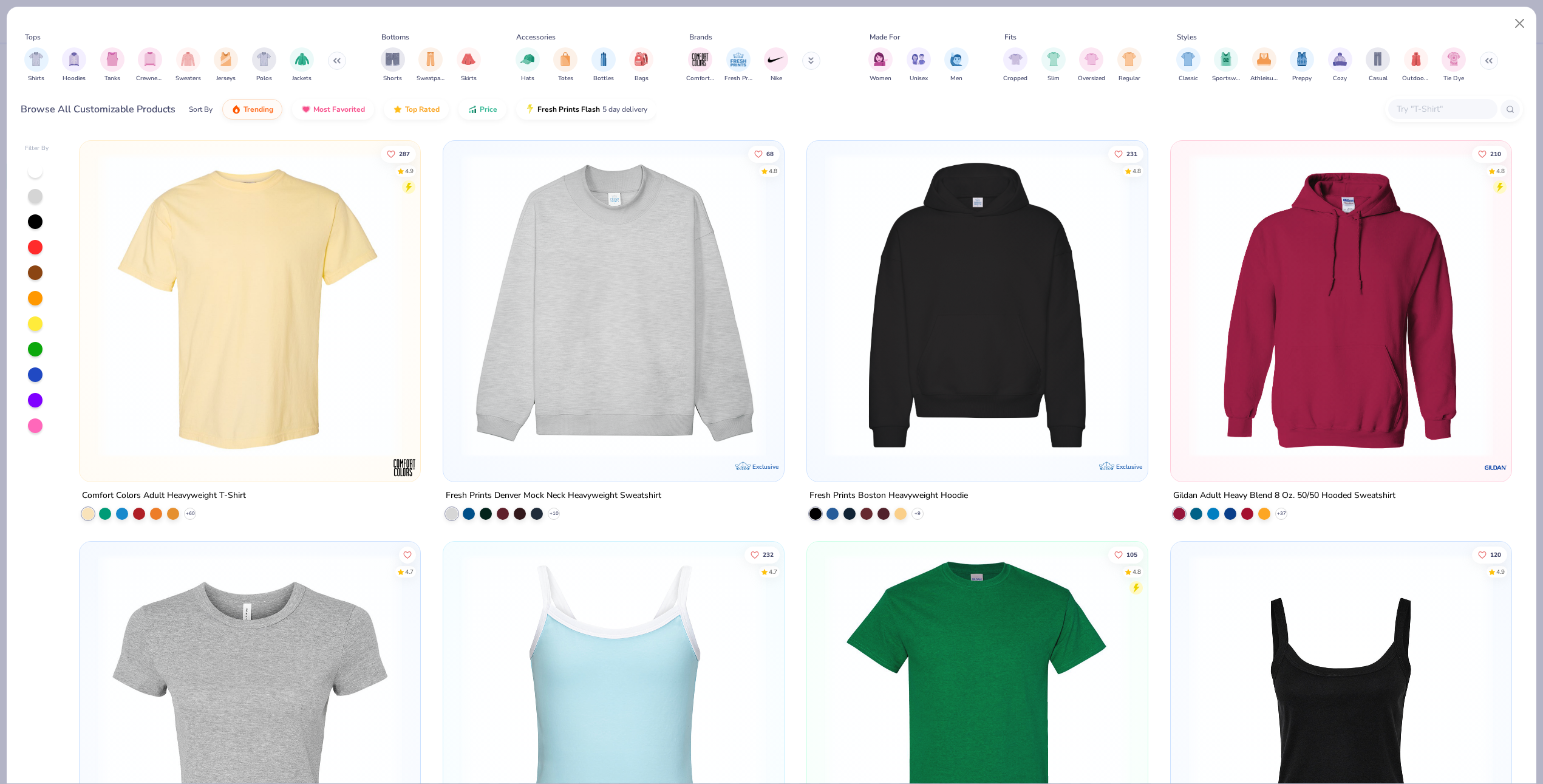
click at [145, 61] on img "filter for Crewnecks" at bounding box center [150, 59] width 13 height 14
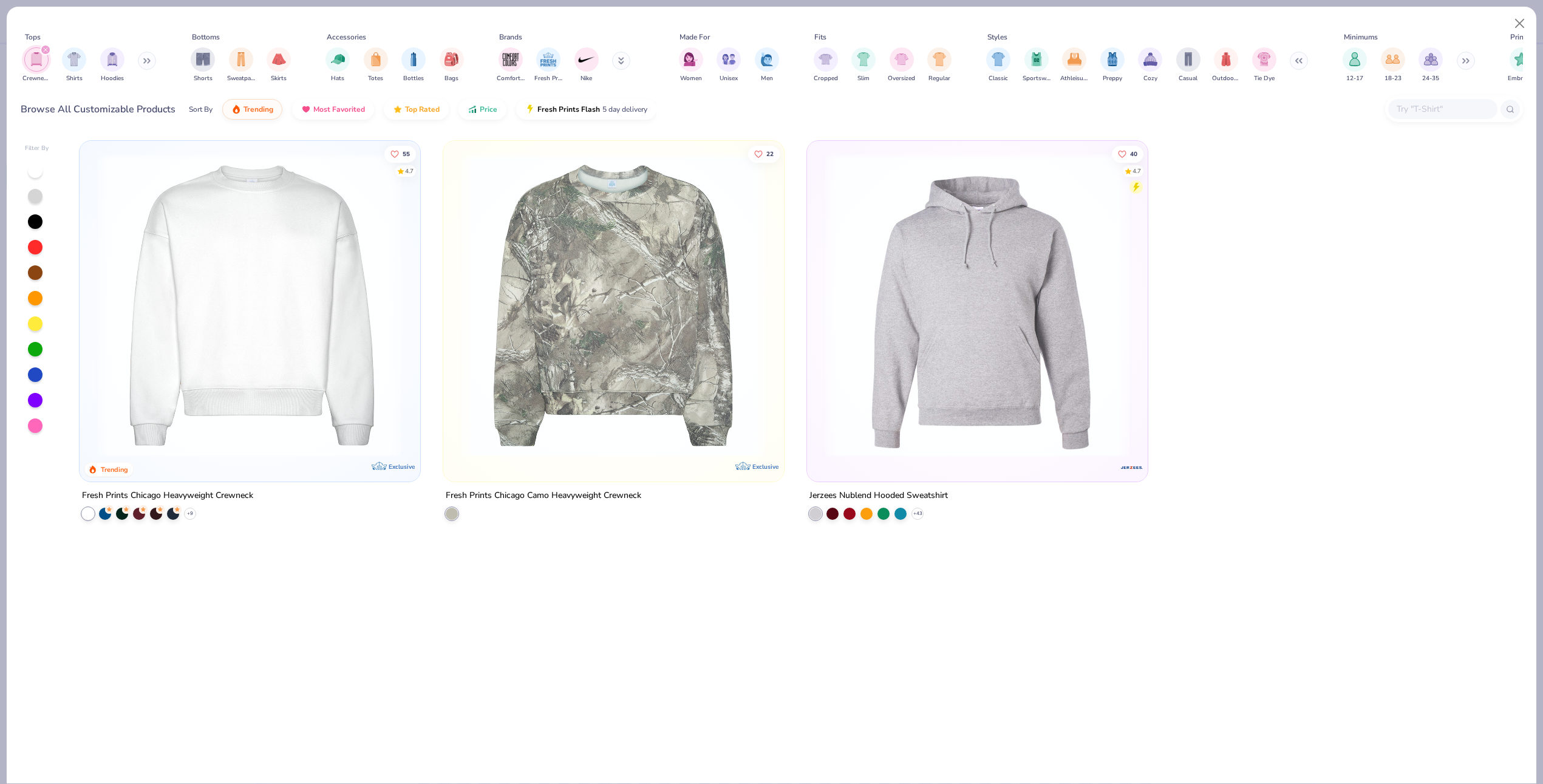
click at [48, 50] on div "filter for Crewnecks" at bounding box center [45, 50] width 11 height 11
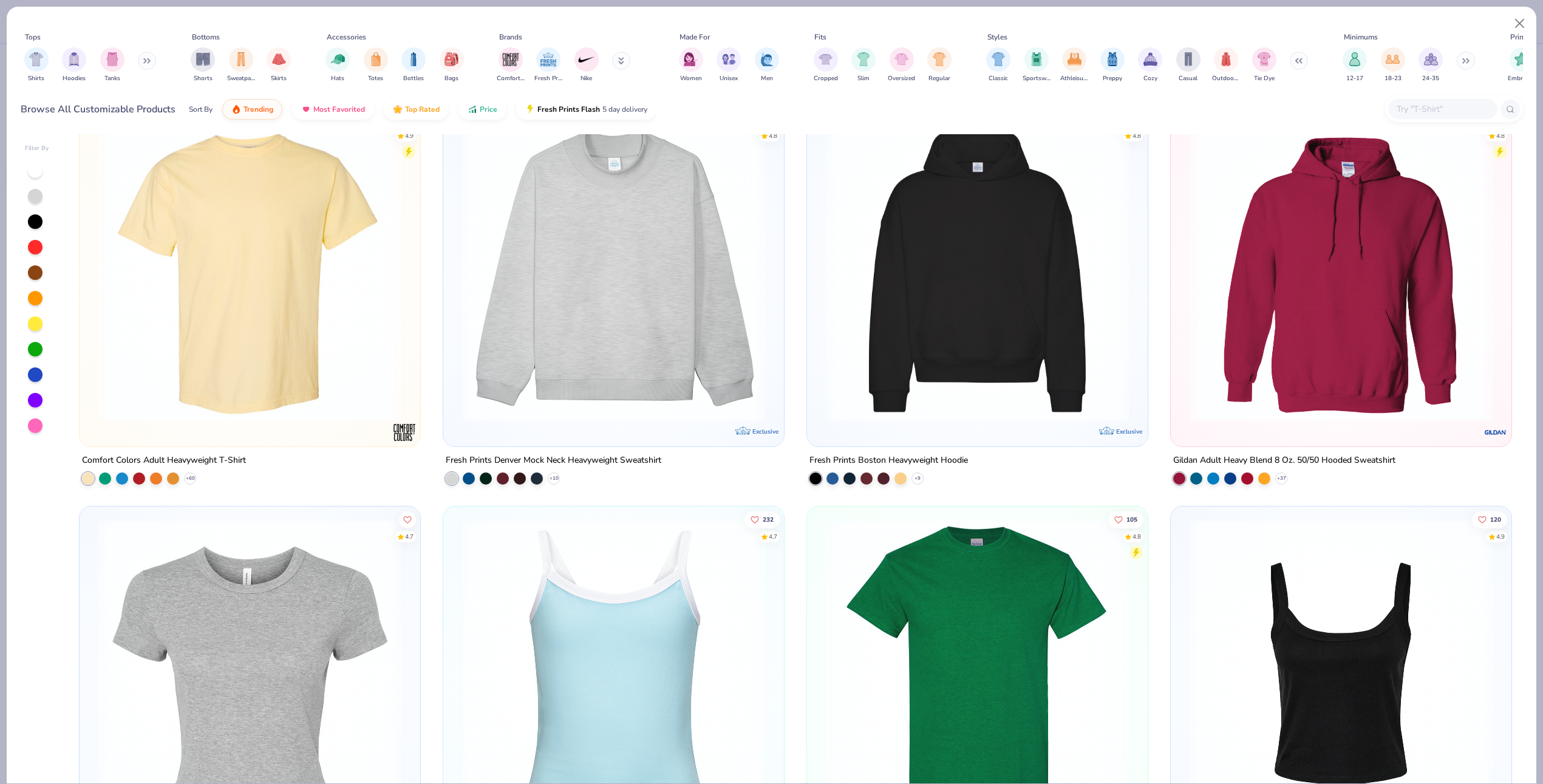
scroll to position [4, 0]
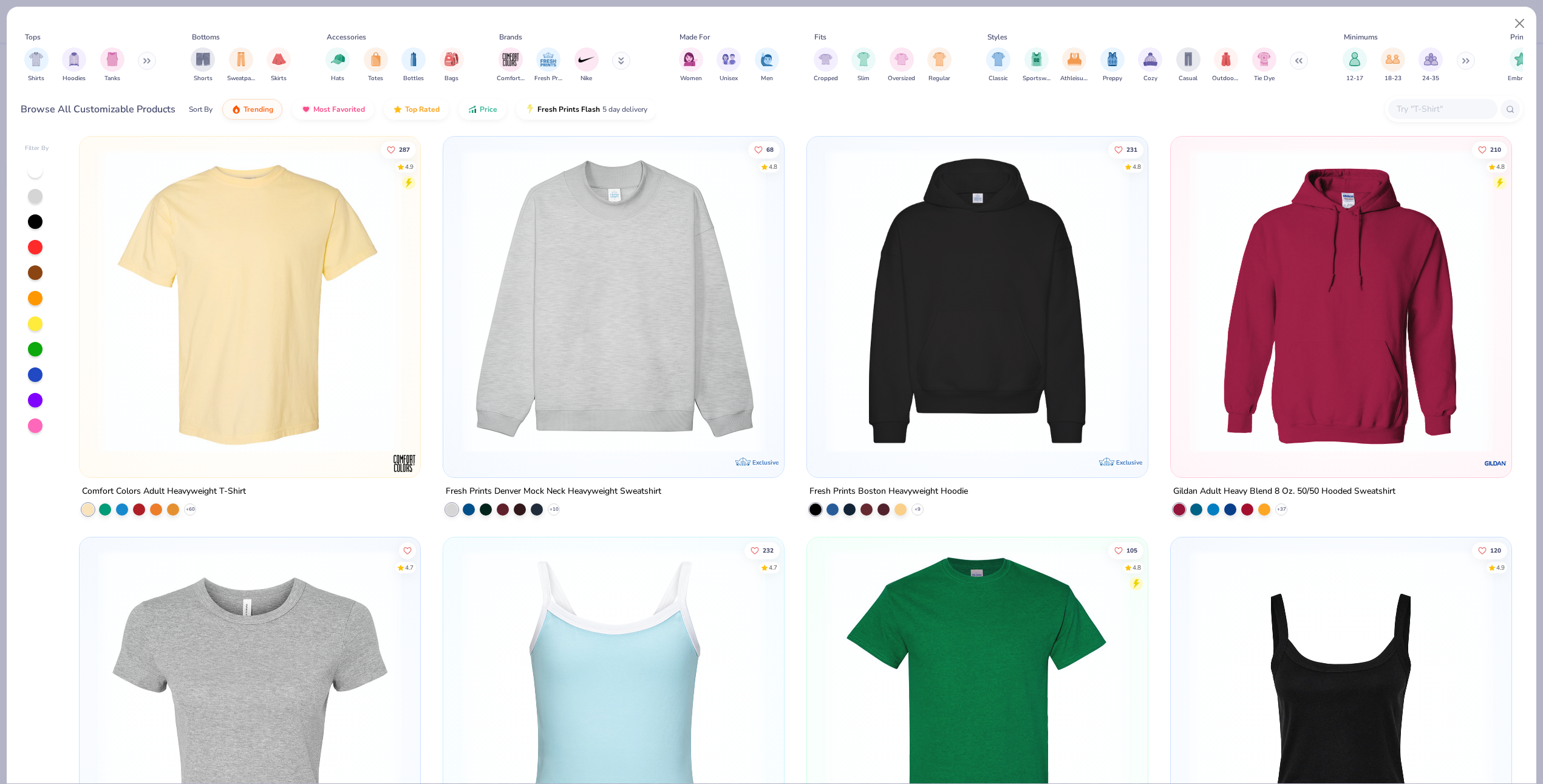
click at [240, 245] on img at bounding box center [249, 301] width 316 height 305
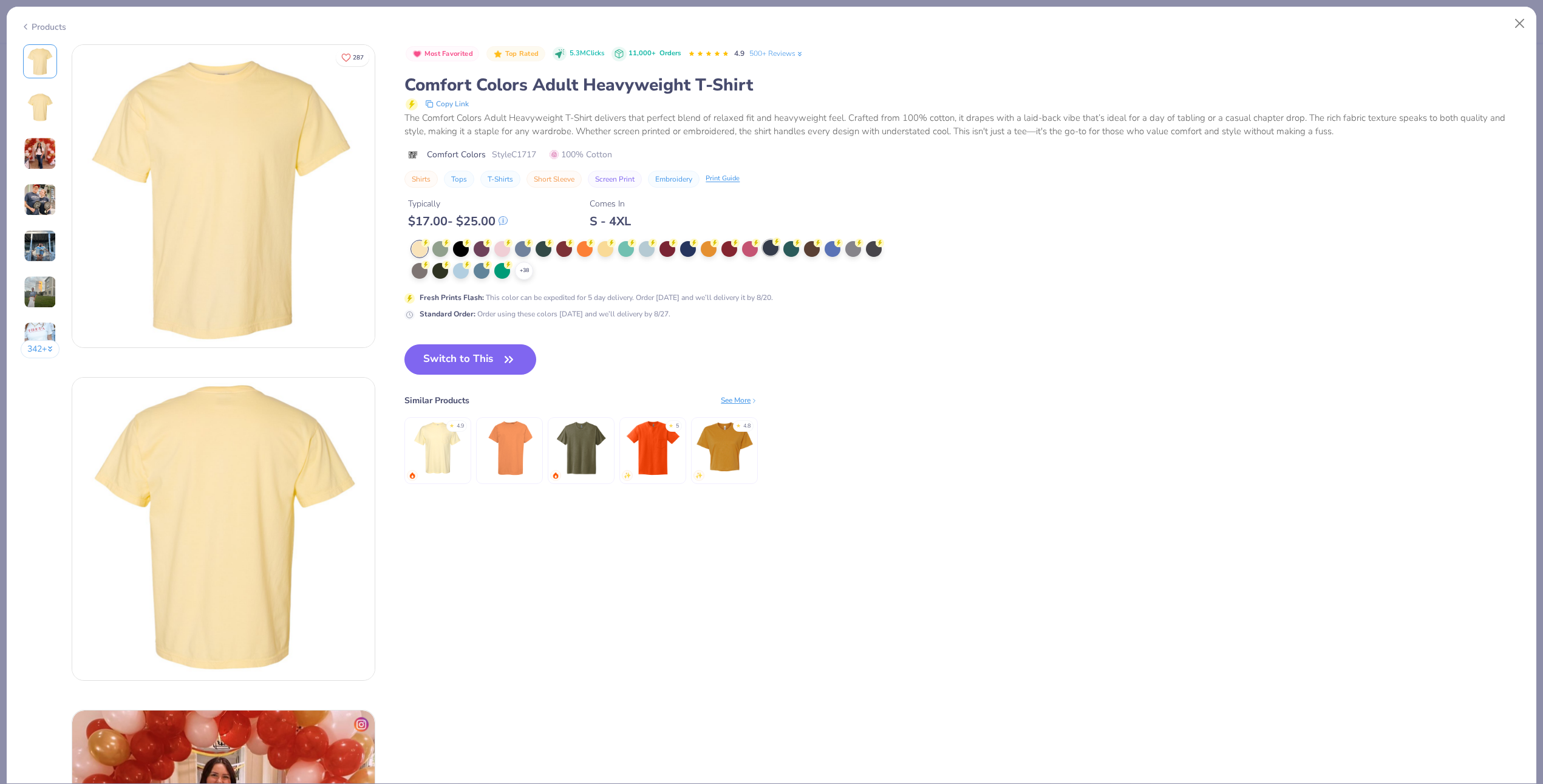
click at [774, 246] on div at bounding box center [770, 248] width 16 height 16
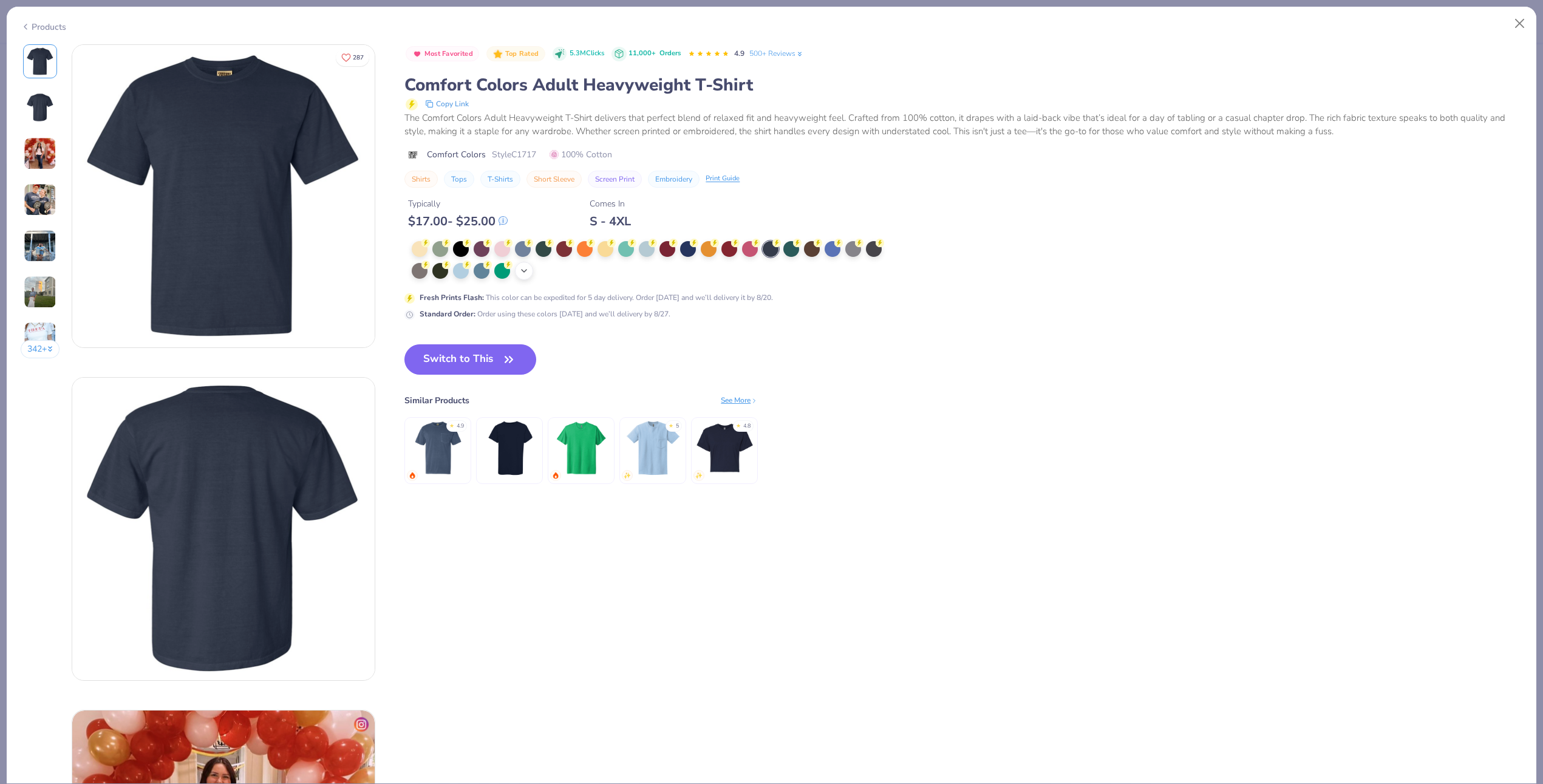
click at [528, 274] on icon at bounding box center [523, 271] width 10 height 10
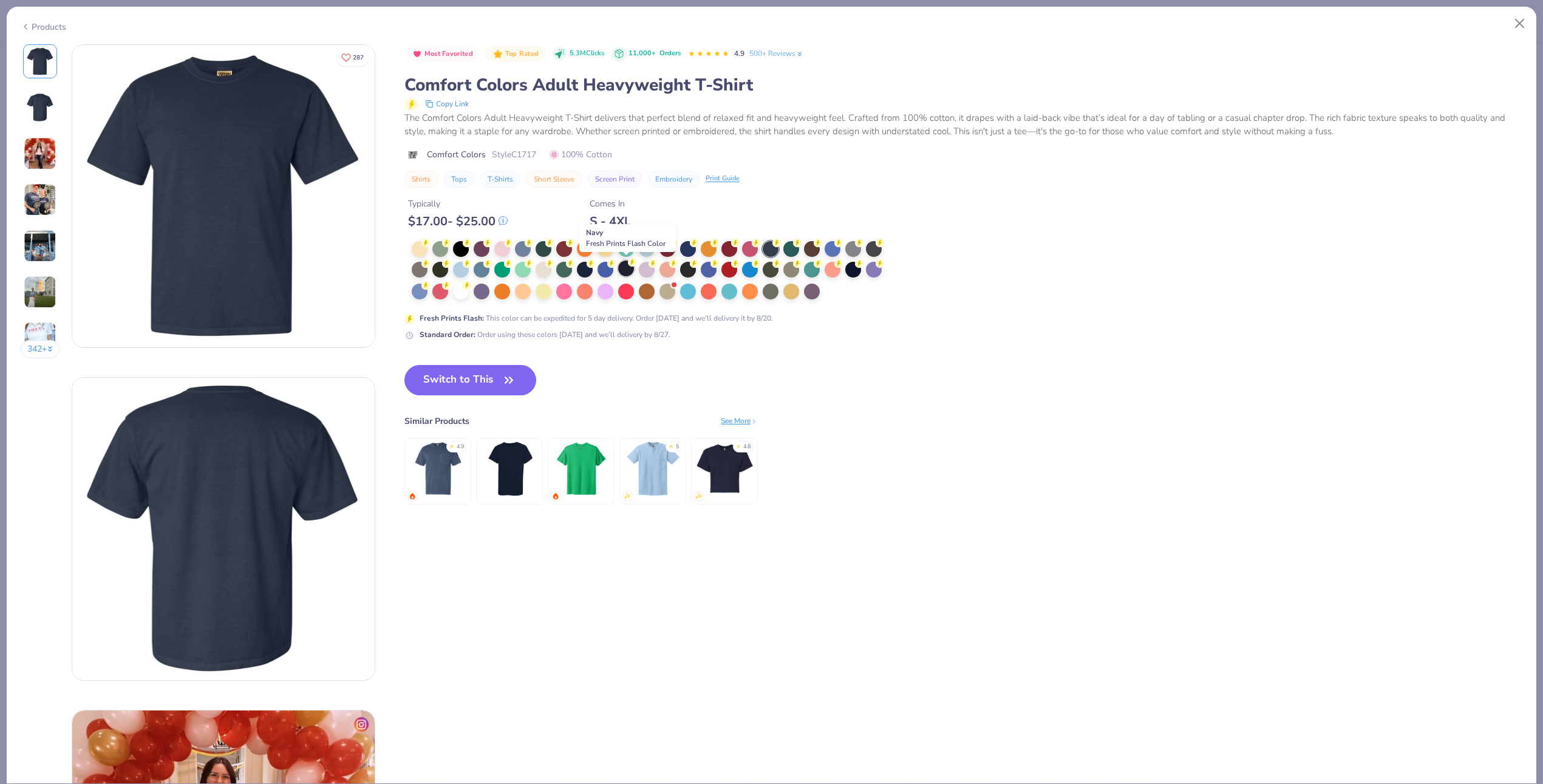
click at [632, 270] on div at bounding box center [626, 268] width 16 height 16
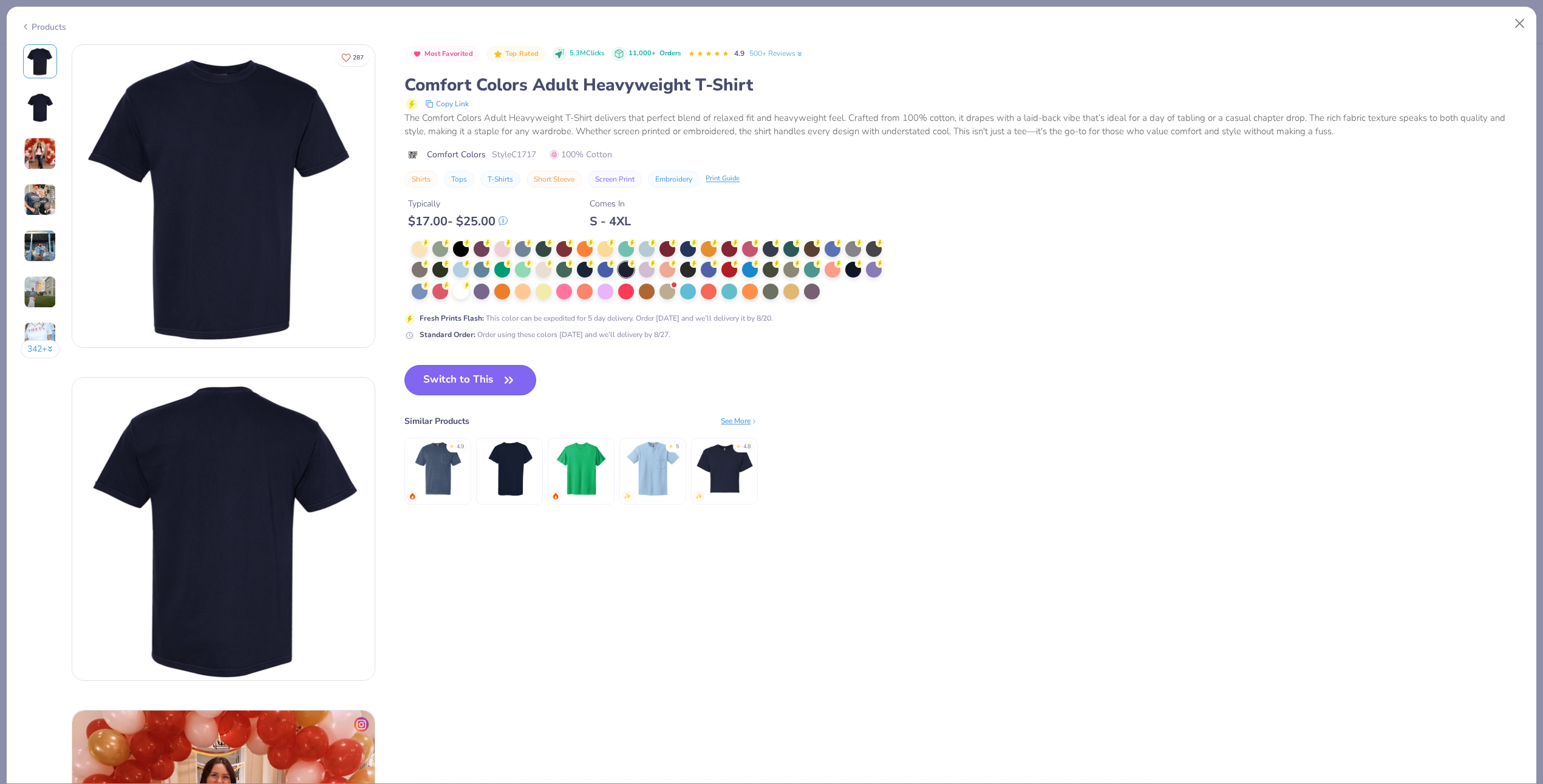
click at [514, 381] on icon "button" at bounding box center [509, 380] width 17 height 17
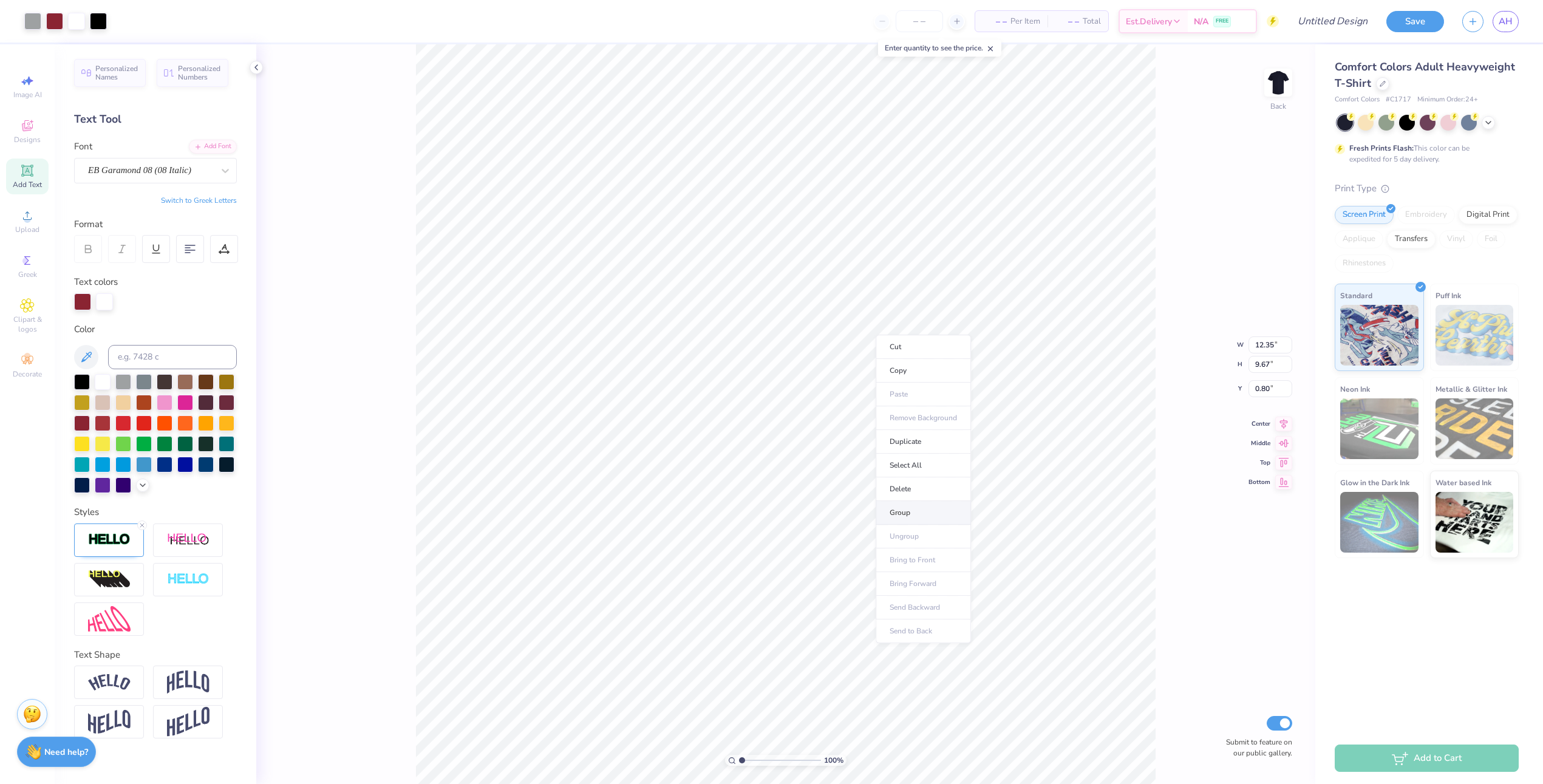
click at [909, 503] on li "Group" at bounding box center [923, 513] width 96 height 23
type input "2.59"
click at [1340, 29] on input "Design Title" at bounding box center [1318, 21] width 119 height 24
type input "Dads Wknd"
click at [1405, 22] on button "Save" at bounding box center [1415, 19] width 57 height 21
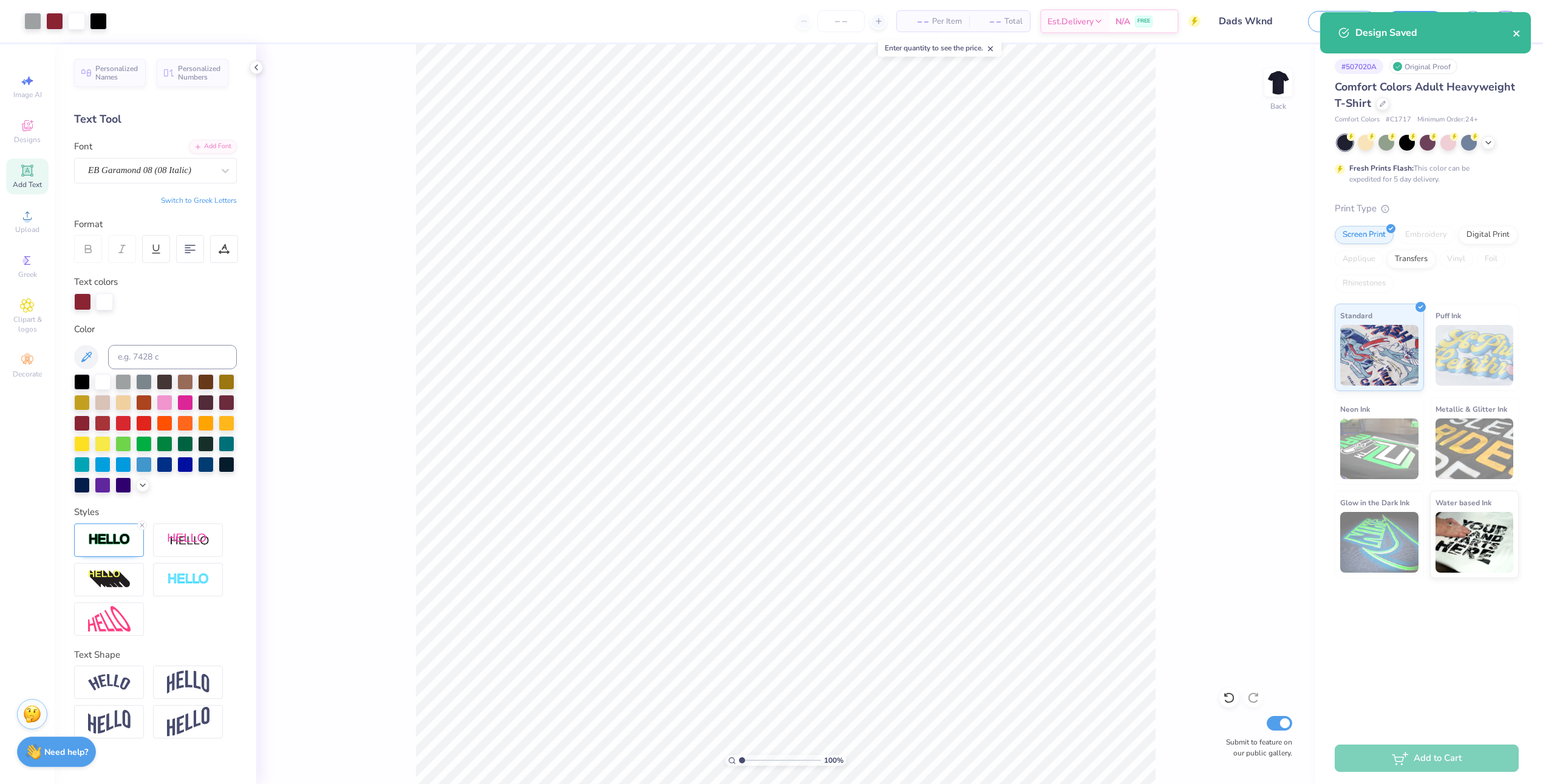
click at [1518, 33] on icon "close" at bounding box center [1517, 33] width 9 height 10
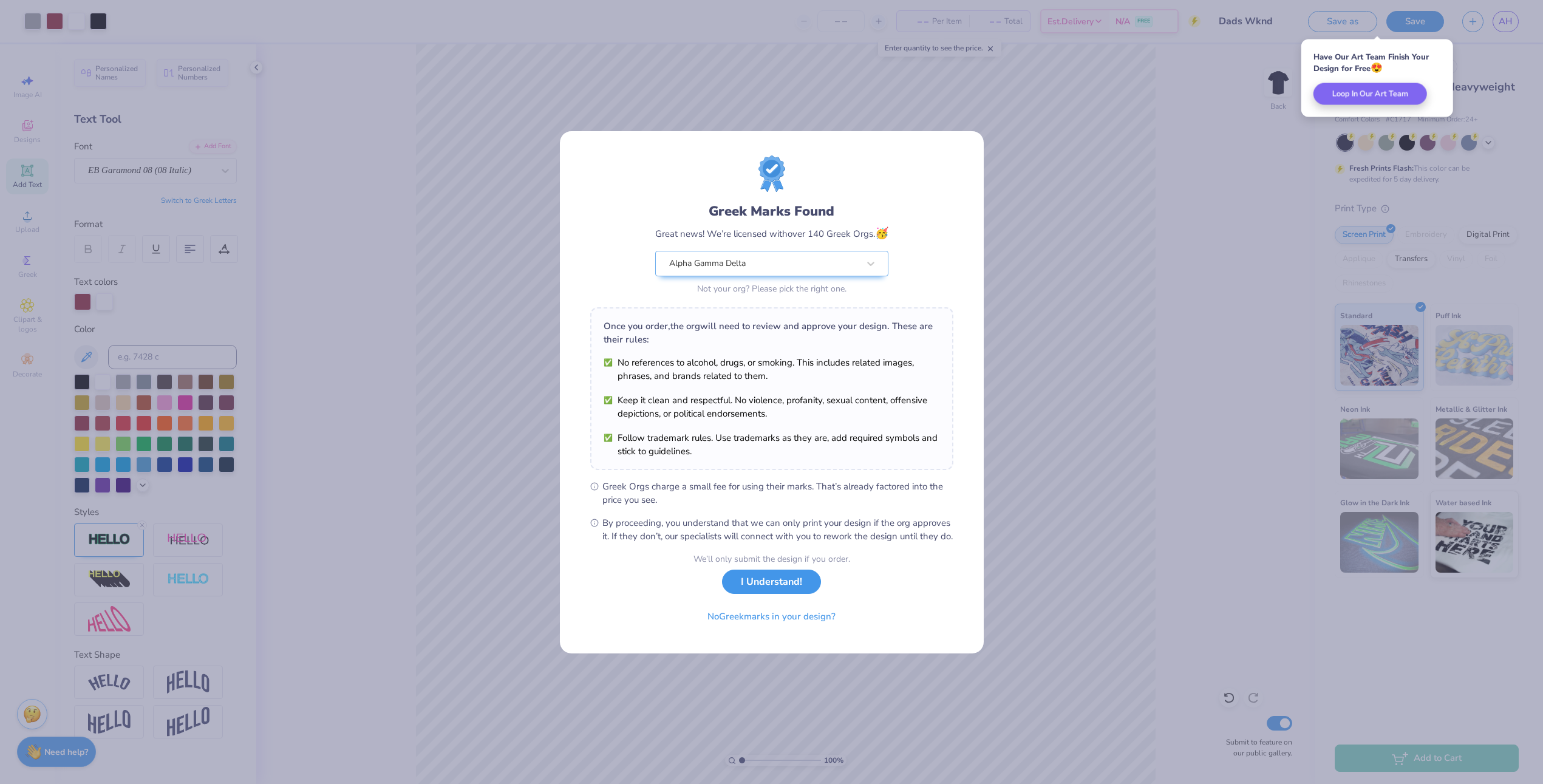
click at [771, 593] on button "I Understand!" at bounding box center [772, 581] width 99 height 25
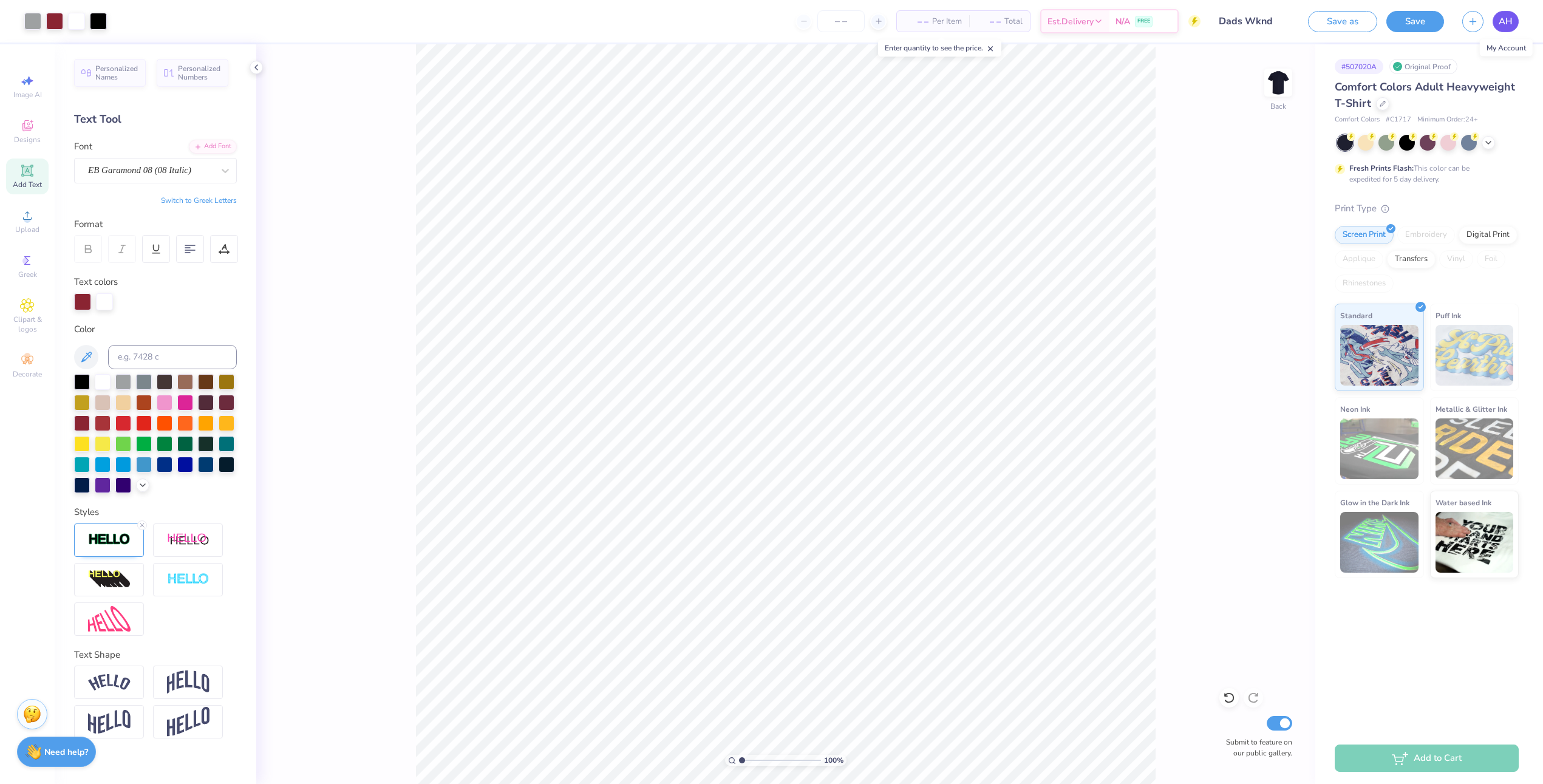
click at [1504, 17] on span "AH" at bounding box center [1506, 22] width 14 height 14
